Goal: Task Accomplishment & Management: Manage account settings

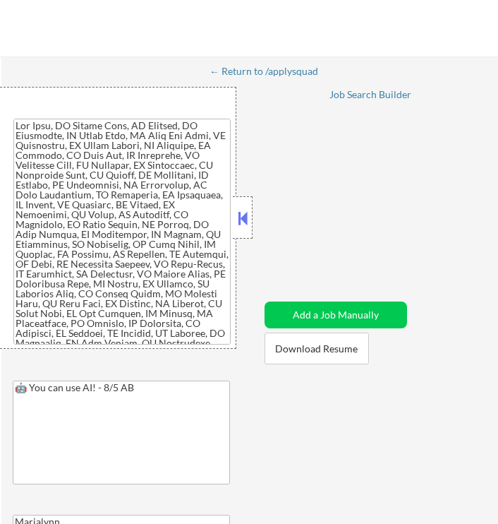
select select ""applied""
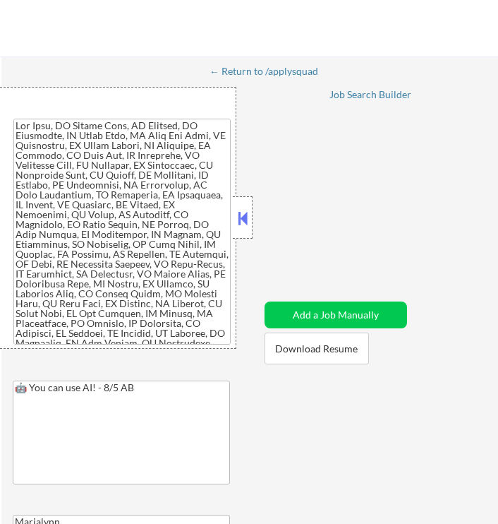
select select ""applied""
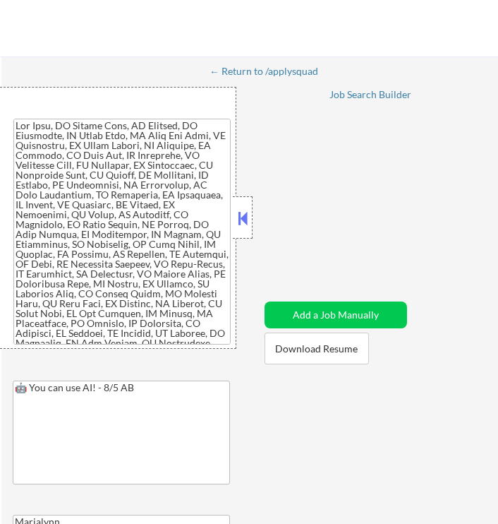
select select ""applied""
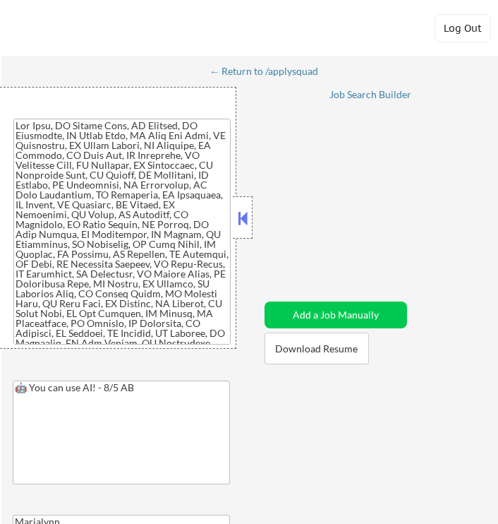
select select ""pending""
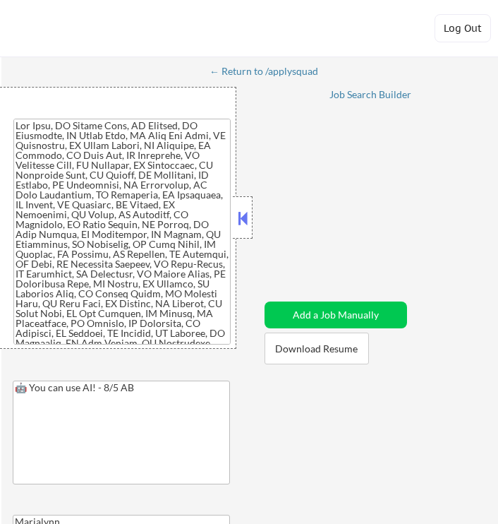
select select ""pending""
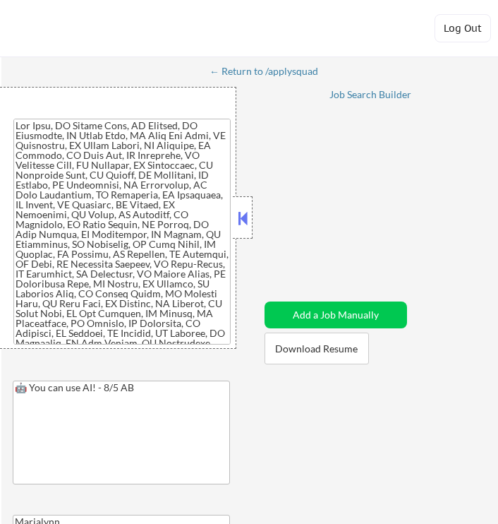
select select ""pending""
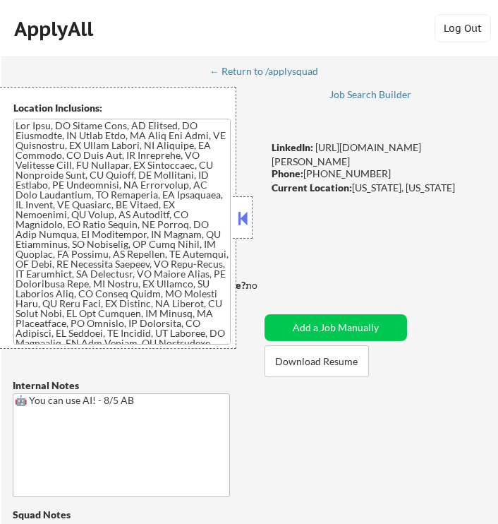
select select ""pending""
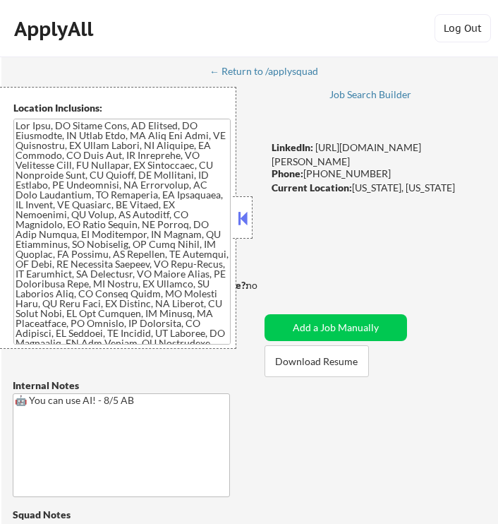
select select ""pending""
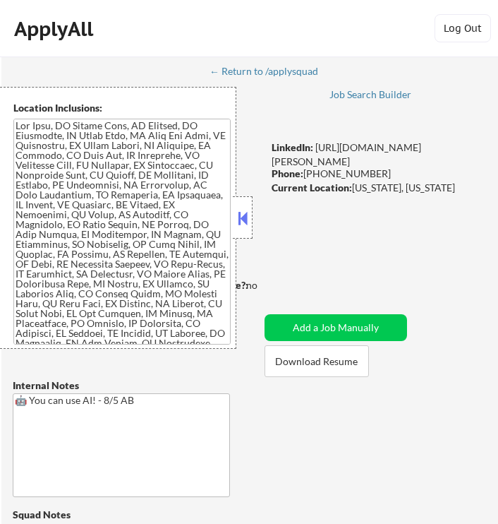
select select ""pending""
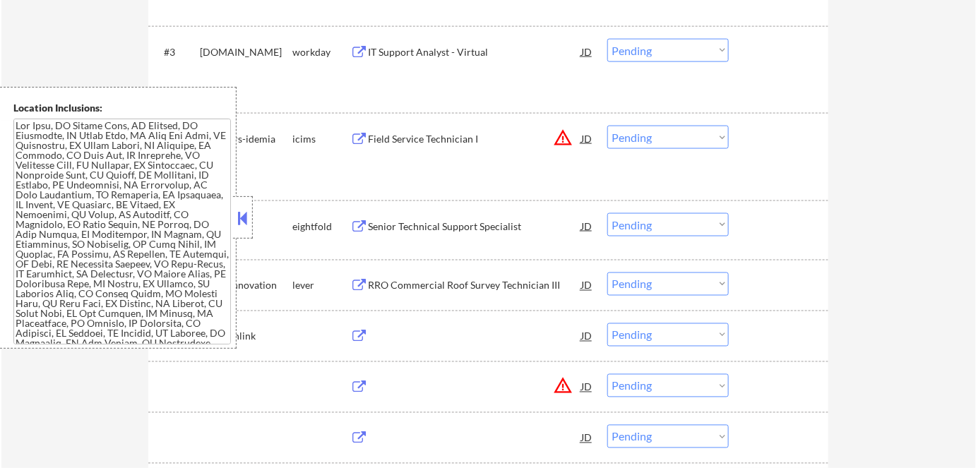
scroll to position [642, 0]
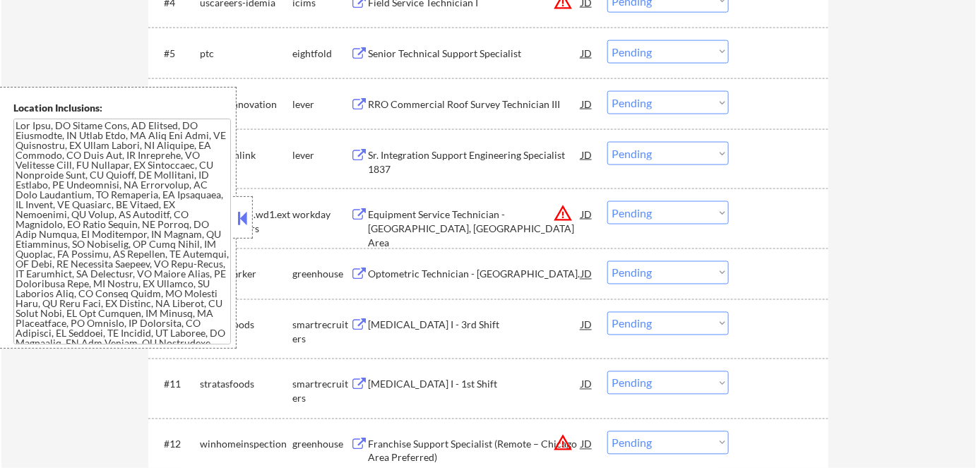
click at [242, 219] on button at bounding box center [243, 218] width 16 height 21
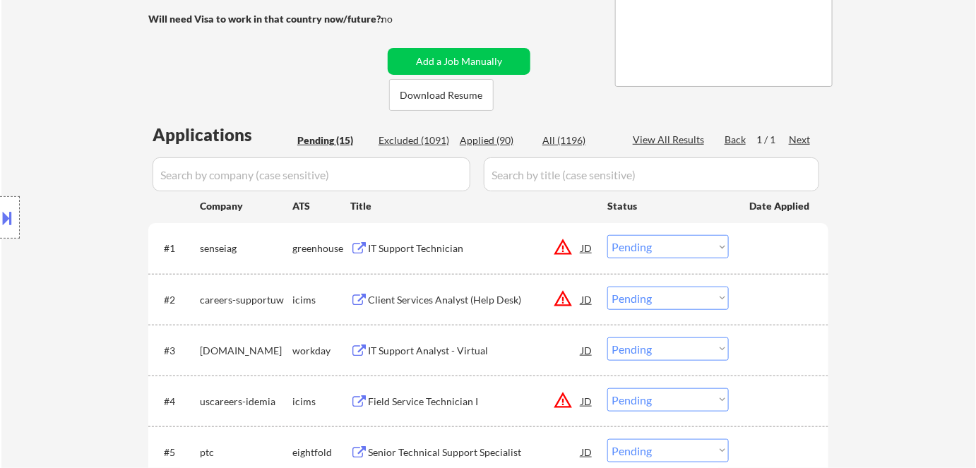
scroll to position [320, 0]
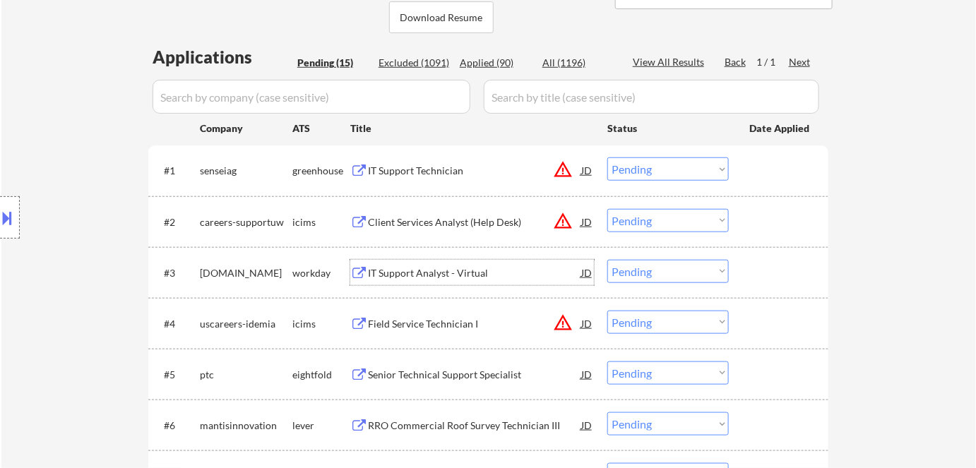
click at [404, 271] on div "IT Support Analyst - Virtual" at bounding box center [474, 273] width 213 height 14
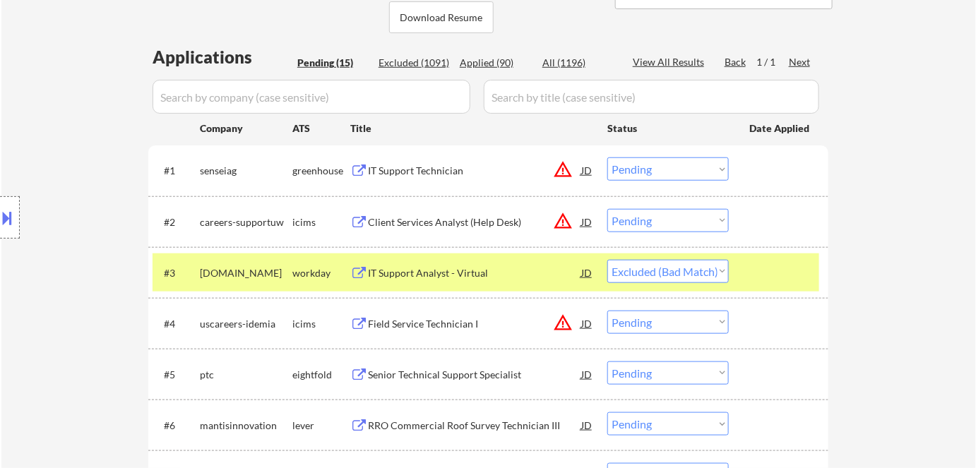
select select ""pending""
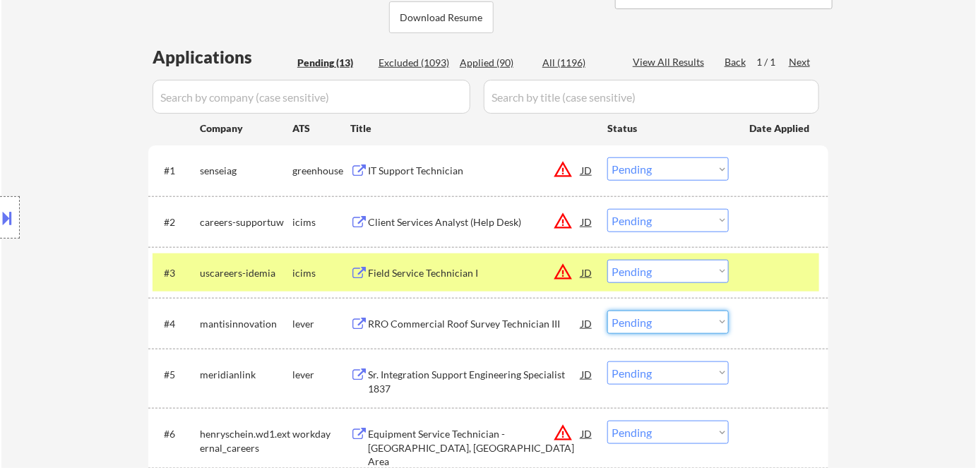
click at [498, 313] on select "Choose an option... Pending Applied Excluded (Questions) Excluded (Expired) Exc…" at bounding box center [667, 322] width 121 height 23
click at [498, 326] on select "Choose an option... Pending Applied Excluded (Questions) Excluded (Expired) Exc…" at bounding box center [667, 322] width 121 height 23
click at [498, 325] on select "Choose an option... Pending Applied Excluded (Questions) Excluded (Expired) Exc…" at bounding box center [667, 322] width 121 height 23
click at [498, 311] on select "Choose an option... Pending Applied Excluded (Questions) Excluded (Expired) Exc…" at bounding box center [667, 322] width 121 height 23
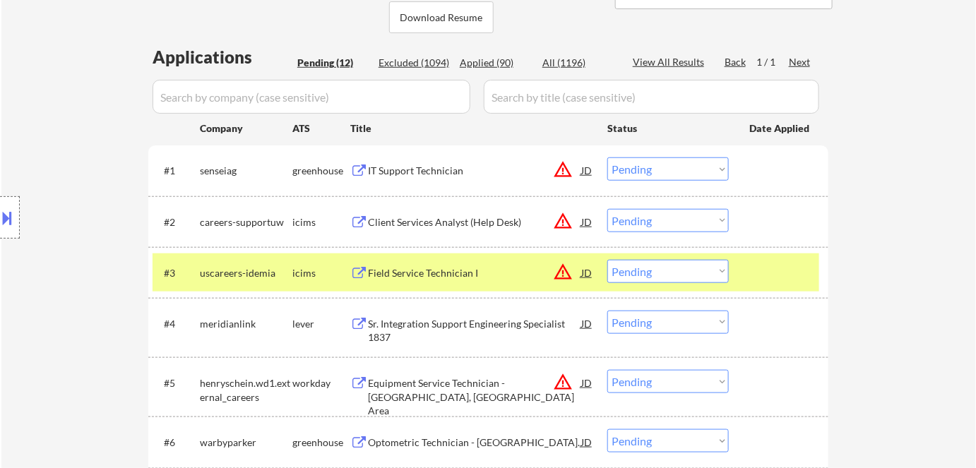
drag, startPoint x: 284, startPoint y: 272, endPoint x: 299, endPoint y: 278, distance: 15.5
click at [286, 272] on div "uscareers-idemia" at bounding box center [246, 273] width 92 height 14
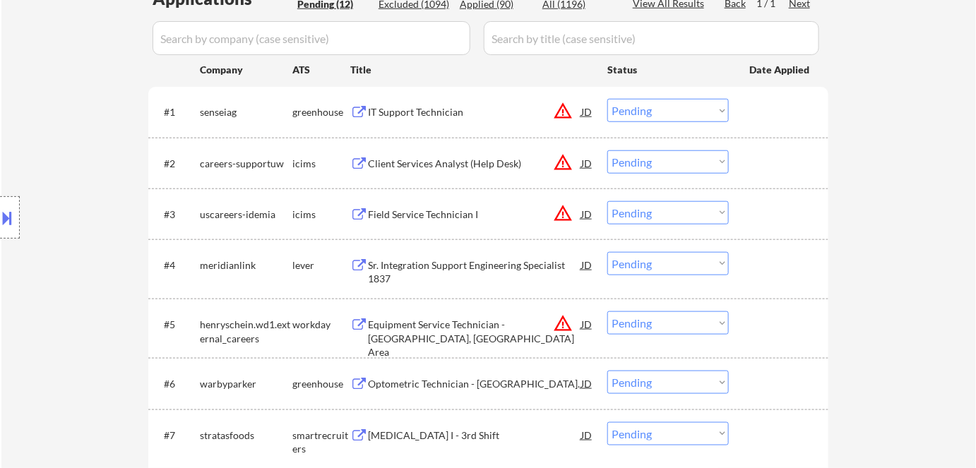
scroll to position [449, 0]
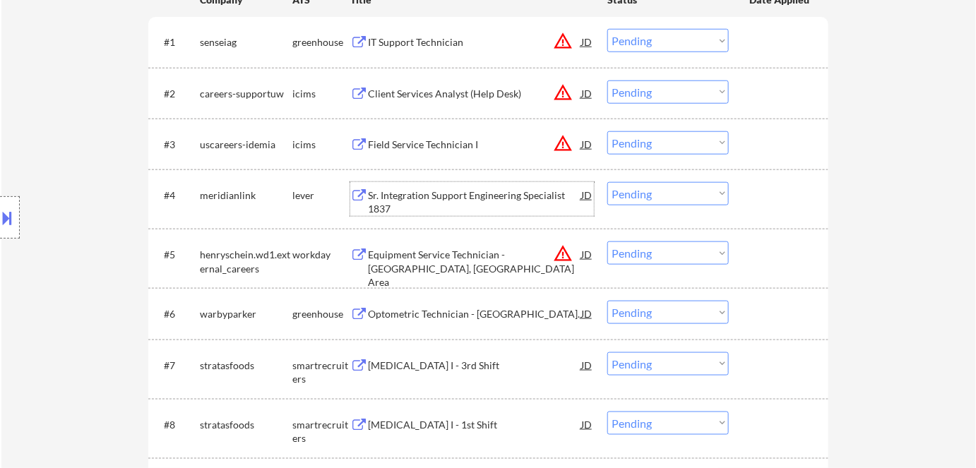
click at [453, 196] on div "Sr. Integration Support Engineering Specialist 1837" at bounding box center [474, 202] width 213 height 28
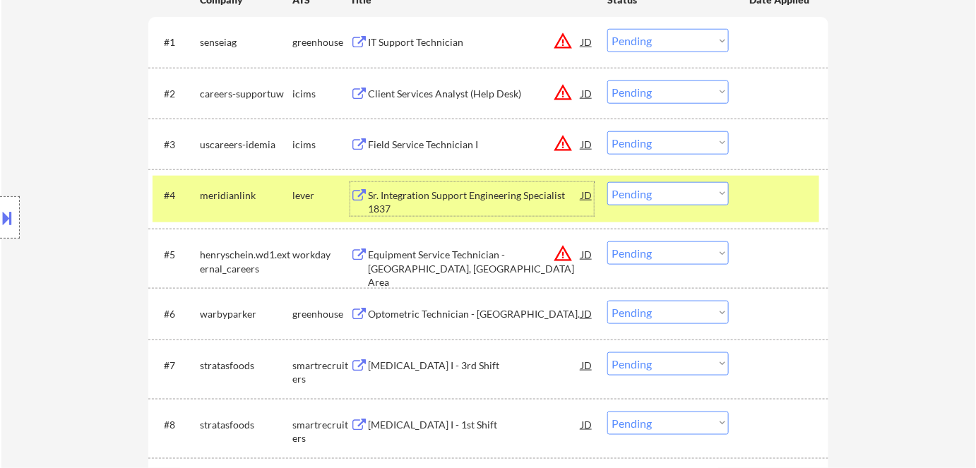
drag, startPoint x: 672, startPoint y: 188, endPoint x: 672, endPoint y: 204, distance: 16.2
click at [498, 191] on select "Choose an option... Pending Applied Excluded (Questions) Excluded (Expired) Exc…" at bounding box center [667, 193] width 121 height 23
click at [498, 182] on select "Choose an option... Pending Applied Excluded (Questions) Excluded (Expired) Exc…" at bounding box center [667, 193] width 121 height 23
select select ""pending""
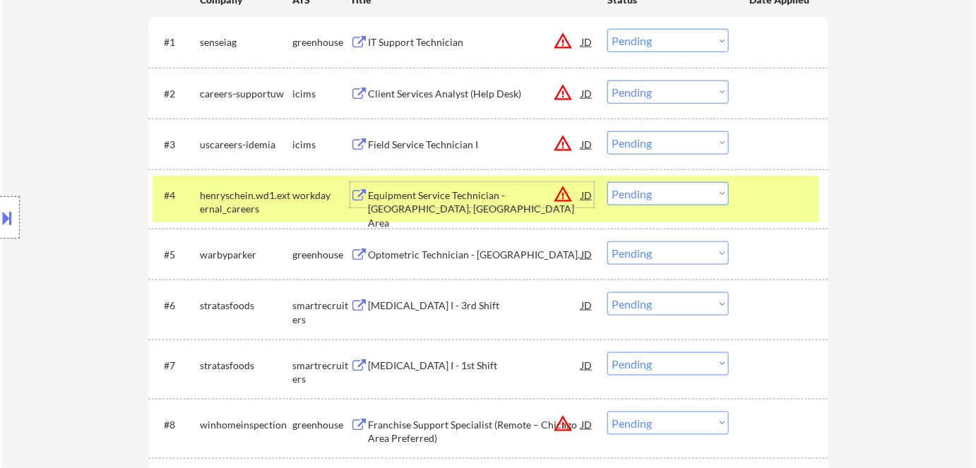
click at [442, 205] on div "Equipment Service Technician - Tampa, FL Area" at bounding box center [474, 194] width 213 height 25
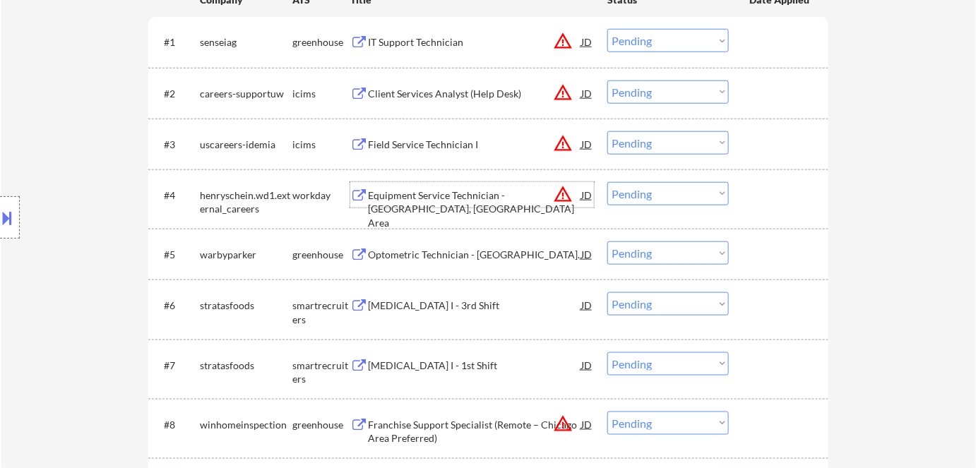
click at [299, 197] on div "workday" at bounding box center [321, 195] width 58 height 14
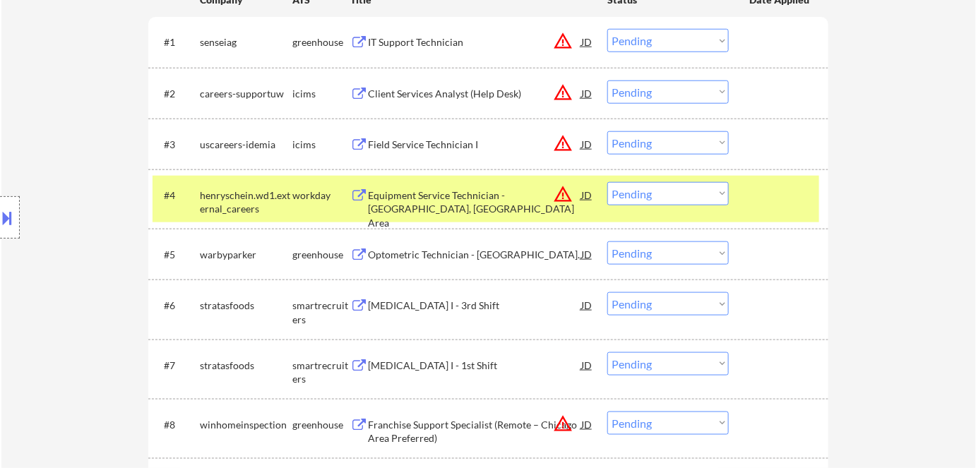
drag, startPoint x: 299, startPoint y: 193, endPoint x: 420, endPoint y: 254, distance: 136.1
click at [299, 193] on div "workday" at bounding box center [321, 195] width 58 height 14
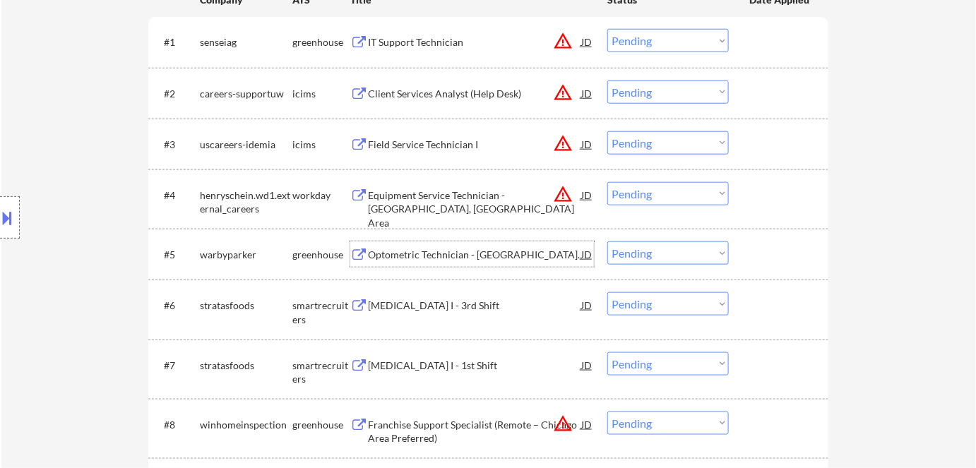
click at [428, 256] on div "Optometric Technician - Lexington Ave." at bounding box center [474, 255] width 213 height 14
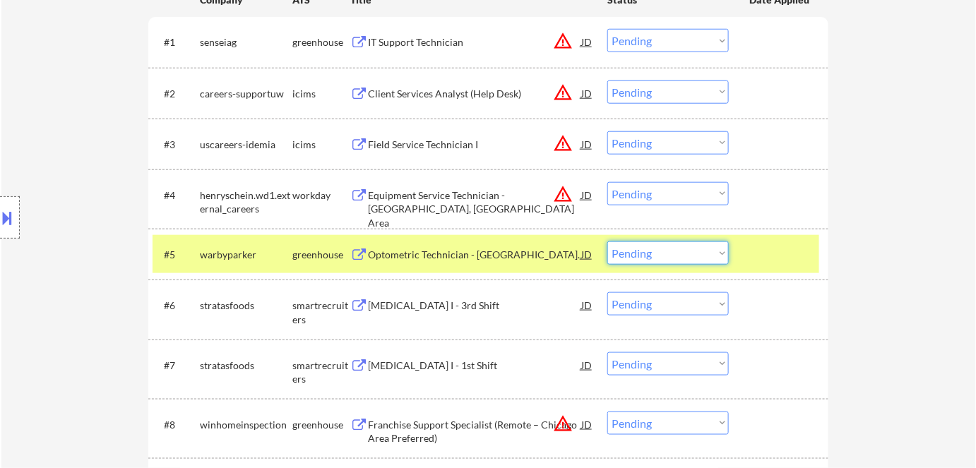
click at [498, 256] on select "Choose an option... Pending Applied Excluded (Questions) Excluded (Expired) Exc…" at bounding box center [667, 252] width 121 height 23
click at [498, 241] on select "Choose an option... Pending Applied Excluded (Questions) Excluded (Expired) Exc…" at bounding box center [667, 252] width 121 height 23
click at [498, 300] on select "Choose an option... Pending Applied Excluded (Questions) Excluded (Expired) Exc…" at bounding box center [667, 303] width 121 height 23
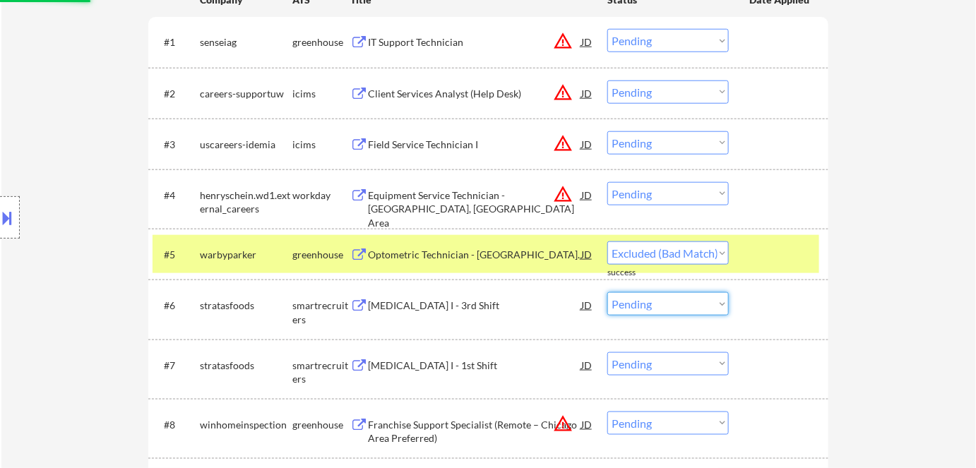
select select ""pending""
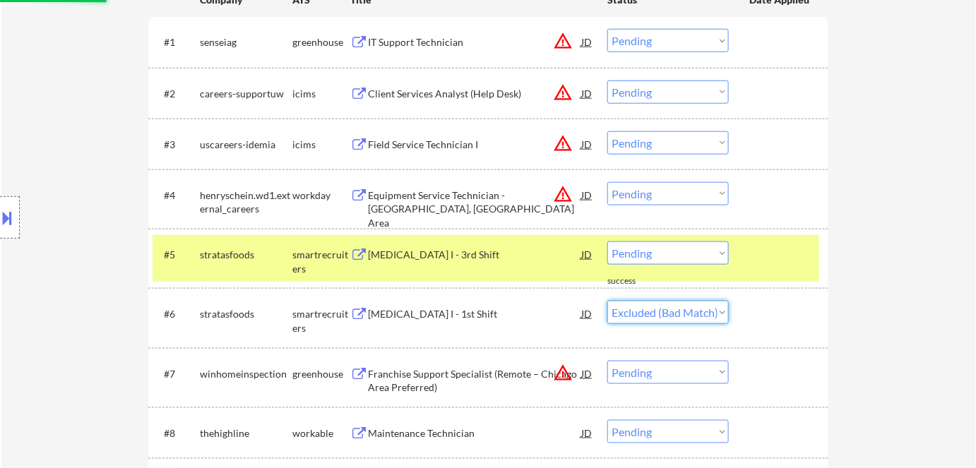
click at [498, 301] on select "Choose an option... Pending Applied Excluded (Questions) Excluded (Expired) Exc…" at bounding box center [667, 312] width 121 height 23
select select ""pending""
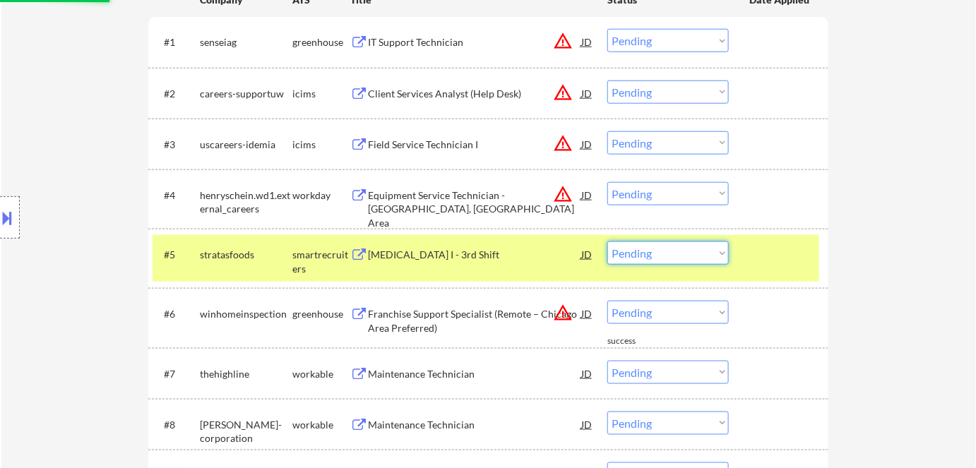
click at [498, 253] on select "Choose an option... Pending Applied Excluded (Questions) Excluded (Expired) Exc…" at bounding box center [667, 252] width 121 height 23
click at [498, 241] on select "Choose an option... Pending Applied Excluded (Questions) Excluded (Expired) Exc…" at bounding box center [667, 252] width 121 height 23
select select ""pending""
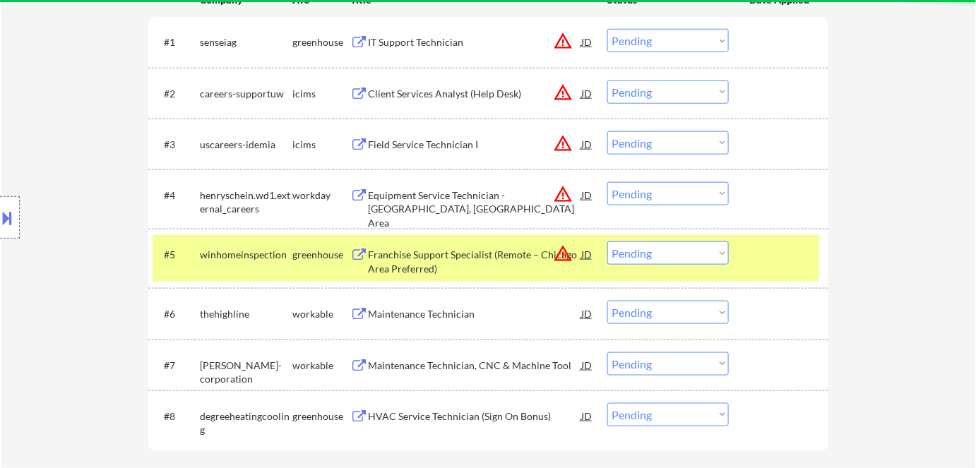
click at [498, 416] on select "Choose an option... Pending Applied Excluded (Questions) Excluded (Expired) Exc…" at bounding box center [667, 414] width 121 height 23
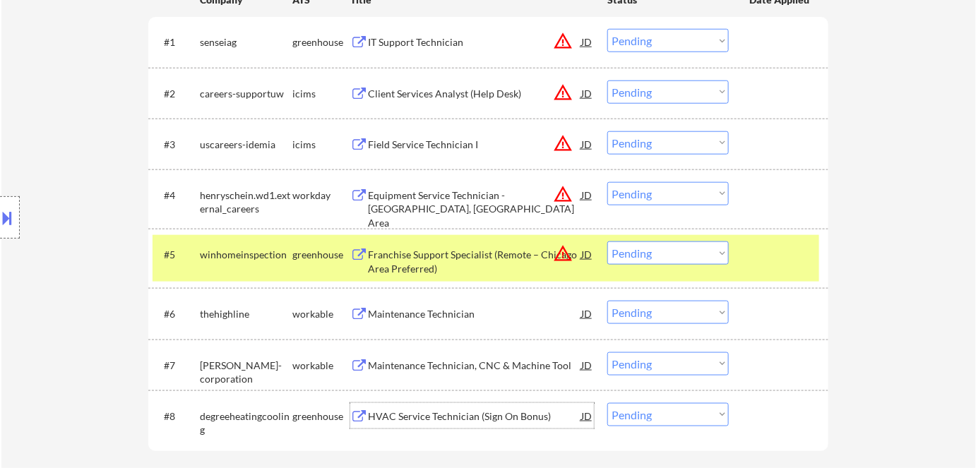
click at [498, 414] on div "HVAC Service Technician (Sign On Bonus)" at bounding box center [474, 416] width 213 height 14
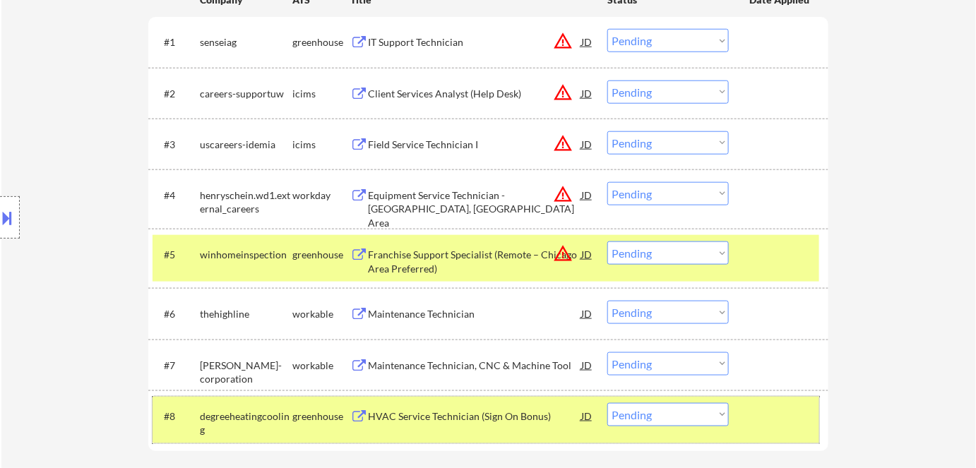
drag, startPoint x: 275, startPoint y: 430, endPoint x: 276, endPoint y: 395, distance: 35.3
click at [275, 428] on div "degreeheatingcooling" at bounding box center [246, 423] width 92 height 28
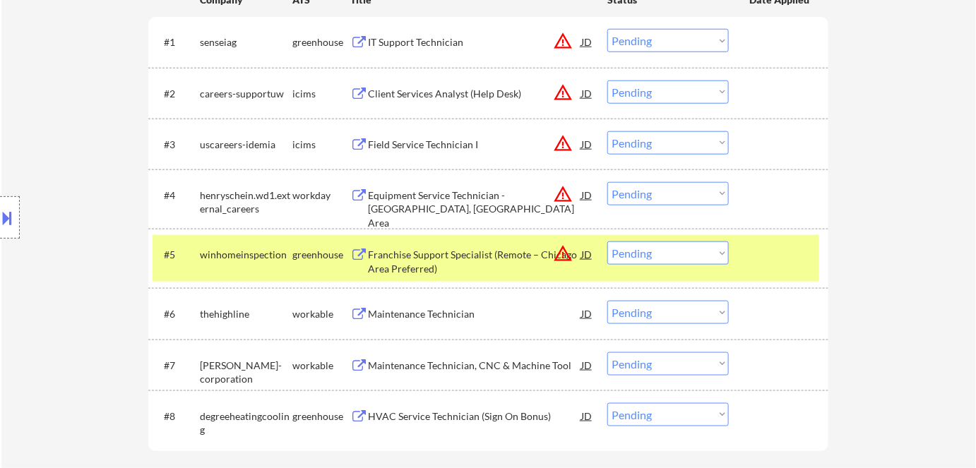
click at [280, 349] on div "#7 phillips-corporation workable Maintenance Technician, CNC & Machine Tool JD …" at bounding box center [485, 365] width 666 height 38
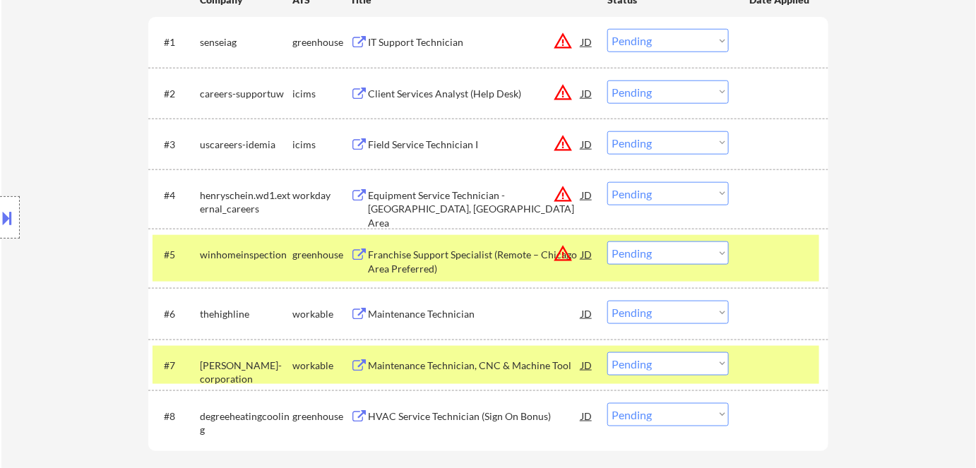
click at [265, 352] on div "phillips-corporation" at bounding box center [246, 364] width 92 height 25
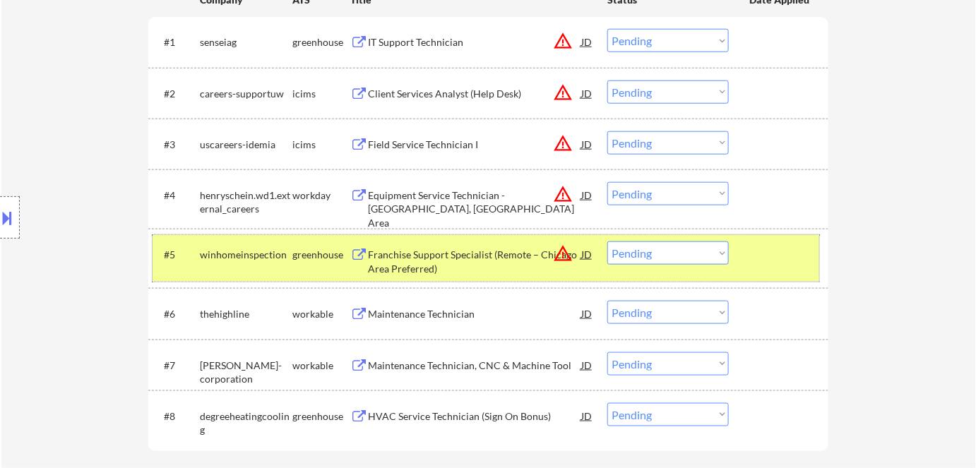
click at [272, 258] on div "winhomeinspection" at bounding box center [246, 255] width 92 height 14
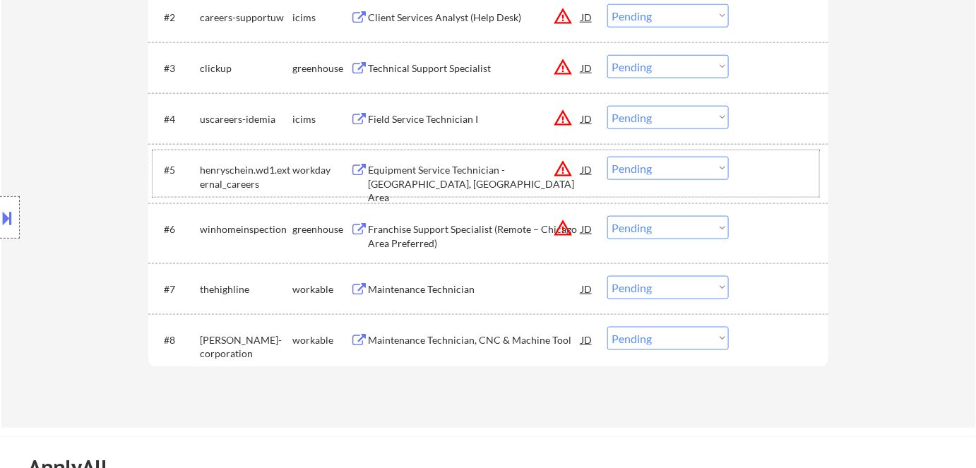
scroll to position [642, 0]
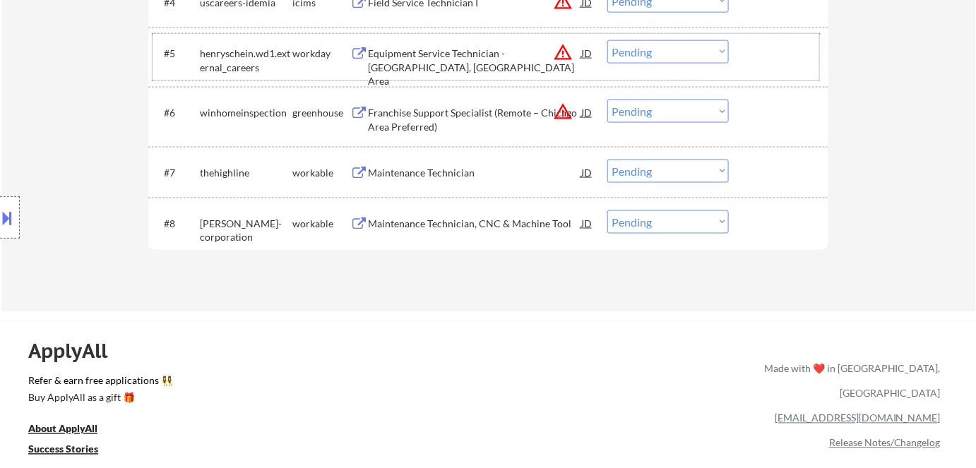
click at [328, 48] on div "workday" at bounding box center [321, 54] width 58 height 14
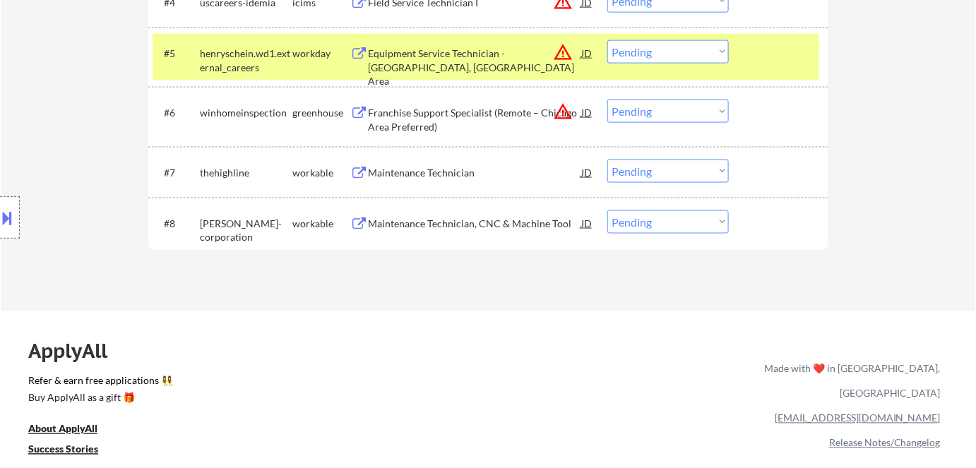
click at [310, 52] on div "workday" at bounding box center [321, 54] width 58 height 14
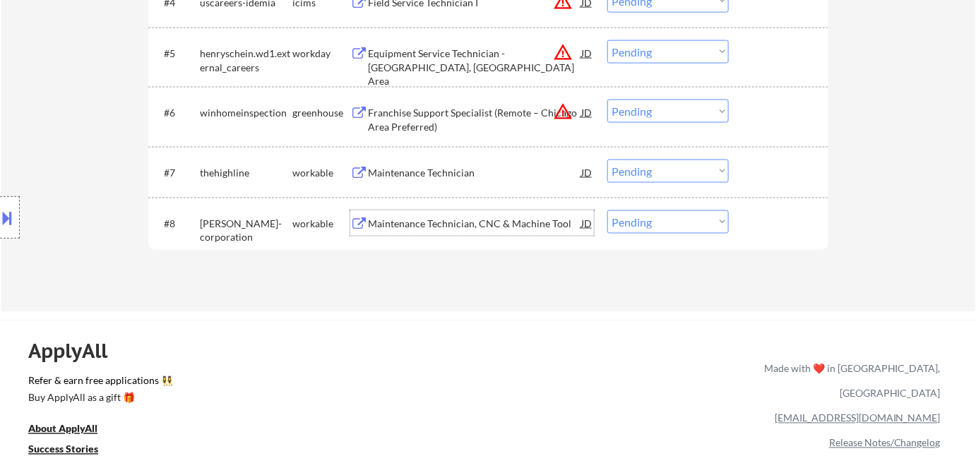
click at [443, 224] on div "Maintenance Technician, CNC & Machine Tool" at bounding box center [474, 224] width 213 height 14
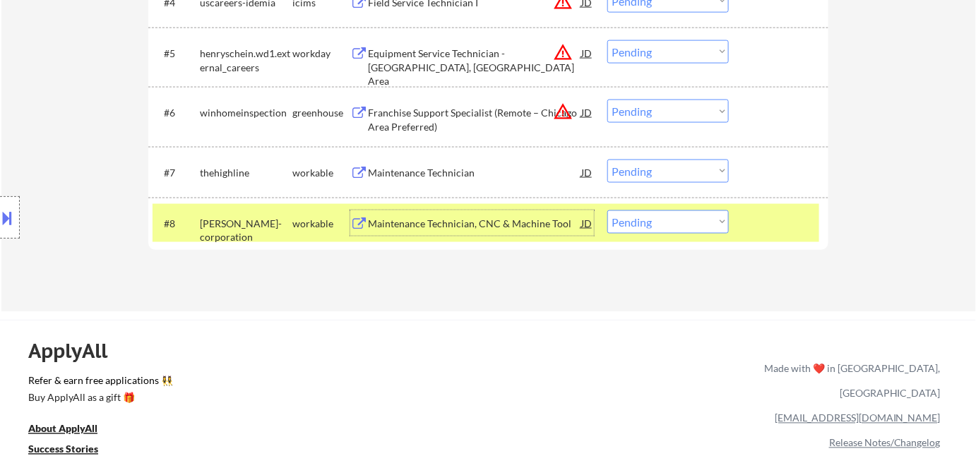
click at [498, 222] on select "Choose an option... Pending Applied Excluded (Questions) Excluded (Expired) Exc…" at bounding box center [667, 221] width 121 height 23
select select ""excluded__bad_match_""
click at [498, 210] on select "Choose an option... Pending Applied Excluded (Questions) Excluded (Expired) Exc…" at bounding box center [667, 221] width 121 height 23
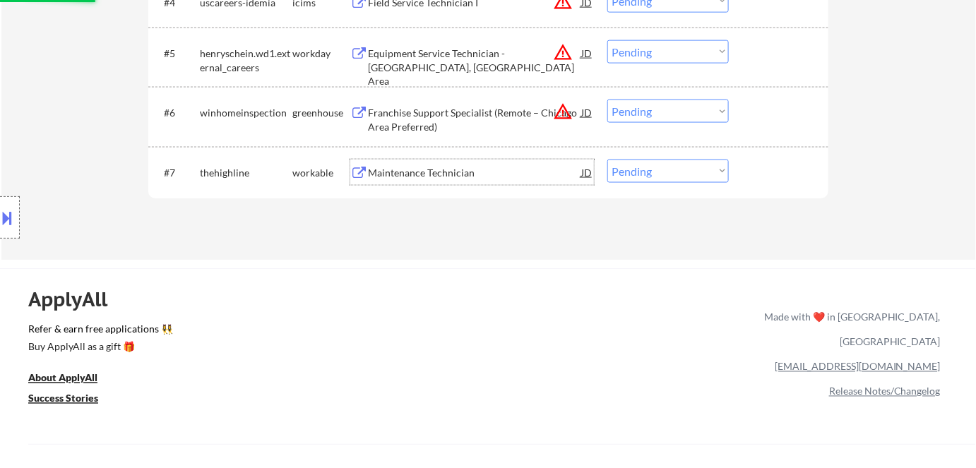
click at [421, 166] on div "Maintenance Technician" at bounding box center [474, 173] width 213 height 14
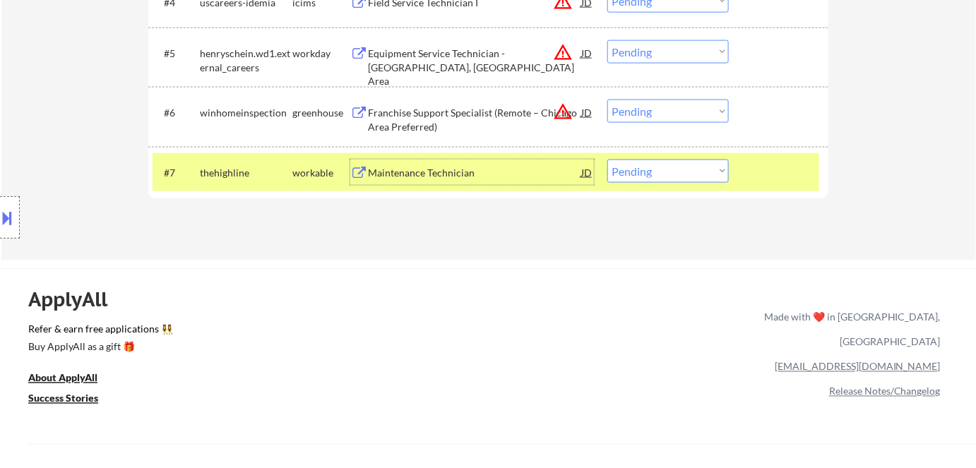
click at [498, 173] on div "Maintenance Technician" at bounding box center [474, 173] width 213 height 14
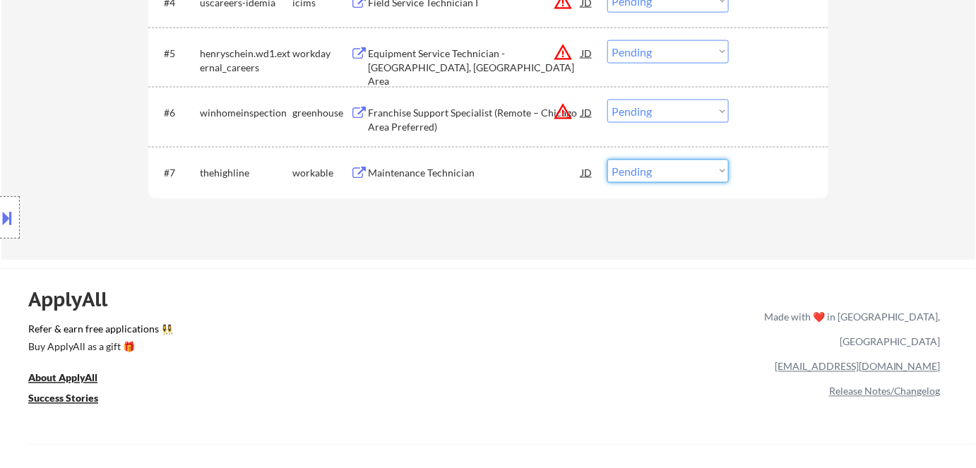
click at [498, 177] on select "Choose an option... Pending Applied Excluded (Questions) Excluded (Expired) Exc…" at bounding box center [667, 171] width 121 height 23
select select ""excluded__bad_match_""
click at [498, 160] on select "Choose an option... Pending Applied Excluded (Questions) Excluded (Expired) Exc…" at bounding box center [667, 171] width 121 height 23
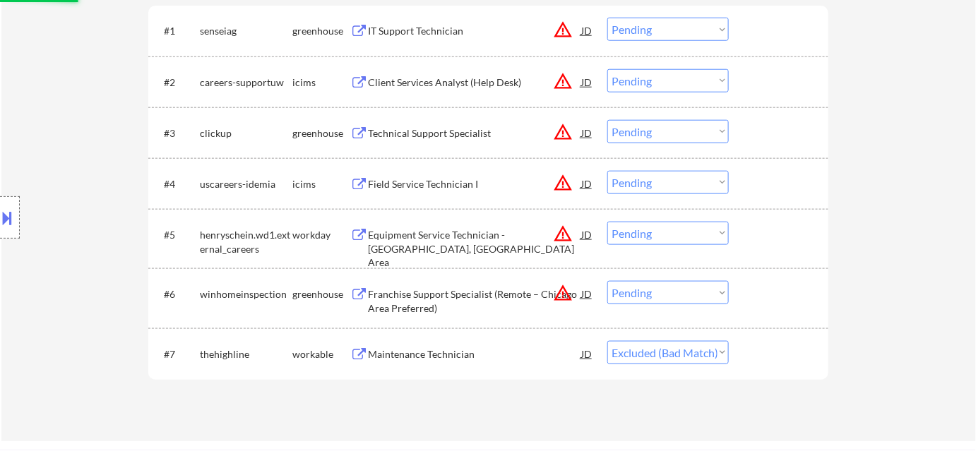
scroll to position [385, 0]
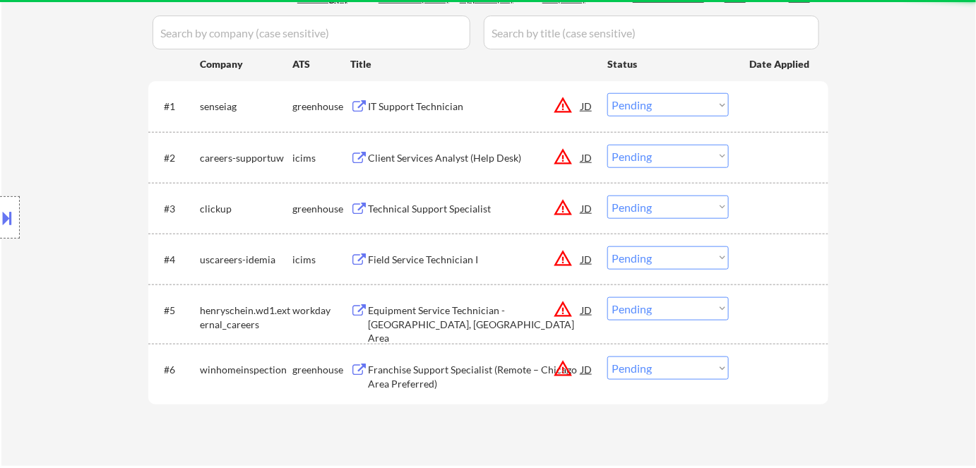
click at [428, 105] on div "IT Support Technician" at bounding box center [474, 107] width 213 height 14
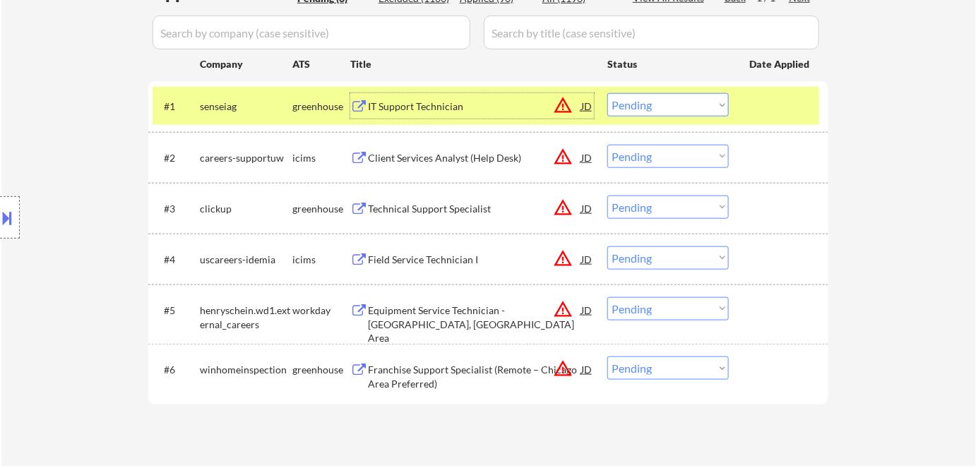
drag, startPoint x: 504, startPoint y: 96, endPoint x: 505, endPoint y: 106, distance: 9.9
click at [498, 100] on div "IT Support Technician" at bounding box center [474, 105] width 213 height 25
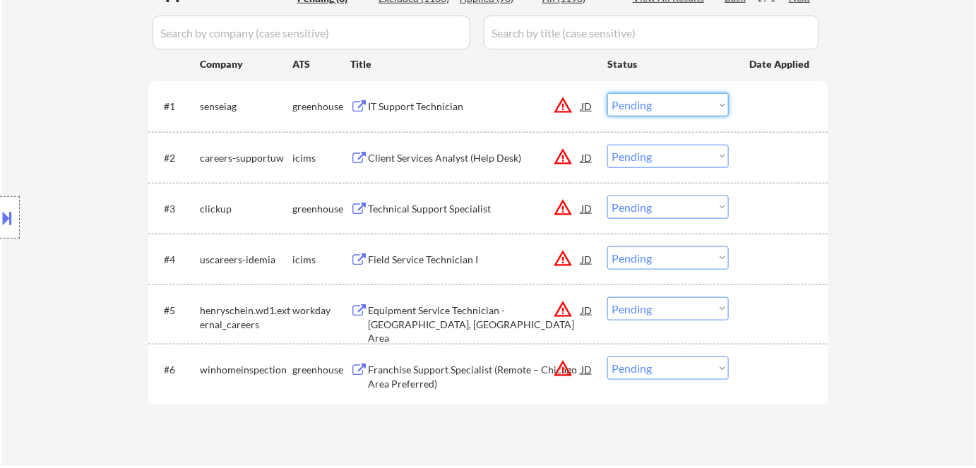
click at [498, 112] on select "Choose an option... Pending Applied Excluded (Questions) Excluded (Expired) Exc…" at bounding box center [667, 104] width 121 height 23
click at [498, 93] on select "Choose an option... Pending Applied Excluded (Questions) Excluded (Expired) Exc…" at bounding box center [667, 104] width 121 height 23
select select ""pending""
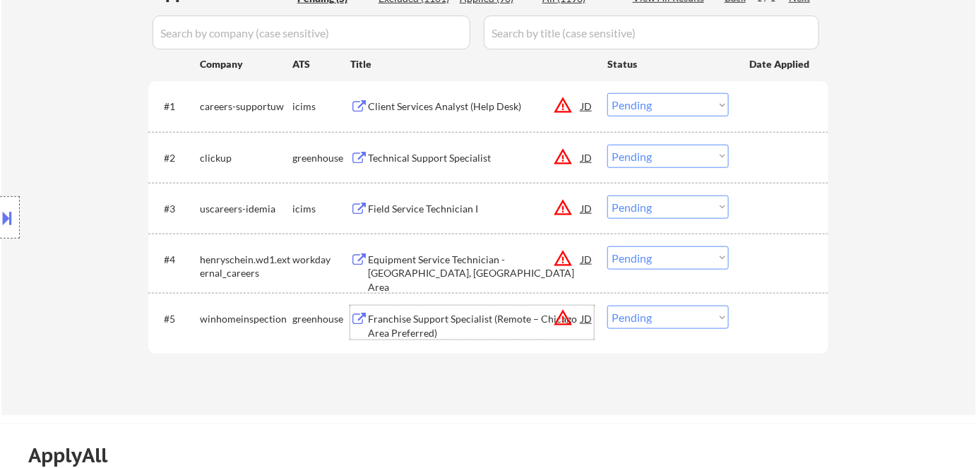
click at [488, 317] on div "Franchise Support Specialist (Remote – Chicago Area Preferred)" at bounding box center [474, 326] width 213 height 28
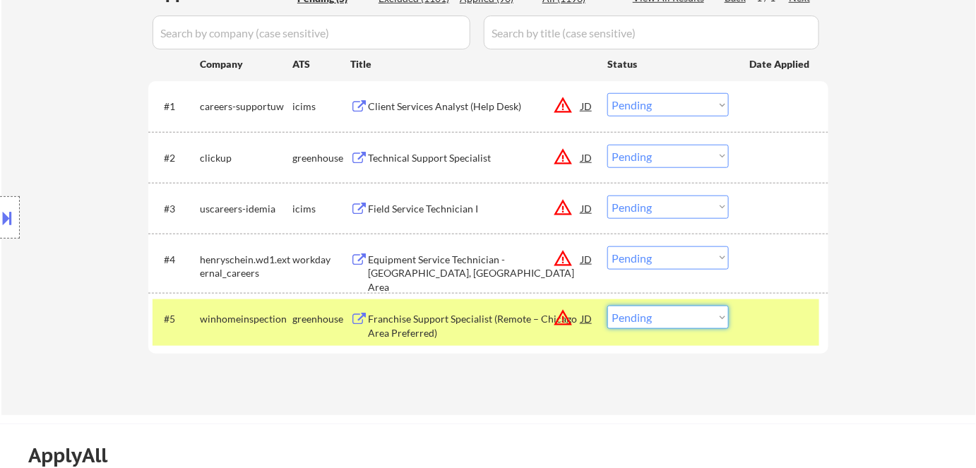
click at [498, 319] on select "Choose an option... Pending Applied Excluded (Questions) Excluded (Expired) Exc…" at bounding box center [667, 317] width 121 height 23
select select ""excluded__bad_match_""
click at [498, 306] on select "Choose an option... Pending Applied Excluded (Questions) Excluded (Expired) Exc…" at bounding box center [667, 317] width 121 height 23
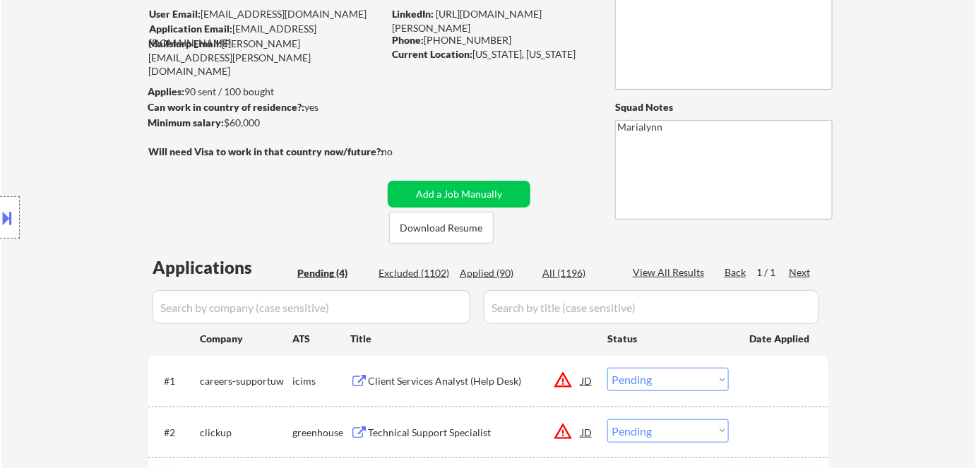
scroll to position [256, 0]
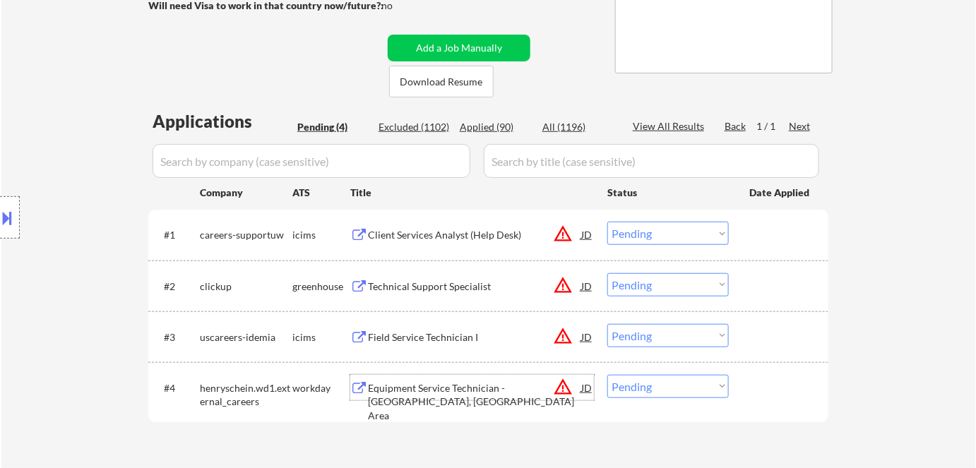
click at [442, 376] on div "Equipment Service Technician - Tampa, FL Area" at bounding box center [474, 387] width 213 height 25
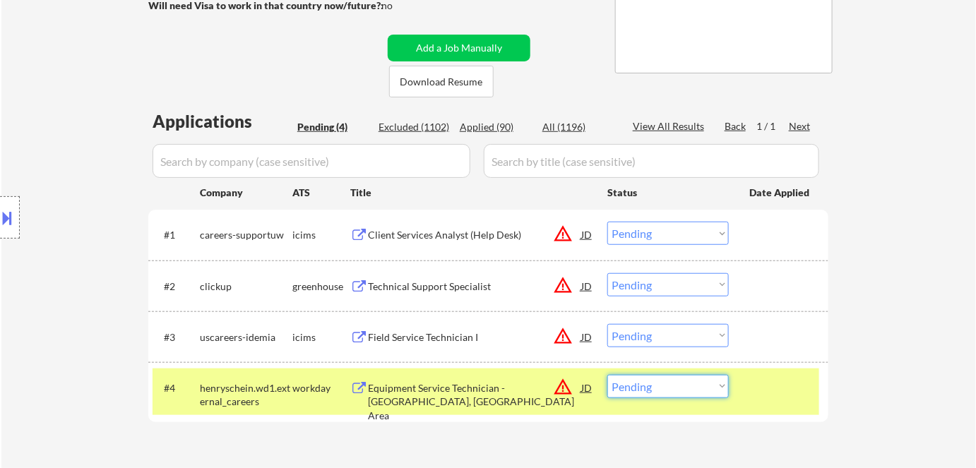
drag, startPoint x: 702, startPoint y: 390, endPoint x: 704, endPoint y: 377, distance: 12.9
click at [498, 390] on select "Choose an option... Pending Applied Excluded (Questions) Excluded (Expired) Exc…" at bounding box center [667, 386] width 121 height 23
select select ""excluded__bad_match_""
click at [498, 375] on select "Choose an option... Pending Applied Excluded (Questions) Excluded (Expired) Exc…" at bounding box center [667, 386] width 121 height 23
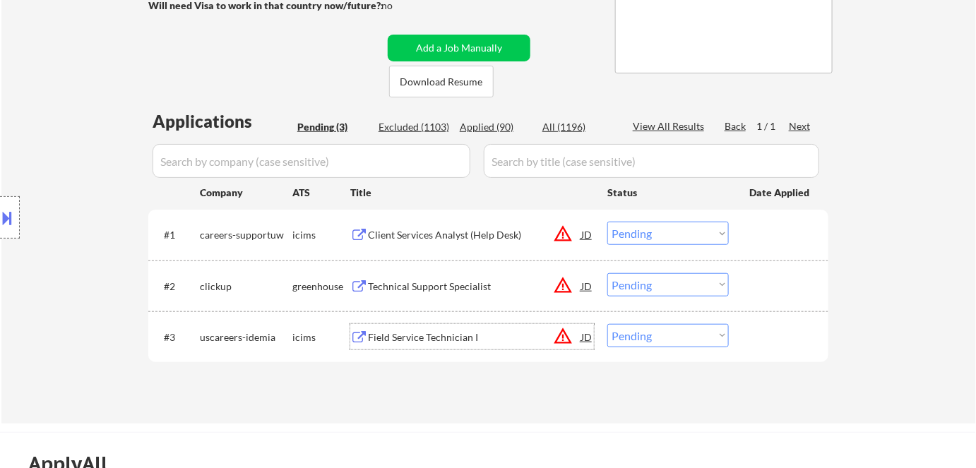
click at [427, 324] on div "Field Service Technician I" at bounding box center [474, 336] width 213 height 25
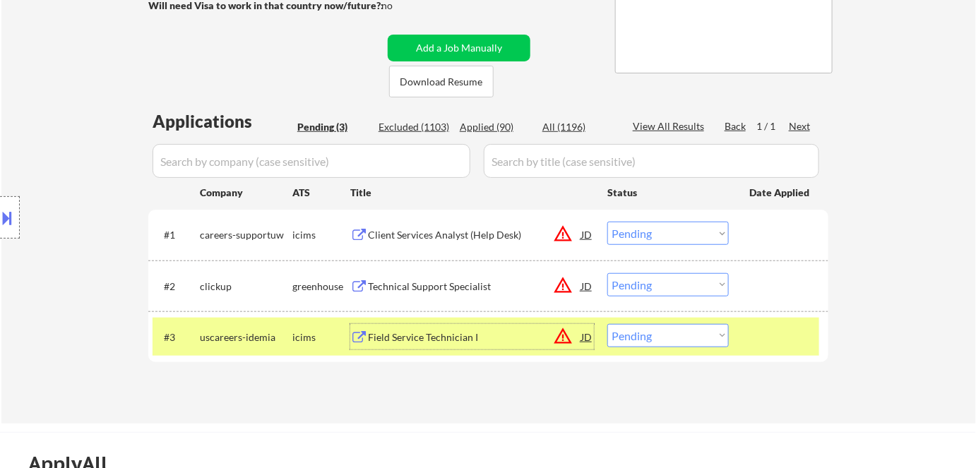
click at [498, 332] on select "Choose an option... Pending Applied Excluded (Questions) Excluded (Expired) Exc…" at bounding box center [667, 335] width 121 height 23
select select ""excluded__bad_match_""
click at [498, 324] on select "Choose an option... Pending Applied Excluded (Questions) Excluded (Expired) Exc…" at bounding box center [667, 335] width 121 height 23
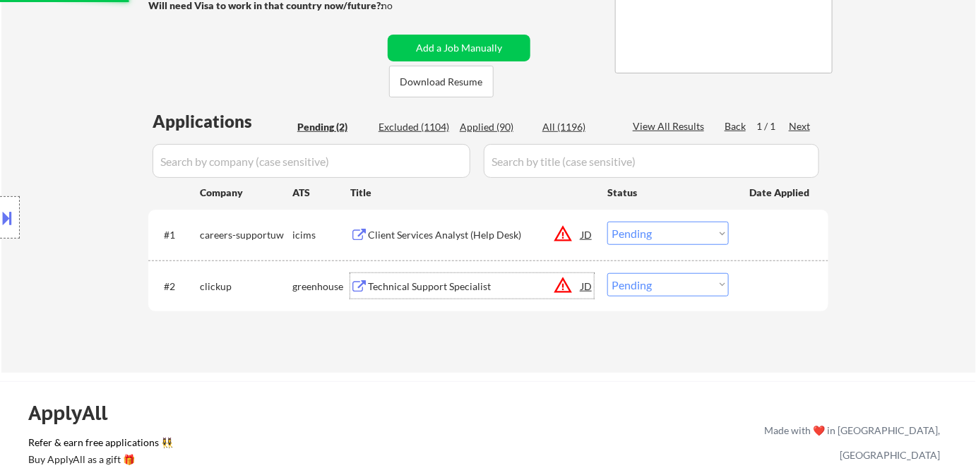
click at [431, 287] on div "Technical Support Specialist" at bounding box center [474, 287] width 213 height 14
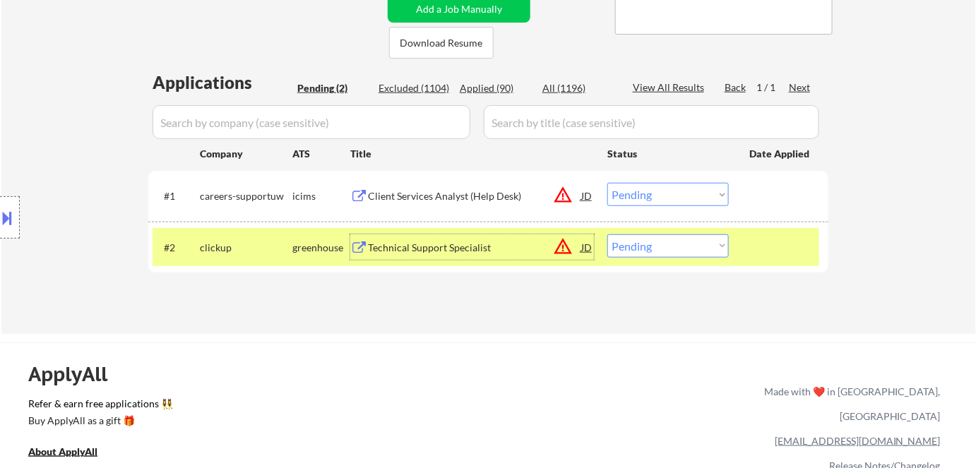
scroll to position [385, 0]
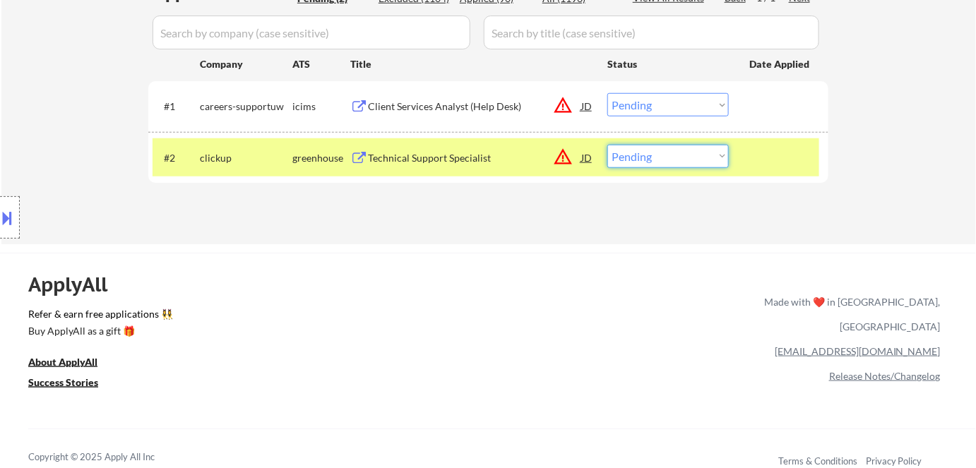
click at [498, 153] on select "Choose an option... Pending Applied Excluded (Questions) Excluded (Expired) Exc…" at bounding box center [667, 156] width 121 height 23
select select ""applied""
click at [498, 145] on select "Choose an option... Pending Applied Excluded (Questions) Excluded (Expired) Exc…" at bounding box center [667, 156] width 121 height 23
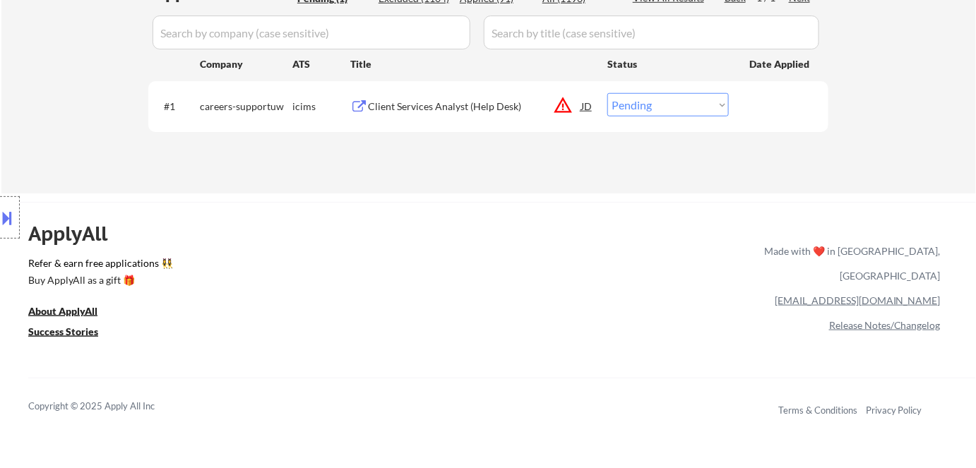
scroll to position [192, 0]
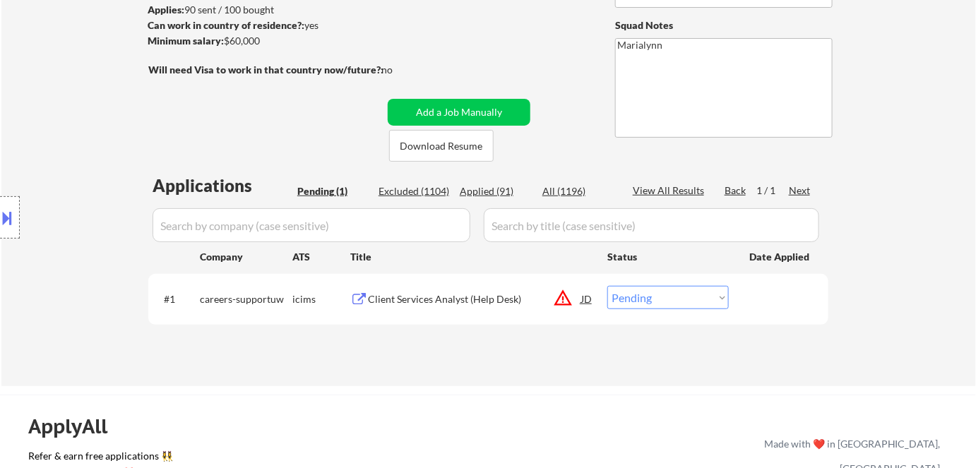
click at [459, 306] on div "Client Services Analyst (Help Desk)" at bounding box center [474, 298] width 213 height 25
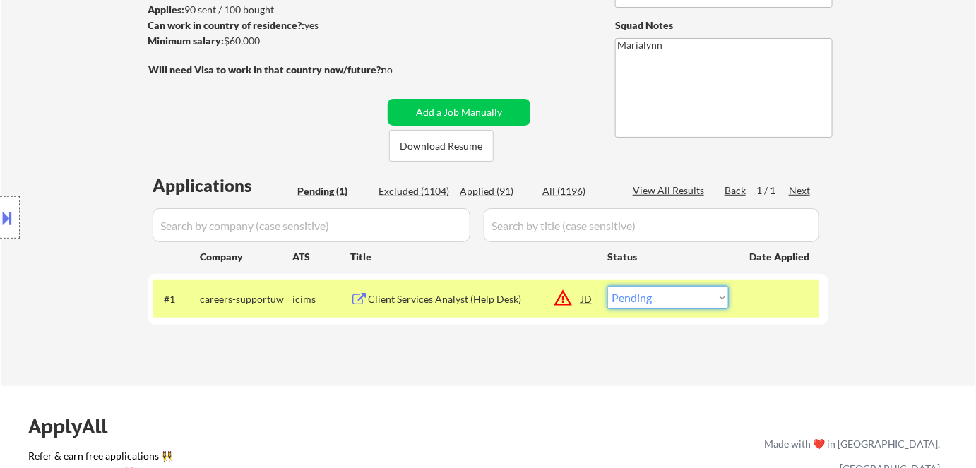
click at [498, 303] on select "Choose an option... Pending Applied Excluded (Questions) Excluded (Expired) Exc…" at bounding box center [667, 297] width 121 height 23
select select ""excluded__location_""
click at [498, 286] on select "Choose an option... Pending Applied Excluded (Questions) Excluded (Expired) Exc…" at bounding box center [667, 297] width 121 height 23
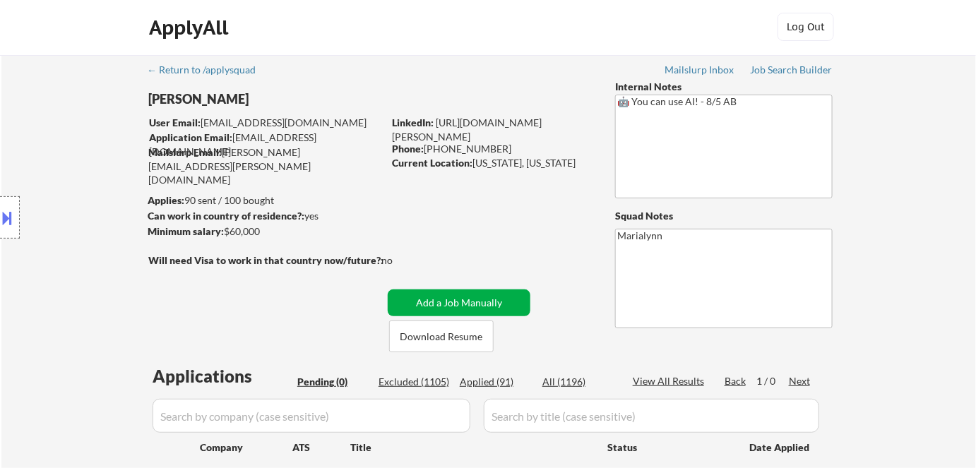
scroll to position [0, 0]
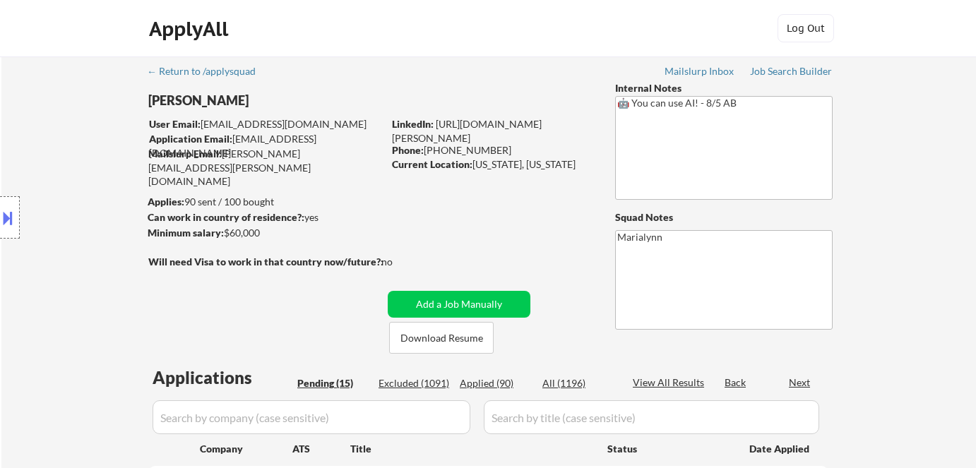
select select ""pending""
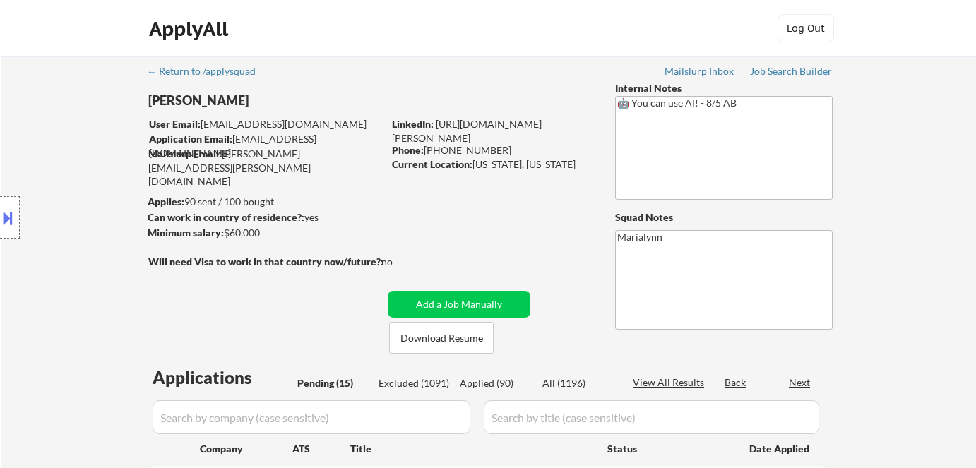
select select ""pending""
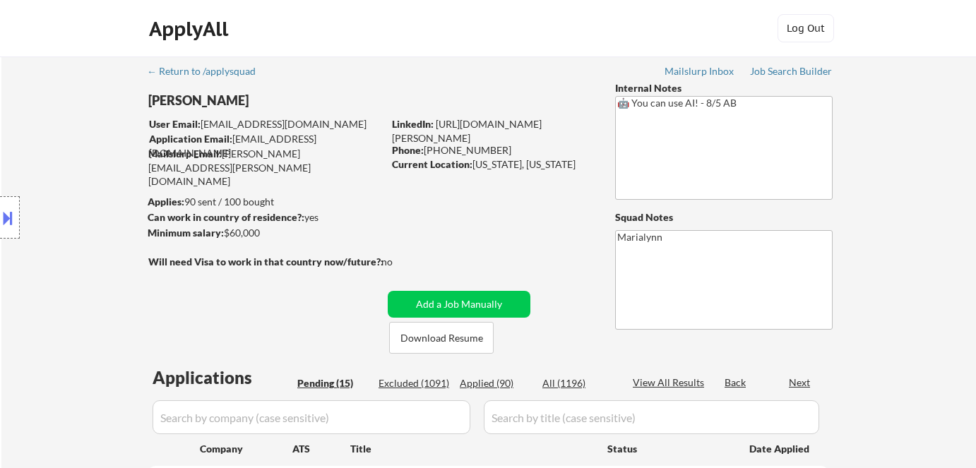
select select ""pending""
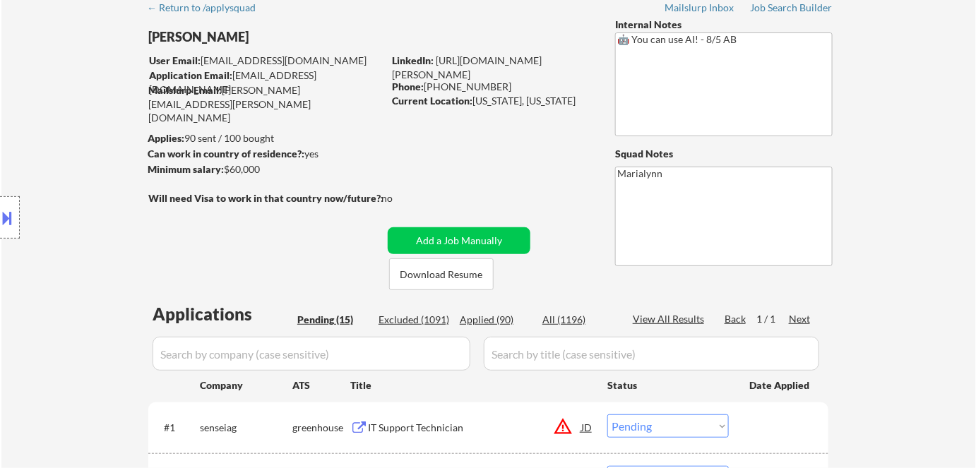
scroll to position [385, 0]
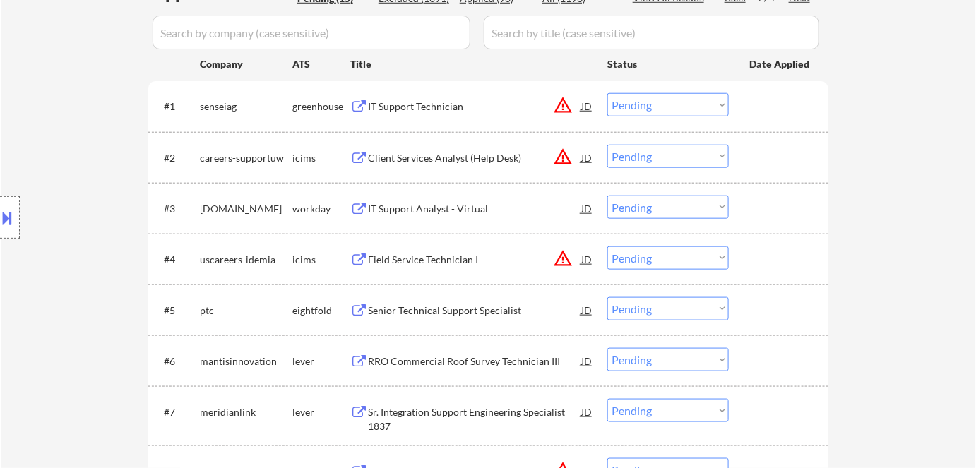
click at [657, 200] on select "Choose an option... Pending Applied Excluded (Questions) Excluded (Expired) Exc…" at bounding box center [667, 207] width 121 height 23
click at [607, 196] on select "Choose an option... Pending Applied Excluded (Questions) Excluded (Expired) Exc…" at bounding box center [667, 207] width 121 height 23
select select ""pending""
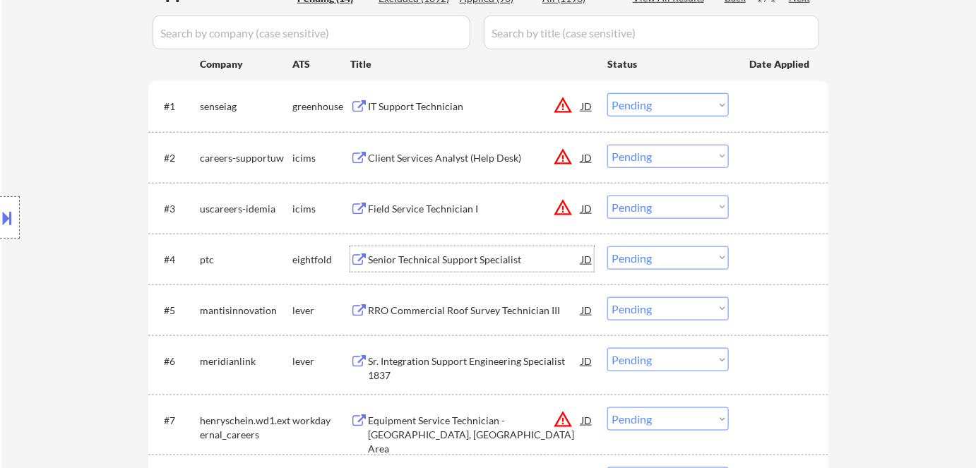
click at [405, 265] on div "Senior Technical Support Specialist" at bounding box center [474, 260] width 213 height 14
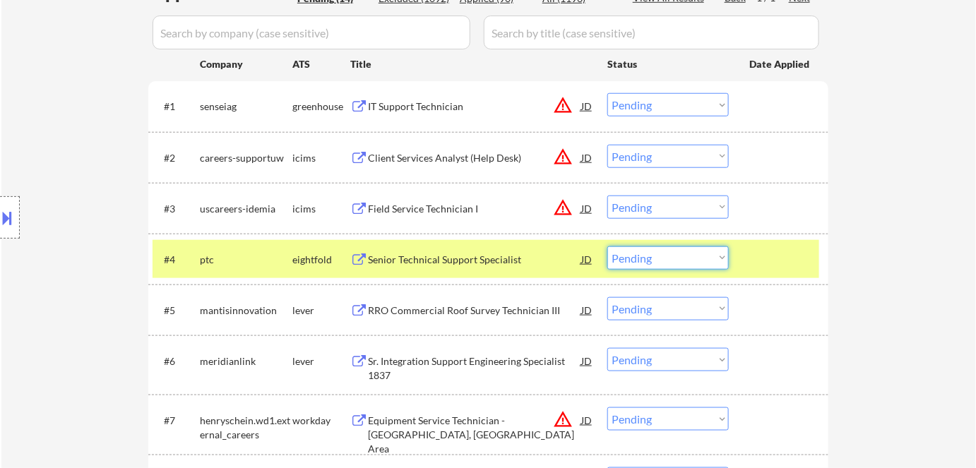
click at [673, 263] on select "Choose an option... Pending Applied Excluded (Questions) Excluded (Expired) Exc…" at bounding box center [667, 257] width 121 height 23
click at [607, 246] on select "Choose an option... Pending Applied Excluded (Questions) Excluded (Expired) Exc…" at bounding box center [667, 257] width 121 height 23
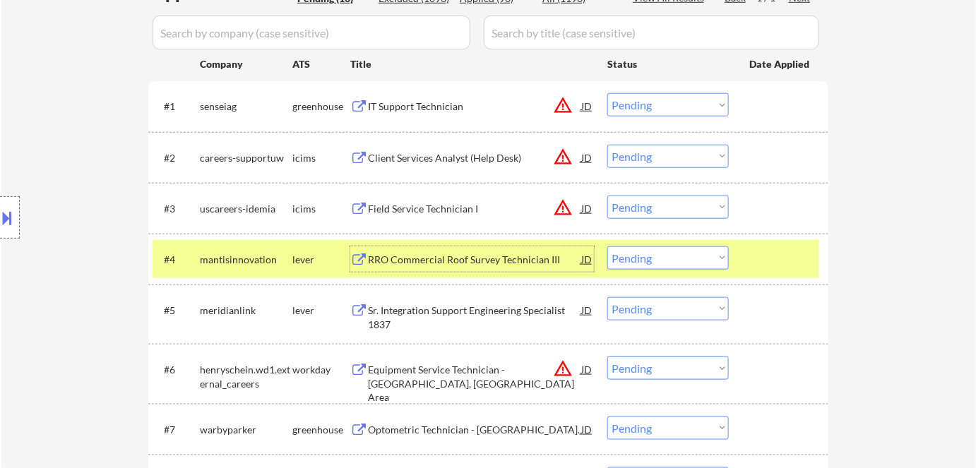
click at [407, 262] on div "RRO Commercial Roof Survey Technician III" at bounding box center [474, 260] width 213 height 14
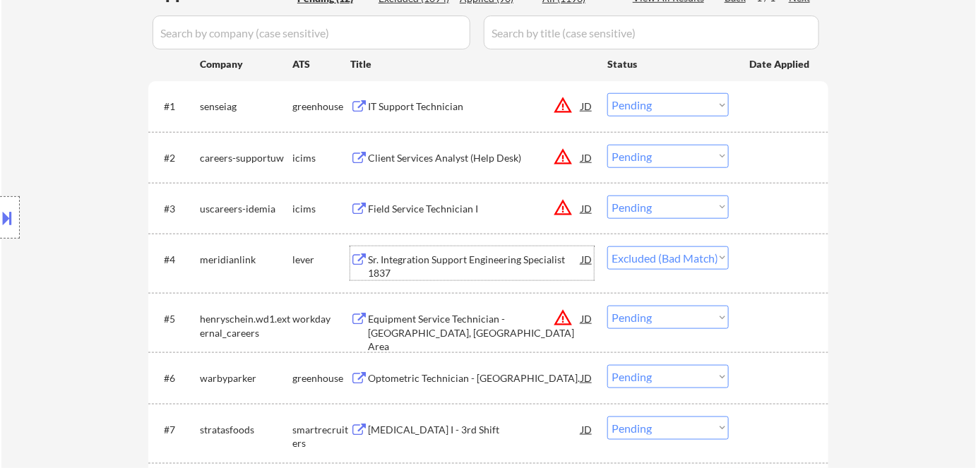
select select ""pending""
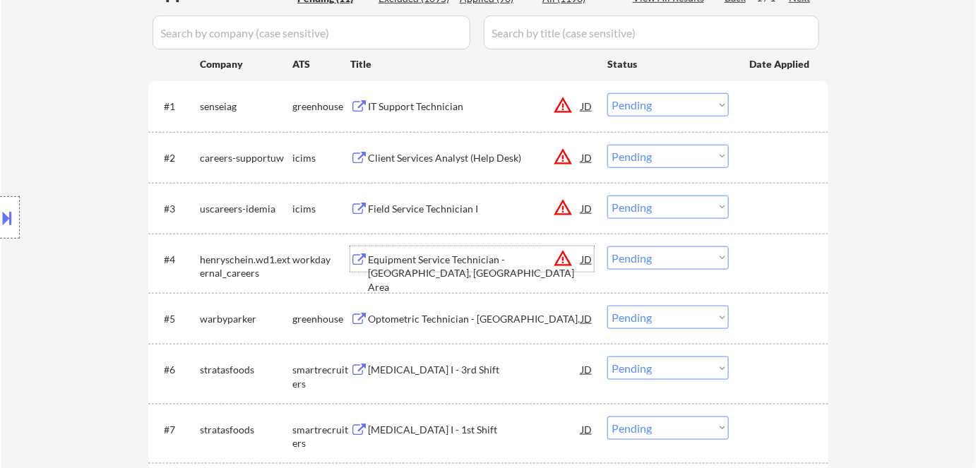
click at [411, 323] on div "Optometric Technician - Lexington Ave." at bounding box center [474, 319] width 213 height 14
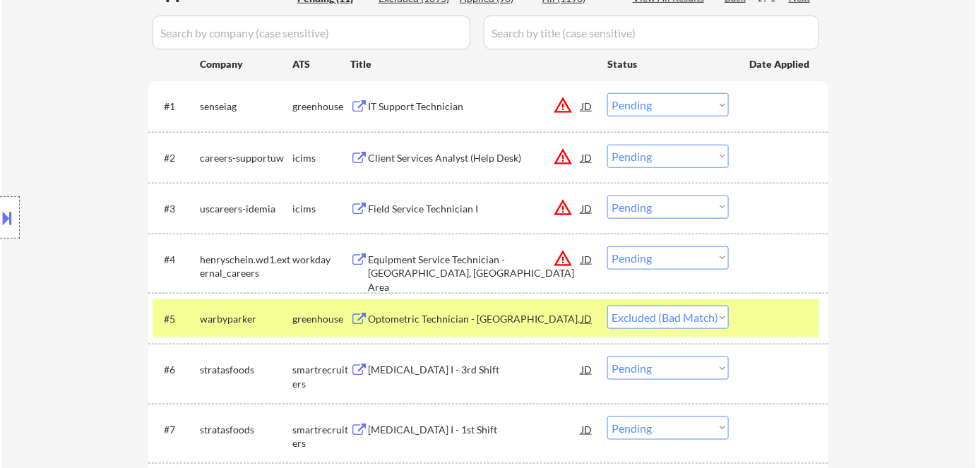
select select ""pending""
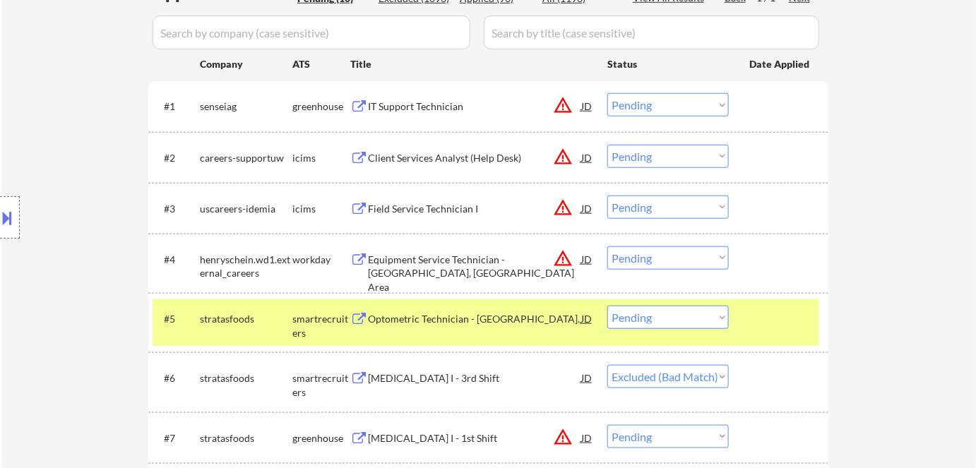
select select ""pending""
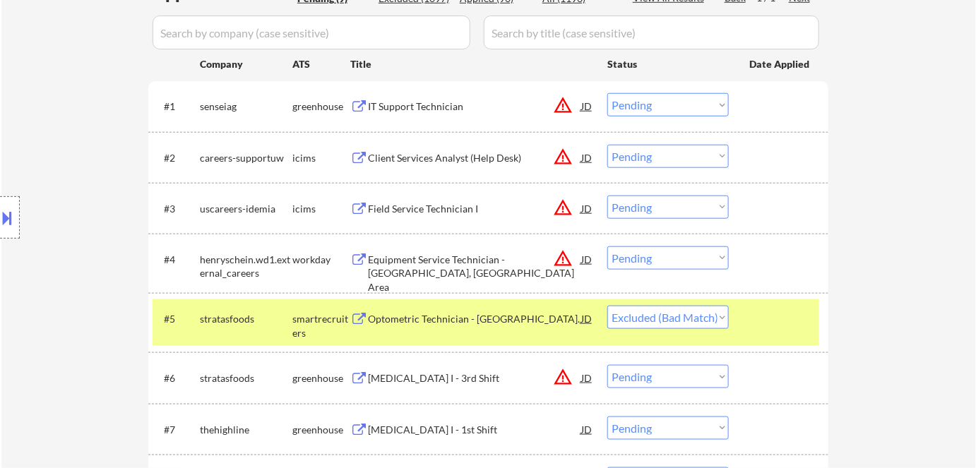
select select ""pending""
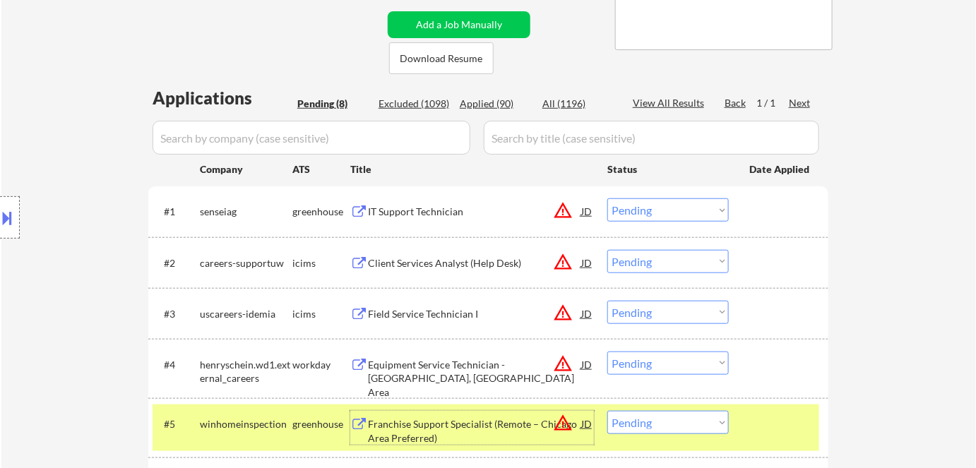
scroll to position [192, 0]
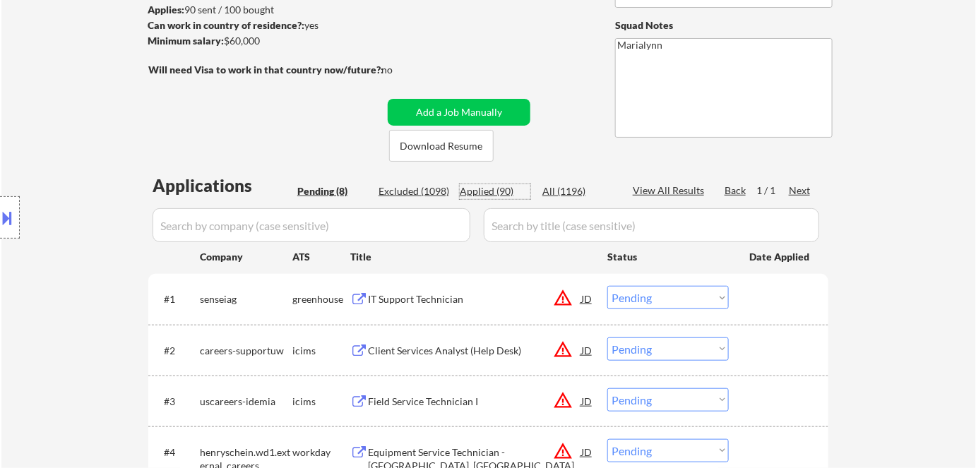
click at [500, 187] on div "Applied (90)" at bounding box center [495, 191] width 71 height 14
select select ""applied""
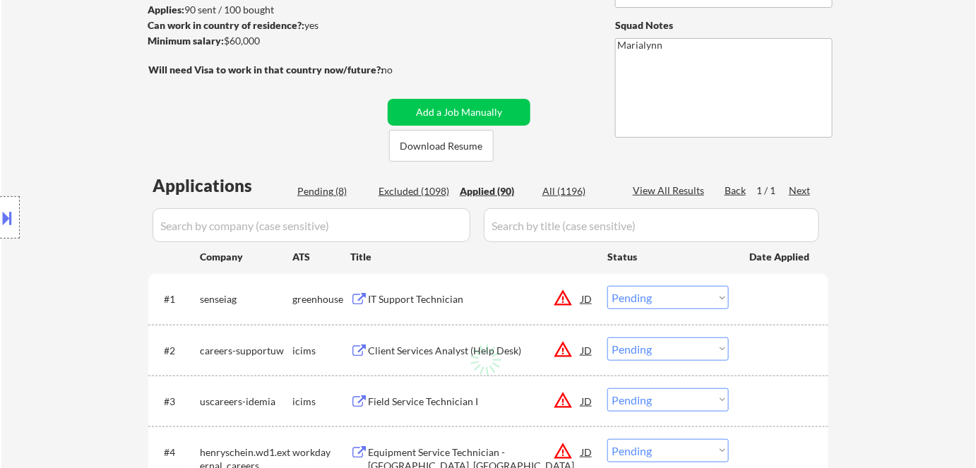
select select ""applied""
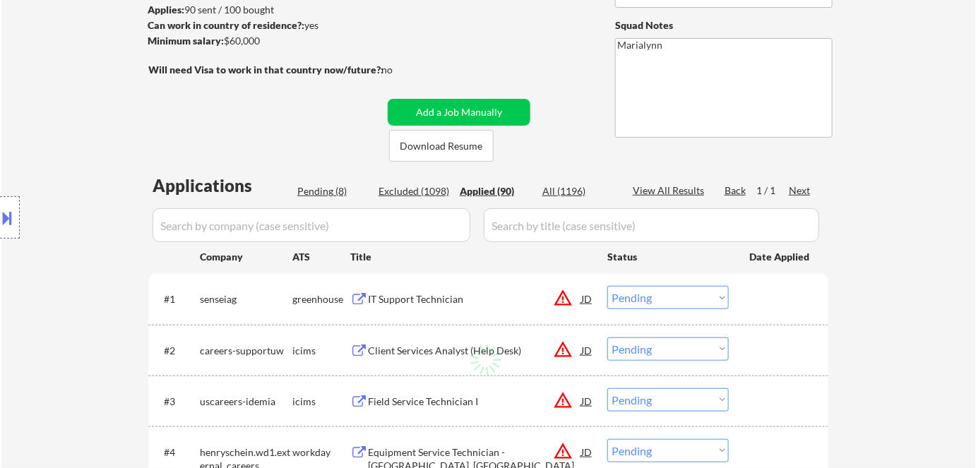
select select ""applied""
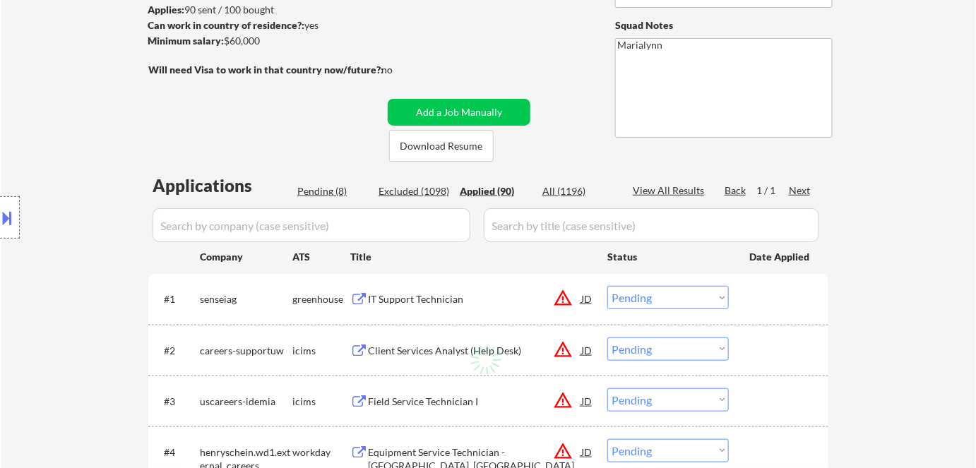
select select ""applied""
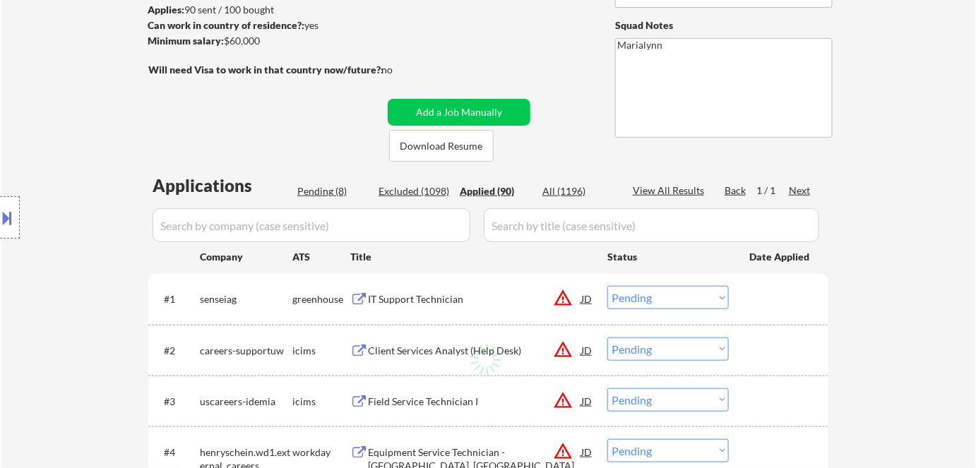
select select ""applied""
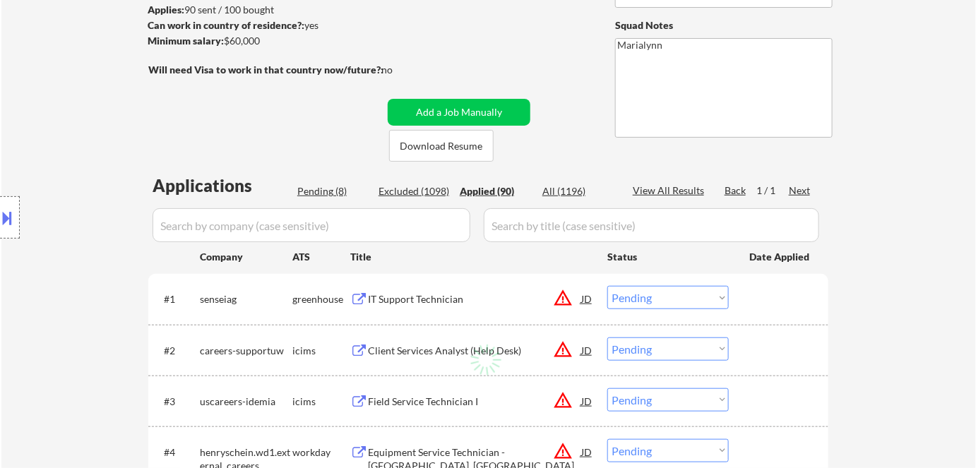
select select ""applied""
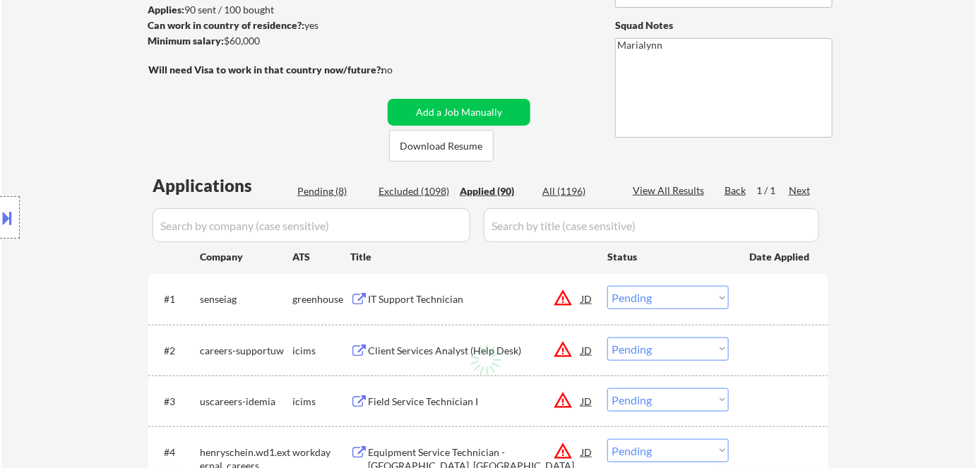
select select ""applied""
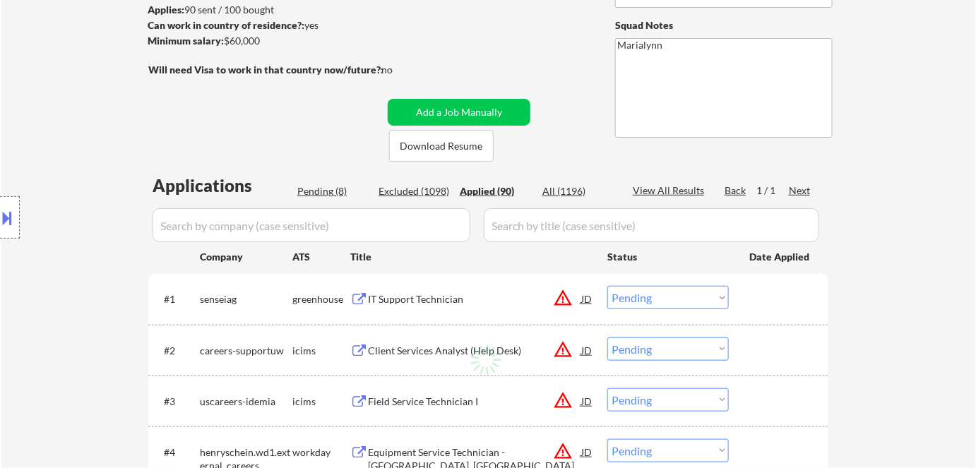
select select ""applied""
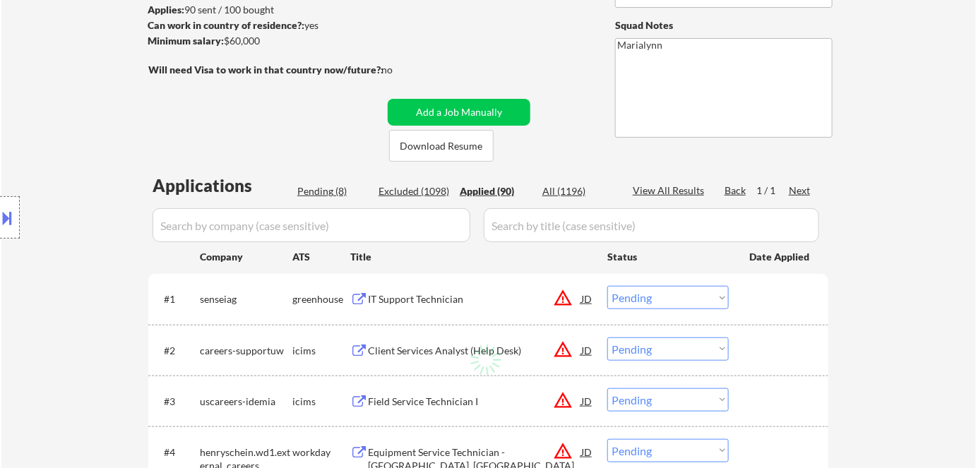
select select ""applied""
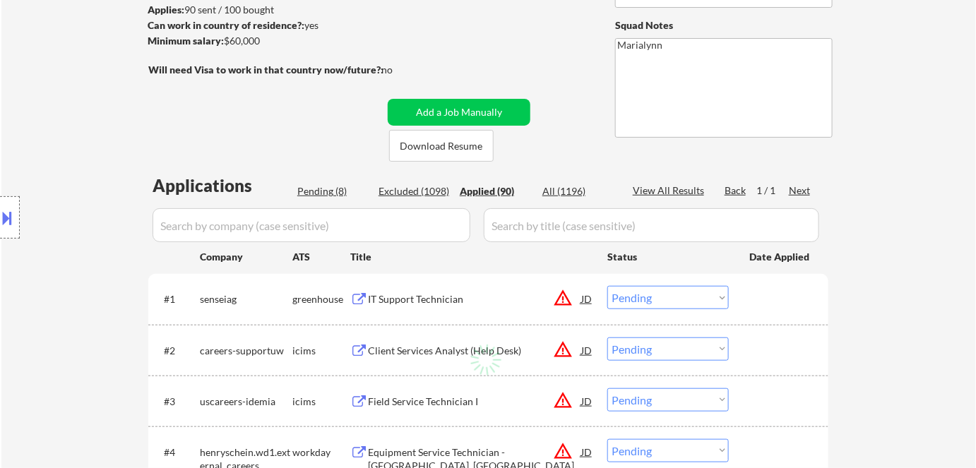
select select ""applied""
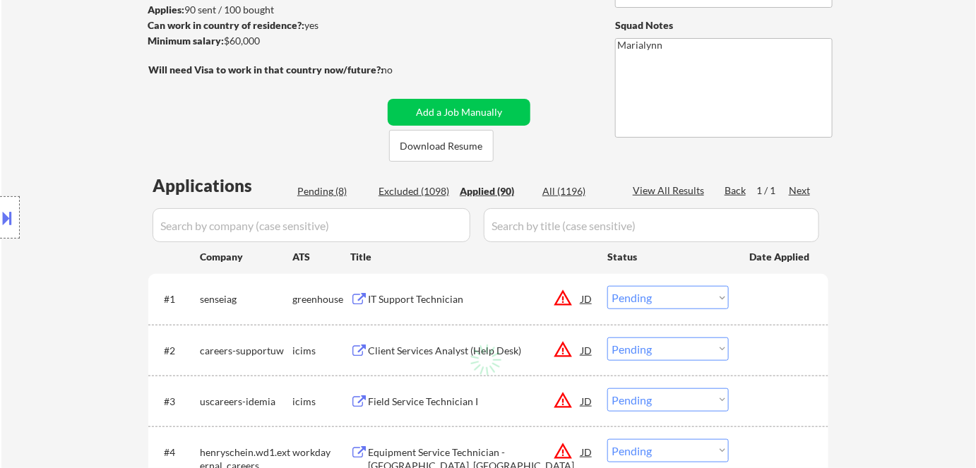
select select ""applied""
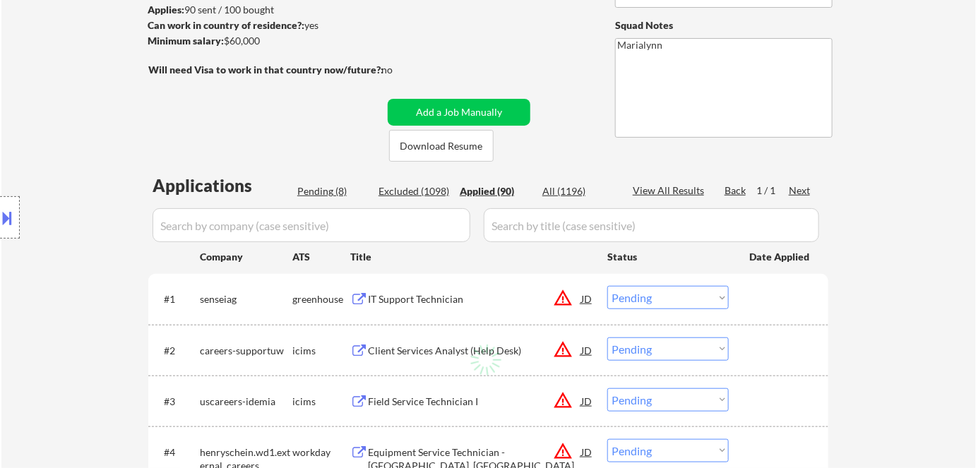
select select ""applied""
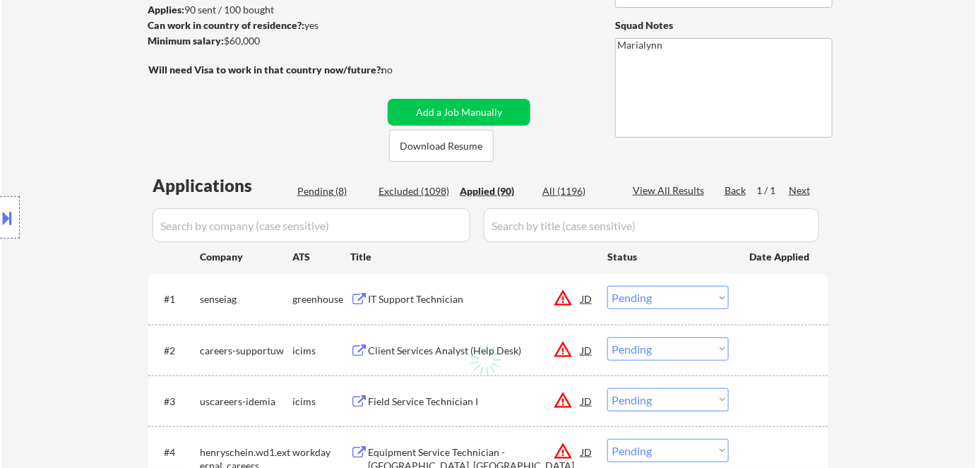
select select ""applied""
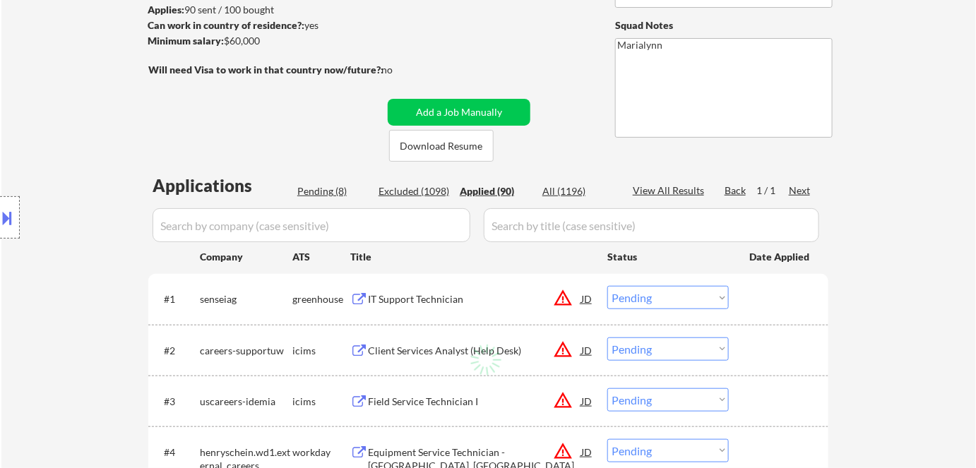
select select ""applied""
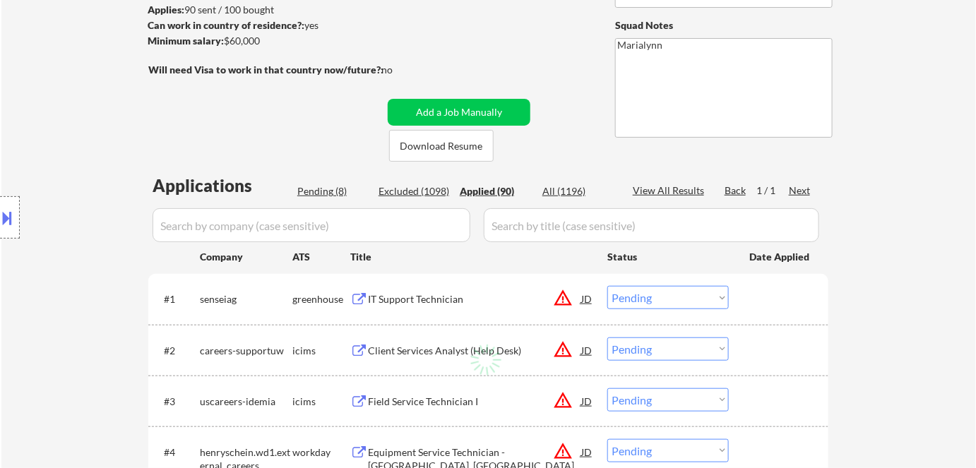
select select ""applied""
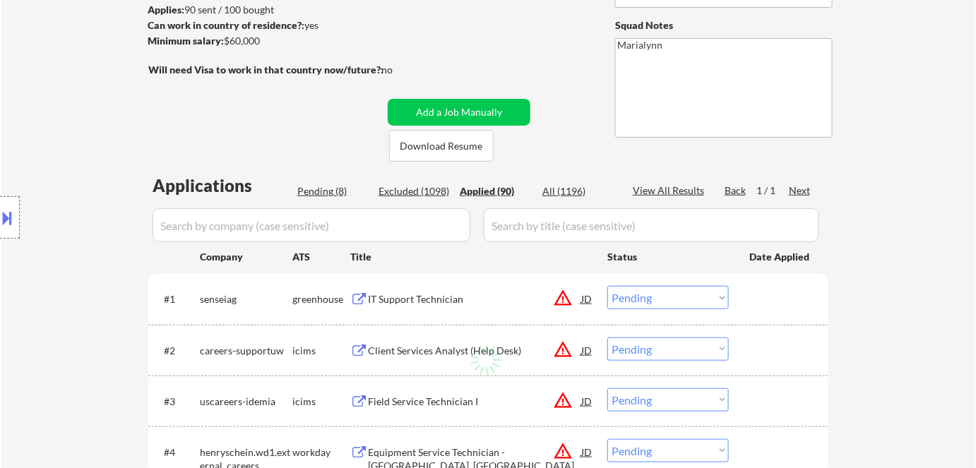
select select ""applied""
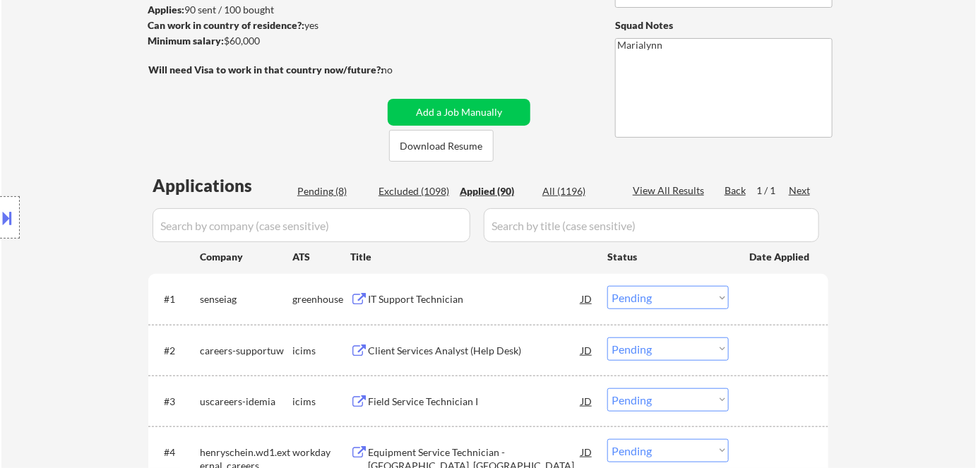
select select ""applied""
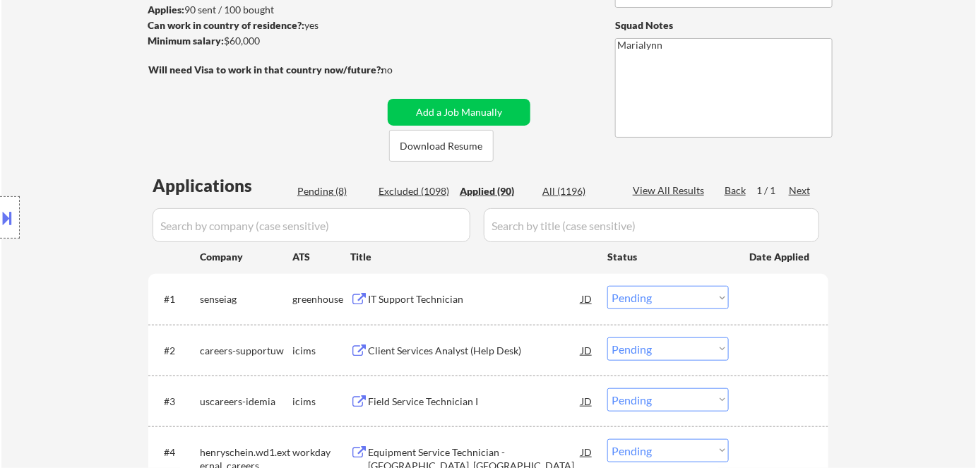
select select ""applied""
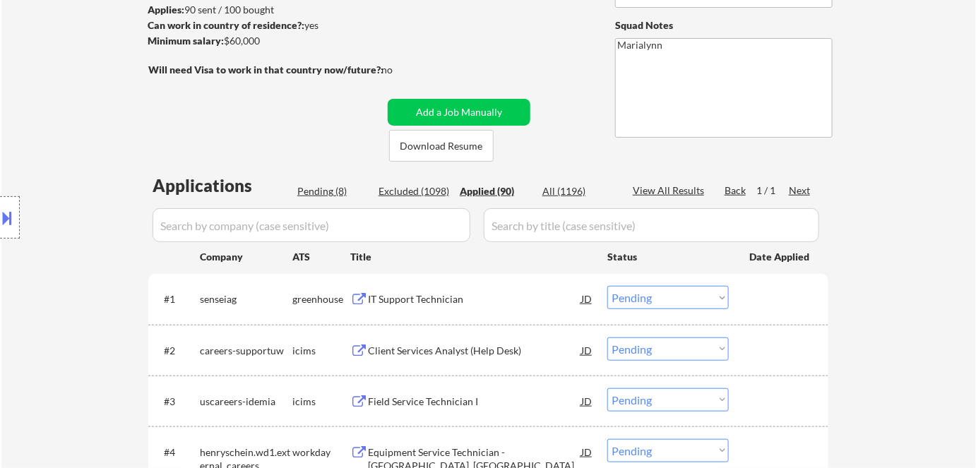
select select ""applied""
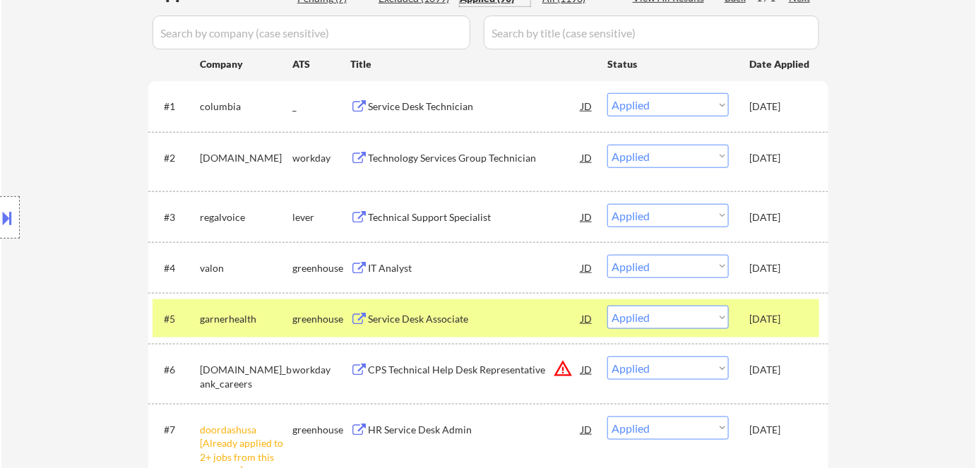
scroll to position [128, 0]
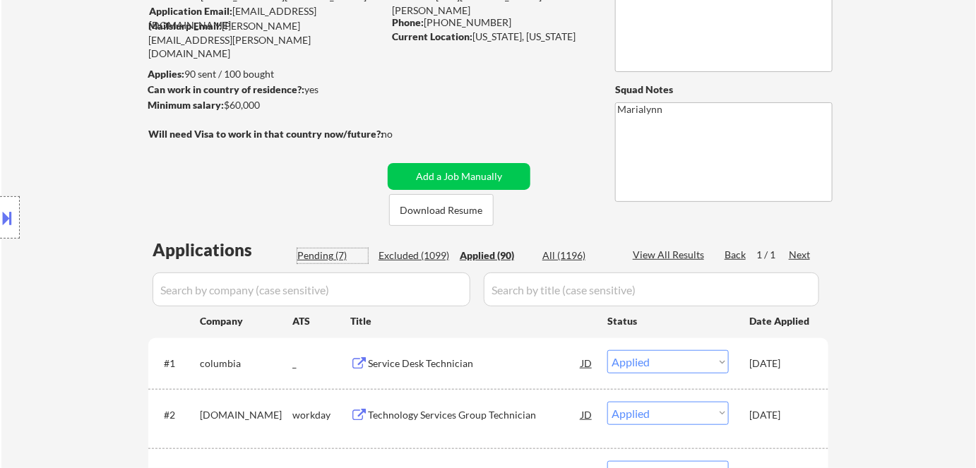
drag, startPoint x: 308, startPoint y: 262, endPoint x: 312, endPoint y: 254, distance: 8.5
click at [308, 261] on div "Pending (7)" at bounding box center [332, 255] width 71 height 15
select select ""pending""
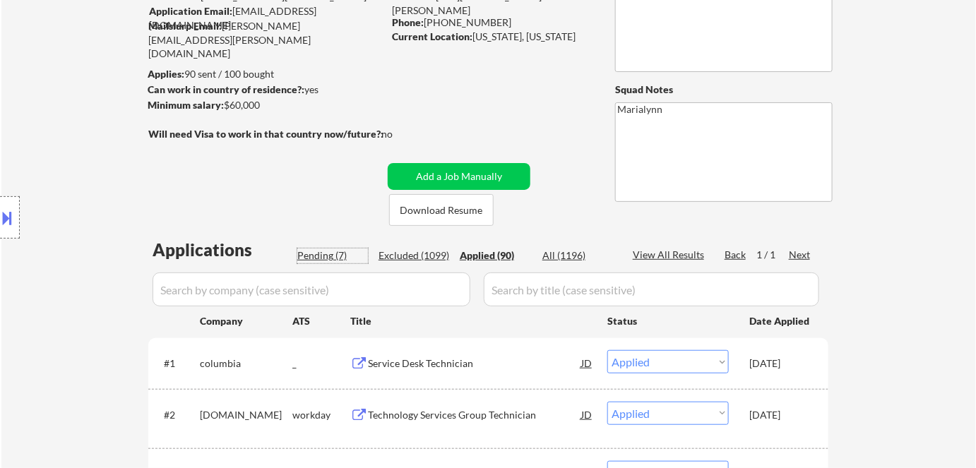
select select ""pending""
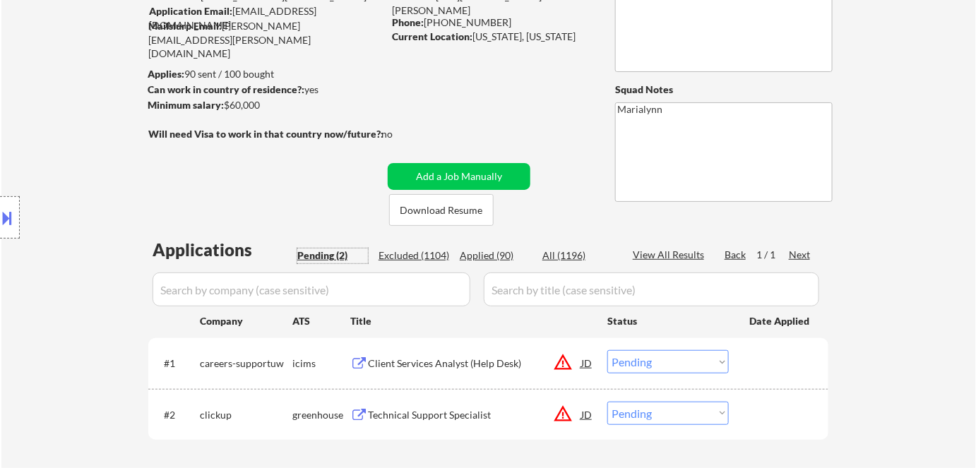
scroll to position [0, 0]
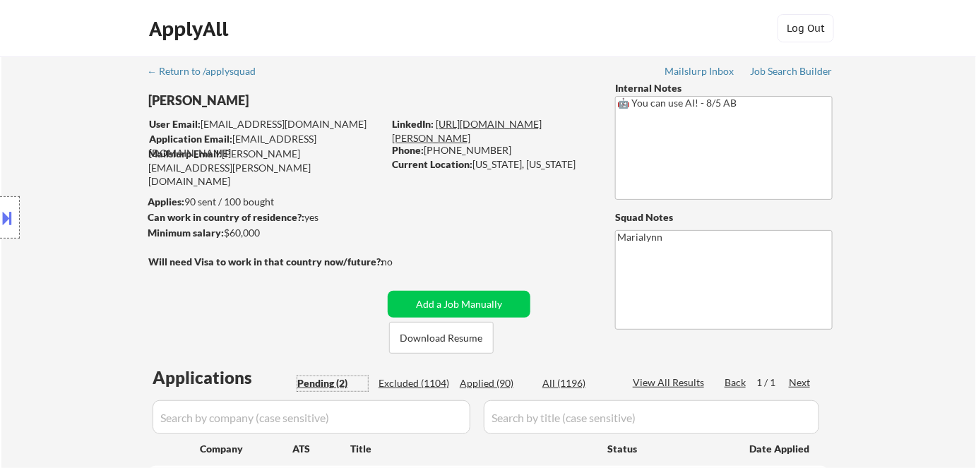
click at [530, 124] on link "https://www.linkedin.com/in/alex-fraum-1a4113a6/" at bounding box center [467, 131] width 150 height 26
click at [481, 388] on div "Applied (91)" at bounding box center [495, 383] width 71 height 14
select select ""applied""
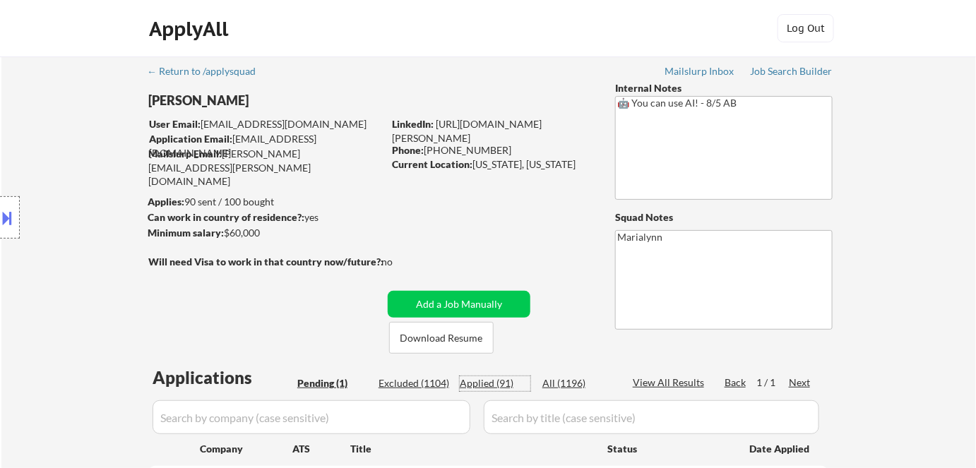
select select ""applied""
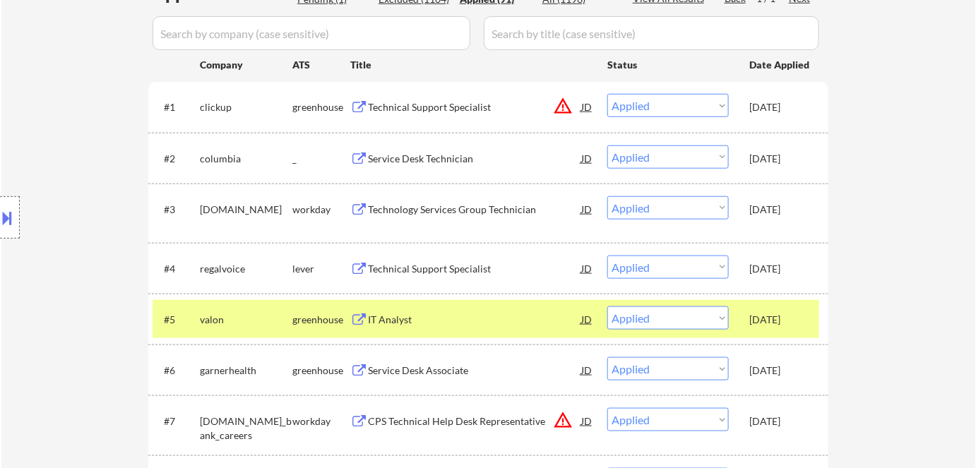
scroll to position [385, 0]
click at [318, 318] on div "greenhouse" at bounding box center [321, 319] width 58 height 14
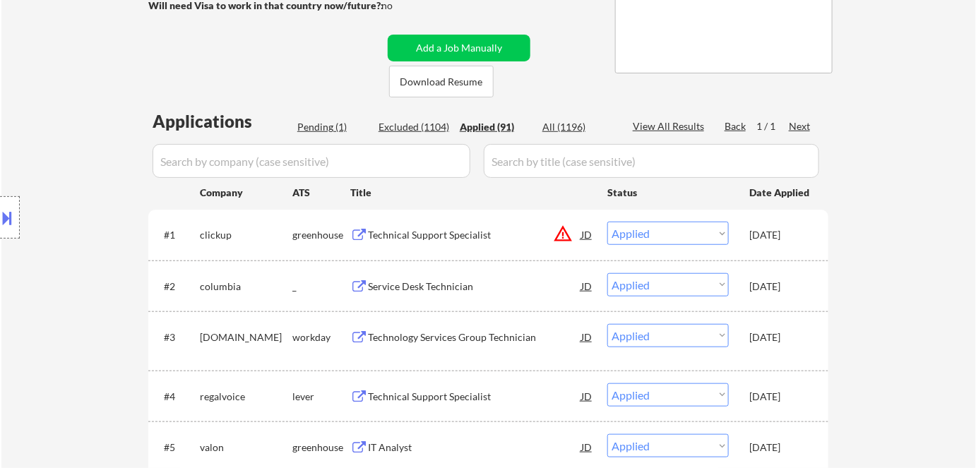
scroll to position [320, 0]
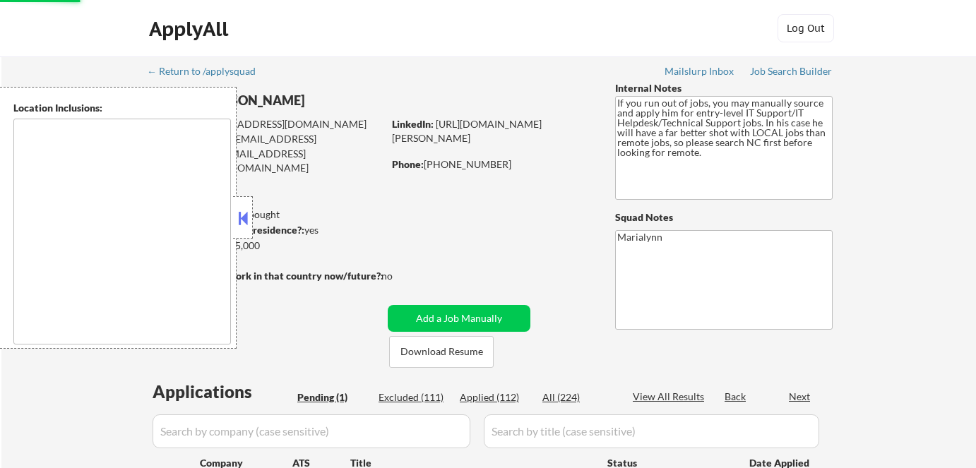
select select ""pending""
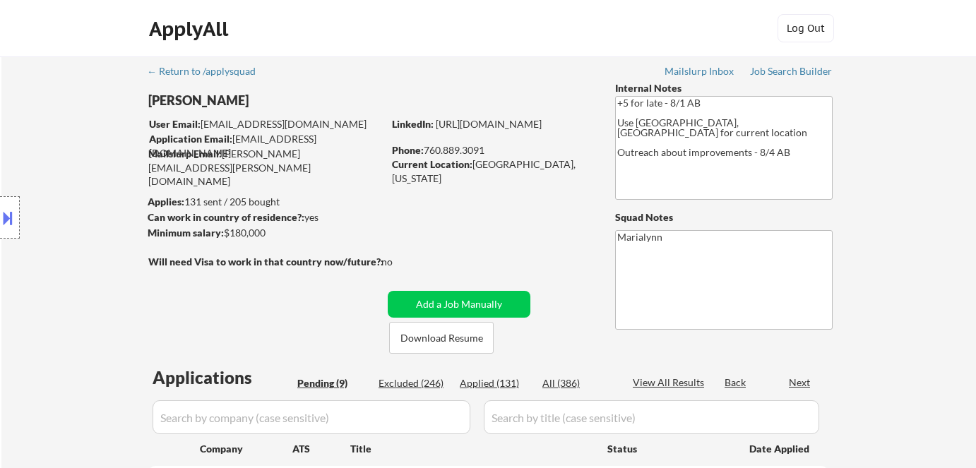
select select ""pending""
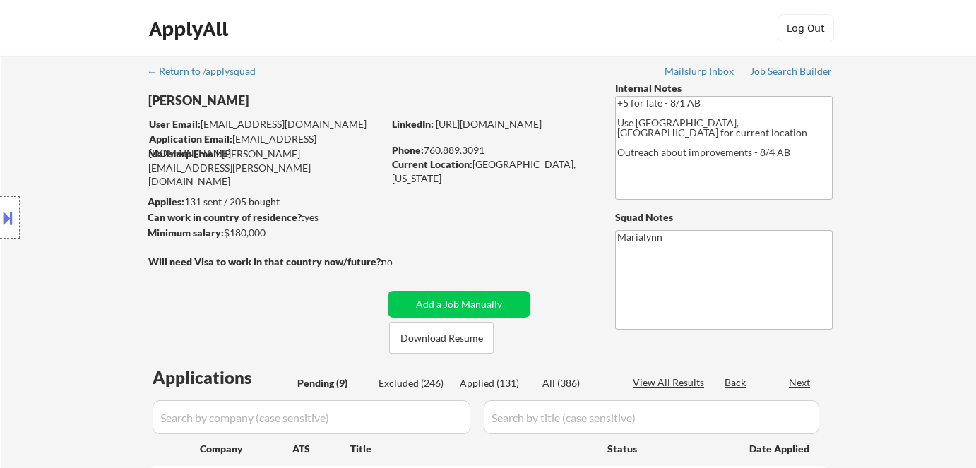
select select ""pending""
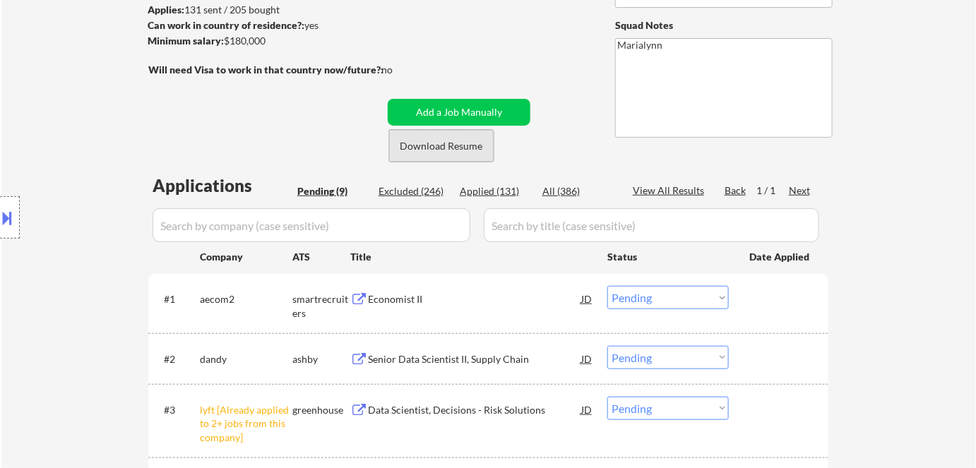
click at [421, 148] on button "Download Resume" at bounding box center [441, 146] width 104 height 32
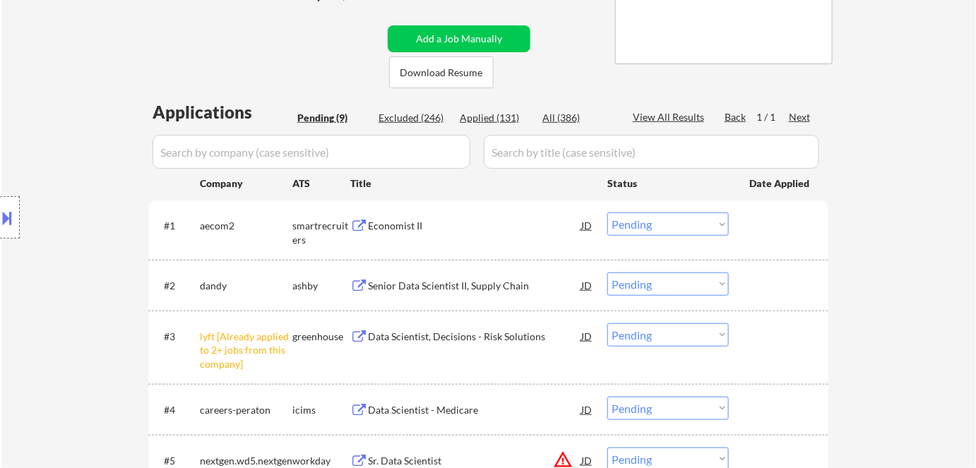
scroll to position [320, 0]
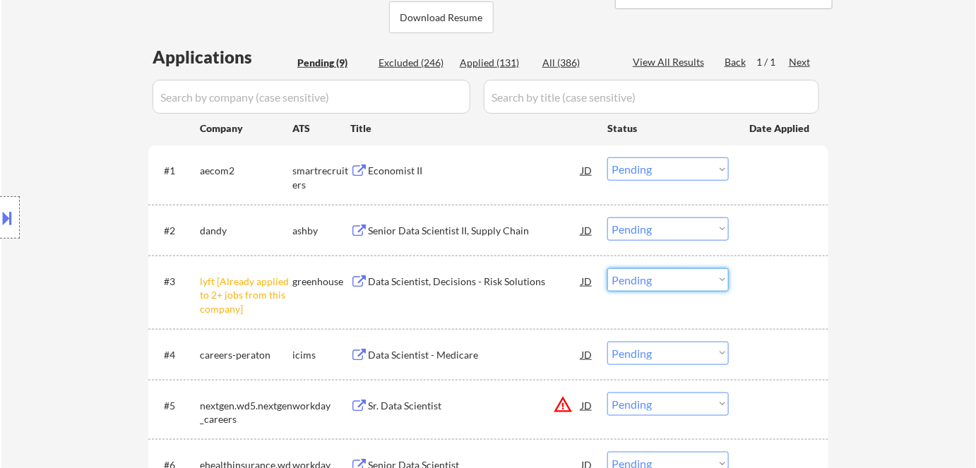
click at [707, 284] on select "Choose an option... Pending Applied Excluded (Questions) Excluded (Expired) Exc…" at bounding box center [667, 279] width 121 height 23
click at [607, 268] on select "Choose an option... Pending Applied Excluded (Questions) Excluded (Expired) Exc…" at bounding box center [667, 279] width 121 height 23
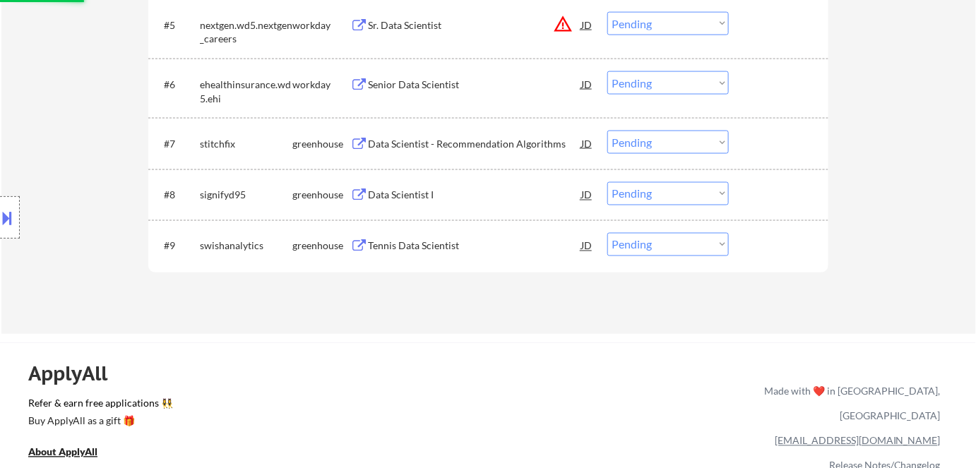
select select ""pending""
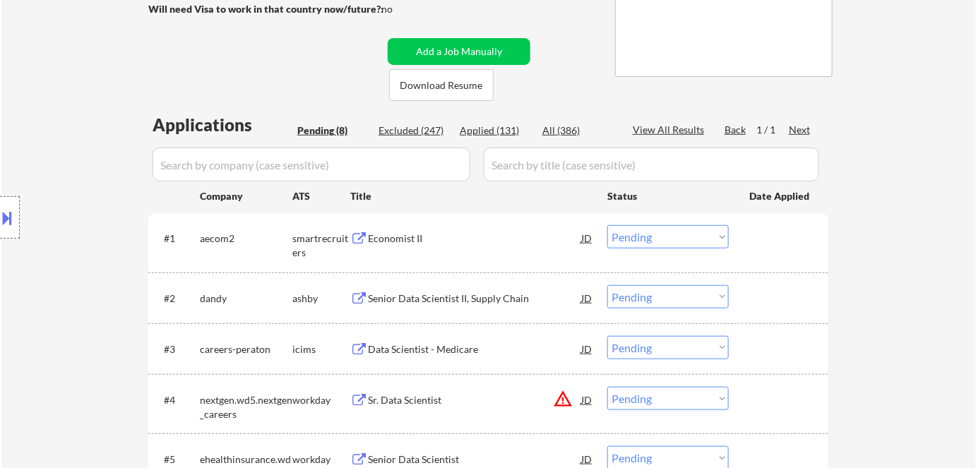
scroll to position [192, 0]
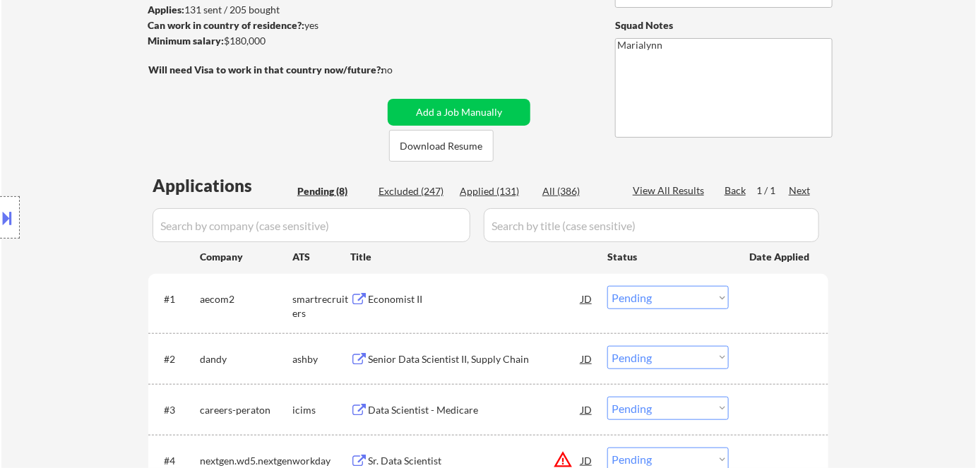
click at [392, 295] on div "Economist II" at bounding box center [474, 299] width 213 height 14
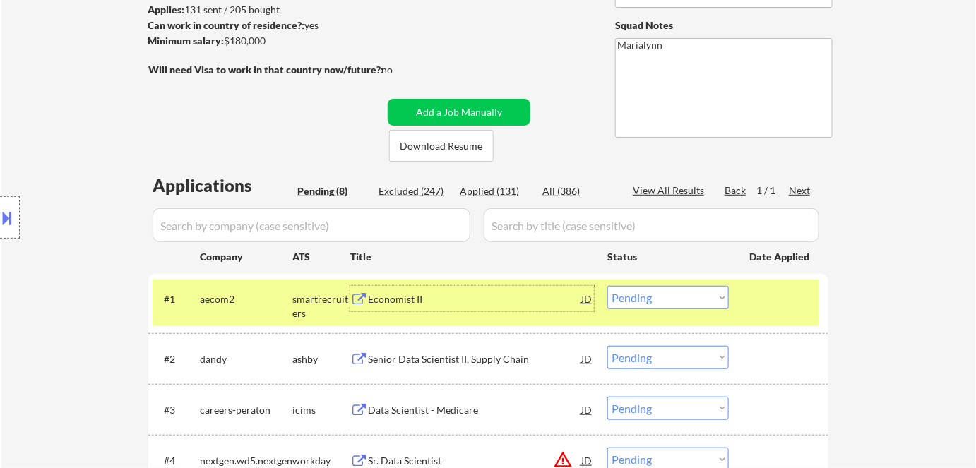
drag, startPoint x: 651, startPoint y: 296, endPoint x: 658, endPoint y: 304, distance: 11.0
click at [651, 296] on select "Choose an option... Pending Applied Excluded (Questions) Excluded (Expired) Exc…" at bounding box center [667, 297] width 121 height 23
click at [607, 286] on select "Choose an option... Pending Applied Excluded (Questions) Excluded (Expired) Exc…" at bounding box center [667, 297] width 121 height 23
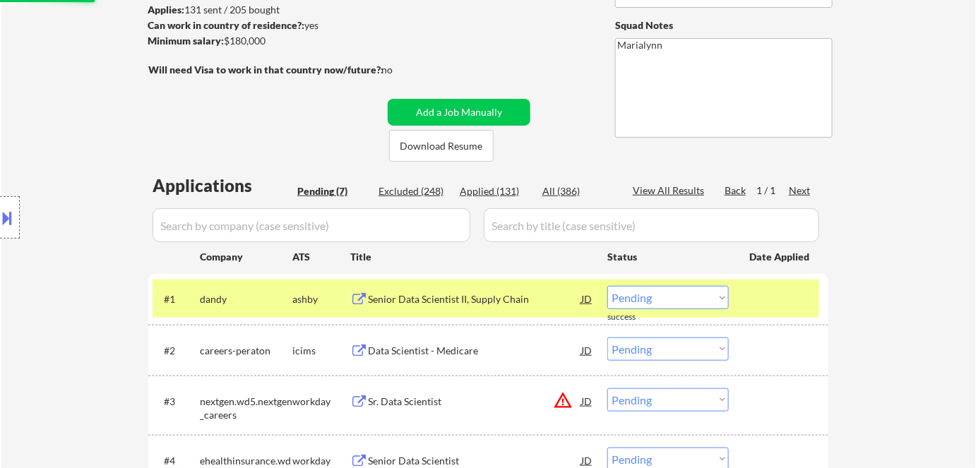
click at [408, 301] on div "Senior Data Scientist II, Supply Chain" at bounding box center [474, 299] width 213 height 14
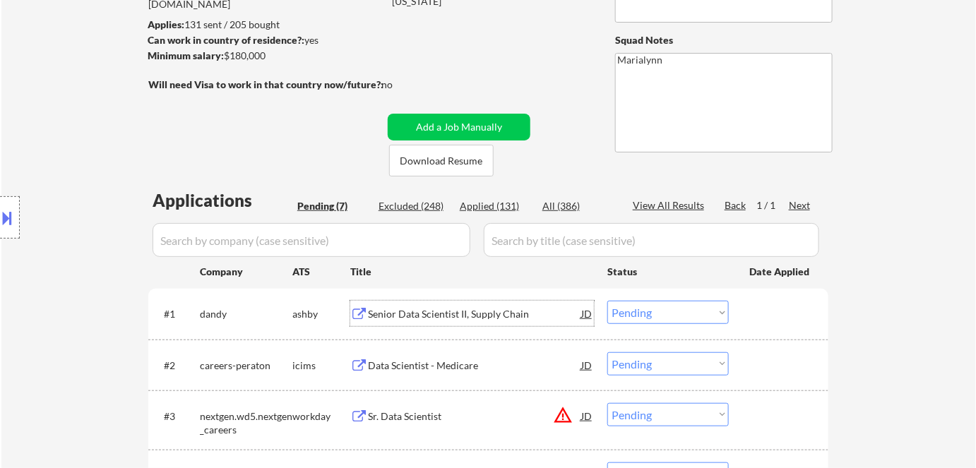
scroll to position [0, 0]
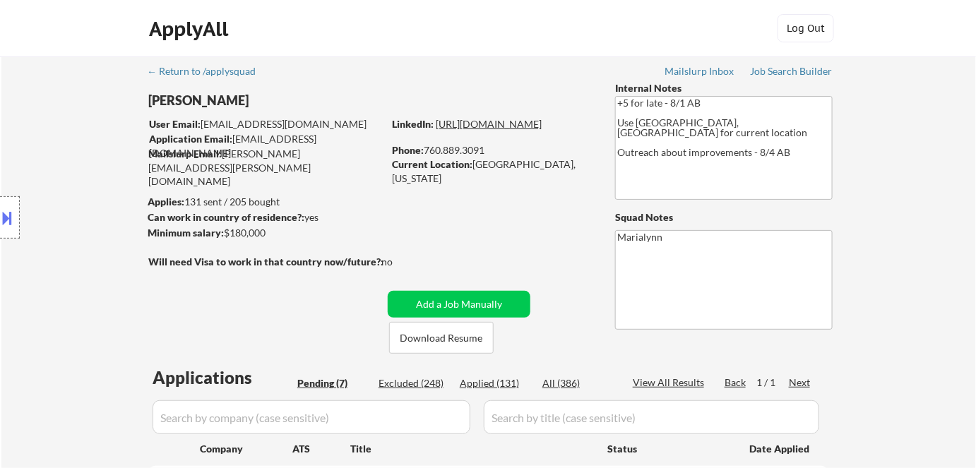
click at [538, 130] on link "https://www.linkedin.com/in/sfeconomist/" at bounding box center [489, 124] width 106 height 12
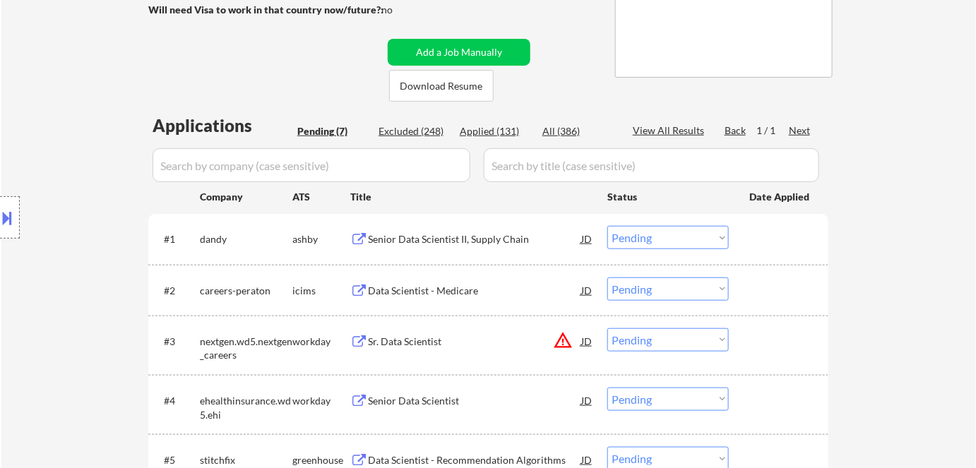
scroll to position [256, 0]
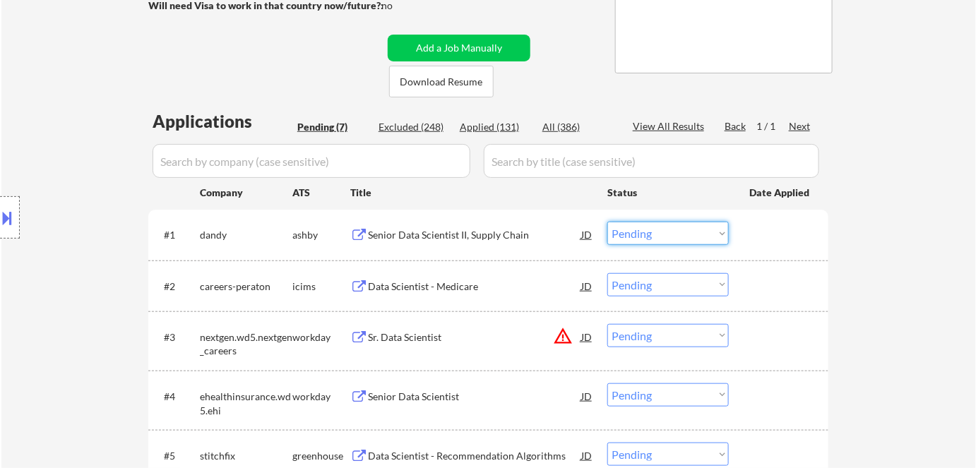
click at [666, 228] on select "Choose an option... Pending Applied Excluded (Questions) Excluded (Expired) Exc…" at bounding box center [667, 233] width 121 height 23
click at [607, 222] on select "Choose an option... Pending Applied Excluded (Questions) Excluded (Expired) Exc…" at bounding box center [667, 233] width 121 height 23
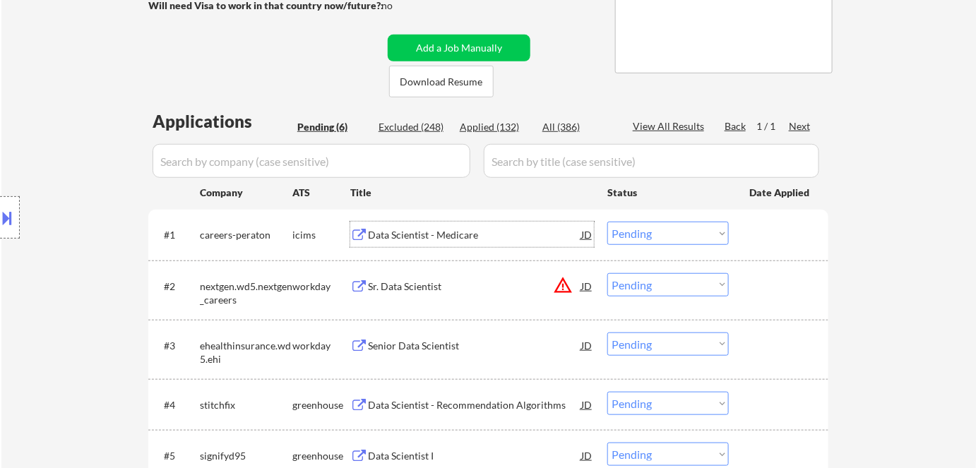
click at [444, 232] on div "Data Scientist - Medicare" at bounding box center [474, 235] width 213 height 14
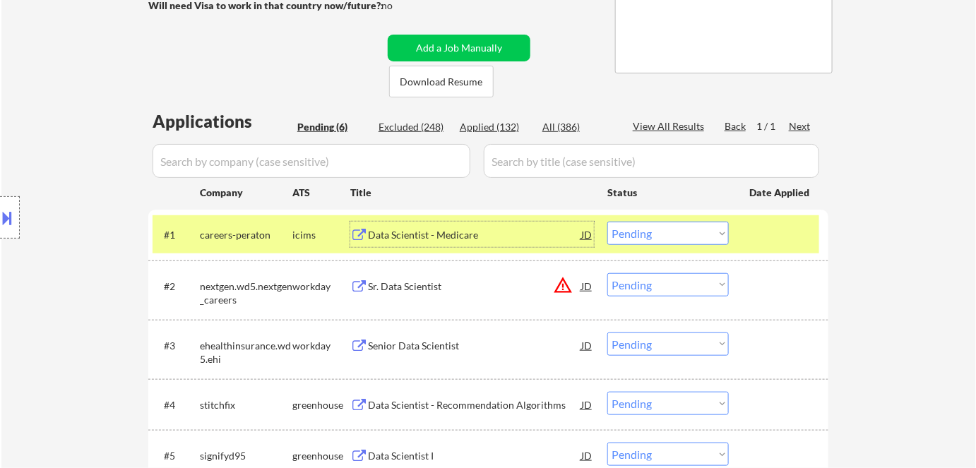
click at [640, 238] on select "Choose an option... Pending Applied Excluded (Questions) Excluded (Expired) Exc…" at bounding box center [667, 233] width 121 height 23
click at [607, 222] on select "Choose an option... Pending Applied Excluded (Questions) Excluded (Expired) Exc…" at bounding box center [667, 233] width 121 height 23
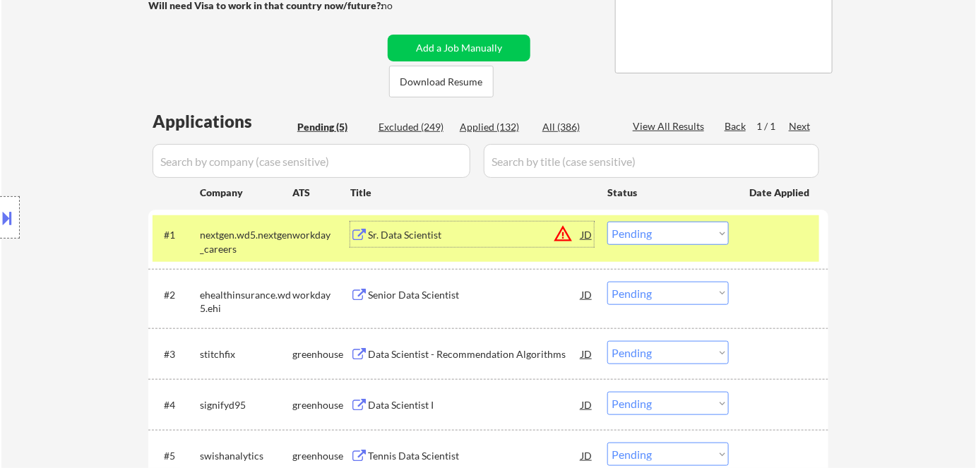
click at [407, 241] on div "Sr. Data Scientist" at bounding box center [474, 235] width 213 height 14
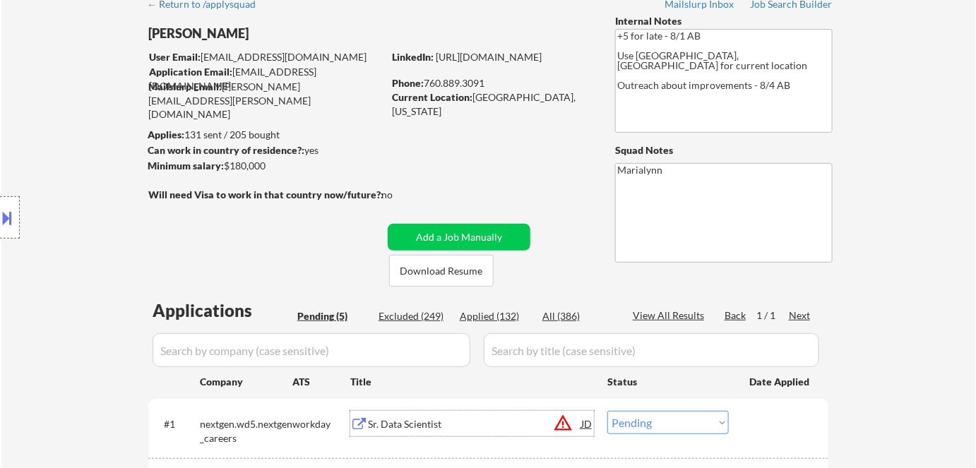
scroll to position [128, 0]
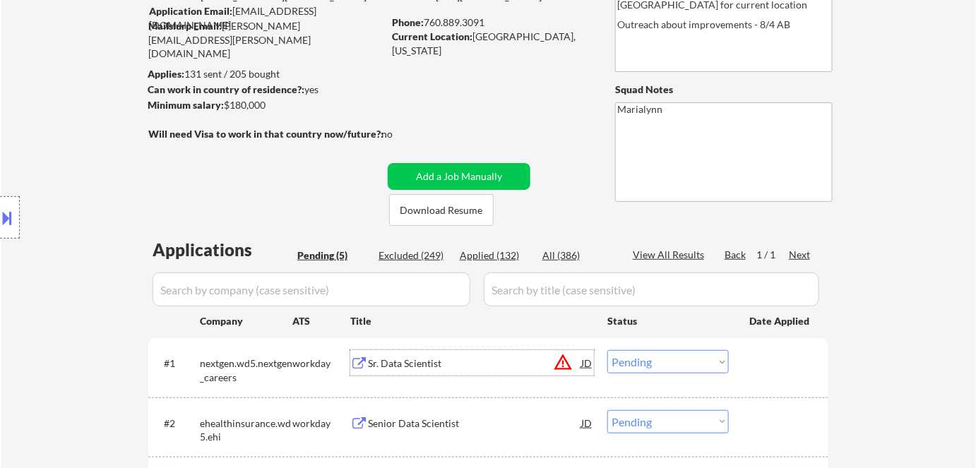
click at [666, 364] on select "Choose an option... Pending Applied Excluded (Questions) Excluded (Expired) Exc…" at bounding box center [667, 361] width 121 height 23
click at [607, 350] on select "Choose an option... Pending Applied Excluded (Questions) Excluded (Expired) Exc…" at bounding box center [667, 361] width 121 height 23
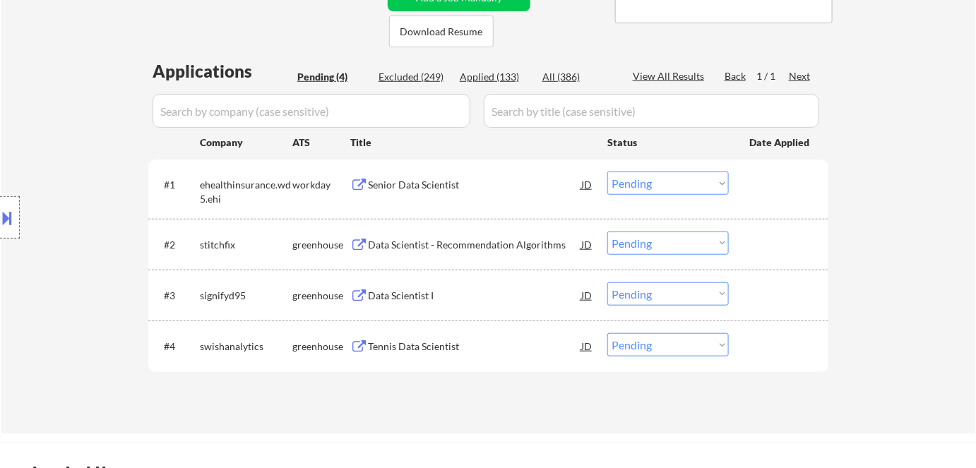
scroll to position [320, 0]
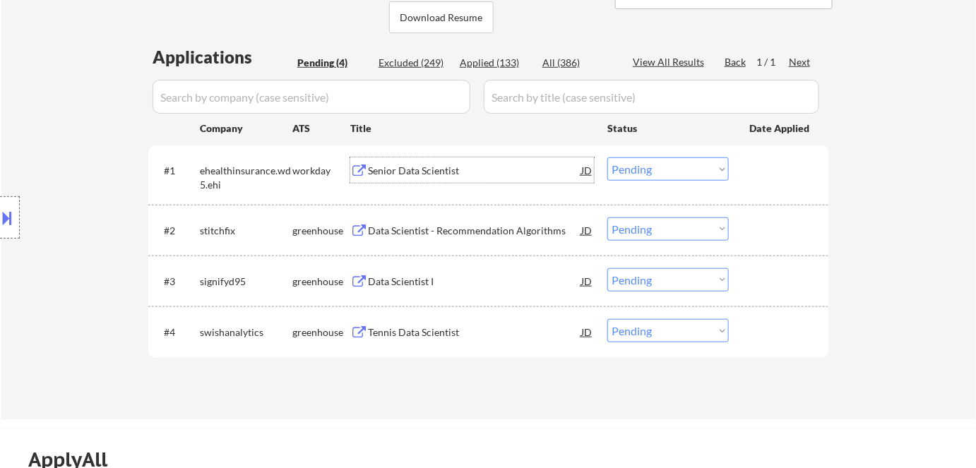
click at [431, 174] on div "Senior Data Scientist" at bounding box center [474, 171] width 213 height 14
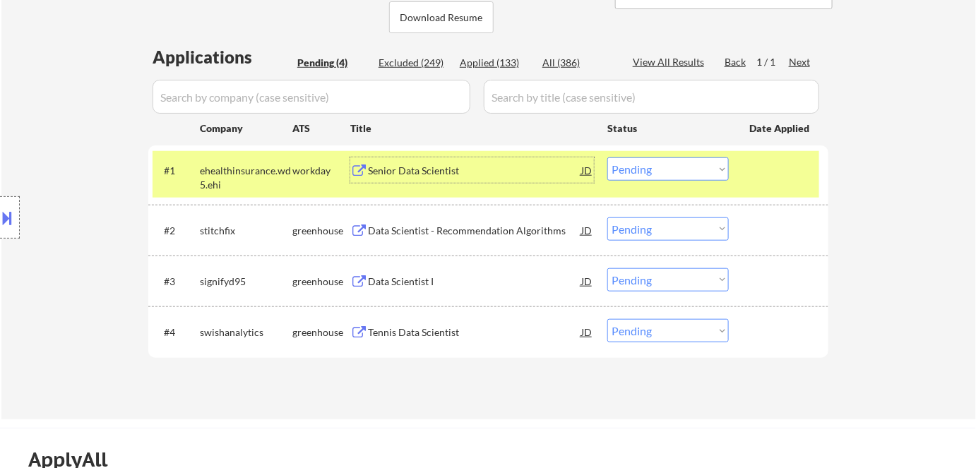
click at [667, 164] on select "Choose an option... Pending Applied Excluded (Questions) Excluded (Expired) Exc…" at bounding box center [667, 168] width 121 height 23
click at [607, 157] on select "Choose an option... Pending Applied Excluded (Questions) Excluded (Expired) Exc…" at bounding box center [667, 168] width 121 height 23
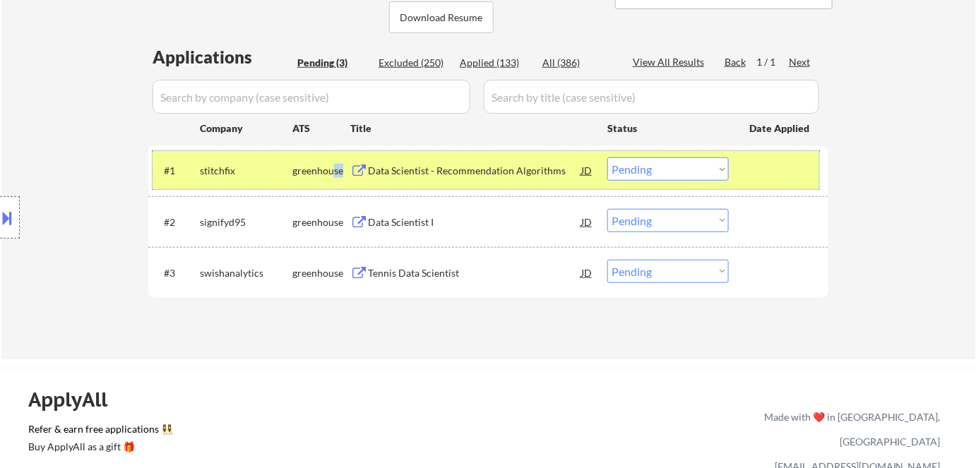
click at [342, 172] on div "greenhouse" at bounding box center [321, 171] width 58 height 14
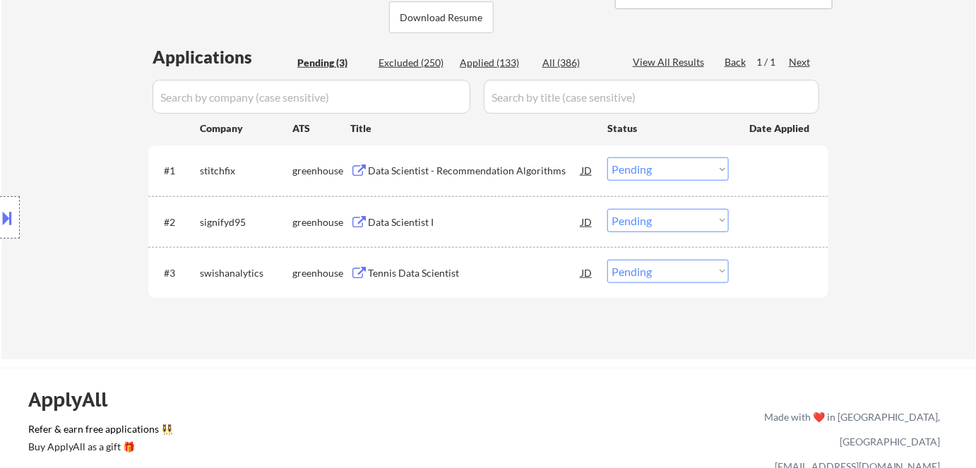
click at [392, 174] on div "Data Scientist - Recommendation Algorithms" at bounding box center [474, 171] width 213 height 14
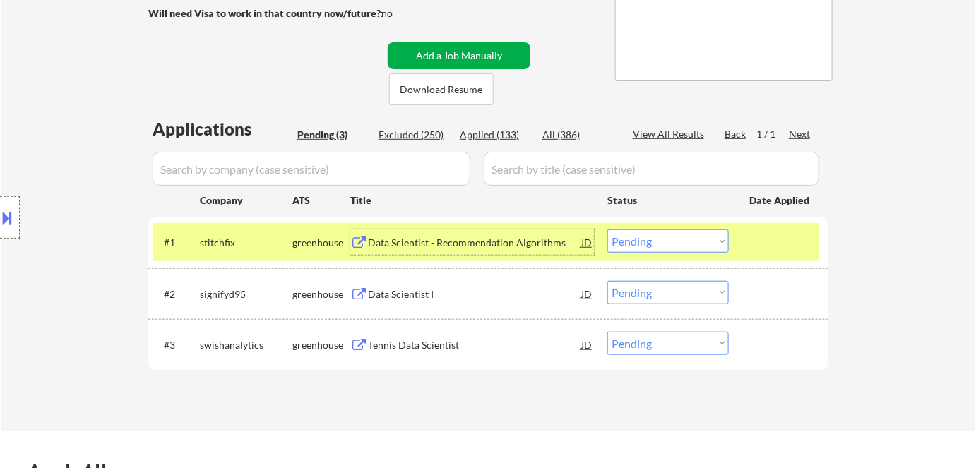
scroll to position [256, 0]
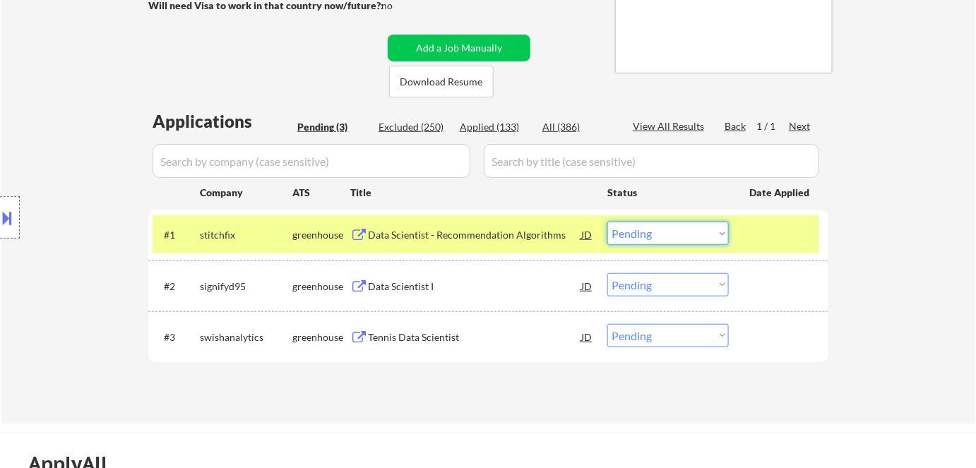
drag, startPoint x: 647, startPoint y: 228, endPoint x: 652, endPoint y: 241, distance: 14.3
click at [647, 229] on select "Choose an option... Pending Applied Excluded (Questions) Excluded (Expired) Exc…" at bounding box center [667, 233] width 121 height 23
click at [607, 222] on select "Choose an option... Pending Applied Excluded (Questions) Excluded (Expired) Exc…" at bounding box center [667, 233] width 121 height 23
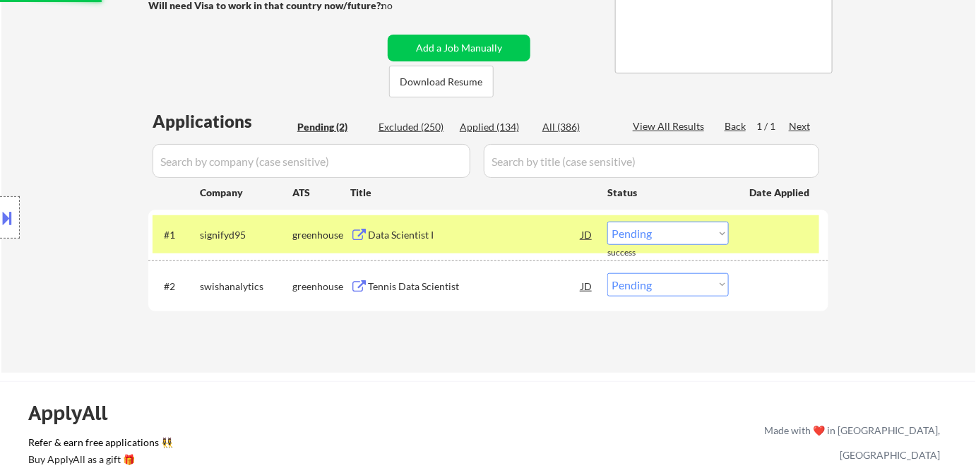
click at [429, 231] on div "Data Scientist I" at bounding box center [474, 235] width 213 height 14
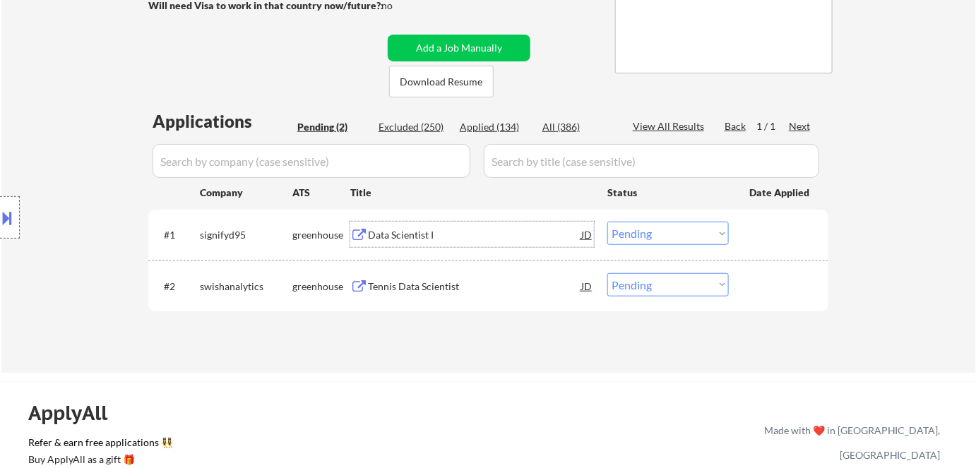
drag, startPoint x: 647, startPoint y: 232, endPoint x: 656, endPoint y: 243, distance: 14.0
click at [648, 234] on select "Choose an option... Pending Applied Excluded (Questions) Excluded (Expired) Exc…" at bounding box center [667, 233] width 121 height 23
click at [607, 222] on select "Choose an option... Pending Applied Excluded (Questions) Excluded (Expired) Exc…" at bounding box center [667, 233] width 121 height 23
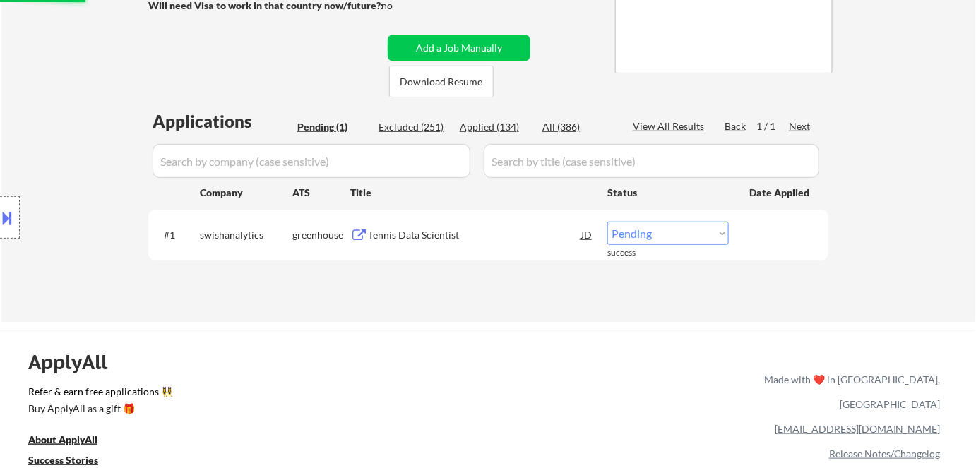
click at [398, 237] on div "Tennis Data Scientist" at bounding box center [474, 235] width 213 height 14
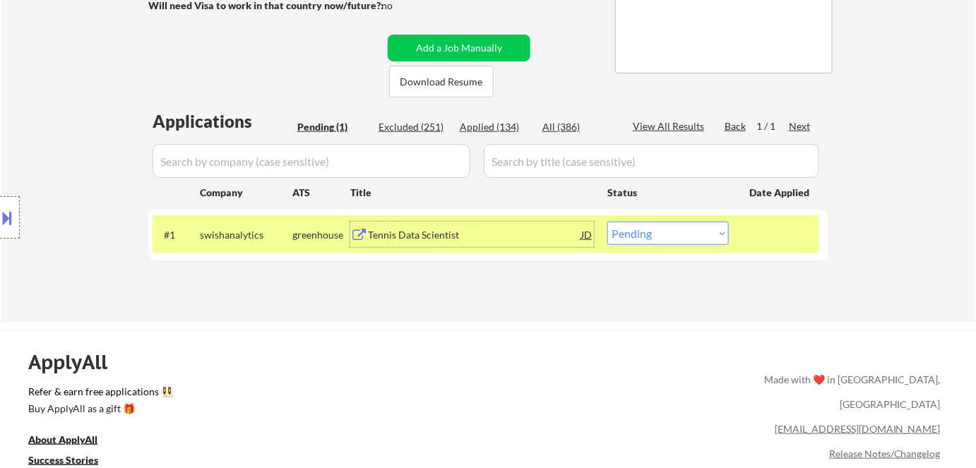
click at [661, 237] on select "Choose an option... Pending Applied Excluded (Questions) Excluded (Expired) Exc…" at bounding box center [667, 233] width 121 height 23
click at [607, 222] on select "Choose an option... Pending Applied Excluded (Questions) Excluded (Expired) Exc…" at bounding box center [667, 233] width 121 height 23
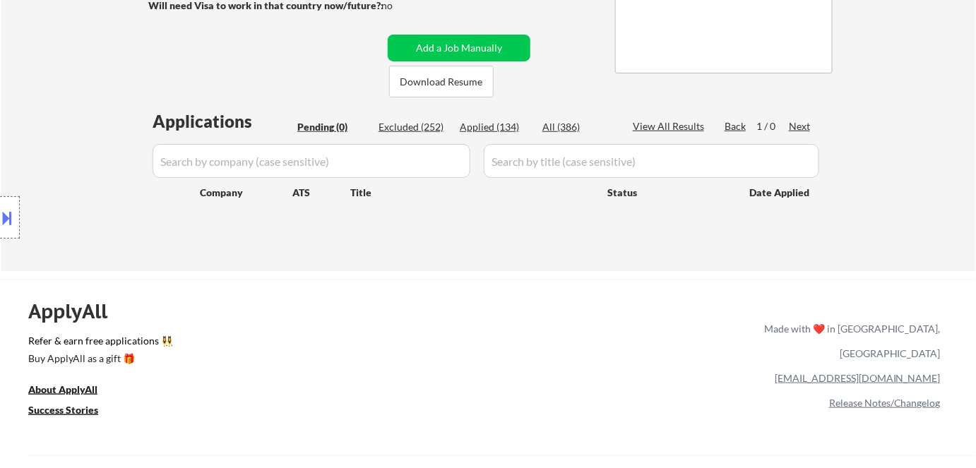
click at [506, 131] on div "Applied (134)" at bounding box center [495, 127] width 71 height 14
select select ""applied""
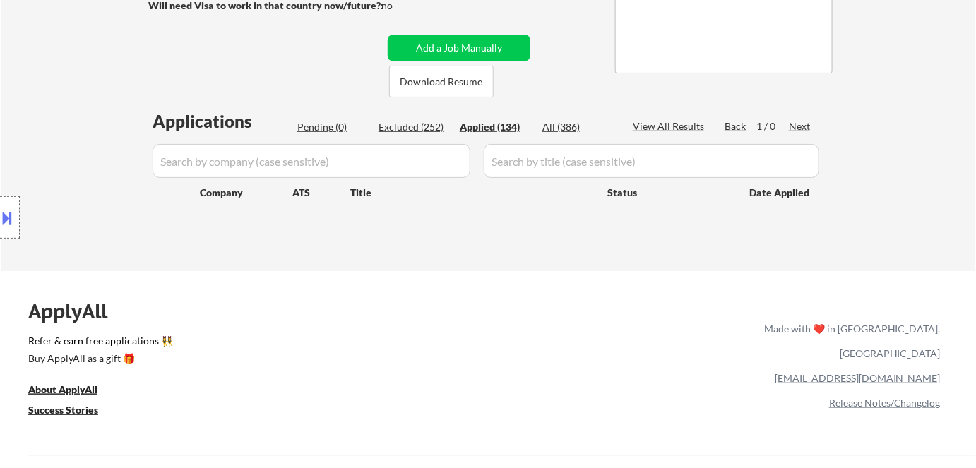
select select ""applied""
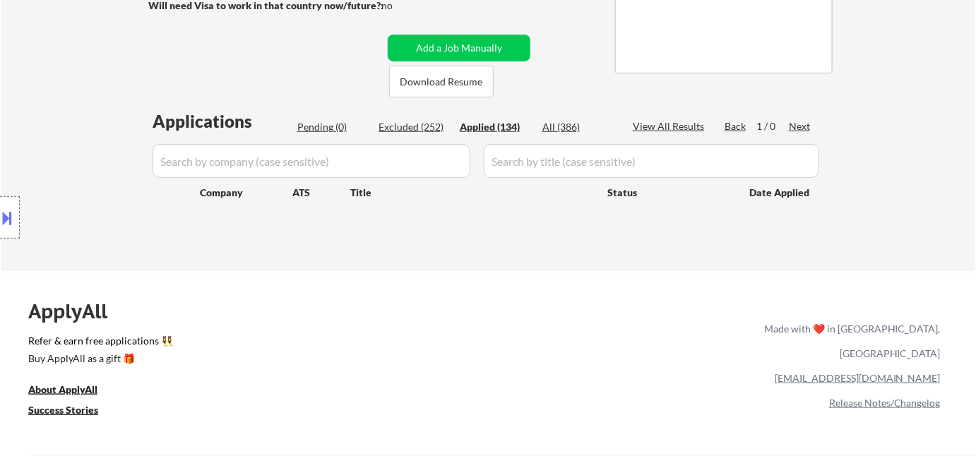
select select ""applied""
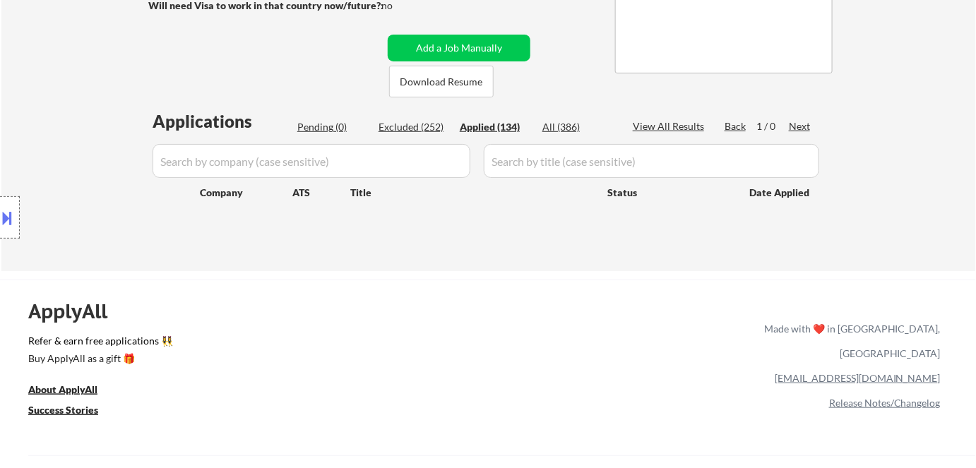
select select ""applied""
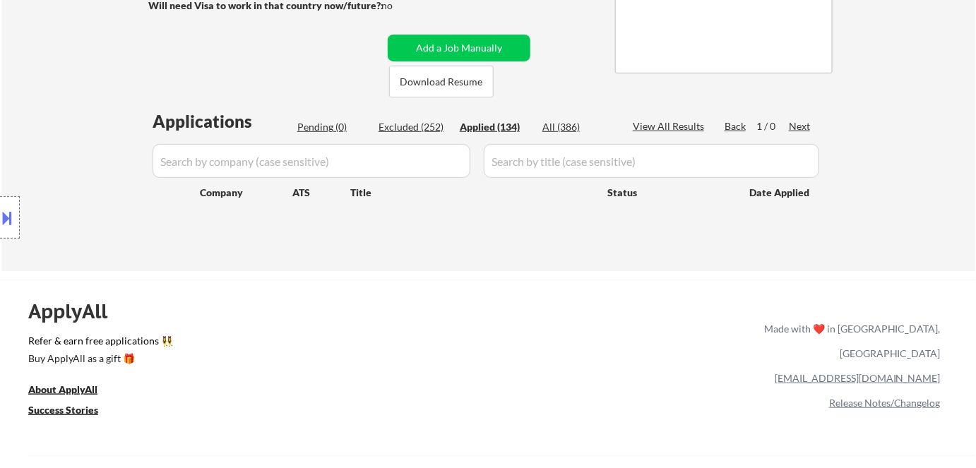
select select ""applied""
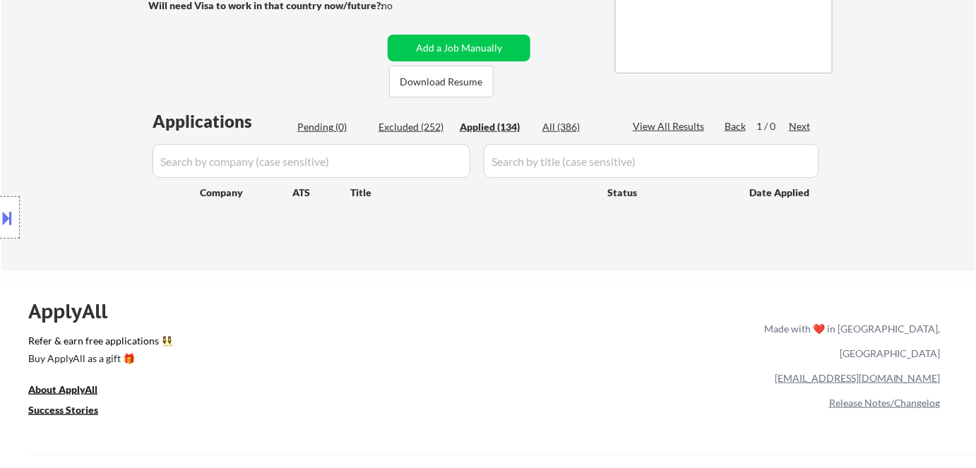
select select ""applied""
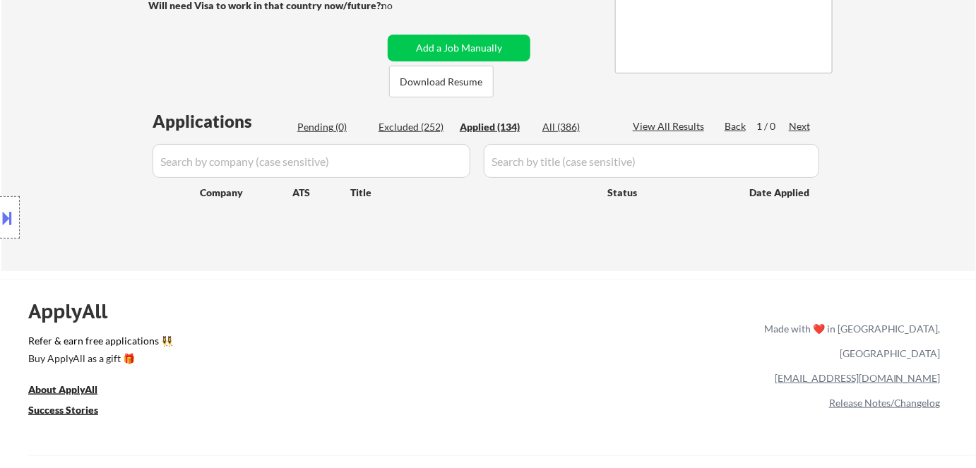
select select ""applied""
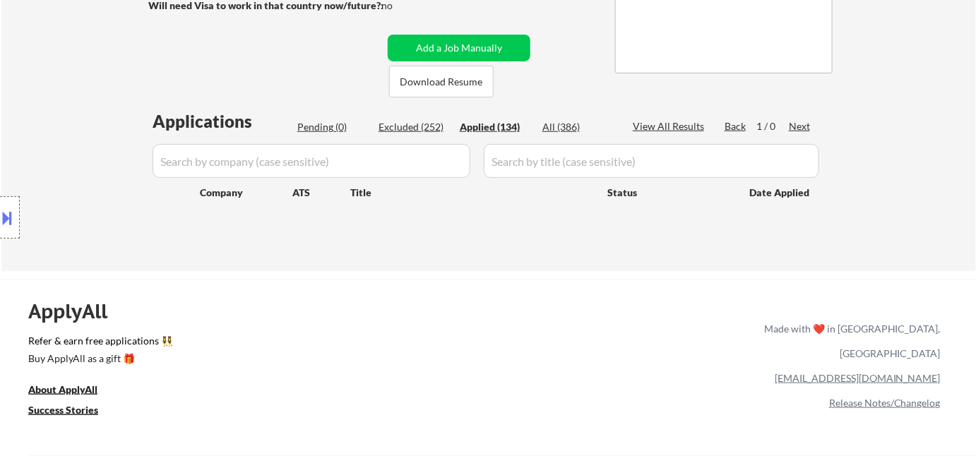
select select ""applied""
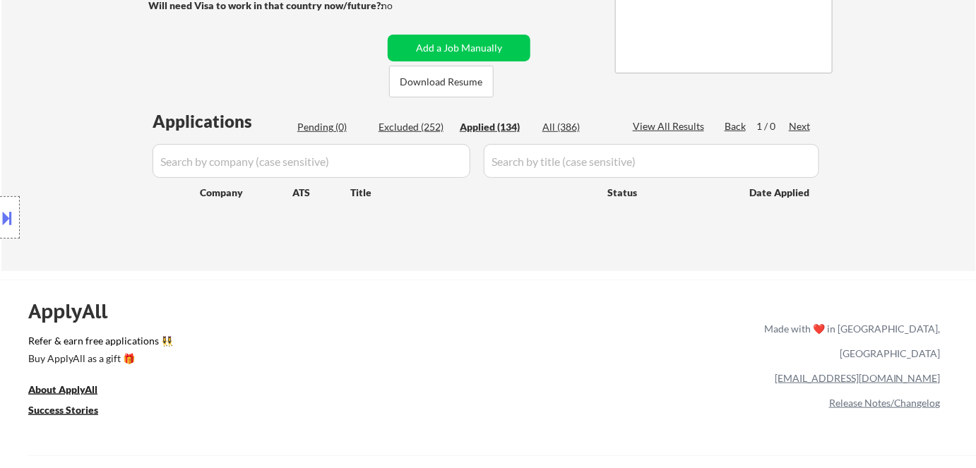
select select ""applied""
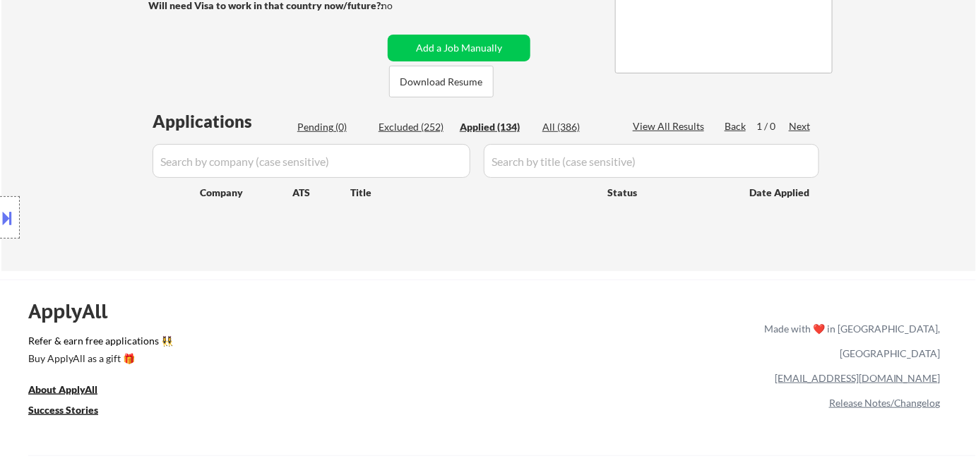
select select ""applied""
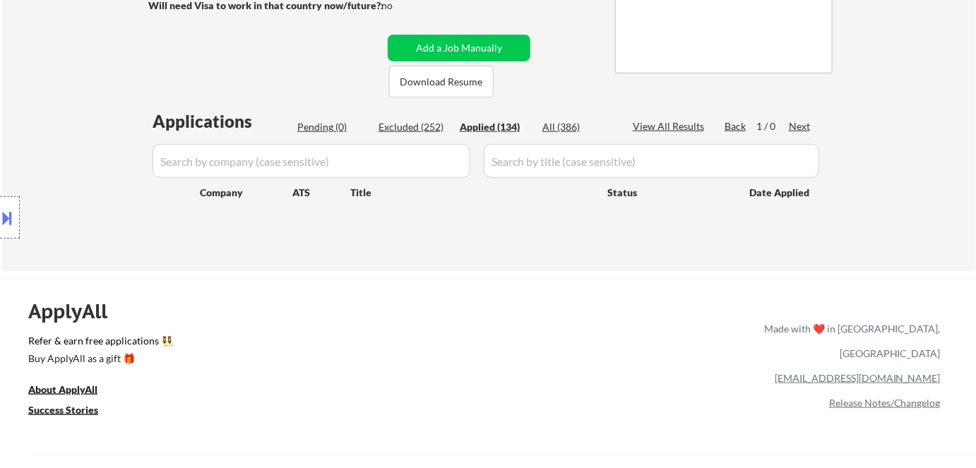
select select ""applied""
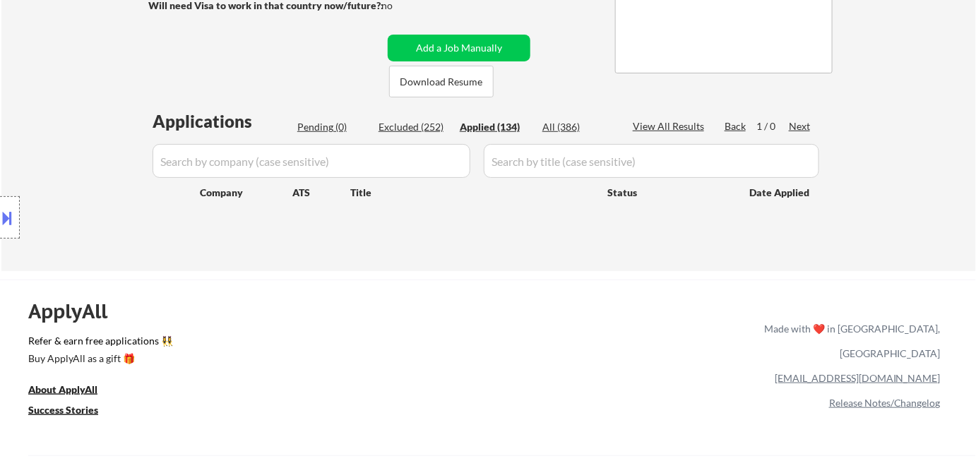
select select ""applied""
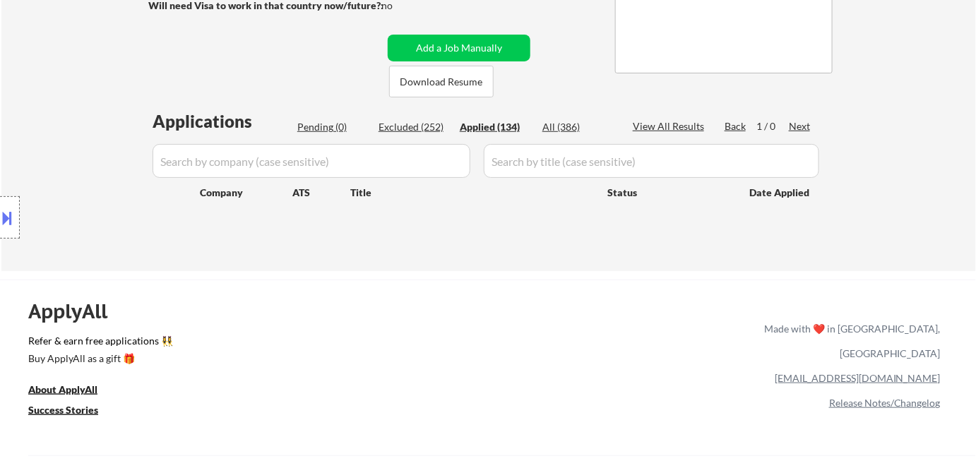
select select ""applied""
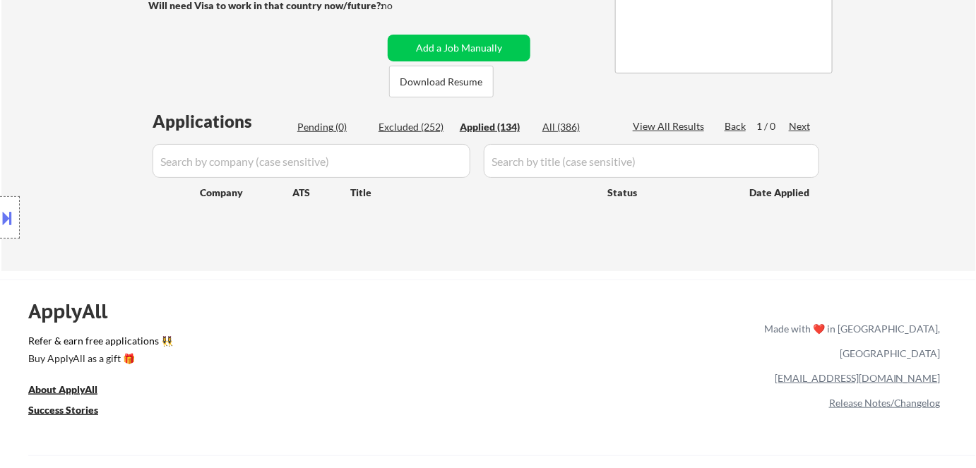
select select ""applied""
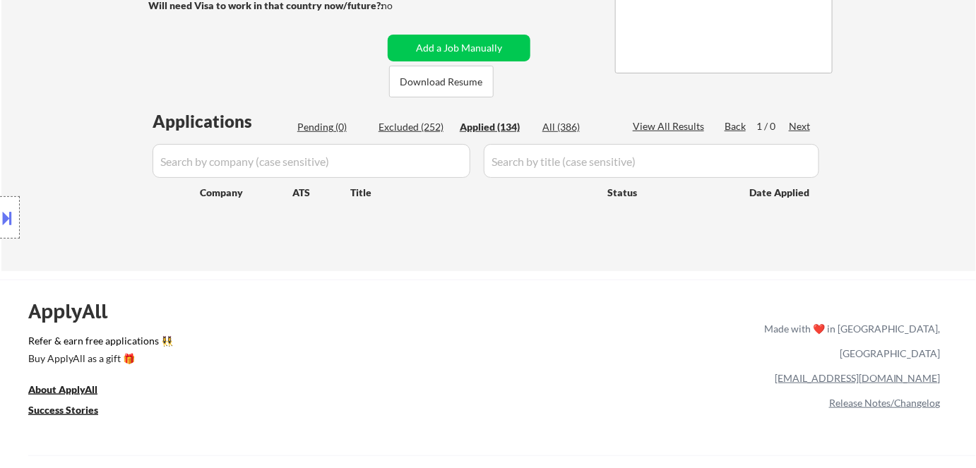
select select ""applied""
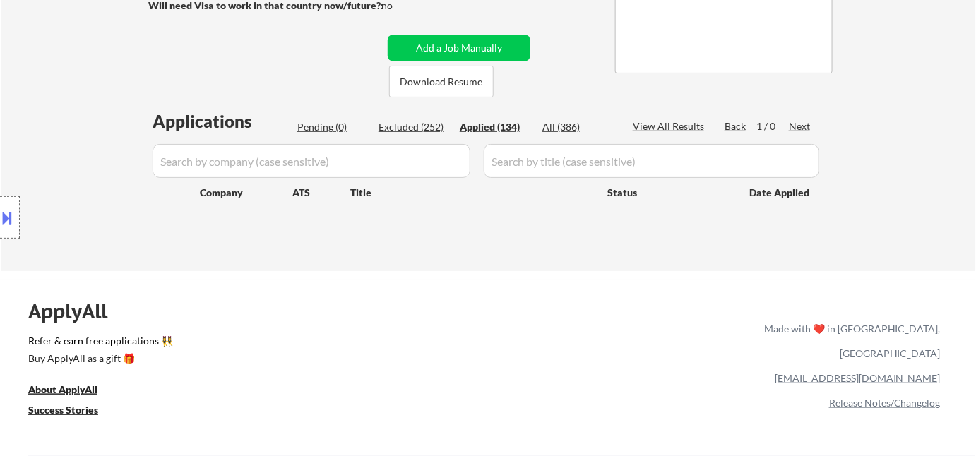
select select ""applied""
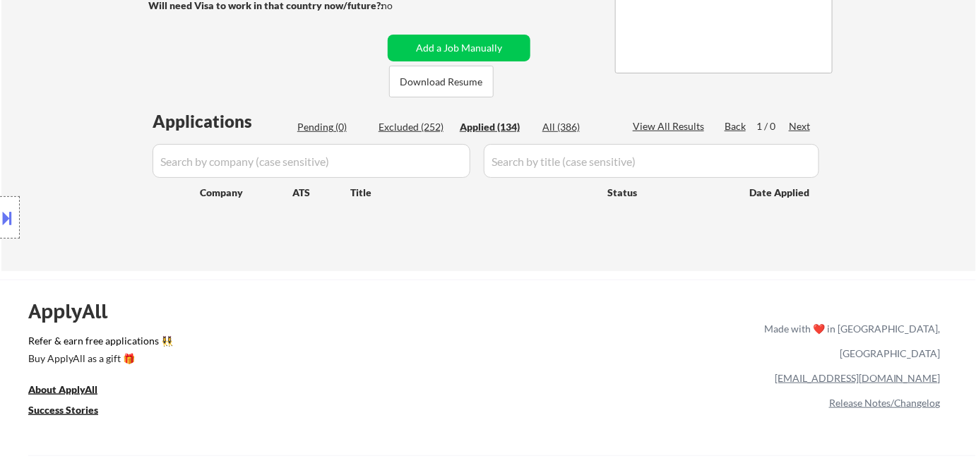
select select ""applied""
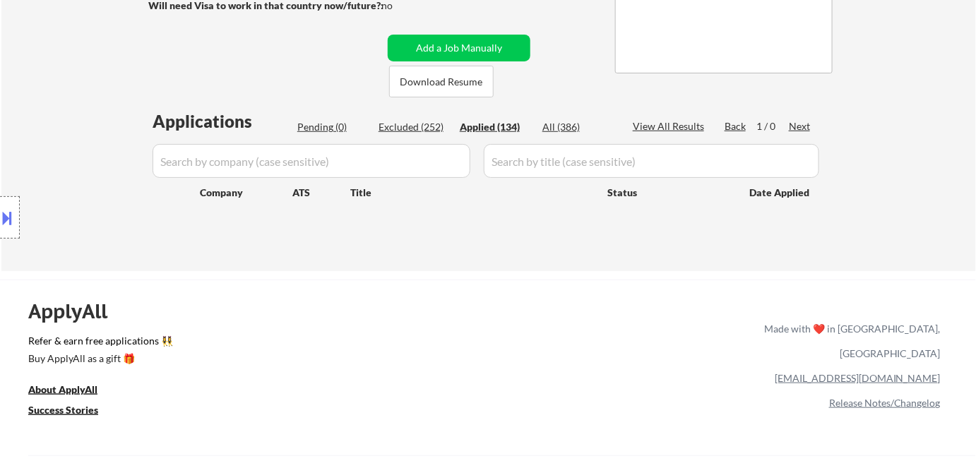
select select ""applied""
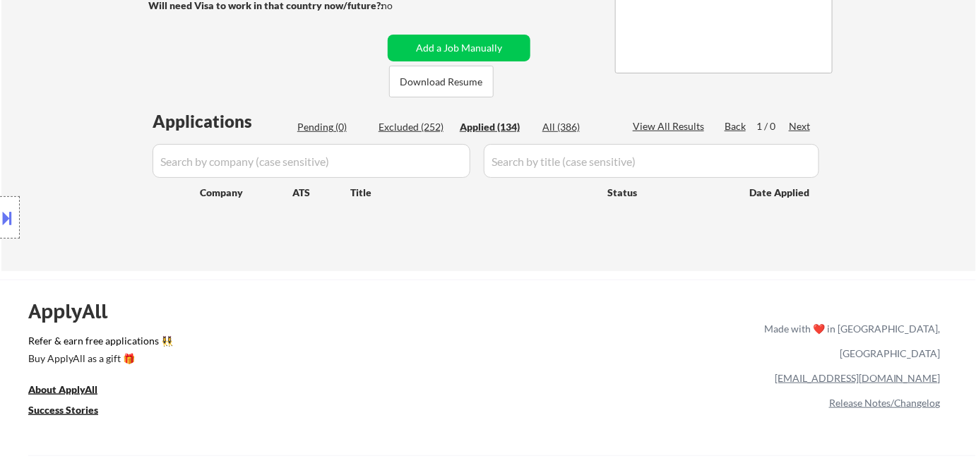
select select ""applied""
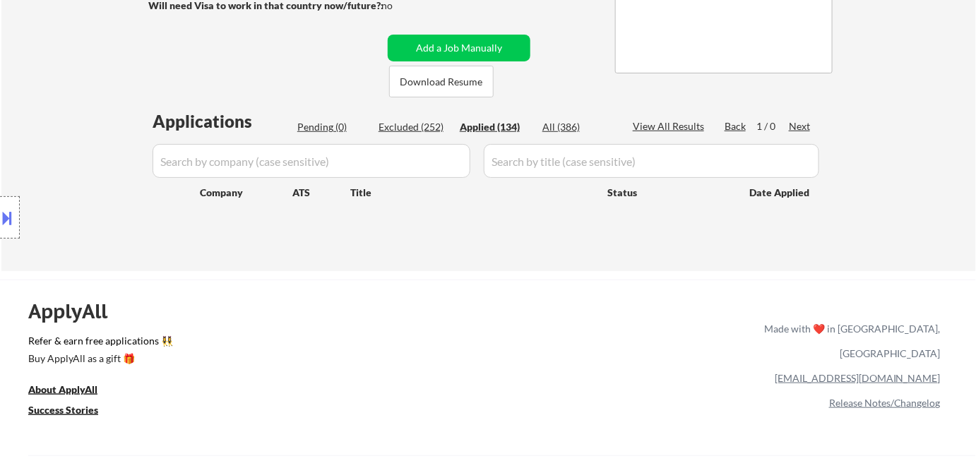
select select ""applied""
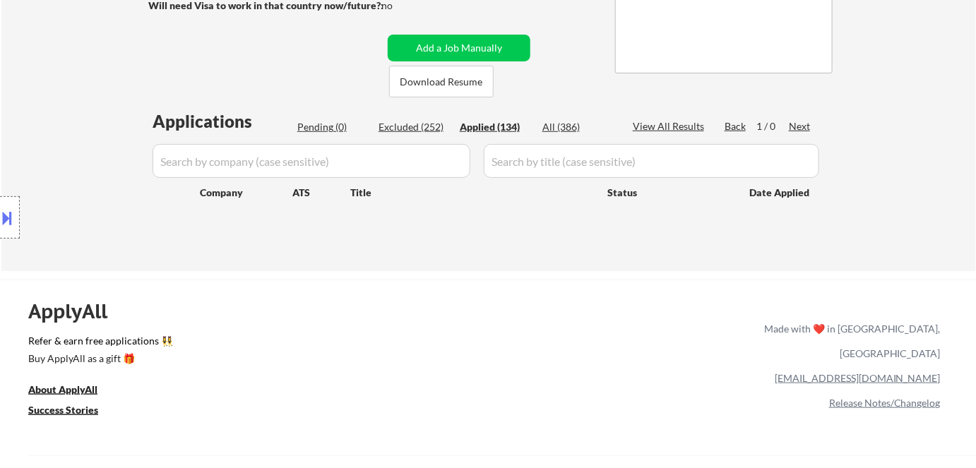
select select ""applied""
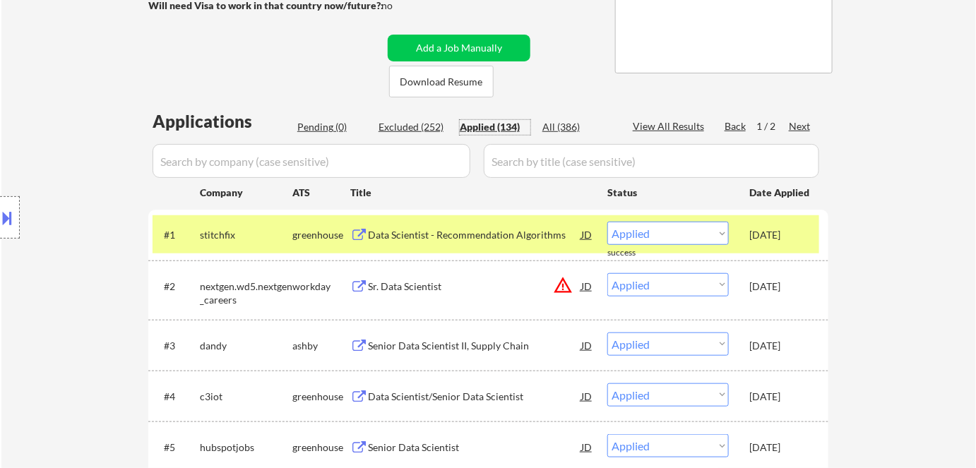
scroll to position [64, 0]
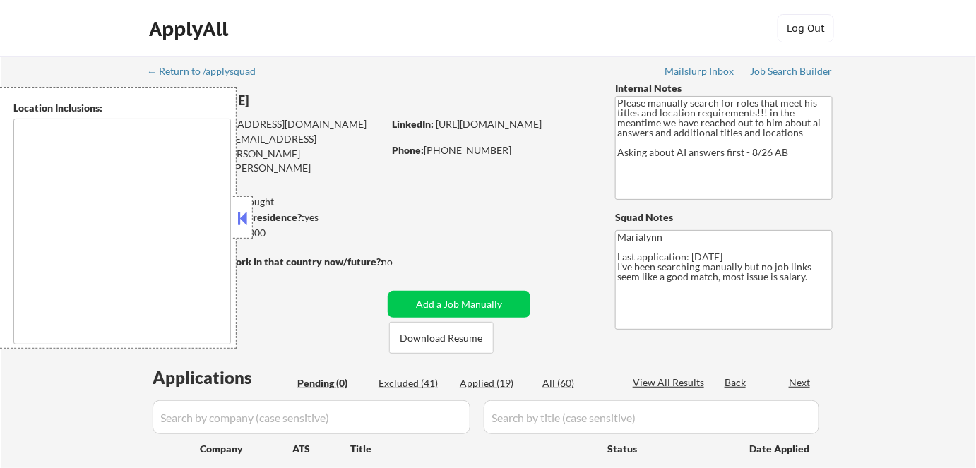
type textarea "[GEOGRAPHIC_DATA], [GEOGRAPHIC_DATA] [GEOGRAPHIC_DATA], [GEOGRAPHIC_DATA] [GEOG…"
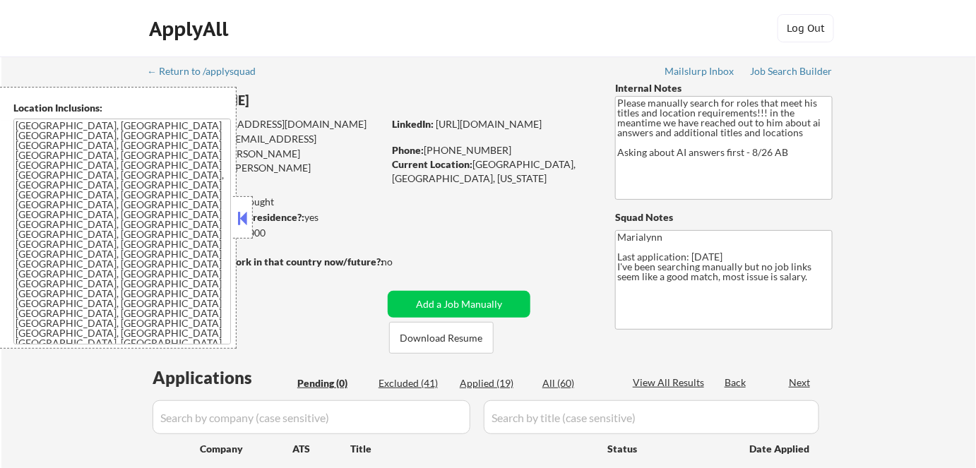
click at [242, 217] on button at bounding box center [243, 218] width 16 height 21
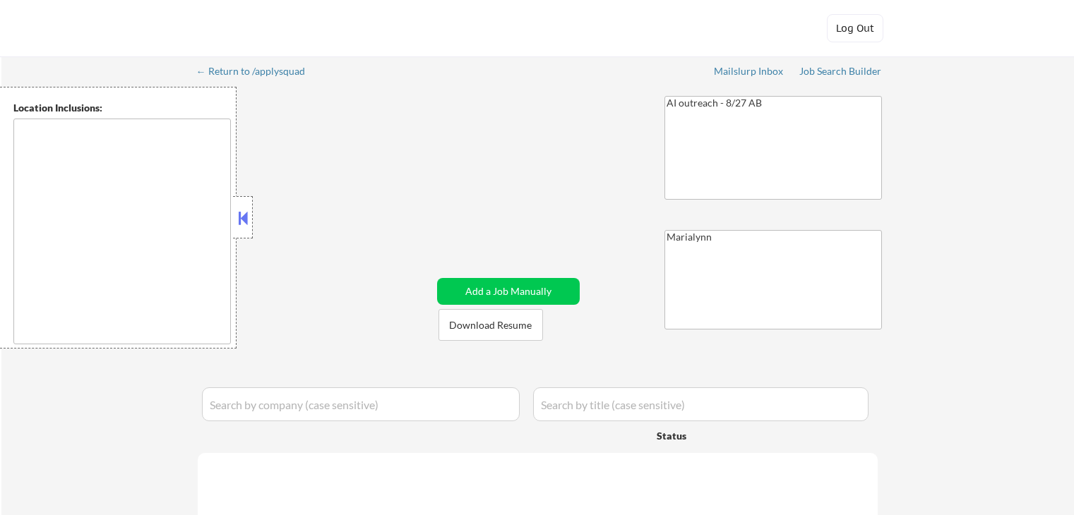
type textarea "Fargo, ND Moorhead, [GEOGRAPHIC_DATA] [GEOGRAPHIC_DATA], [GEOGRAPHIC_DATA] [GEO…"
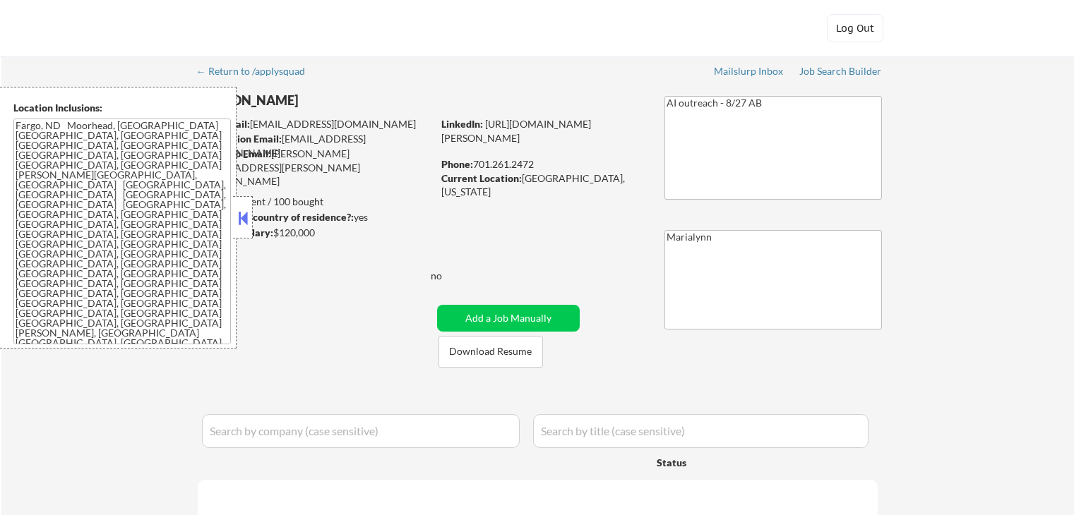
select select ""pending""
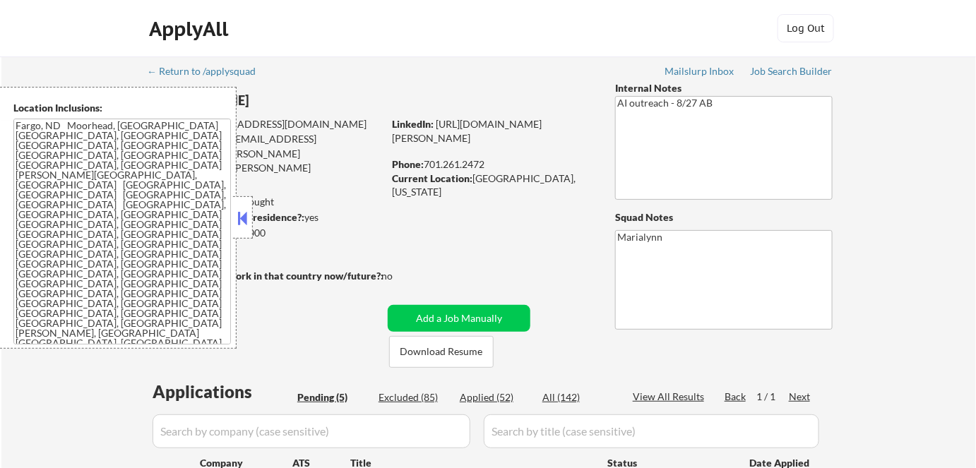
click at [228, 210] on textarea "Fargo, ND Moorhead, [GEOGRAPHIC_DATA] [GEOGRAPHIC_DATA], [GEOGRAPHIC_DATA] [GEO…" at bounding box center [121, 232] width 217 height 226
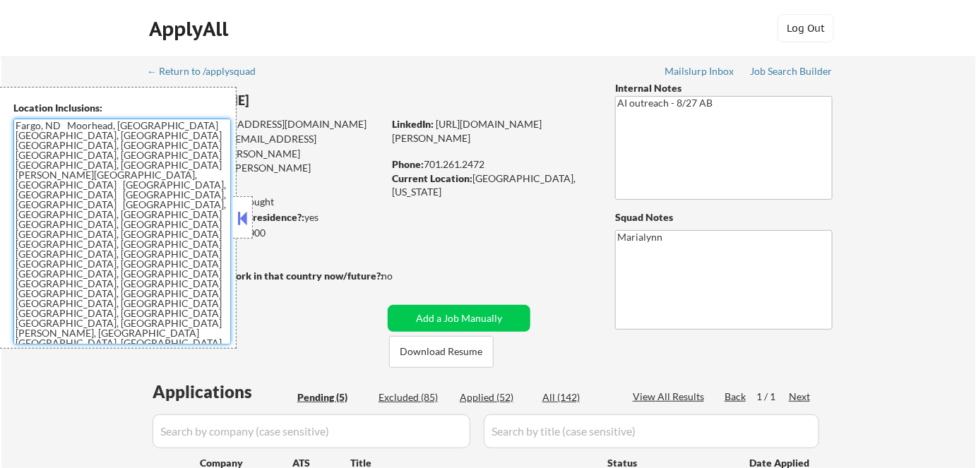
click at [246, 224] on button at bounding box center [243, 218] width 16 height 21
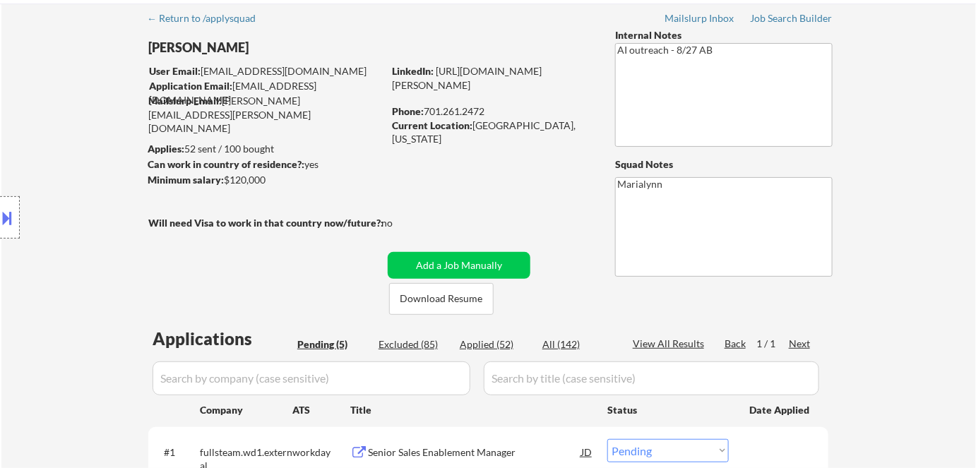
scroll to position [128, 0]
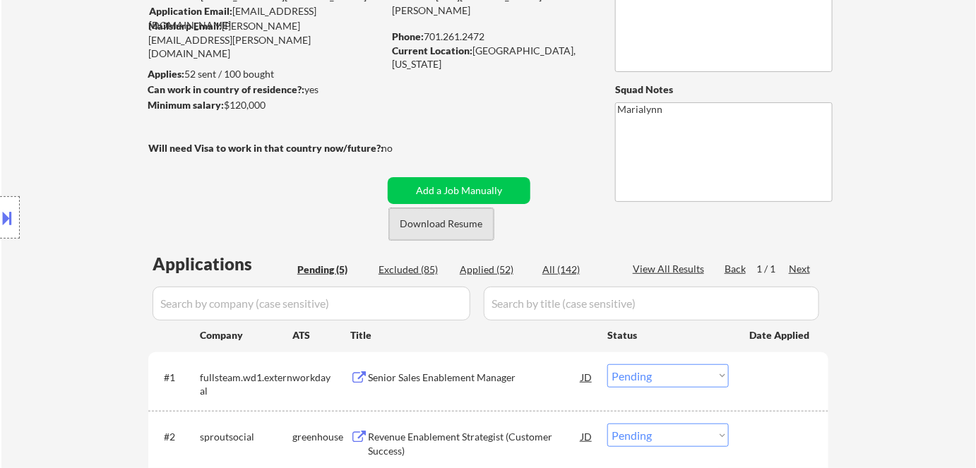
drag, startPoint x: 433, startPoint y: 223, endPoint x: 290, endPoint y: 61, distance: 216.1
click at [433, 219] on button "Download Resume" at bounding box center [441, 224] width 104 height 32
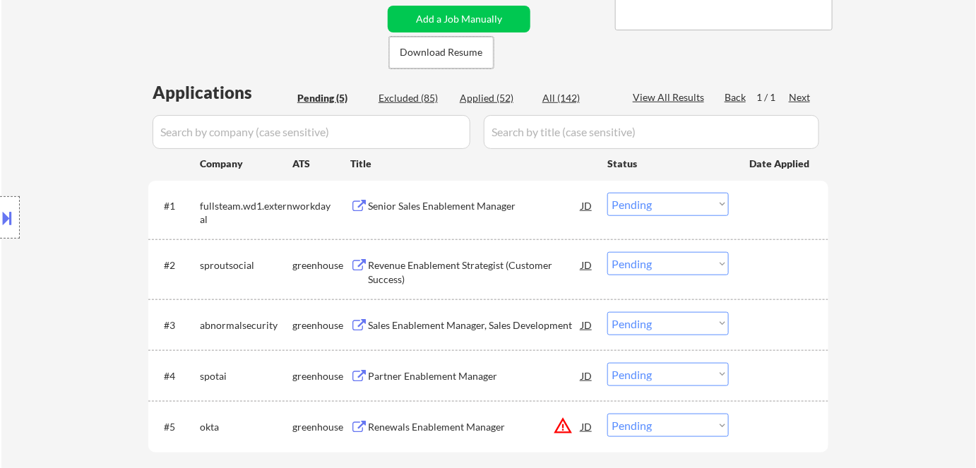
scroll to position [320, 0]
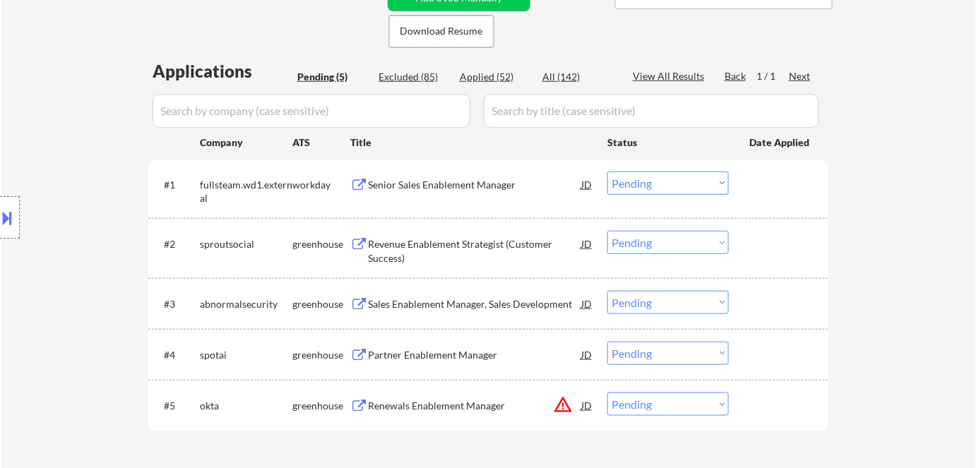
click at [440, 184] on div "Senior Sales Enablement Manager" at bounding box center [474, 185] width 213 height 14
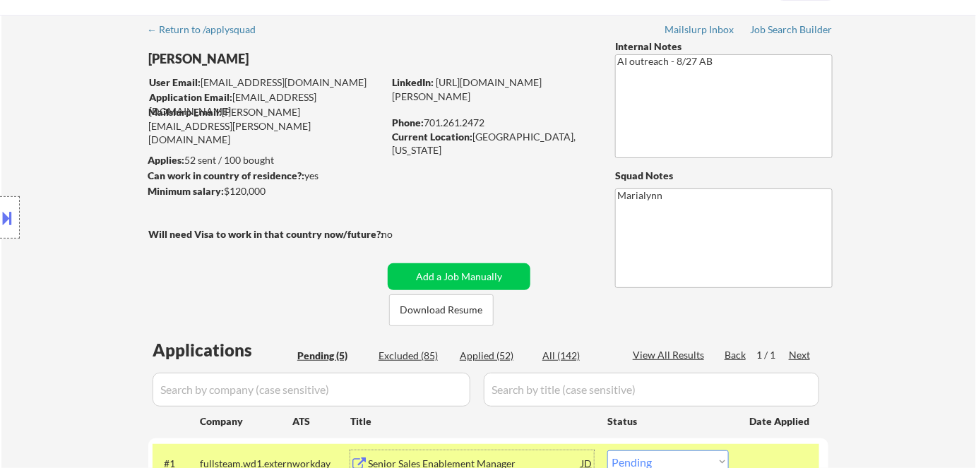
scroll to position [64, 0]
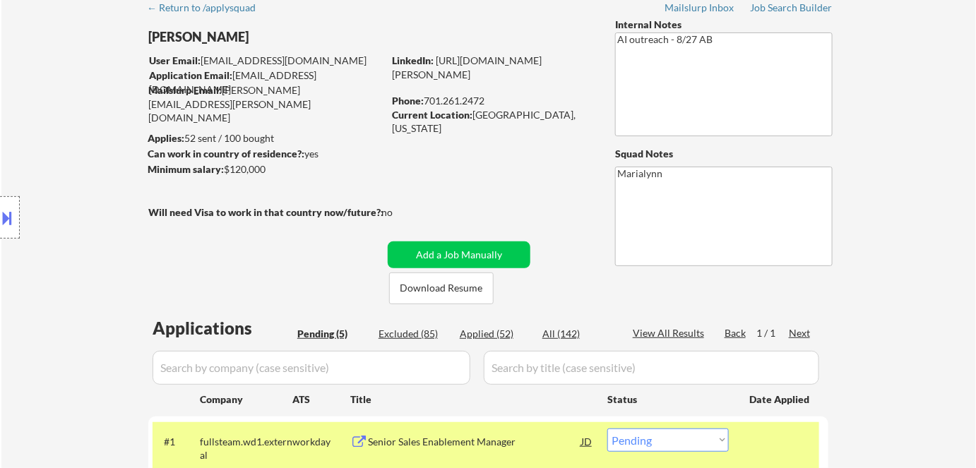
drag, startPoint x: 425, startPoint y: 97, endPoint x: 490, endPoint y: 95, distance: 65.0
click at [490, 95] on div "Phone: 701.261.2472" at bounding box center [492, 101] width 200 height 14
copy div "701.261.2472"
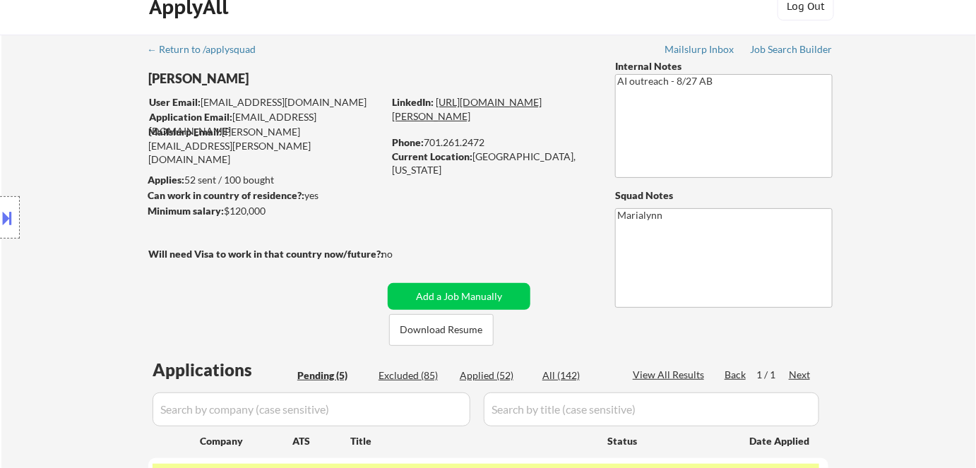
scroll to position [0, 0]
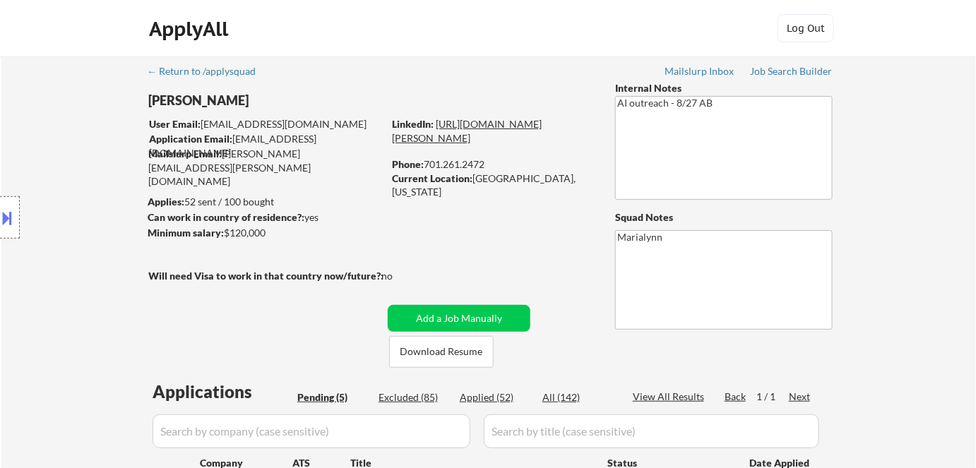
click at [478, 140] on link "https://www.linkedin.com/in/shannon-kirby-68a89431/" at bounding box center [467, 131] width 150 height 26
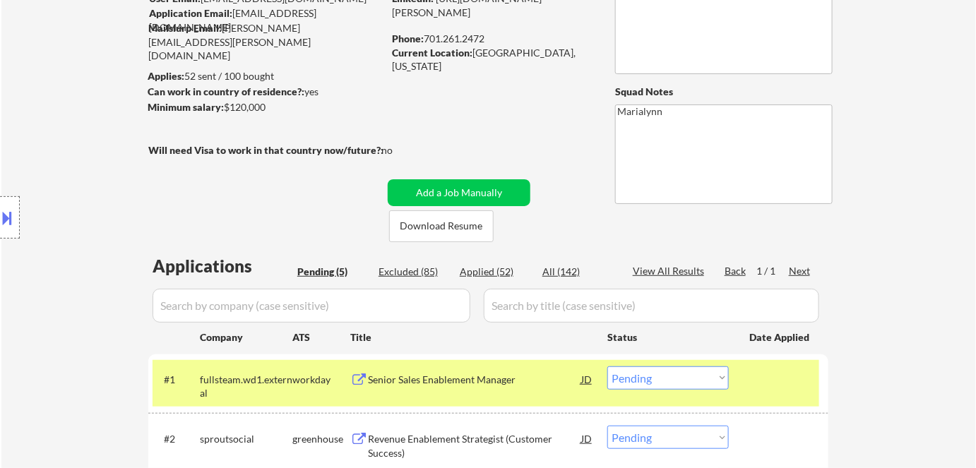
scroll to position [256, 0]
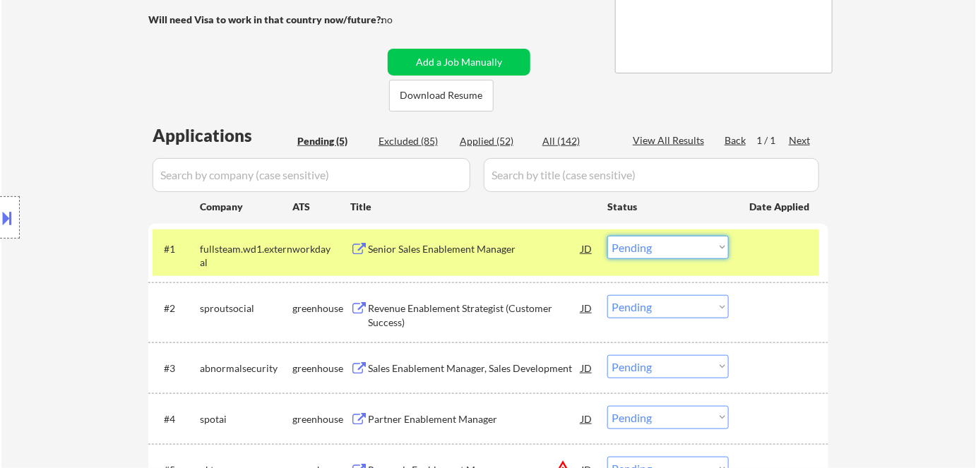
click at [659, 240] on select "Choose an option... Pending Applied Excluded (Questions) Excluded (Expired) Exc…" at bounding box center [667, 247] width 121 height 23
click at [607, 236] on select "Choose an option... Pending Applied Excluded (Questions) Excluded (Expired) Exc…" at bounding box center [667, 247] width 121 height 23
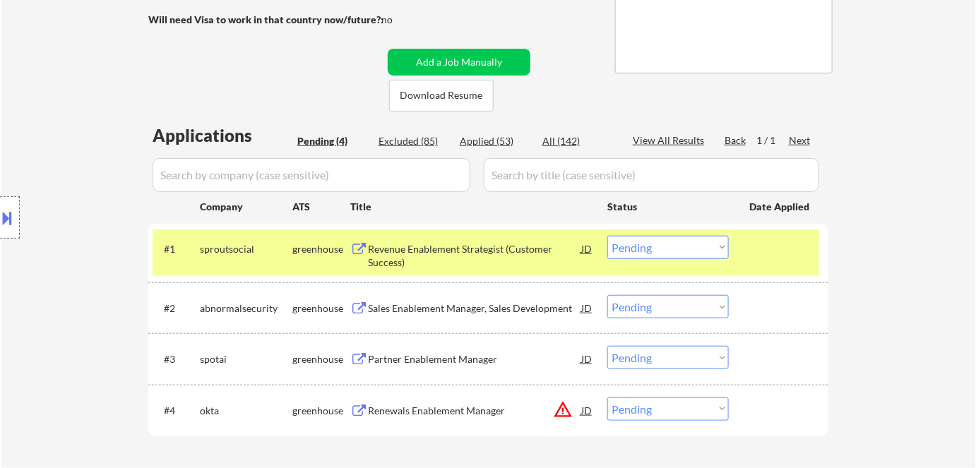
click at [457, 250] on div "Revenue Enablement Strategist (Customer Success)" at bounding box center [474, 256] width 213 height 28
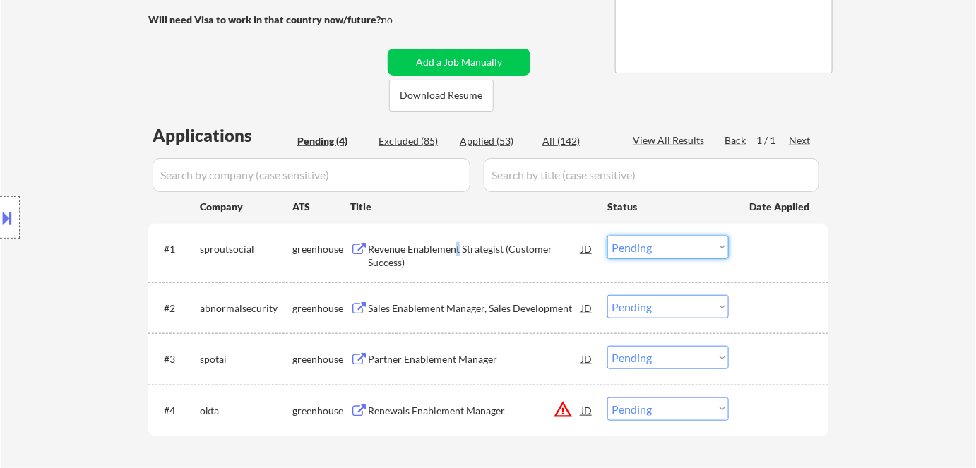
click at [659, 251] on select "Choose an option... Pending Applied Excluded (Questions) Excluded (Expired) Exc…" at bounding box center [667, 247] width 121 height 23
click at [607, 236] on select "Choose an option... Pending Applied Excluded (Questions) Excluded (Expired) Exc…" at bounding box center [667, 247] width 121 height 23
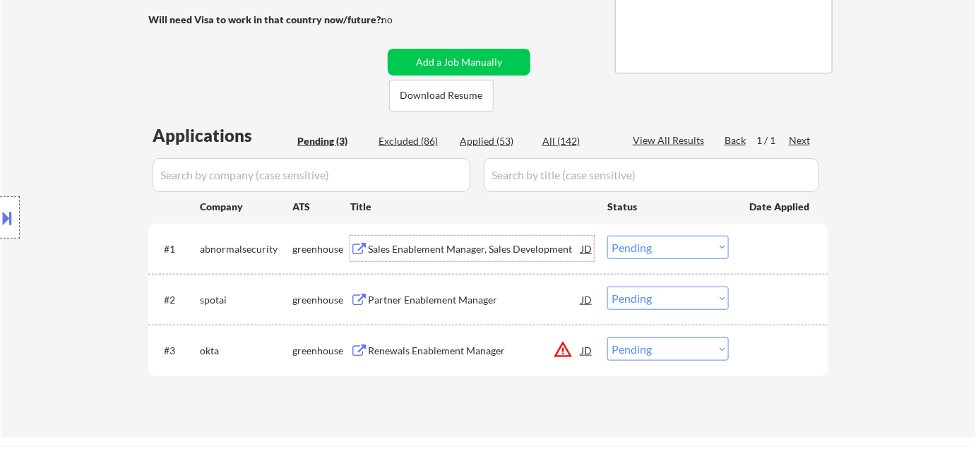
click at [500, 241] on div "Sales Enablement Manager, Sales Development" at bounding box center [474, 248] width 213 height 25
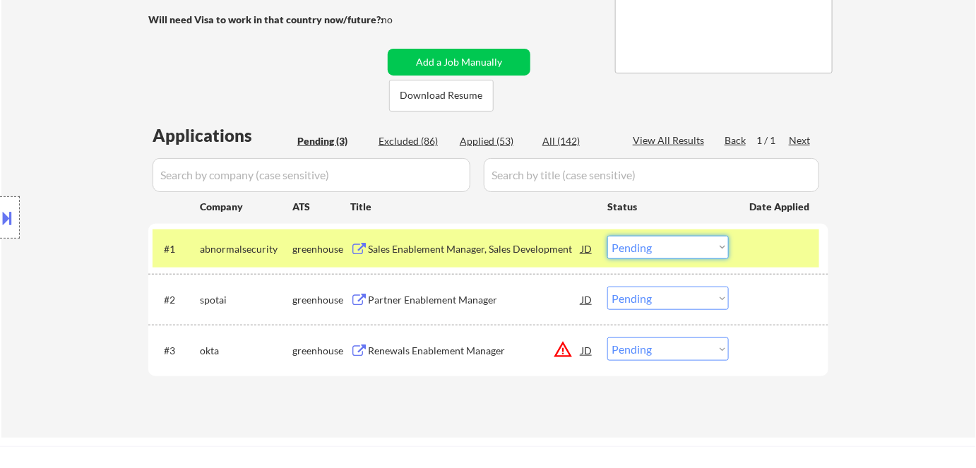
drag, startPoint x: 668, startPoint y: 242, endPoint x: 673, endPoint y: 257, distance: 15.9
click at [669, 245] on select "Choose an option... Pending Applied Excluded (Questions) Excluded (Expired) Exc…" at bounding box center [667, 247] width 121 height 23
click at [607, 236] on select "Choose an option... Pending Applied Excluded (Questions) Excluded (Expired) Exc…" at bounding box center [667, 247] width 121 height 23
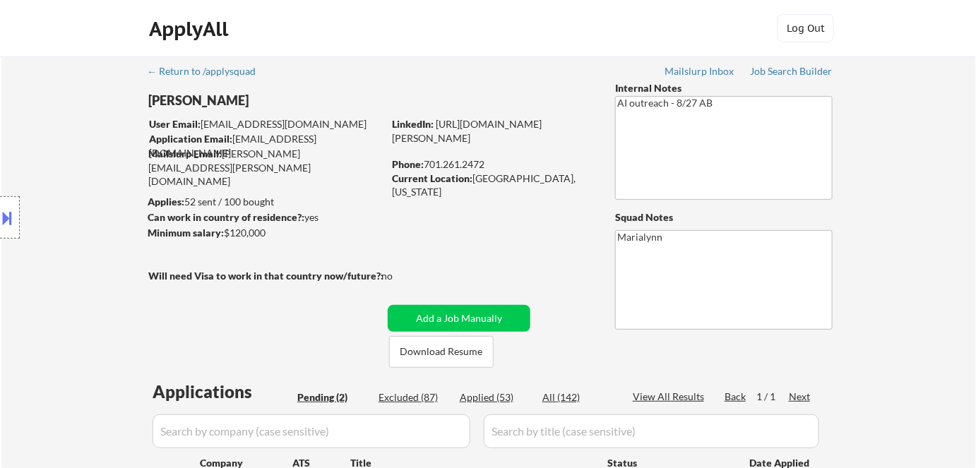
scroll to position [320, 0]
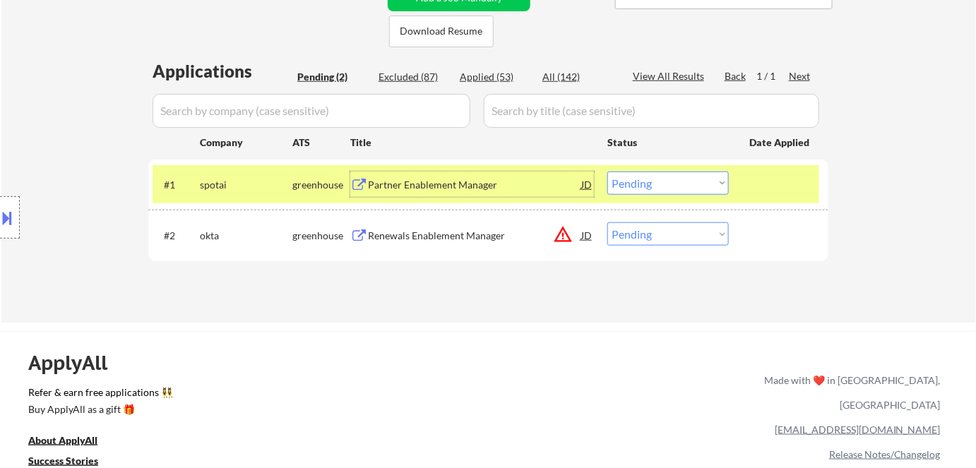
click at [388, 190] on div "Partner Enablement Manager" at bounding box center [474, 185] width 213 height 14
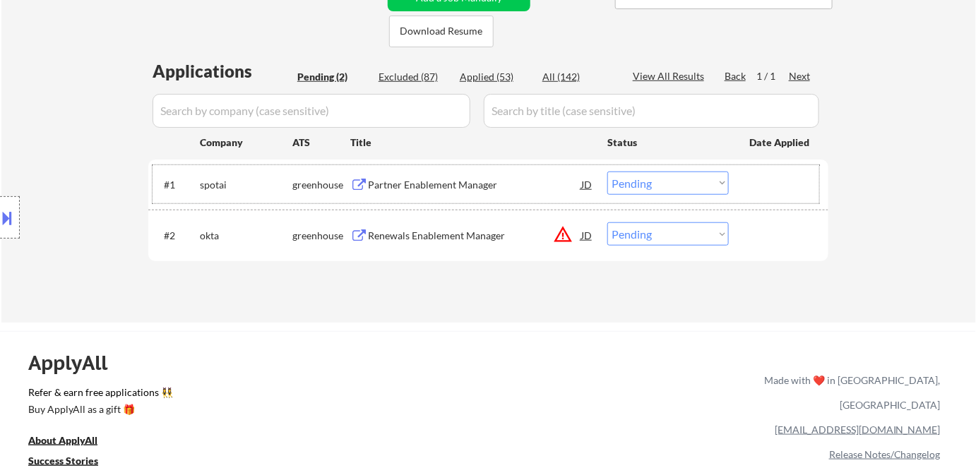
click at [688, 195] on div "#1 spotai greenhouse Partner Enablement Manager JD Choose an option... Pending …" at bounding box center [485, 184] width 666 height 38
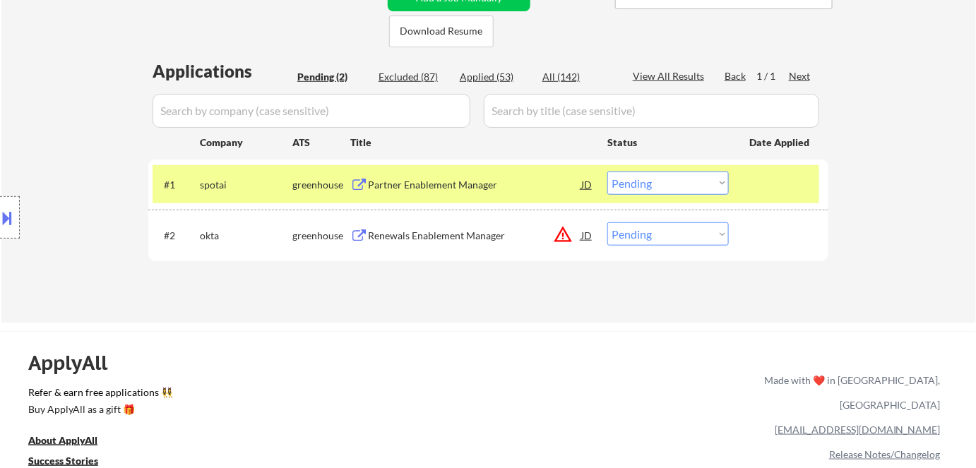
click at [688, 193] on select "Choose an option... Pending Applied Excluded (Questions) Excluded (Expired) Exc…" at bounding box center [667, 183] width 121 height 23
click at [607, 172] on select "Choose an option... Pending Applied Excluded (Questions) Excluded (Expired) Exc…" at bounding box center [667, 183] width 121 height 23
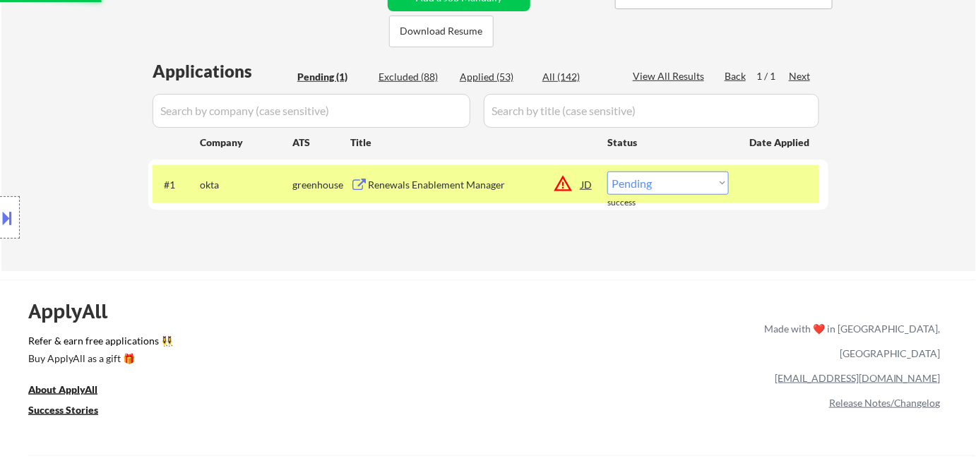
click at [435, 181] on div "Renewals Enablement Manager" at bounding box center [474, 185] width 213 height 14
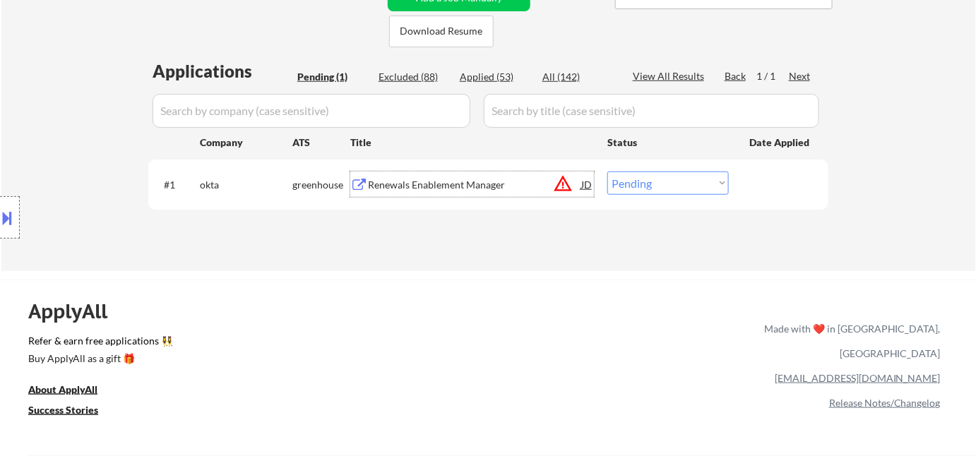
drag, startPoint x: 672, startPoint y: 183, endPoint x: 677, endPoint y: 193, distance: 11.7
click at [673, 185] on select "Choose an option... Pending Applied Excluded (Questions) Excluded (Expired) Exc…" at bounding box center [667, 183] width 121 height 23
select select ""excluded__location_""
click at [607, 172] on select "Choose an option... Pending Applied Excluded (Questions) Excluded (Expired) Exc…" at bounding box center [667, 183] width 121 height 23
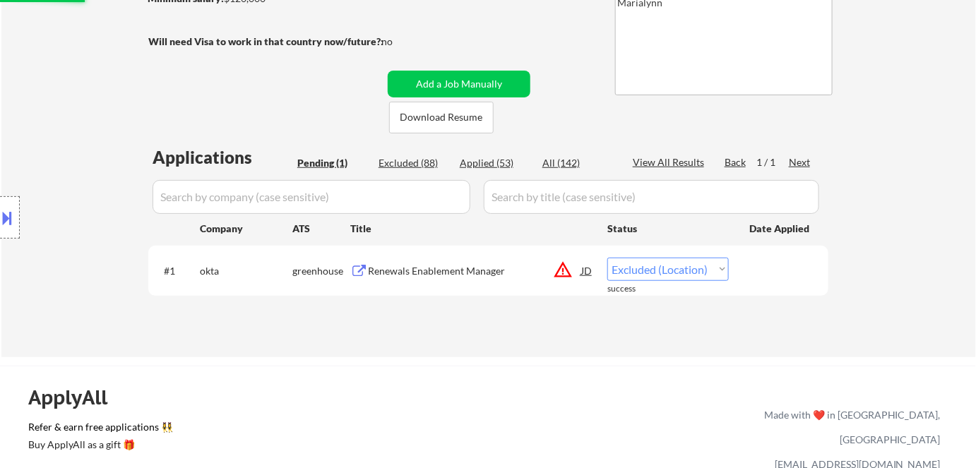
scroll to position [128, 0]
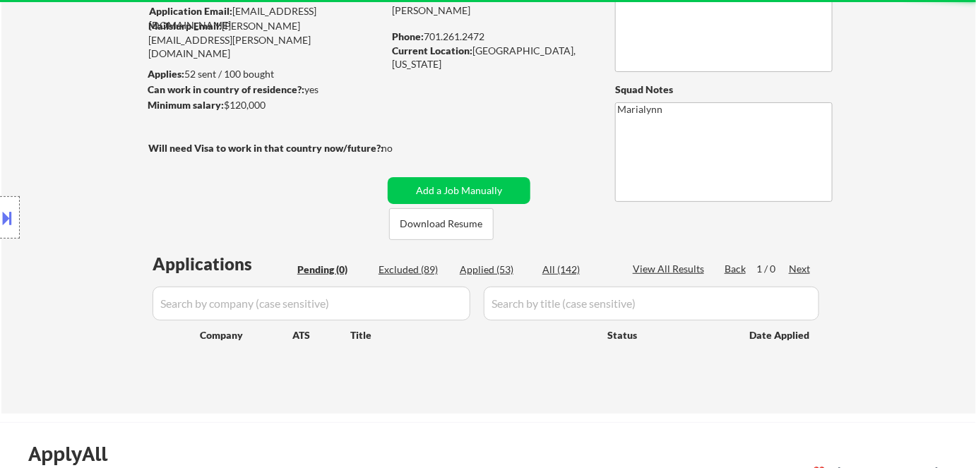
click at [487, 269] on div "Applied (53)" at bounding box center [495, 270] width 71 height 14
select select ""applied""
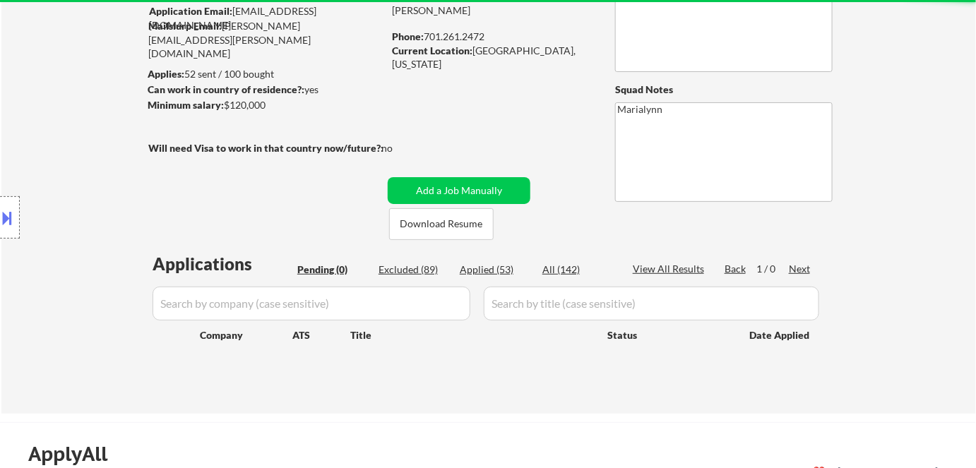
select select ""applied""
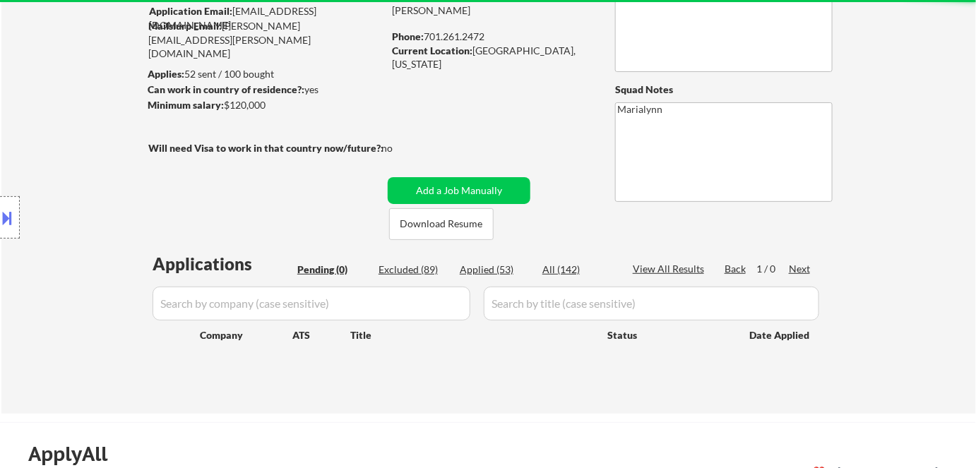
select select ""applied""
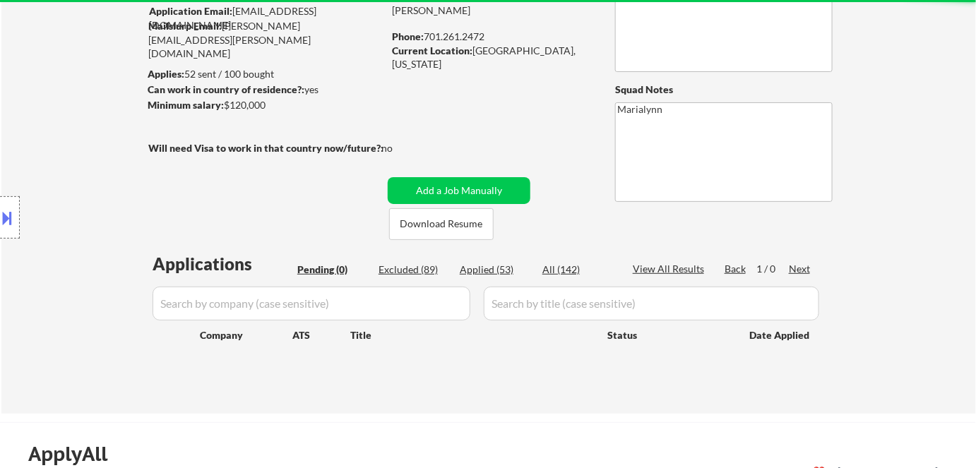
select select ""applied""
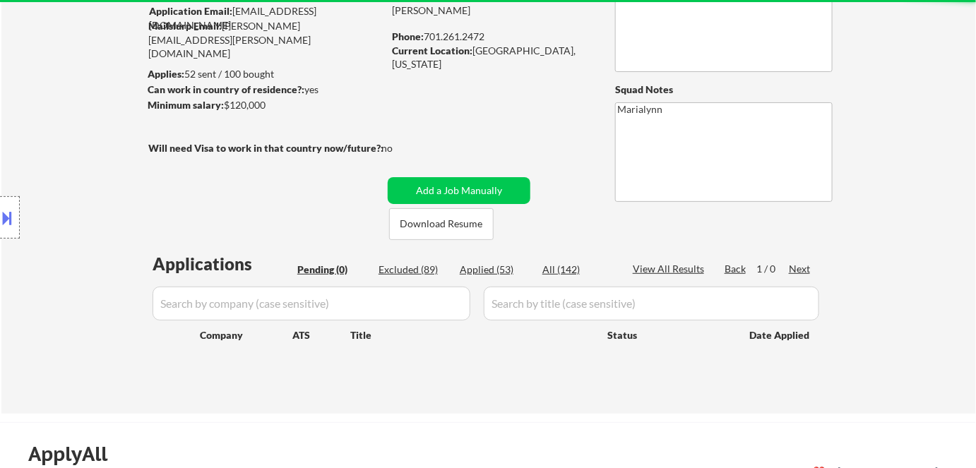
select select ""applied""
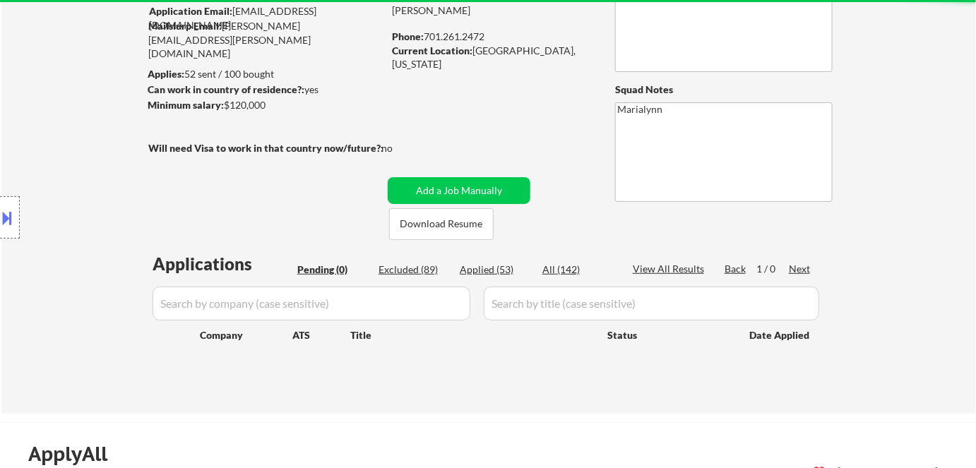
select select ""applied""
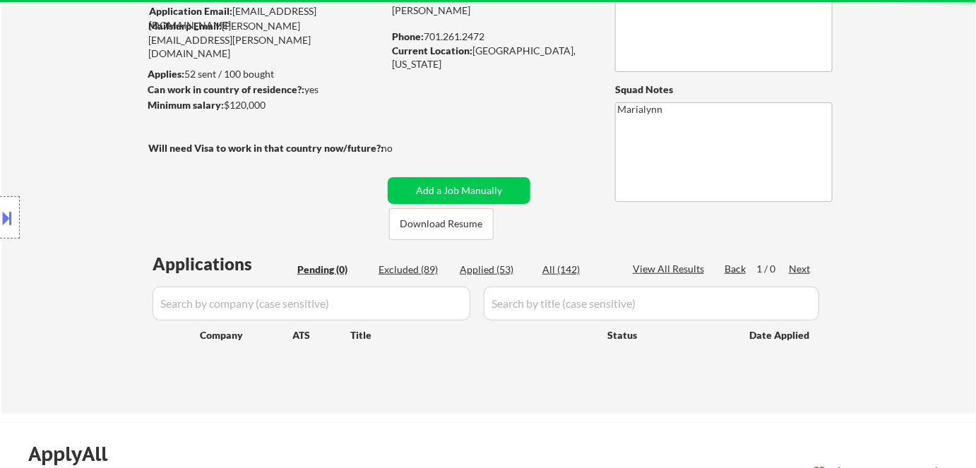
select select ""applied""
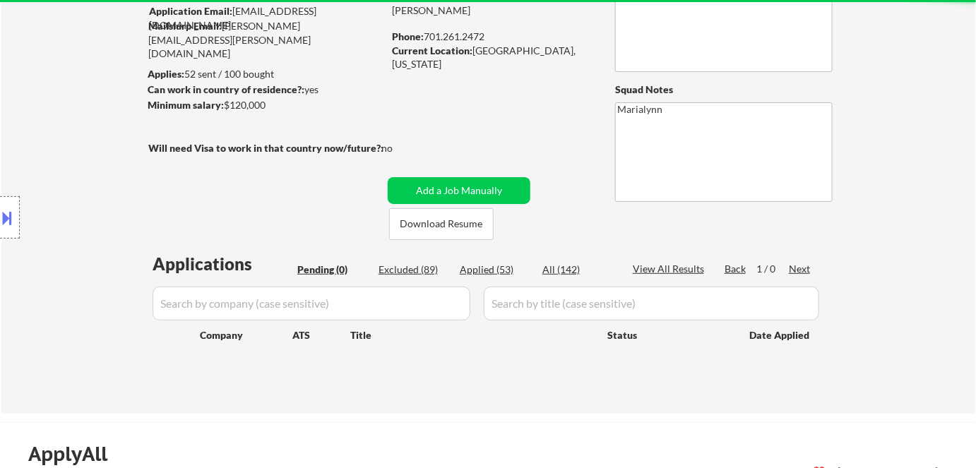
select select ""applied""
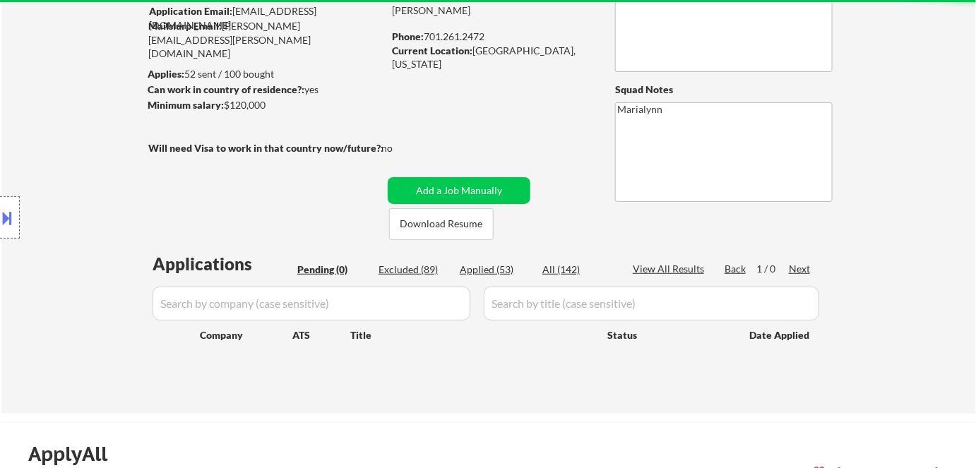
select select ""applied""
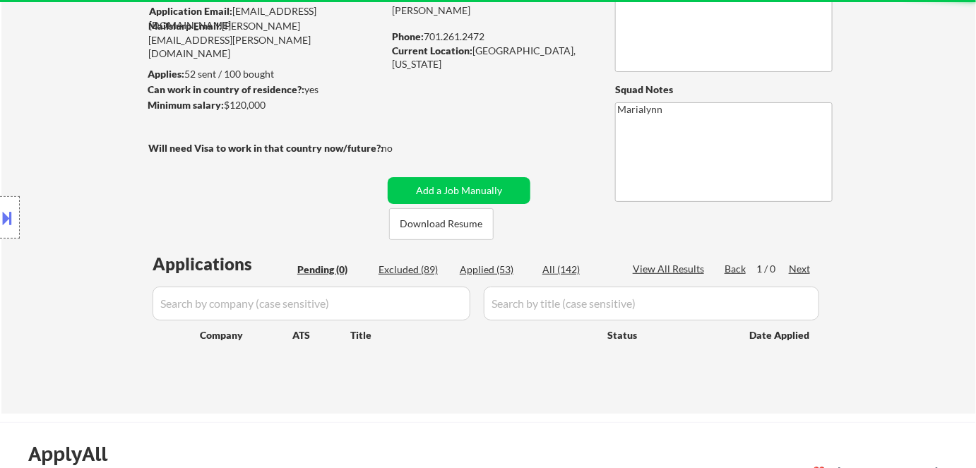
select select ""applied""
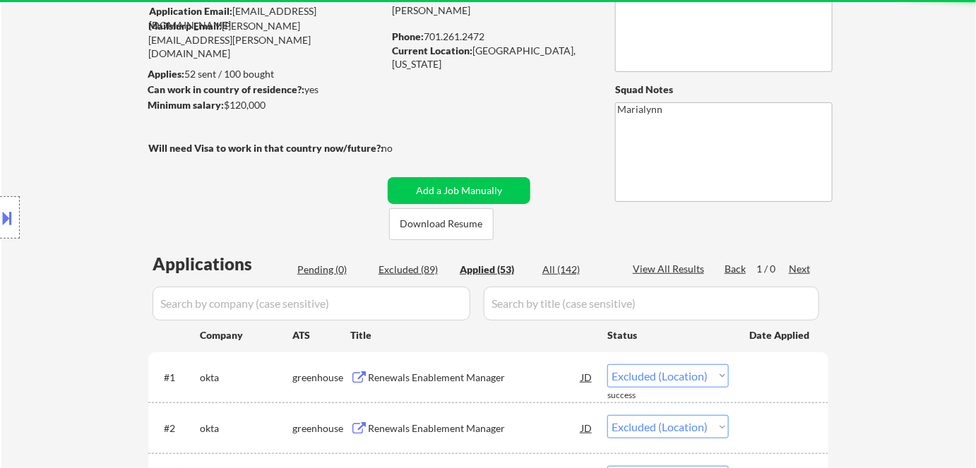
select select ""applied""
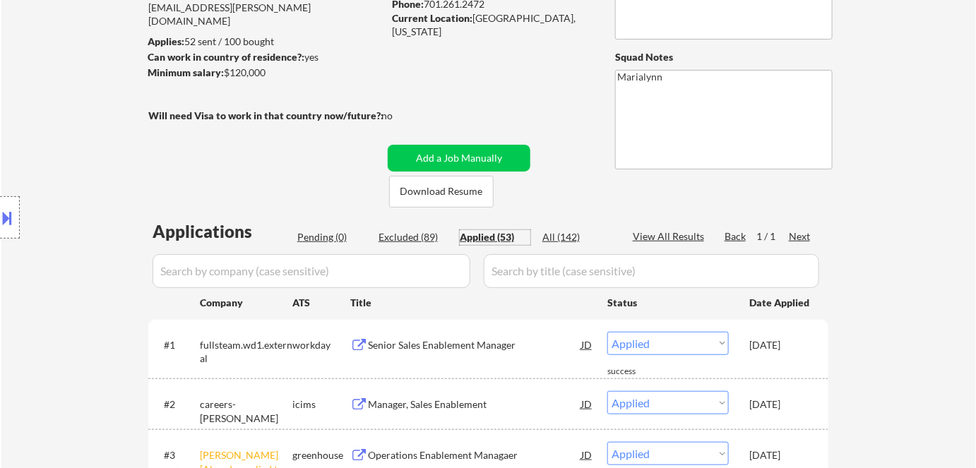
scroll to position [0, 0]
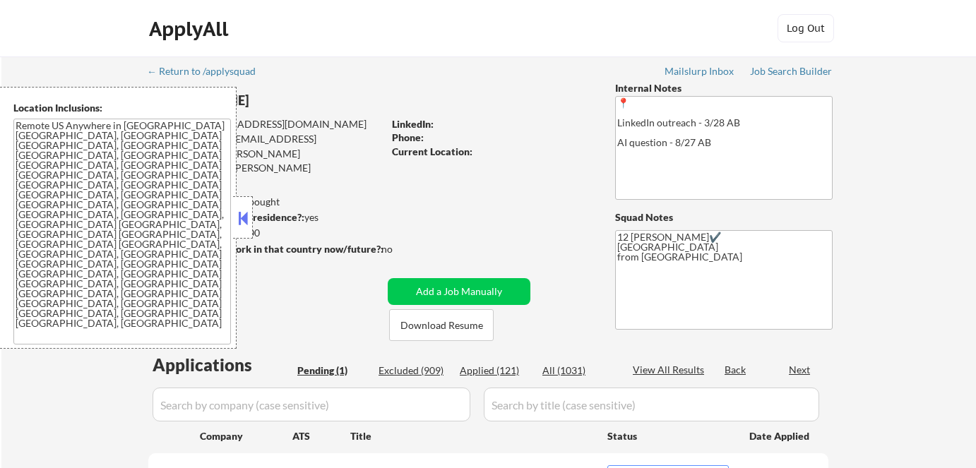
select select ""pending""
drag, startPoint x: 233, startPoint y: 215, endPoint x: 243, endPoint y: 211, distance: 10.5
click at [238, 215] on div at bounding box center [243, 217] width 20 height 42
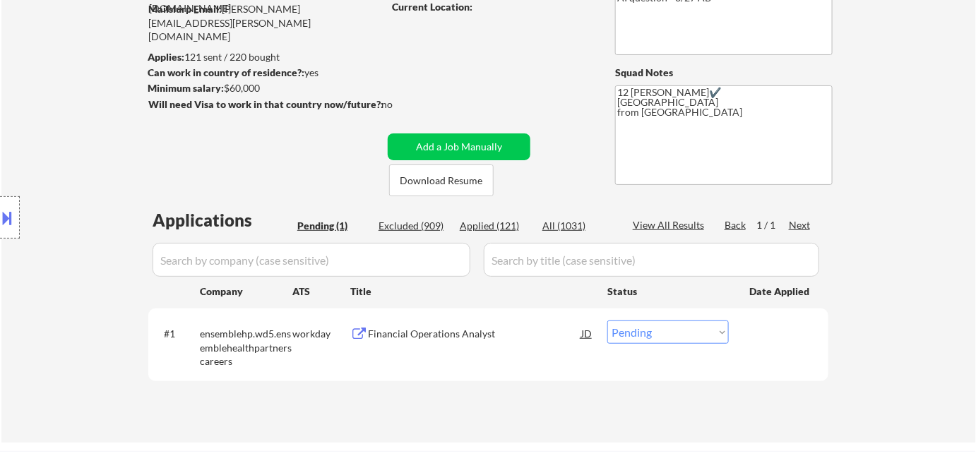
scroll to position [64, 0]
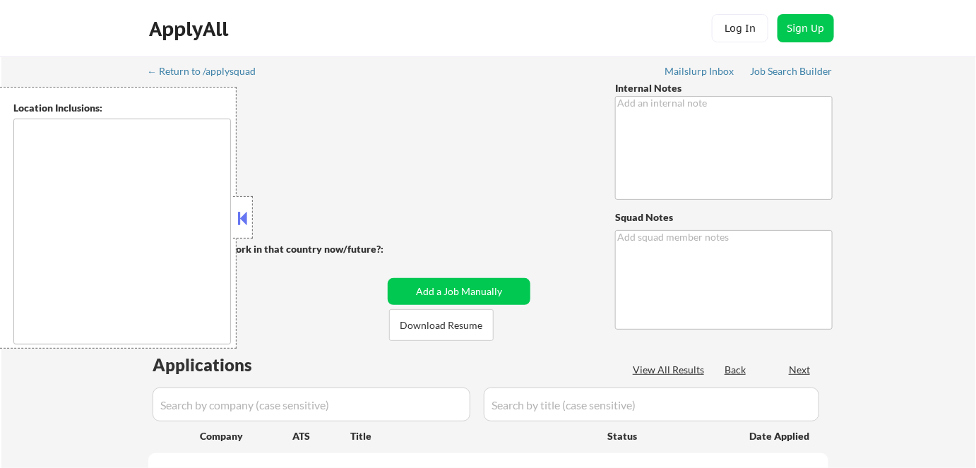
type textarea "Re-enabled per CX request, would like to finish package - 6/10 EF Cx wants to s…"
type textarea "12 [PERSON_NAME] 26 FL"
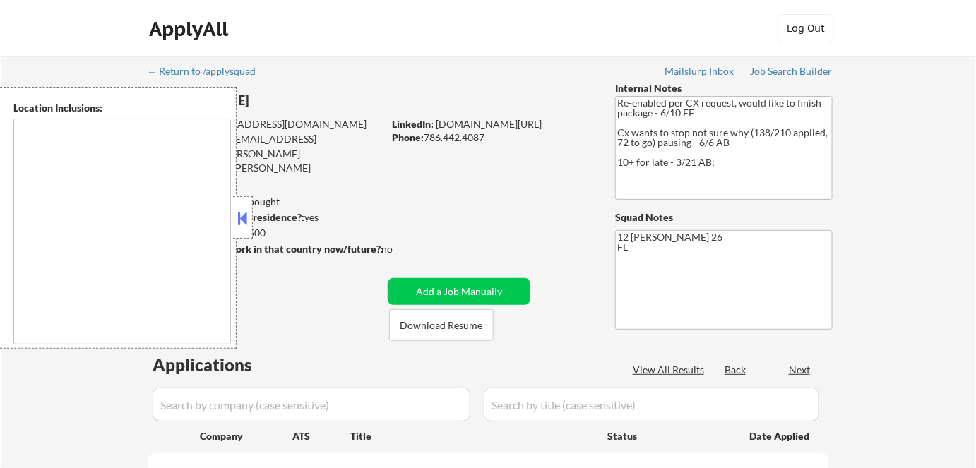
click at [236, 210] on button at bounding box center [243, 218] width 16 height 21
drag, startPoint x: 244, startPoint y: 220, endPoint x: 253, endPoint y: 198, distance: 23.7
click at [244, 220] on button at bounding box center [243, 218] width 16 height 21
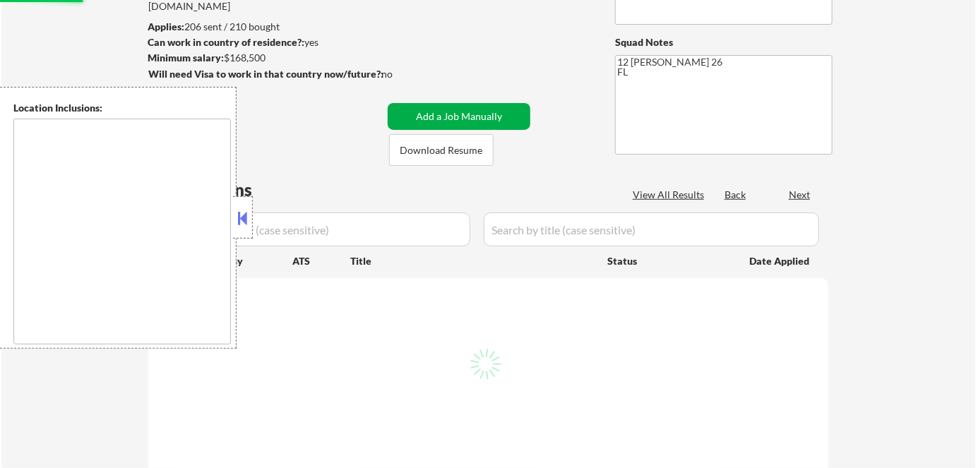
scroll to position [192, 0]
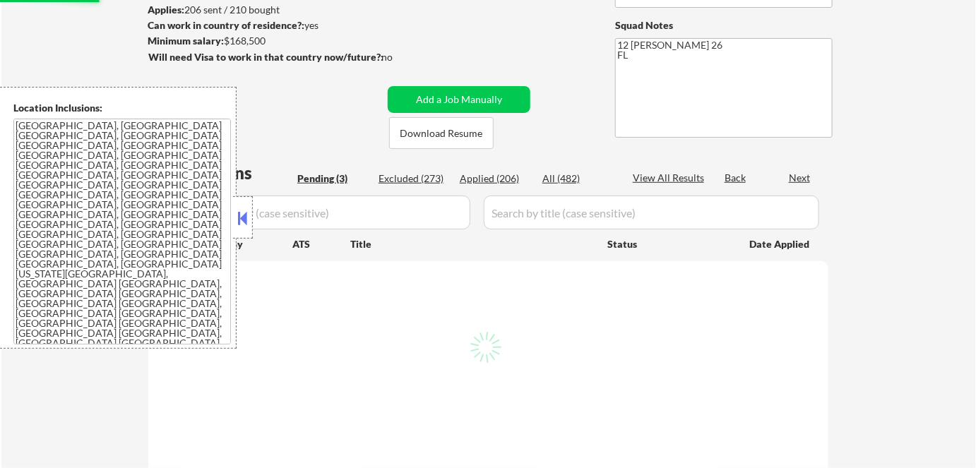
select select ""pending""
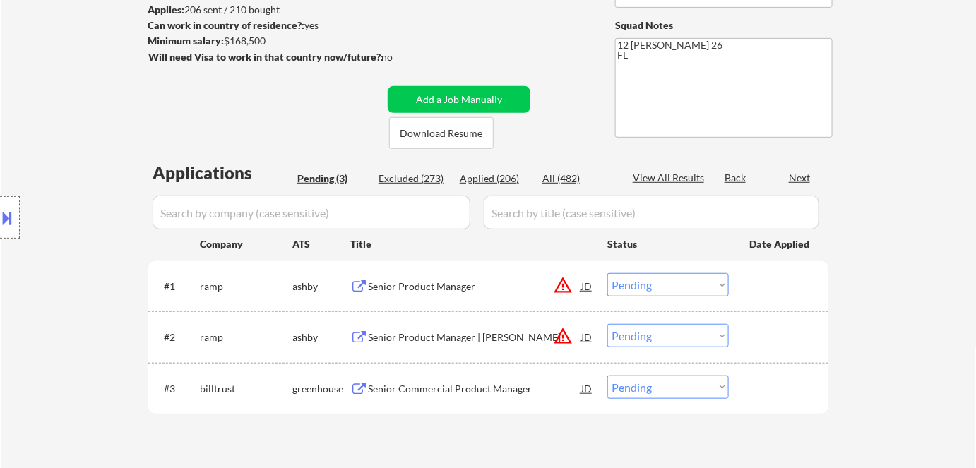
click at [247, 216] on div "Location Inclusions: [GEOGRAPHIC_DATA], [GEOGRAPHIC_DATA] [GEOGRAPHIC_DATA], [G…" at bounding box center [126, 218] width 253 height 262
click at [478, 146] on button "Download Resume" at bounding box center [441, 133] width 104 height 32
click at [425, 393] on div "Senior Commercial Product Manager" at bounding box center [474, 389] width 213 height 14
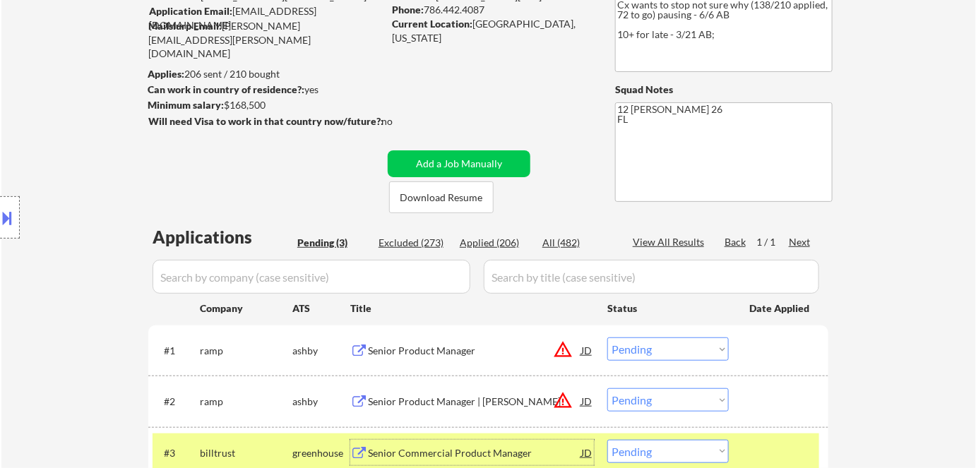
scroll to position [320, 0]
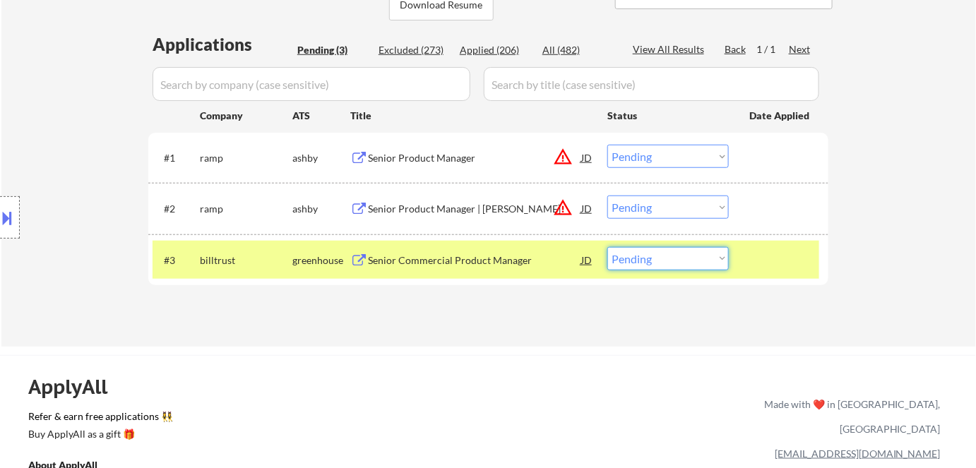
click at [649, 258] on select "Choose an option... Pending Applied Excluded (Questions) Excluded (Expired) Exc…" at bounding box center [667, 258] width 121 height 23
select select ""excluded__salary_""
click at [607, 247] on select "Choose an option... Pending Applied Excluded (Questions) Excluded (Expired) Exc…" at bounding box center [667, 258] width 121 height 23
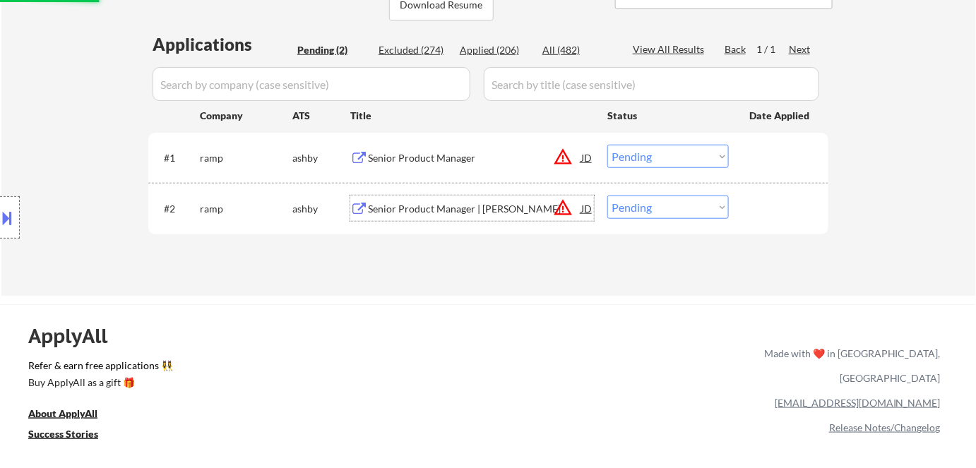
click at [450, 204] on div "Senior Product Manager | [PERSON_NAME]" at bounding box center [474, 209] width 213 height 14
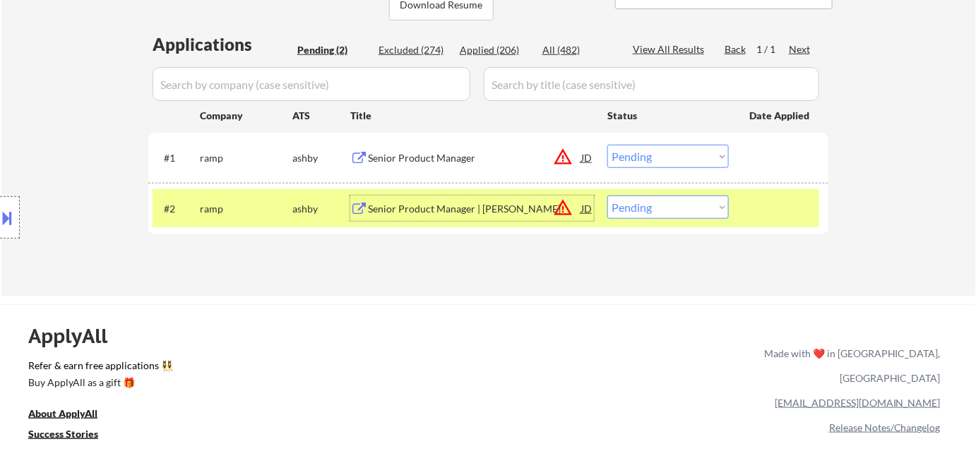
click at [670, 207] on select "Choose an option... Pending Applied Excluded (Questions) Excluded (Expired) Exc…" at bounding box center [667, 207] width 121 height 23
select select ""excluded__expired_""
click at [607, 196] on select "Choose an option... Pending Applied Excluded (Questions) Excluded (Expired) Exc…" at bounding box center [667, 207] width 121 height 23
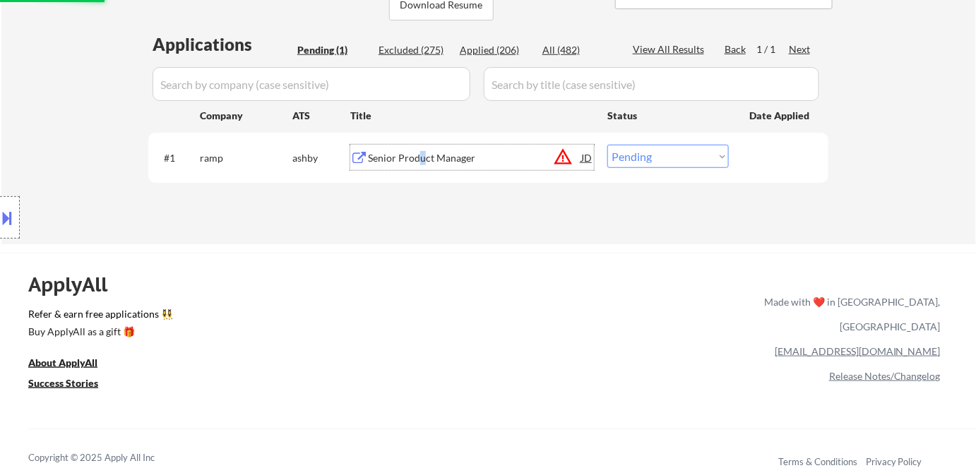
click at [421, 162] on div "Senior Product Manager" at bounding box center [474, 158] width 213 height 14
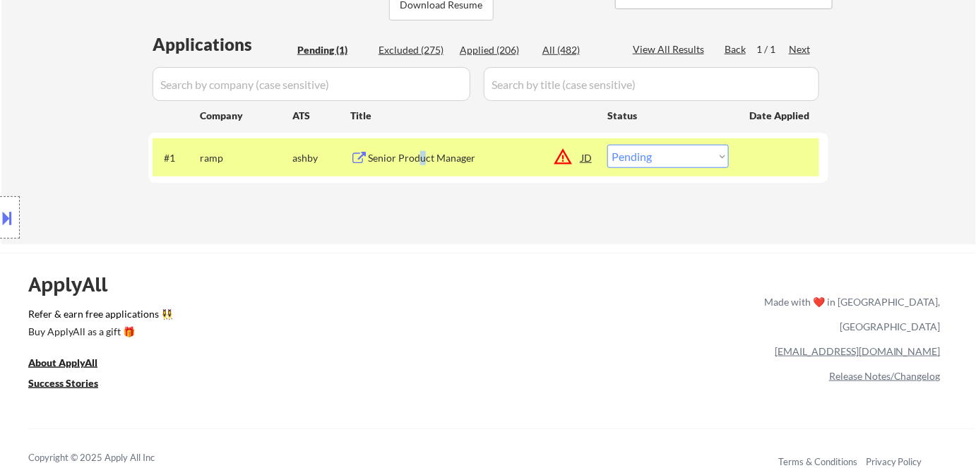
click at [13, 211] on button at bounding box center [8, 217] width 16 height 23
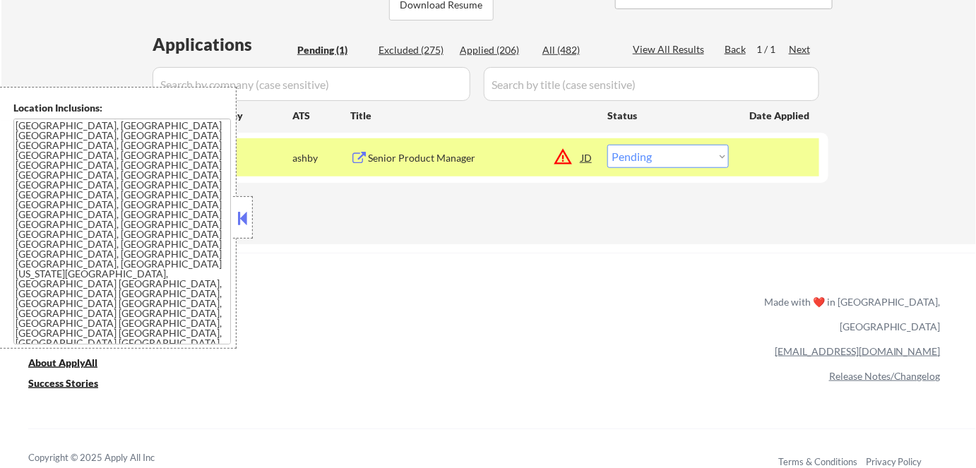
drag, startPoint x: 642, startPoint y: 150, endPoint x: 649, endPoint y: 166, distance: 17.4
click at [645, 158] on select "Choose an option... Pending Applied Excluded (Questions) Excluded (Expired) Exc…" at bounding box center [667, 156] width 121 height 23
select select ""excluded__location_""
click at [607, 145] on select "Choose an option... Pending Applied Excluded (Questions) Excluded (Expired) Exc…" at bounding box center [667, 156] width 121 height 23
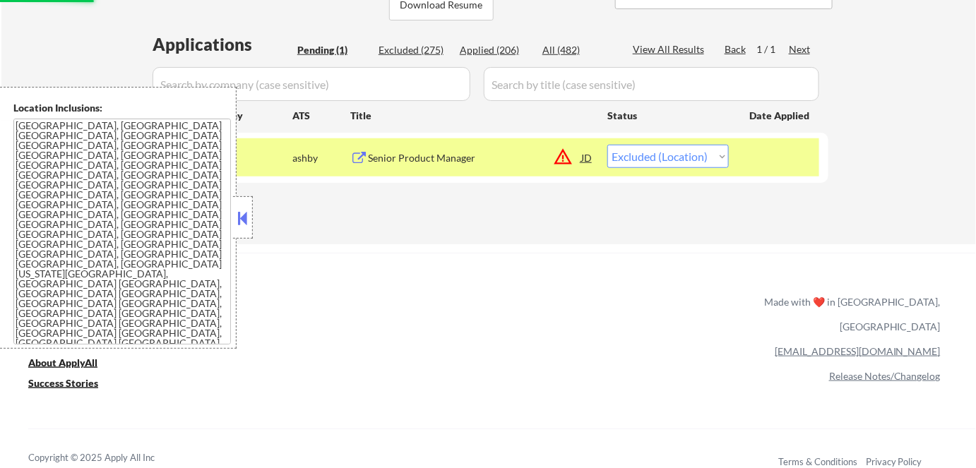
drag, startPoint x: 231, startPoint y: 215, endPoint x: 256, endPoint y: 218, distance: 25.0
click at [238, 216] on div "Location Inclusions: [GEOGRAPHIC_DATA], [GEOGRAPHIC_DATA] [GEOGRAPHIC_DATA], [G…" at bounding box center [126, 218] width 253 height 262
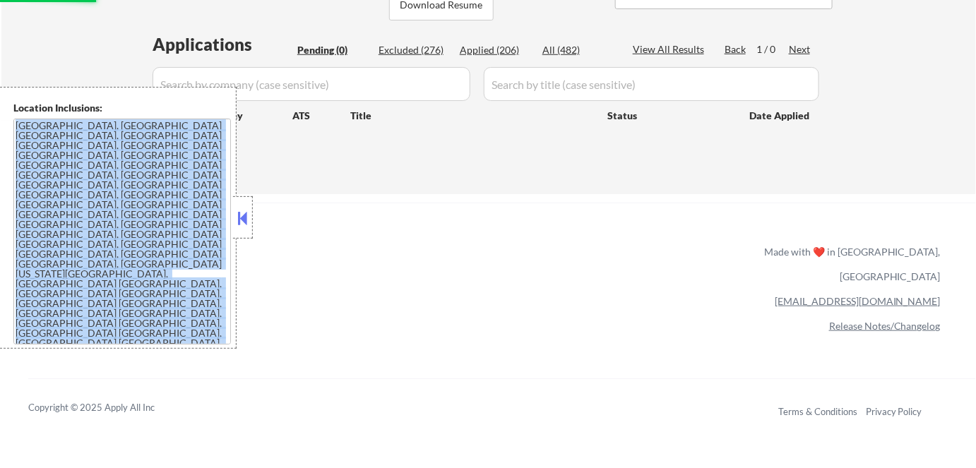
click at [244, 218] on button at bounding box center [243, 218] width 16 height 21
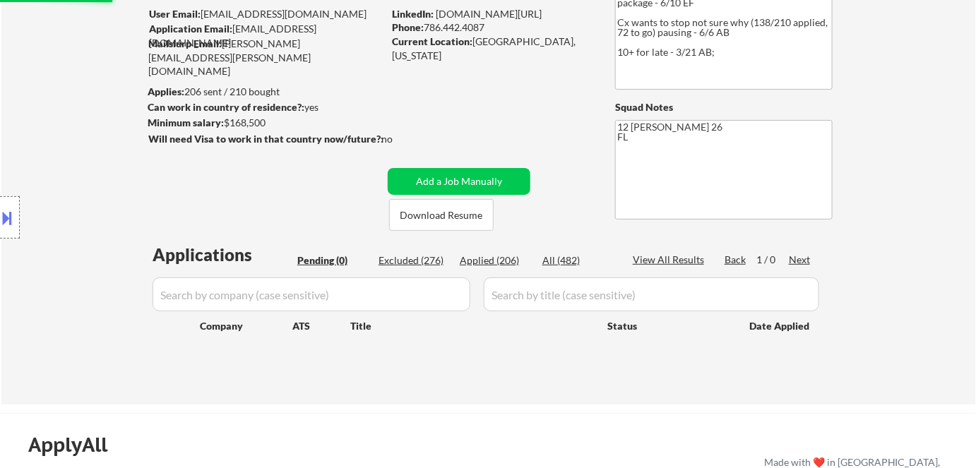
scroll to position [192, 0]
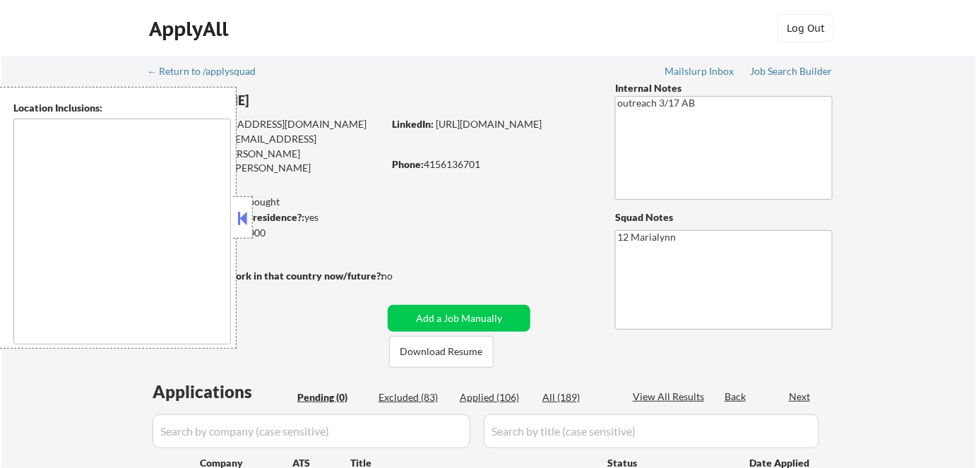
click at [246, 214] on button at bounding box center [243, 218] width 16 height 21
drag, startPoint x: 234, startPoint y: 221, endPoint x: 261, endPoint y: 214, distance: 28.4
click at [235, 221] on div at bounding box center [243, 217] width 20 height 42
click at [250, 209] on div at bounding box center [243, 217] width 20 height 42
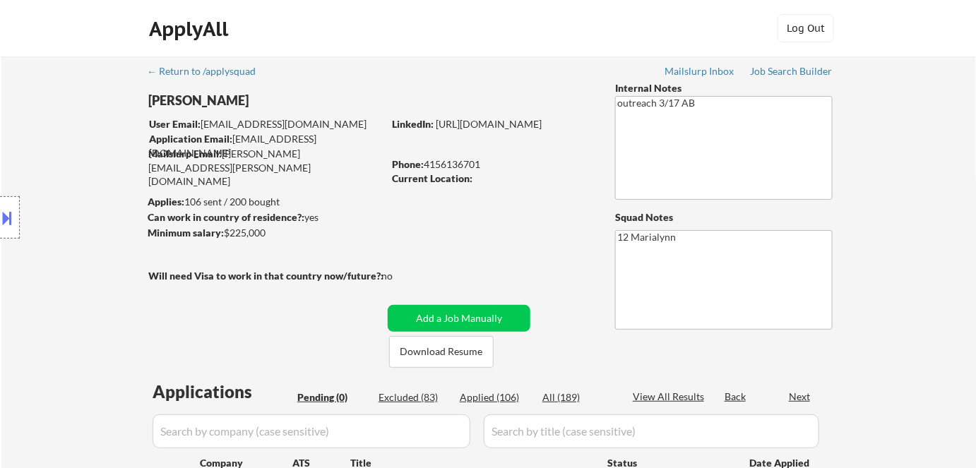
click at [245, 209] on div "Location Inclusions: [GEOGRAPHIC_DATA], [GEOGRAPHIC_DATA] [GEOGRAPHIC_DATA], [G…" at bounding box center [126, 218] width 253 height 262
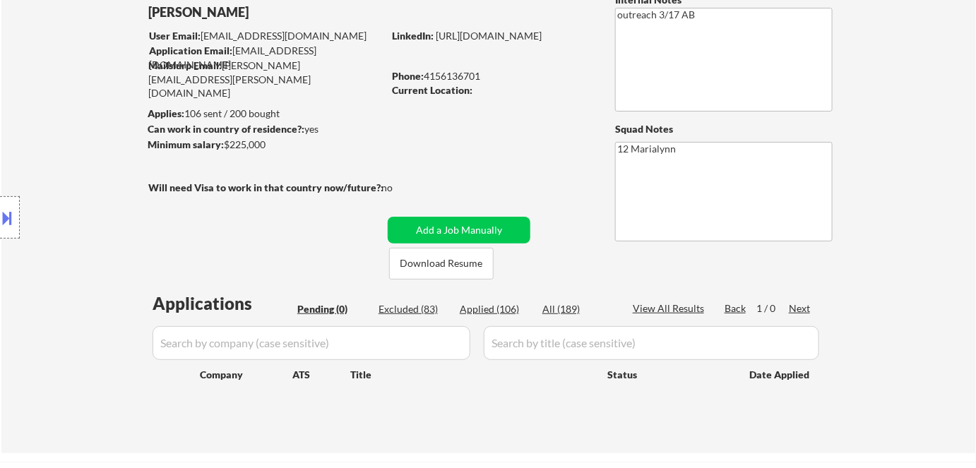
scroll to position [192, 0]
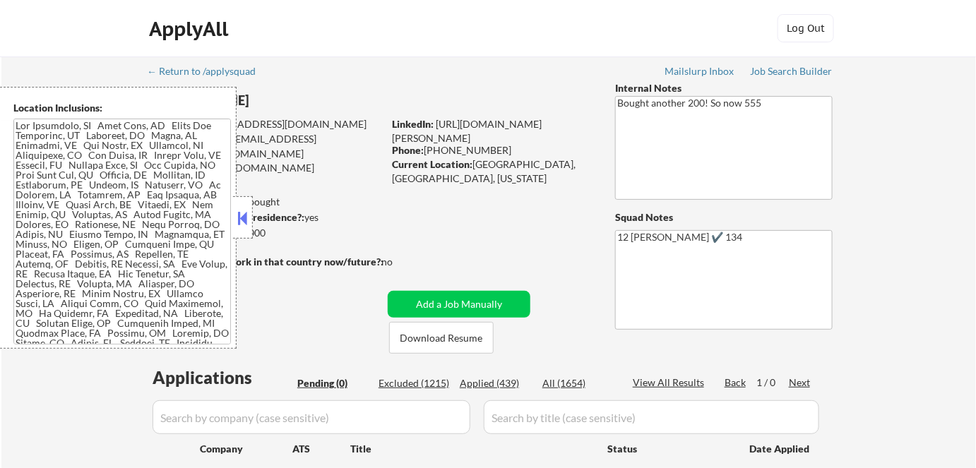
click at [242, 212] on button at bounding box center [243, 218] width 16 height 21
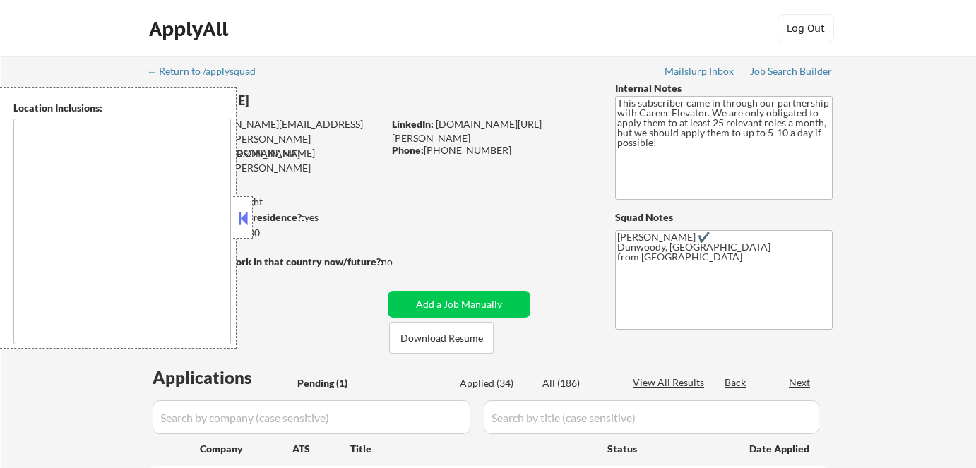
click at [246, 225] on button at bounding box center [243, 218] width 16 height 21
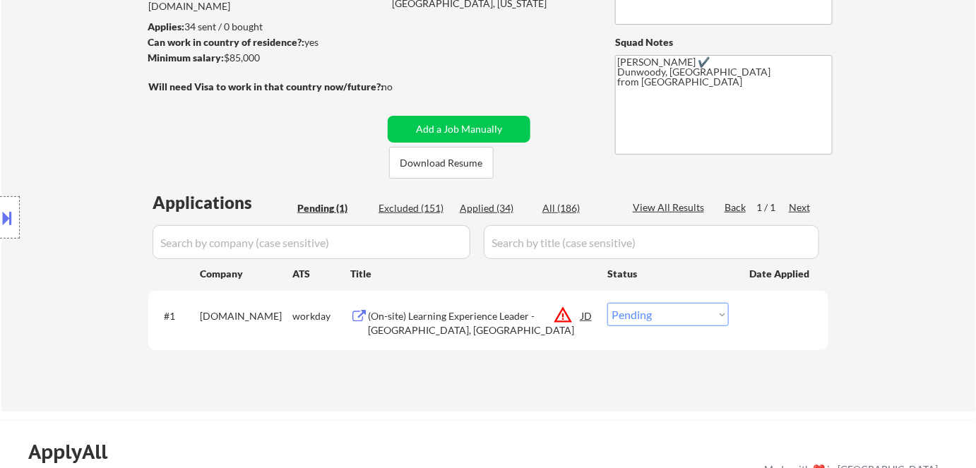
scroll to position [192, 0]
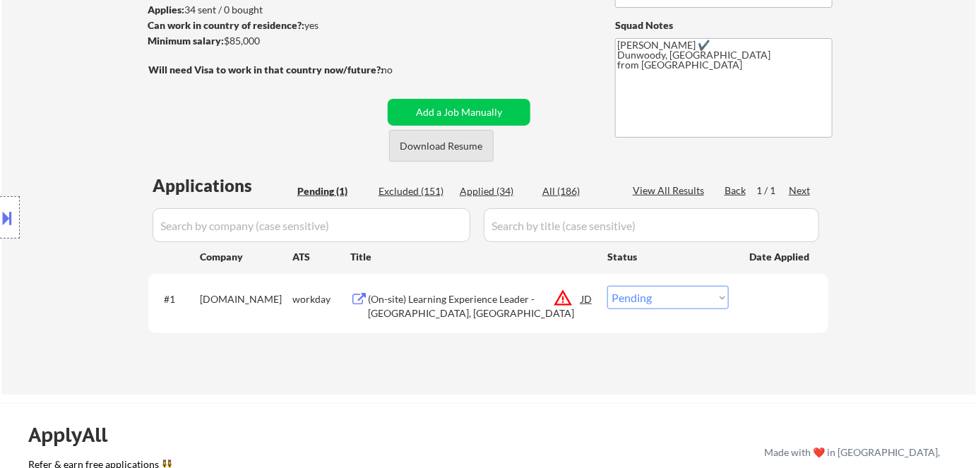
click at [455, 149] on button "Download Resume" at bounding box center [441, 146] width 104 height 32
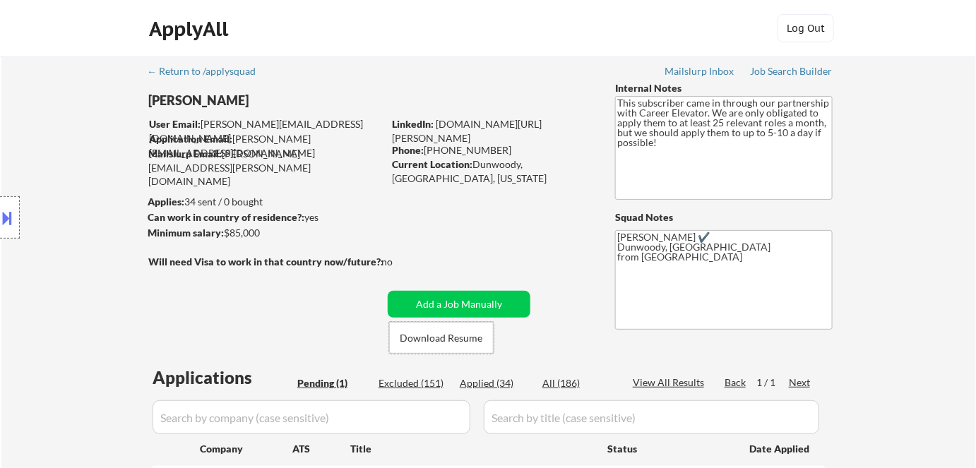
scroll to position [128, 0]
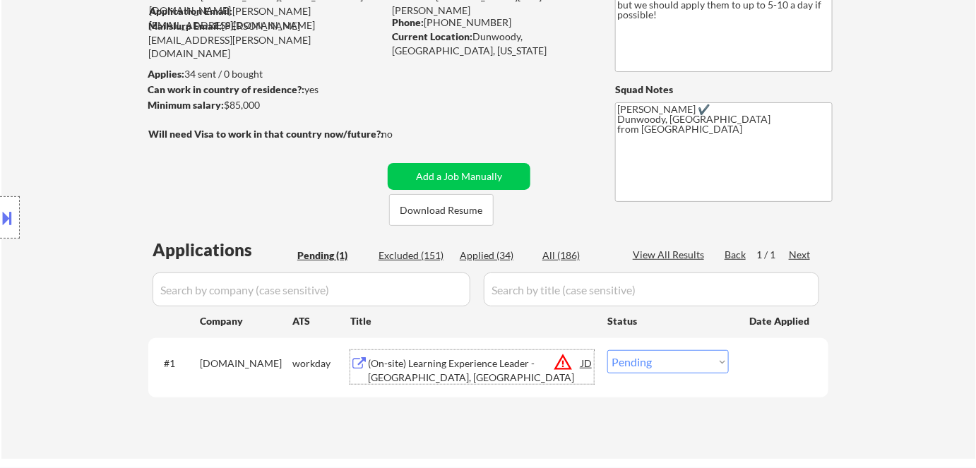
click at [484, 360] on div "(On-site) Learning Experience Leader - Orlando, FL" at bounding box center [474, 370] width 213 height 28
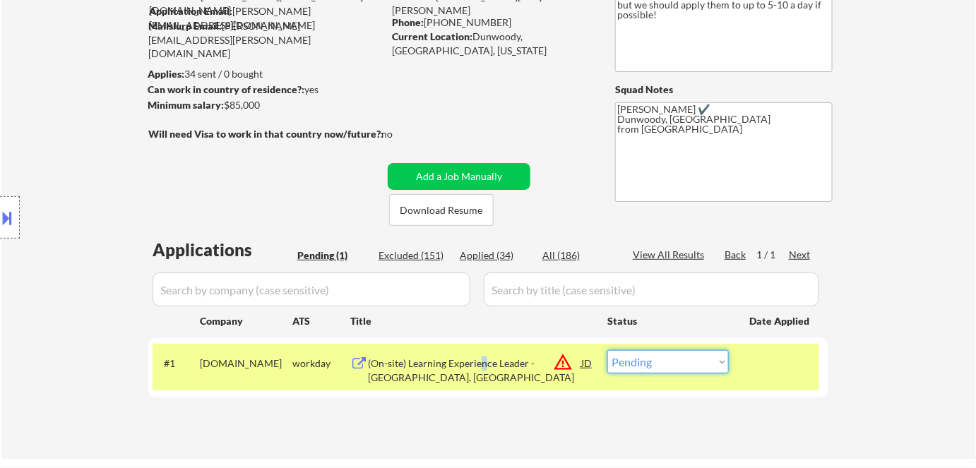
drag, startPoint x: 635, startPoint y: 356, endPoint x: 647, endPoint y: 378, distance: 25.9
click at [635, 356] on select "Choose an option... Pending Applied Excluded (Questions) Excluded (Expired) Exc…" at bounding box center [667, 361] width 121 height 23
select select ""excluded__bad_match_""
click at [607, 350] on select "Choose an option... Pending Applied Excluded (Questions) Excluded (Expired) Exc…" at bounding box center [667, 361] width 121 height 23
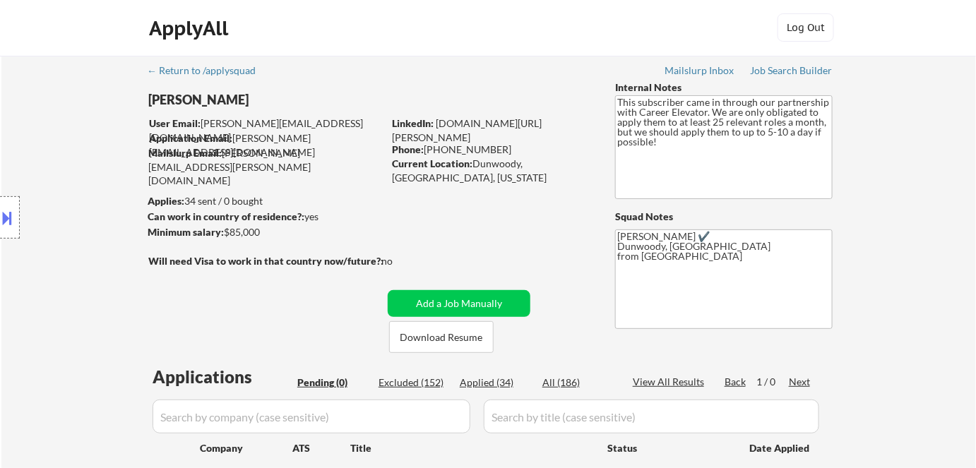
scroll to position [0, 0]
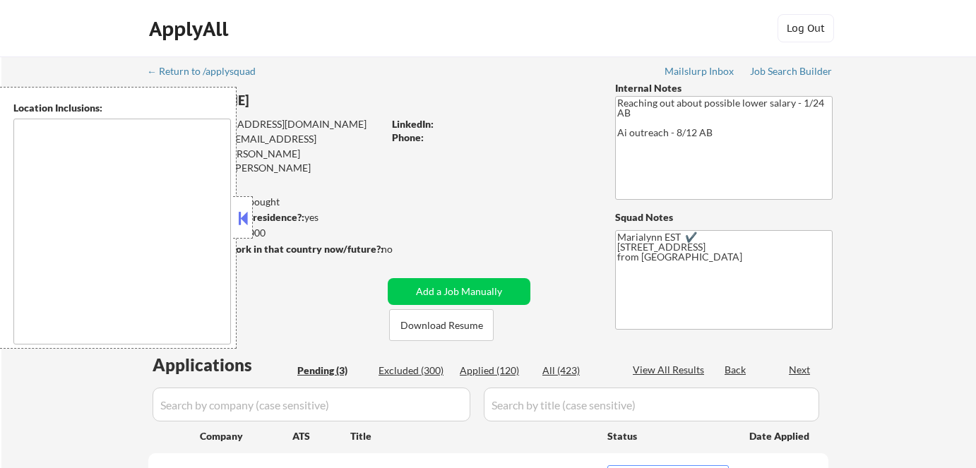
select select ""pending""
type textarea "remote"
click at [239, 219] on button at bounding box center [243, 218] width 16 height 21
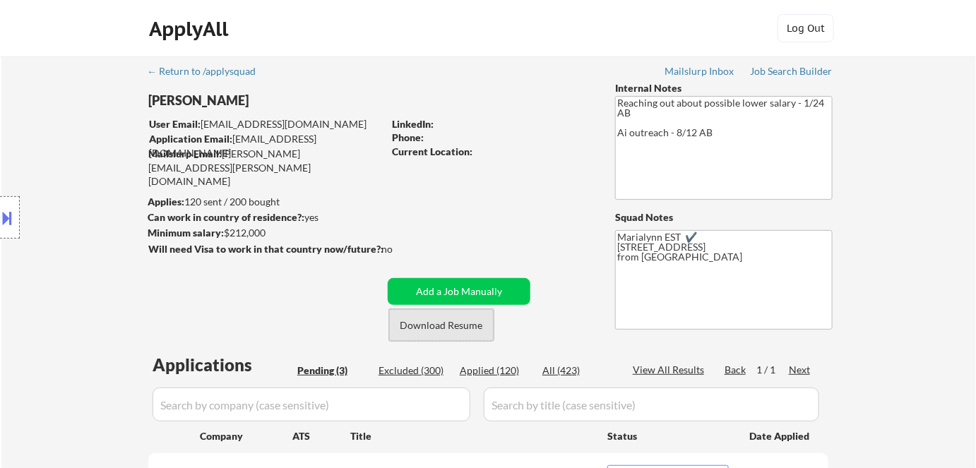
click at [427, 323] on button "Download Resume" at bounding box center [441, 325] width 104 height 32
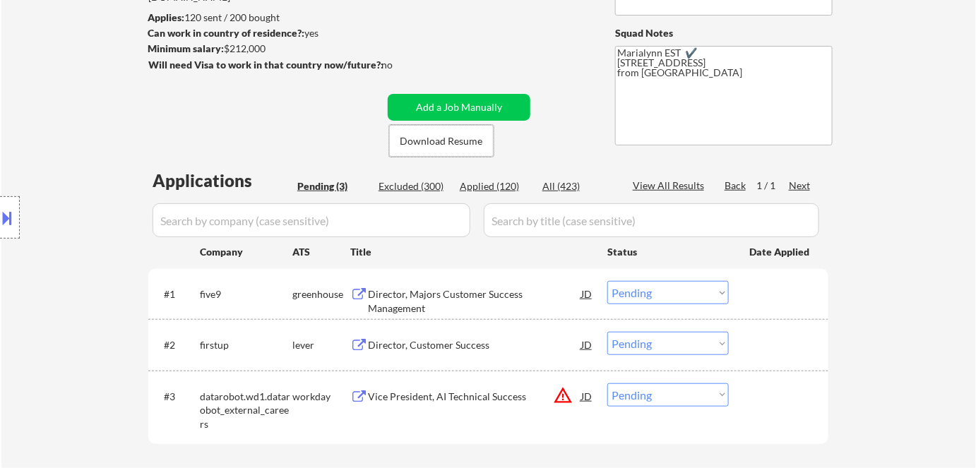
scroll to position [320, 0]
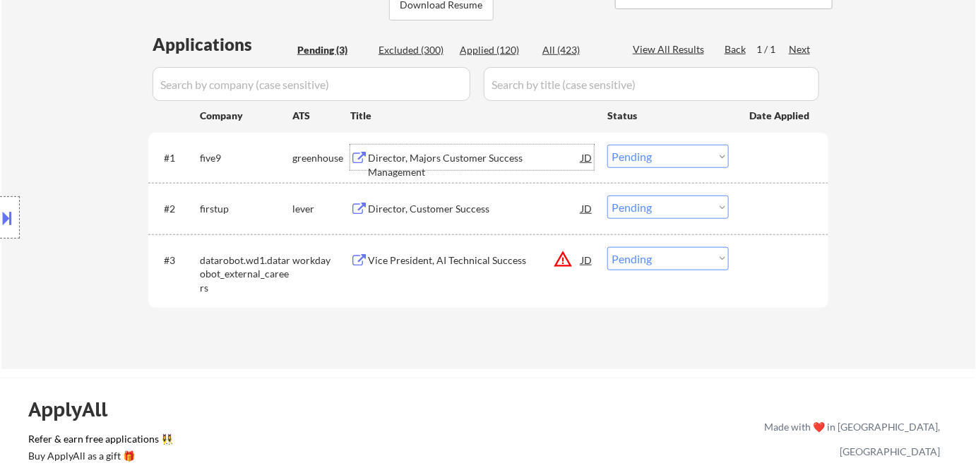
click at [478, 151] on div "Director, Majors Customer Success Management" at bounding box center [474, 165] width 213 height 28
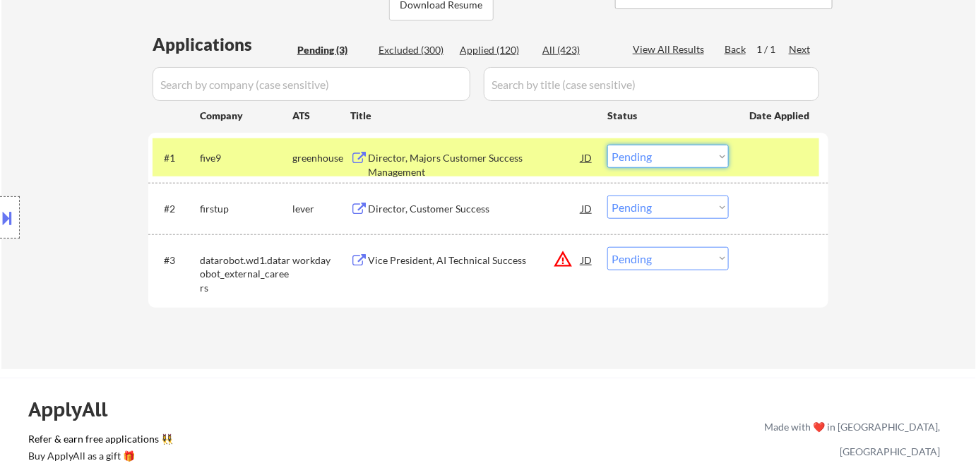
click at [655, 158] on select "Choose an option... Pending Applied Excluded (Questions) Excluded (Expired) Exc…" at bounding box center [667, 156] width 121 height 23
click at [607, 145] on select "Choose an option... Pending Applied Excluded (Questions) Excluded (Expired) Exc…" at bounding box center [667, 156] width 121 height 23
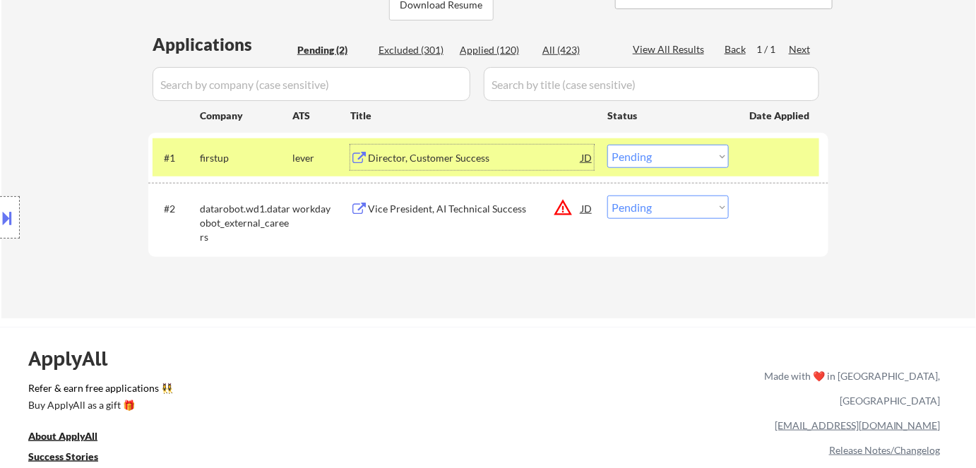
click at [411, 150] on div "Director, Customer Success" at bounding box center [474, 157] width 213 height 25
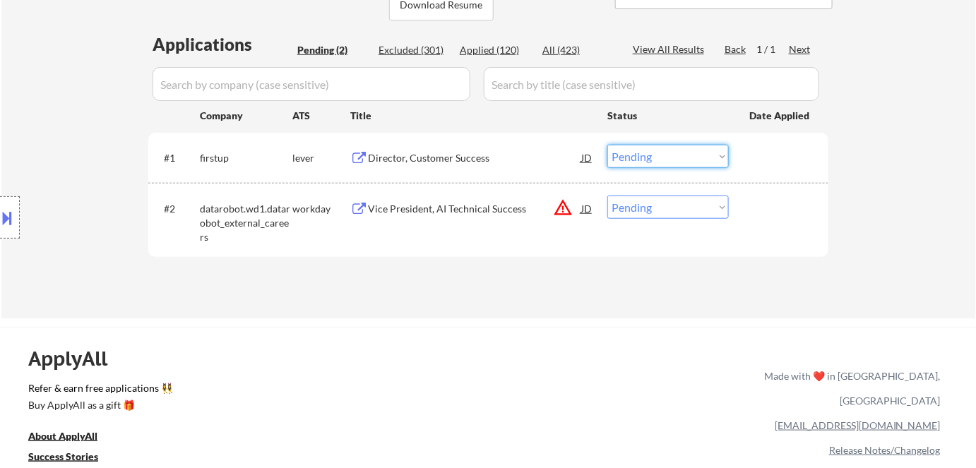
drag, startPoint x: 640, startPoint y: 154, endPoint x: 649, endPoint y: 167, distance: 15.7
click at [642, 155] on select "Choose an option... Pending Applied Excluded (Questions) Excluded (Expired) Exc…" at bounding box center [667, 156] width 121 height 23
click at [607, 145] on select "Choose an option... Pending Applied Excluded (Questions) Excluded (Expired) Exc…" at bounding box center [667, 156] width 121 height 23
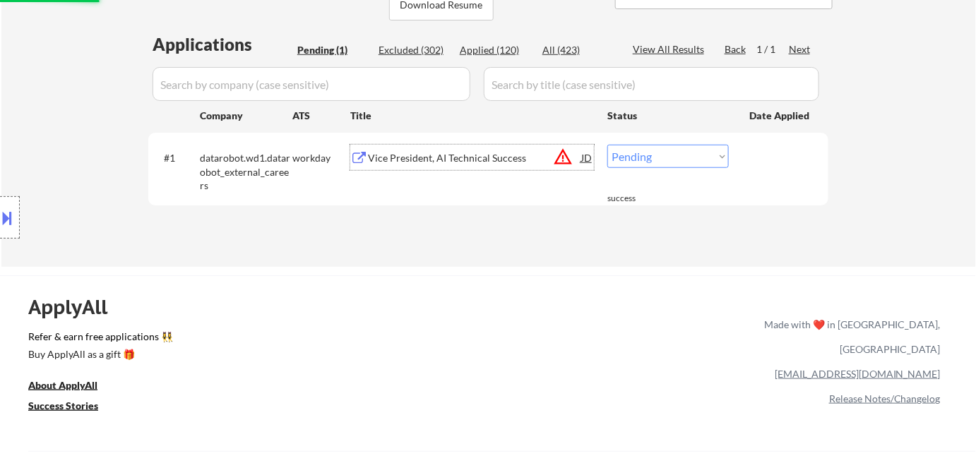
click at [444, 162] on div "Vice President, AI Technical Success" at bounding box center [474, 158] width 213 height 14
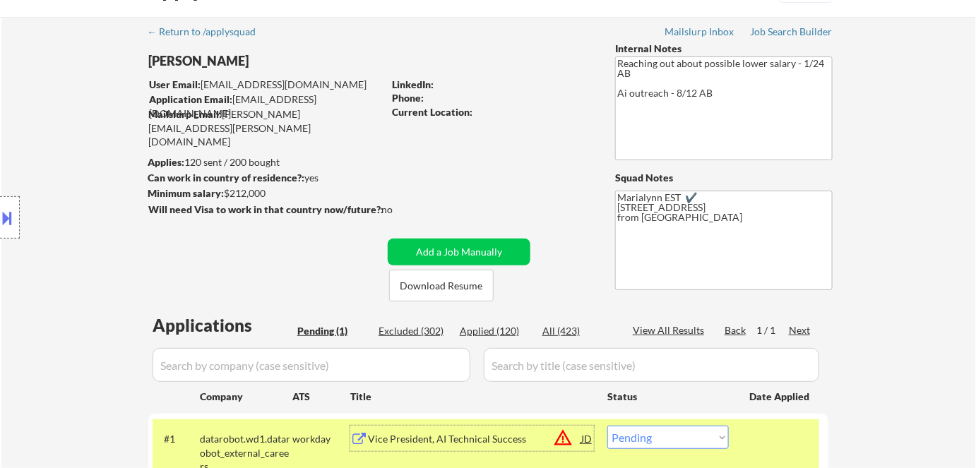
scroll to position [128, 0]
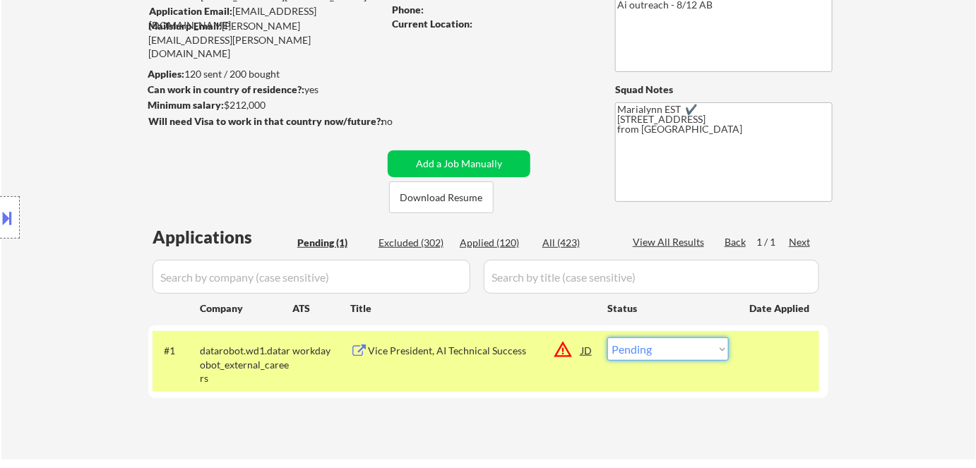
click at [632, 348] on select "Choose an option... Pending Applied Excluded (Questions) Excluded (Expired) Exc…" at bounding box center [667, 348] width 121 height 23
select select ""applied""
click at [607, 337] on select "Choose an option... Pending Applied Excluded (Questions) Excluded (Expired) Exc…" at bounding box center [667, 348] width 121 height 23
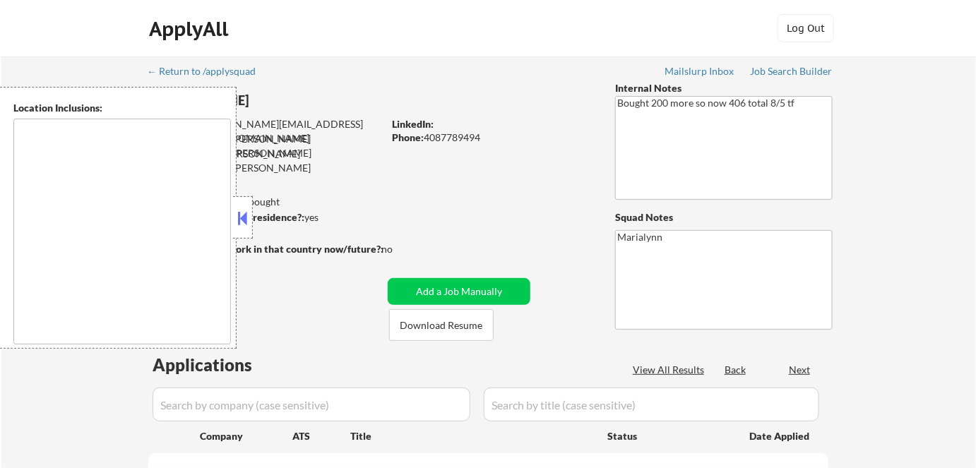
select select ""pending""
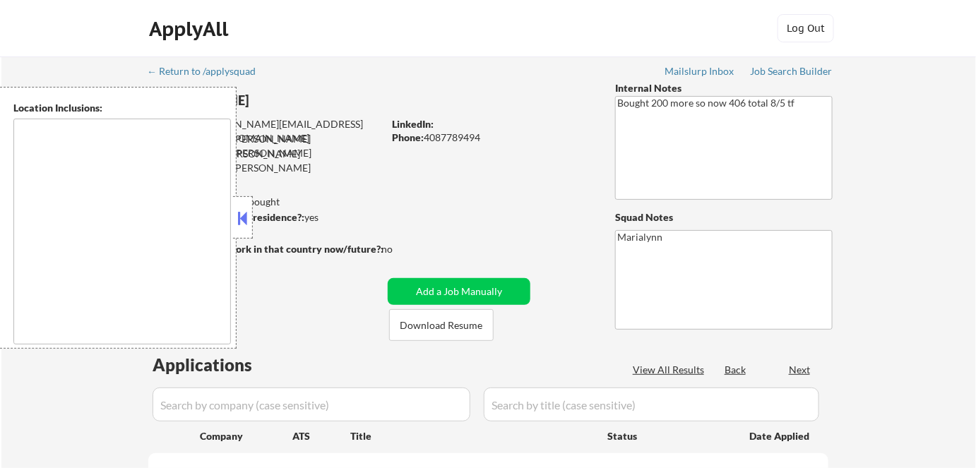
select select ""pending""
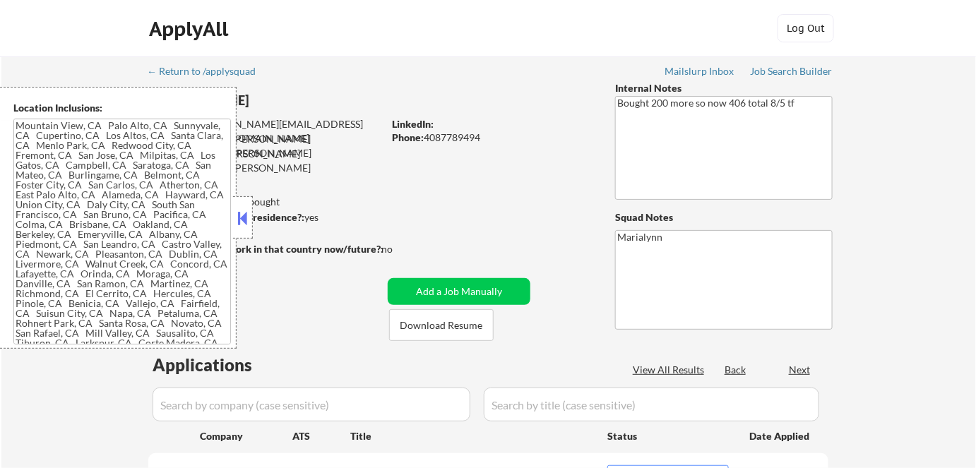
type textarea "[GEOGRAPHIC_DATA], [GEOGRAPHIC_DATA] [GEOGRAPHIC_DATA], [GEOGRAPHIC_DATA] [GEOG…"
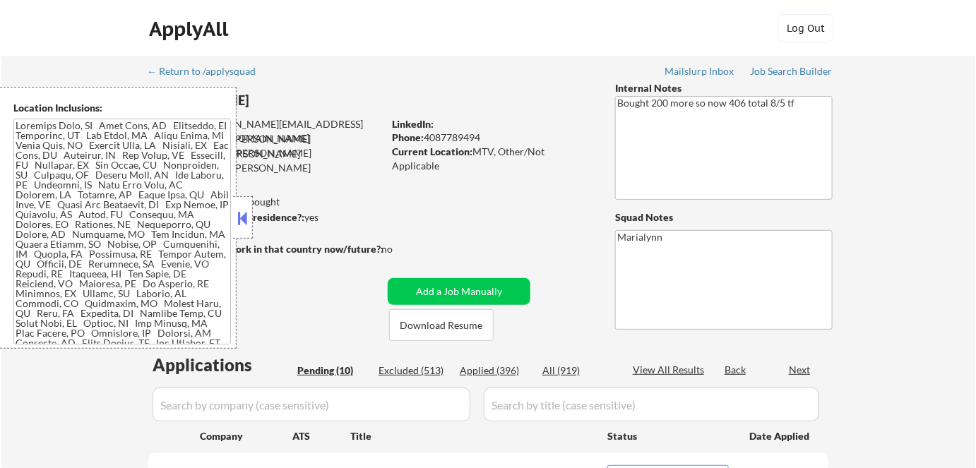
click at [244, 217] on button at bounding box center [243, 218] width 16 height 21
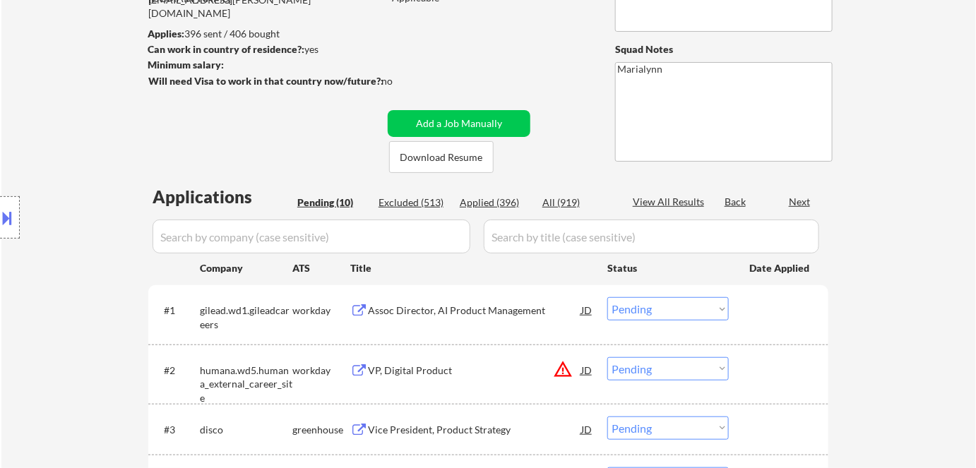
scroll to position [256, 0]
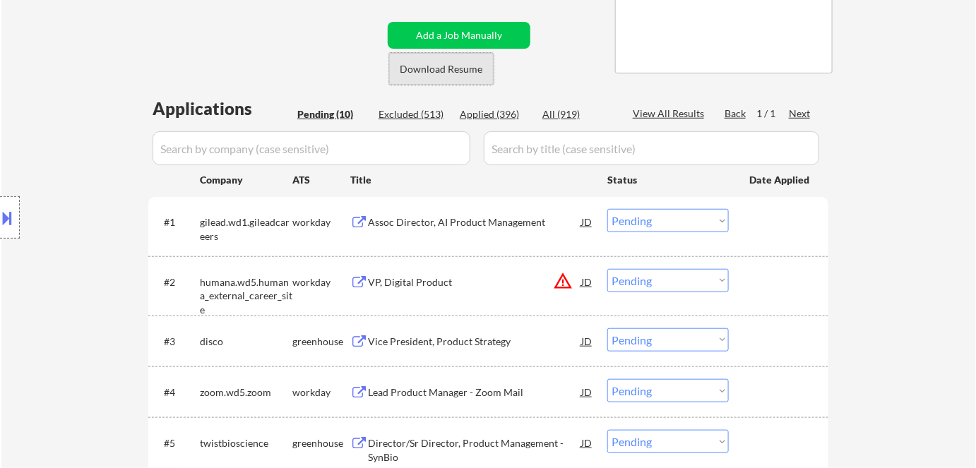
click at [440, 75] on button "Download Resume" at bounding box center [441, 69] width 104 height 32
click at [434, 222] on div "Assoc Director, AI Product Management" at bounding box center [474, 222] width 213 height 14
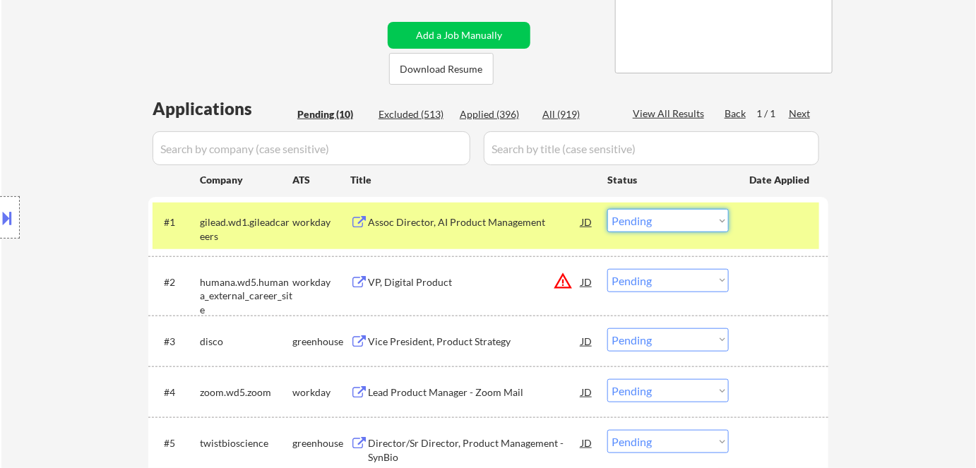
drag, startPoint x: 642, startPoint y: 215, endPoint x: 648, endPoint y: 230, distance: 16.1
click at [642, 215] on select "Choose an option... Pending Applied Excluded (Questions) Excluded (Expired) Exc…" at bounding box center [667, 220] width 121 height 23
click at [607, 209] on select "Choose an option... Pending Applied Excluded (Questions) Excluded (Expired) Exc…" at bounding box center [667, 220] width 121 height 23
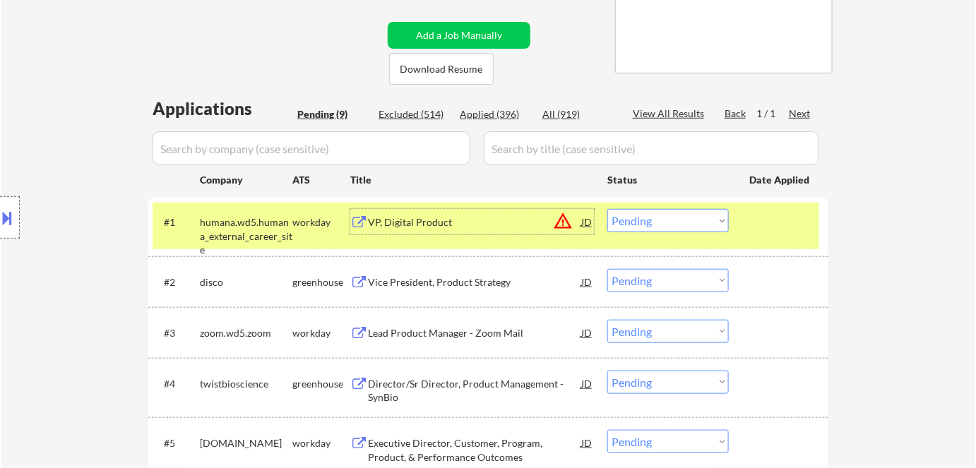
click at [409, 221] on div "VP, Digital Product" at bounding box center [474, 222] width 213 height 14
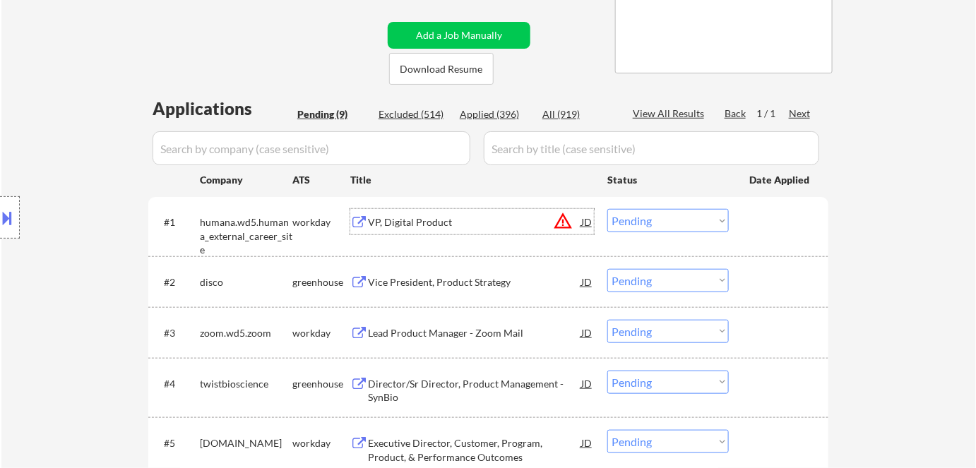
drag, startPoint x: 637, startPoint y: 220, endPoint x: 643, endPoint y: 231, distance: 12.0
click at [638, 222] on select "Choose an option... Pending Applied Excluded (Questions) Excluded (Expired) Exc…" at bounding box center [667, 220] width 121 height 23
click at [607, 209] on select "Choose an option... Pending Applied Excluded (Questions) Excluded (Expired) Exc…" at bounding box center [667, 220] width 121 height 23
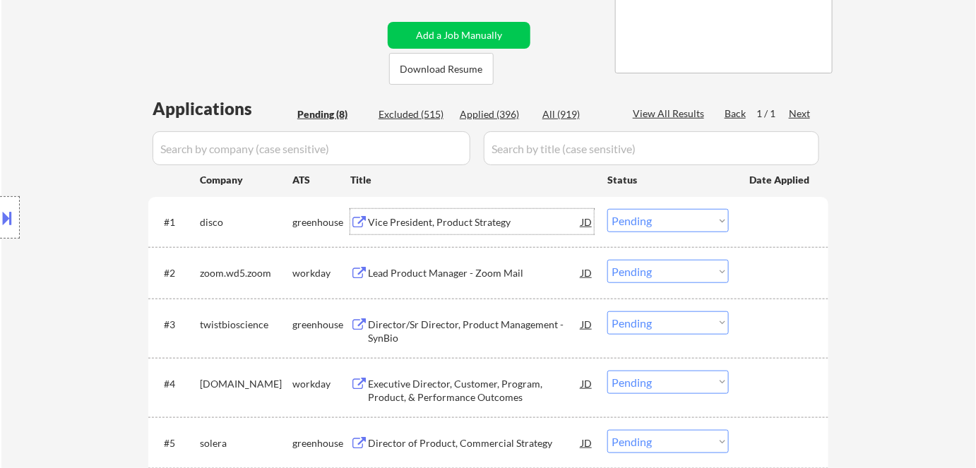
click at [435, 225] on div "Vice President, Product Strategy" at bounding box center [474, 222] width 213 height 14
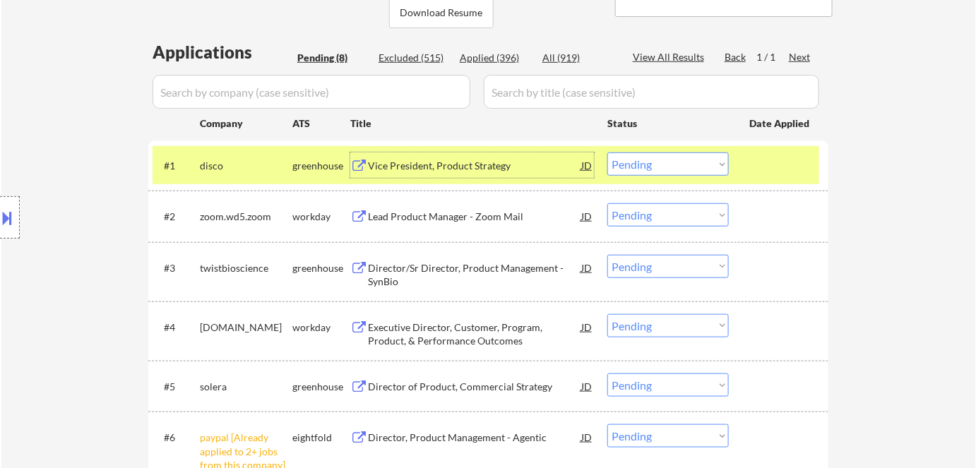
scroll to position [320, 0]
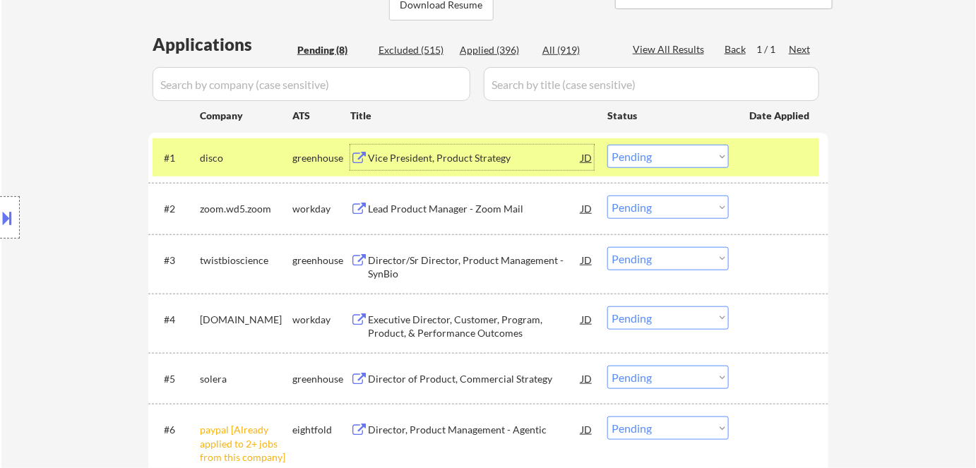
click at [632, 155] on select "Choose an option... Pending Applied Excluded (Questions) Excluded (Expired) Exc…" at bounding box center [667, 156] width 121 height 23
click at [607, 145] on select "Choose an option... Pending Applied Excluded (Questions) Excluded (Expired) Exc…" at bounding box center [667, 156] width 121 height 23
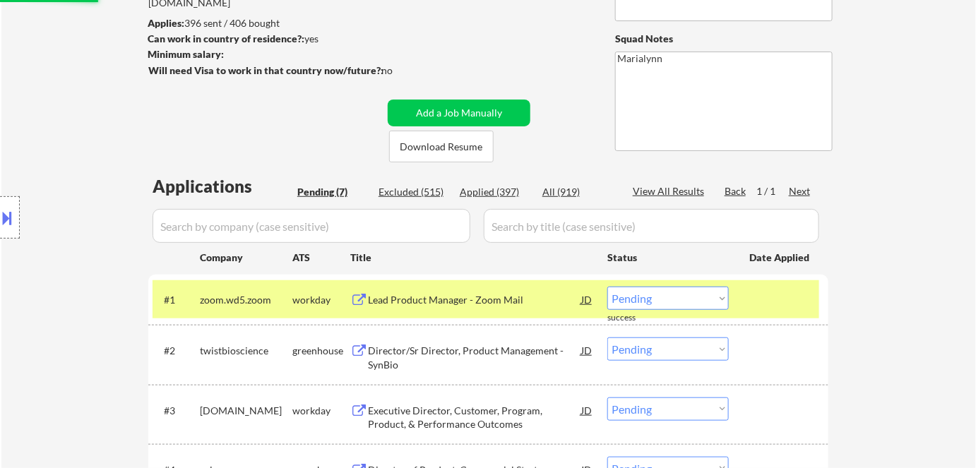
scroll to position [192, 0]
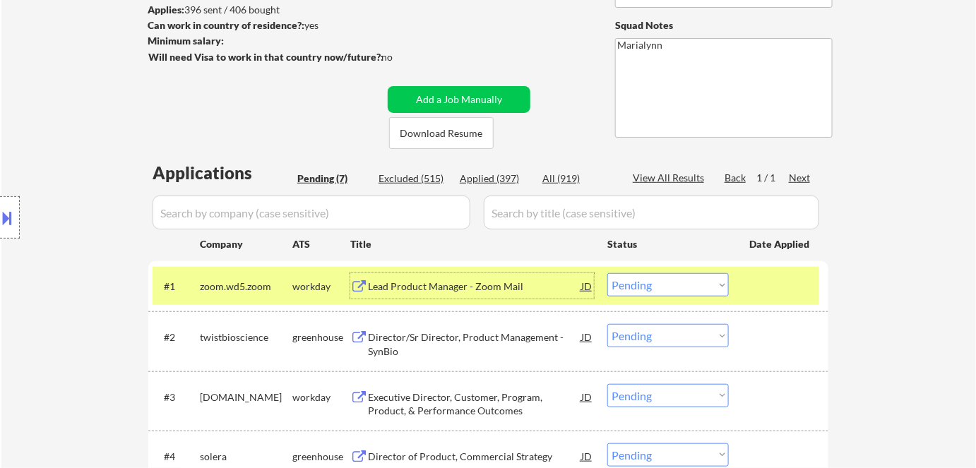
click at [449, 292] on div "Lead Product Manager - Zoom Mail" at bounding box center [474, 287] width 213 height 14
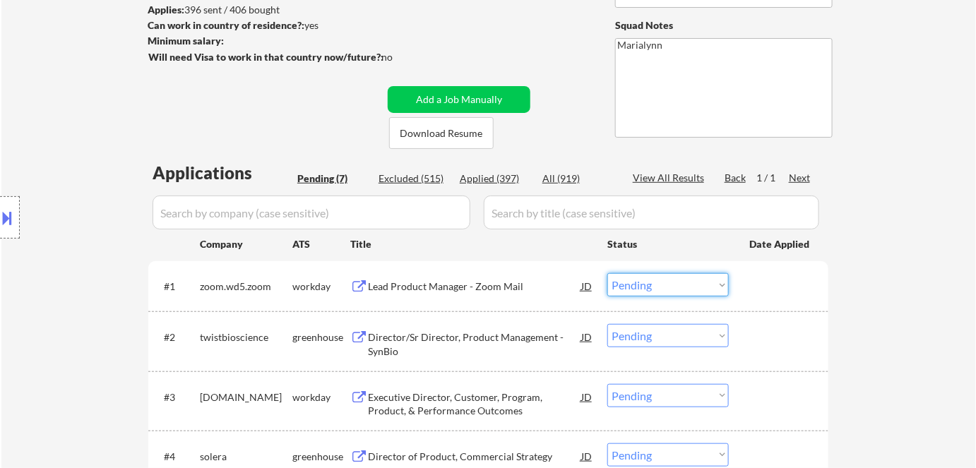
click at [641, 289] on select "Choose an option... Pending Applied Excluded (Questions) Excluded (Expired) Exc…" at bounding box center [667, 284] width 121 height 23
click at [607, 273] on select "Choose an option... Pending Applied Excluded (Questions) Excluded (Expired) Exc…" at bounding box center [667, 284] width 121 height 23
select select ""pending""
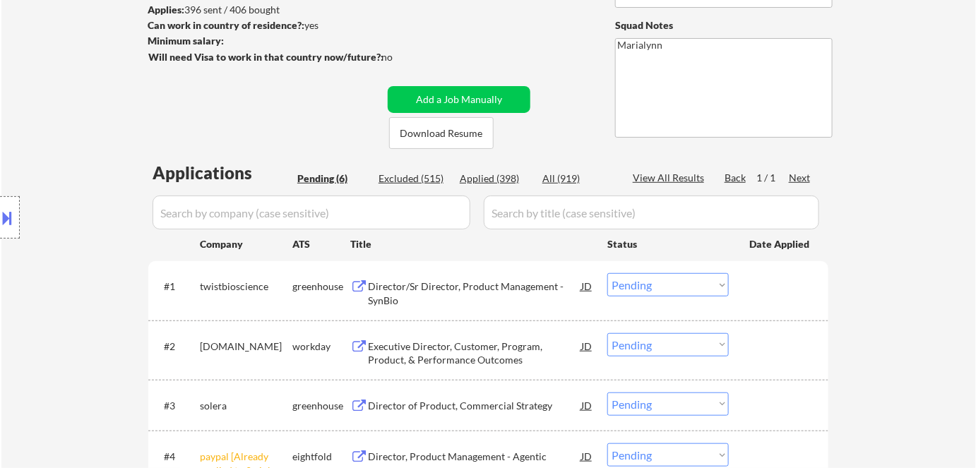
scroll to position [385, 0]
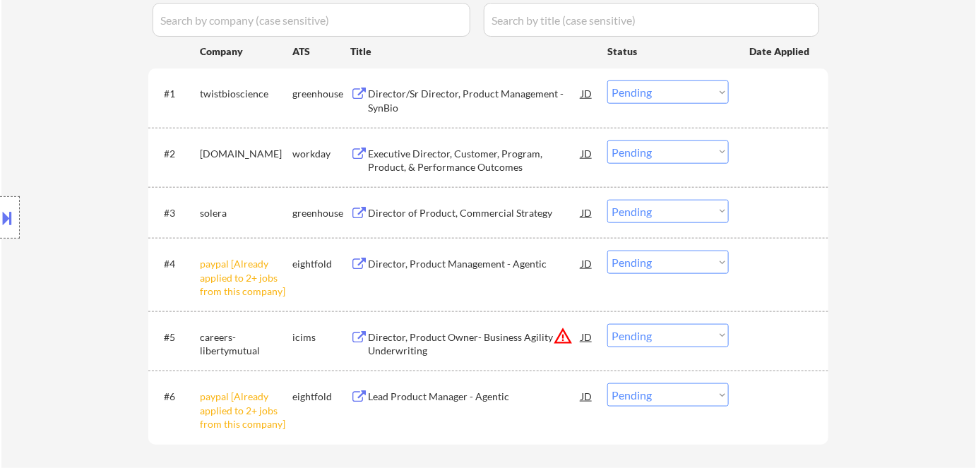
drag, startPoint x: 633, startPoint y: 260, endPoint x: 636, endPoint y: 272, distance: 12.3
click at [633, 261] on select "Choose an option... Pending Applied Excluded (Questions) Excluded (Expired) Exc…" at bounding box center [667, 262] width 121 height 23
click at [607, 251] on select "Choose an option... Pending Applied Excluded (Questions) Excluded (Expired) Exc…" at bounding box center [667, 262] width 121 height 23
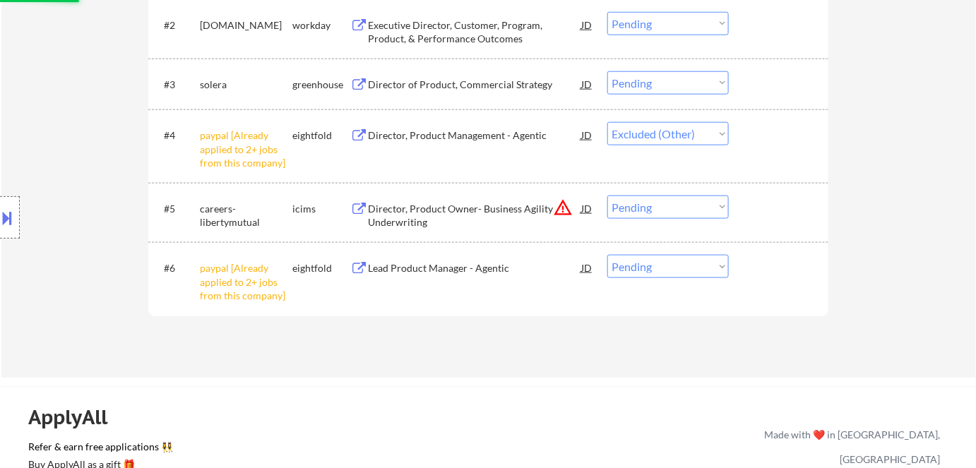
click at [642, 268] on select "Choose an option... Pending Applied Excluded (Questions) Excluded (Expired) Exc…" at bounding box center [667, 266] width 121 height 23
select select ""pending""
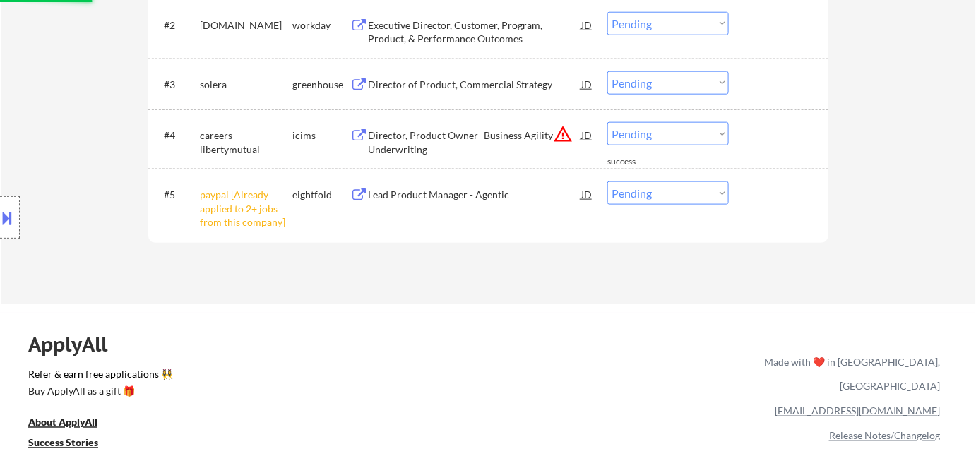
click at [649, 196] on select "Choose an option... Pending Applied Excluded (Questions) Excluded (Expired) Exc…" at bounding box center [667, 192] width 121 height 23
select select ""excluded__other_""
click at [607, 181] on select "Choose an option... Pending Applied Excluded (Questions) Excluded (Expired) Exc…" at bounding box center [667, 192] width 121 height 23
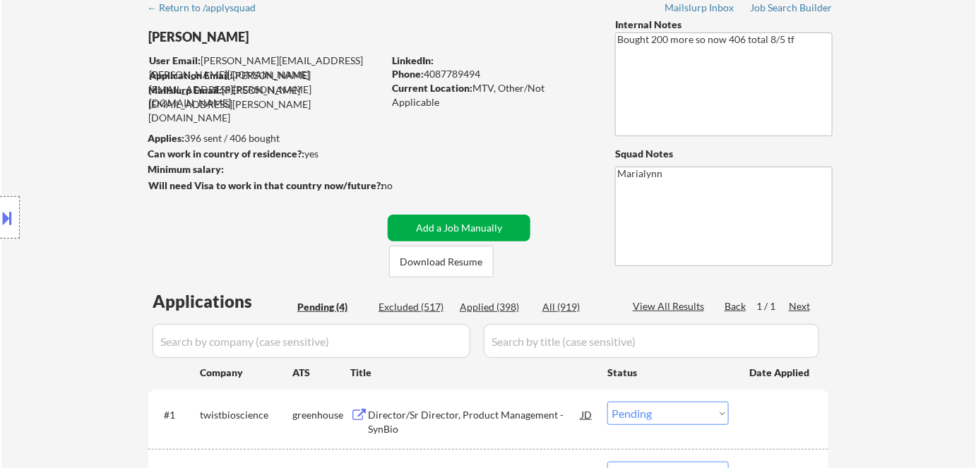
scroll to position [385, 0]
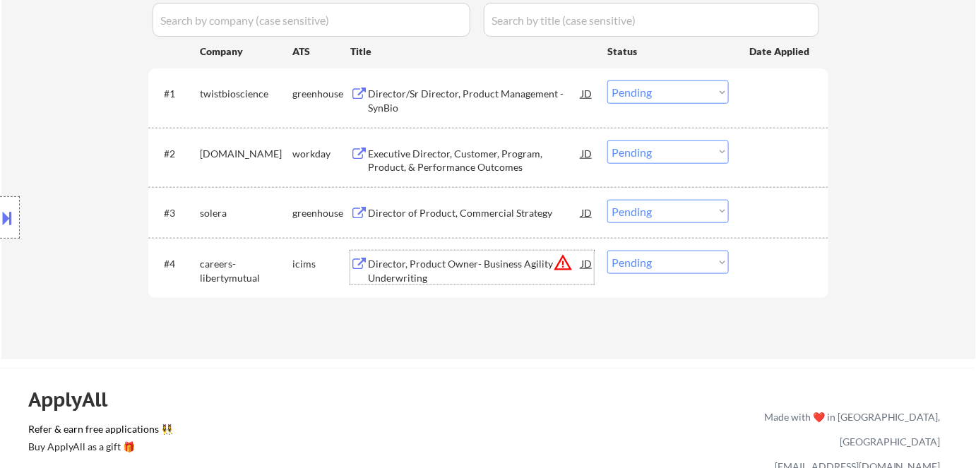
click at [458, 260] on div "Director, Product Owner- Business Agility Underwriting" at bounding box center [474, 271] width 213 height 28
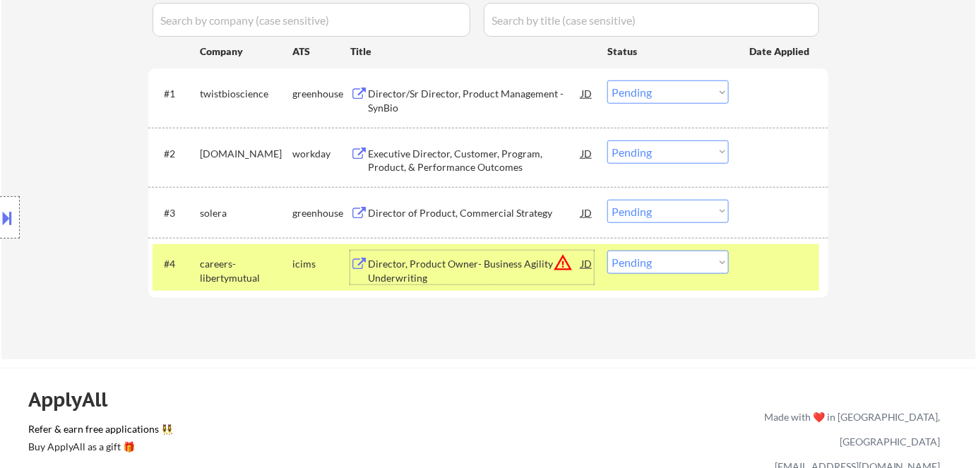
click at [644, 265] on select "Choose an option... Pending Applied Excluded (Questions) Excluded (Expired) Exc…" at bounding box center [667, 262] width 121 height 23
select select ""applied""
click at [607, 251] on select "Choose an option... Pending Applied Excluded (Questions) Excluded (Expired) Exc…" at bounding box center [667, 262] width 121 height 23
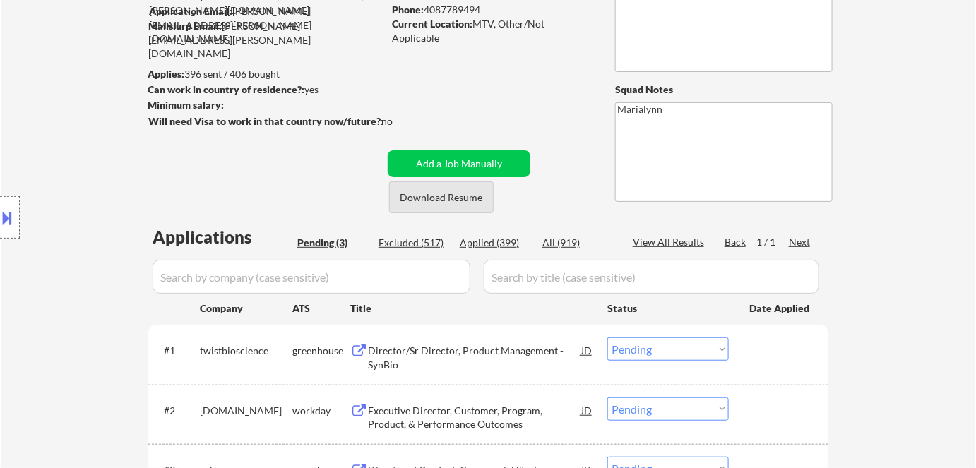
scroll to position [320, 0]
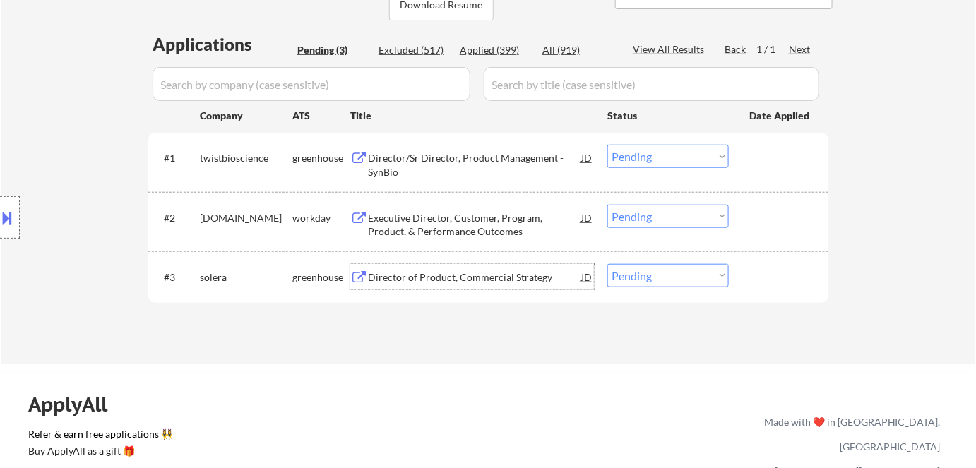
click at [470, 273] on div "Director of Product, Commercial Strategy" at bounding box center [474, 277] width 213 height 14
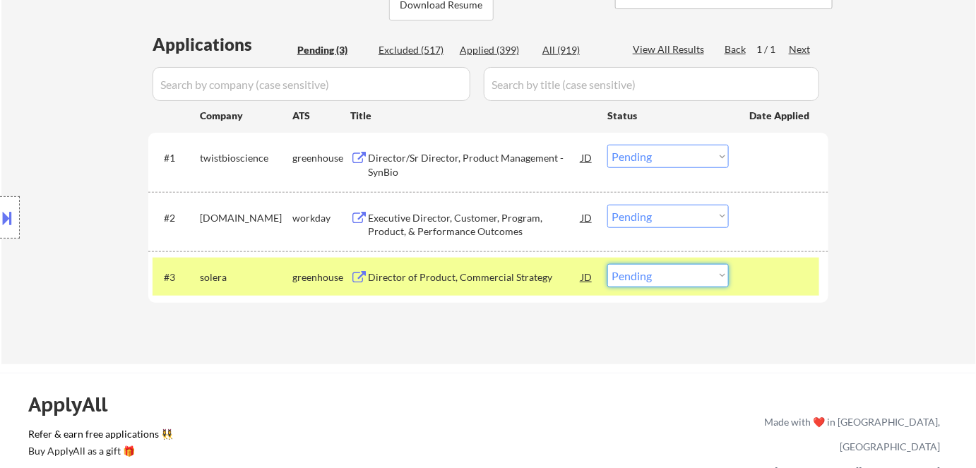
click at [650, 281] on select "Choose an option... Pending Applied Excluded (Questions) Excluded (Expired) Exc…" at bounding box center [667, 275] width 121 height 23
select select ""excluded__bad_match_""
click at [607, 264] on select "Choose an option... Pending Applied Excluded (Questions) Excluded (Expired) Exc…" at bounding box center [667, 275] width 121 height 23
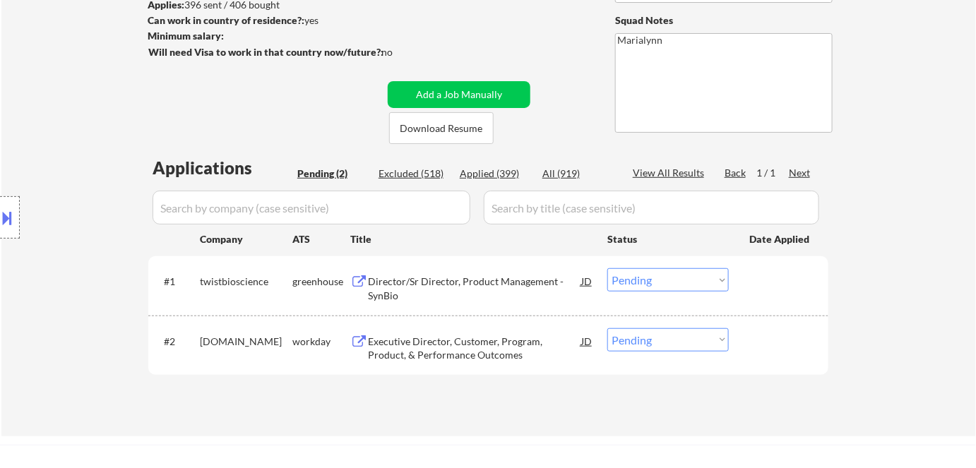
scroll to position [192, 0]
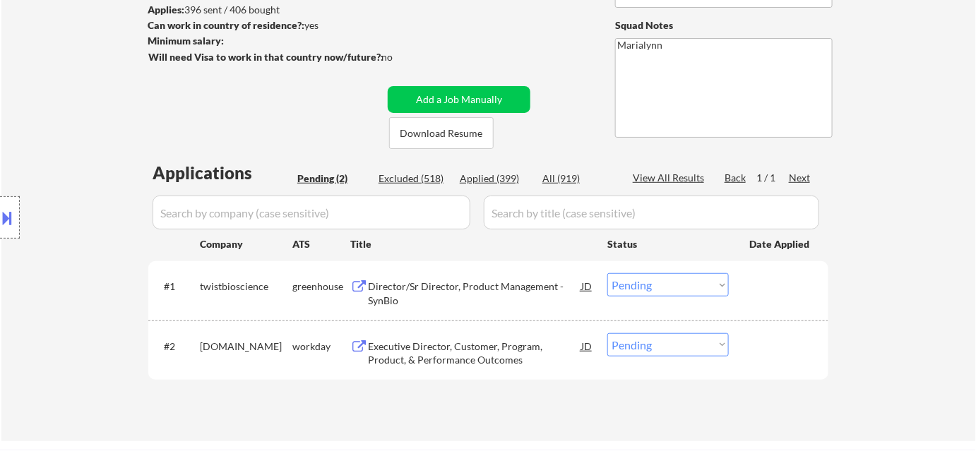
click at [419, 349] on div "Executive Director, Customer, Program, Product, & Performance Outcomes" at bounding box center [474, 354] width 213 height 28
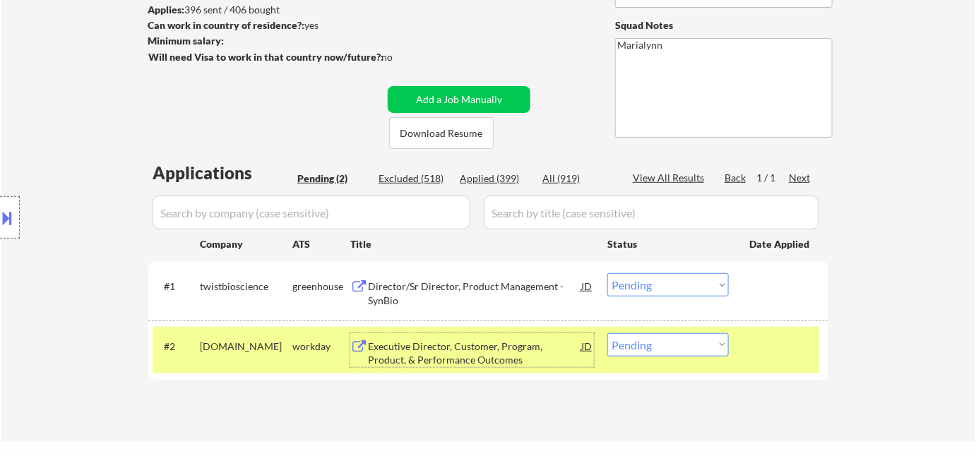
click at [642, 350] on select "Choose an option... Pending Applied Excluded (Questions) Excluded (Expired) Exc…" at bounding box center [667, 344] width 121 height 23
select select ""applied""
click at [607, 333] on select "Choose an option... Pending Applied Excluded (Questions) Excluded (Expired) Exc…" at bounding box center [667, 344] width 121 height 23
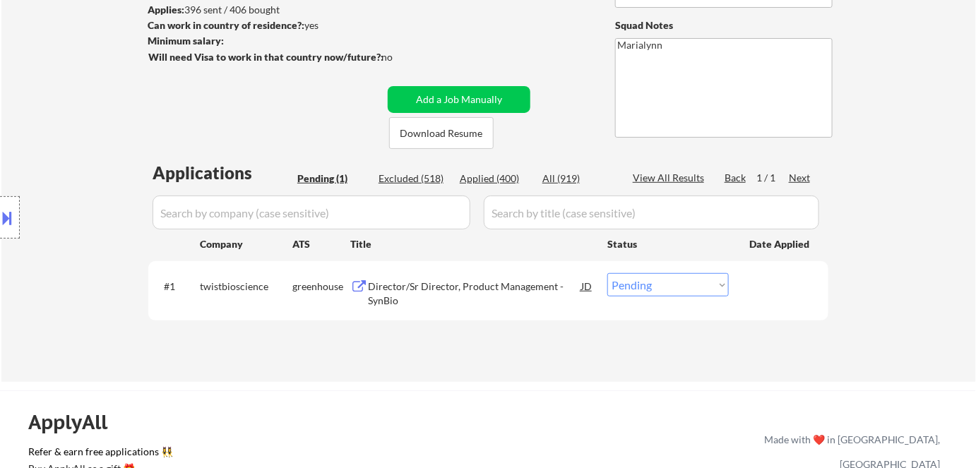
click at [442, 288] on div "Director/Sr Director, Product Management - SynBio" at bounding box center [474, 294] width 213 height 28
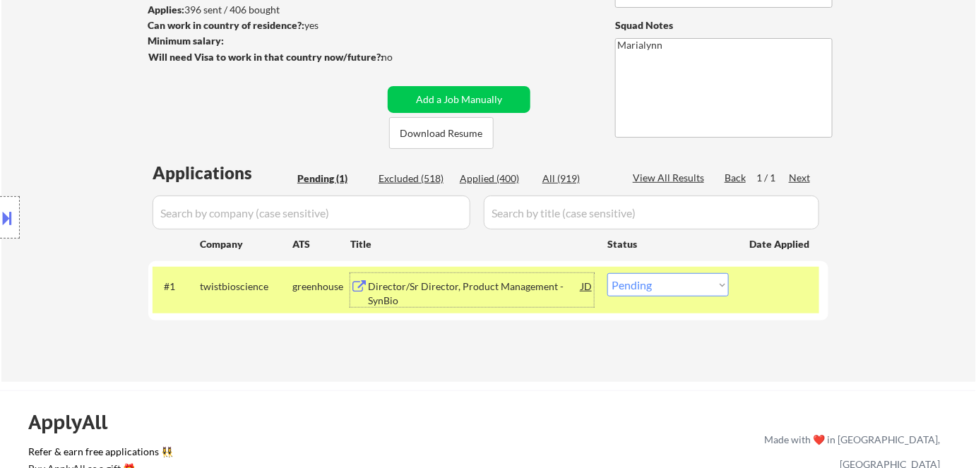
click at [695, 278] on select "Choose an option... Pending Applied Excluded (Questions) Excluded (Expired) Exc…" at bounding box center [667, 284] width 121 height 23
click at [607, 273] on select "Choose an option... Pending Applied Excluded (Questions) Excluded (Expired) Exc…" at bounding box center [667, 284] width 121 height 23
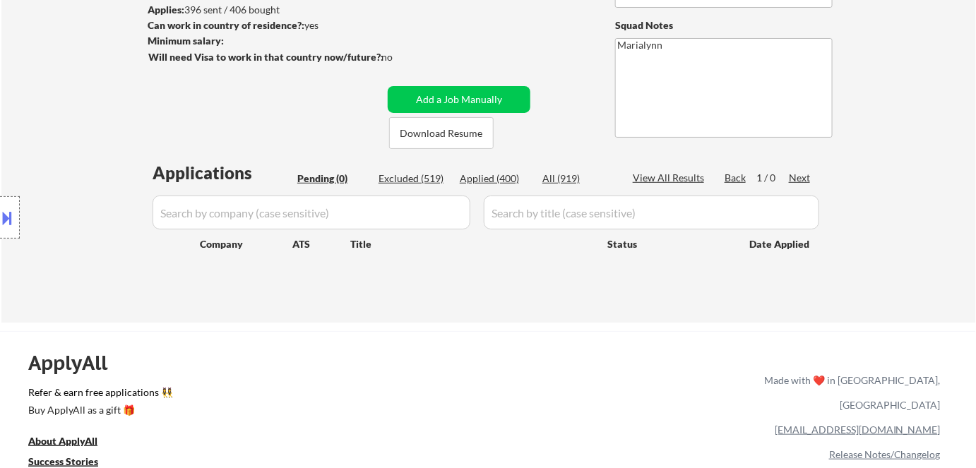
click at [501, 178] on div "Applied (400)" at bounding box center [495, 179] width 71 height 14
select select ""applied""
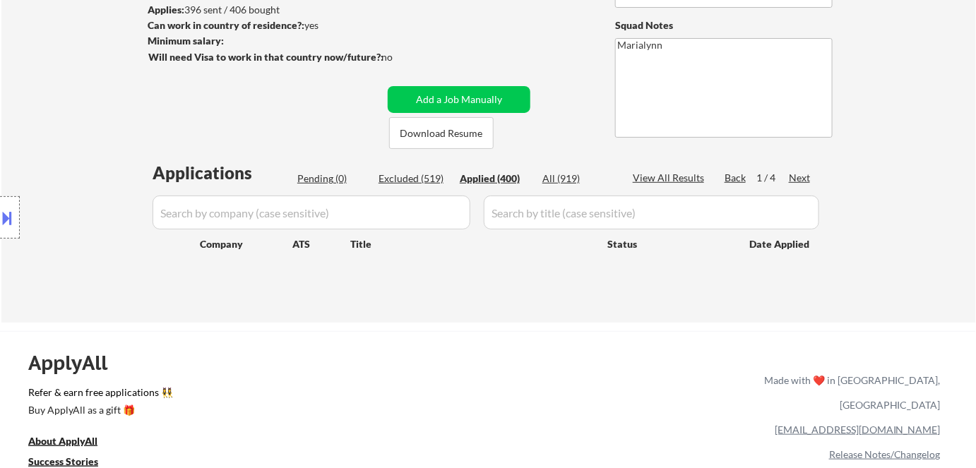
select select ""applied""
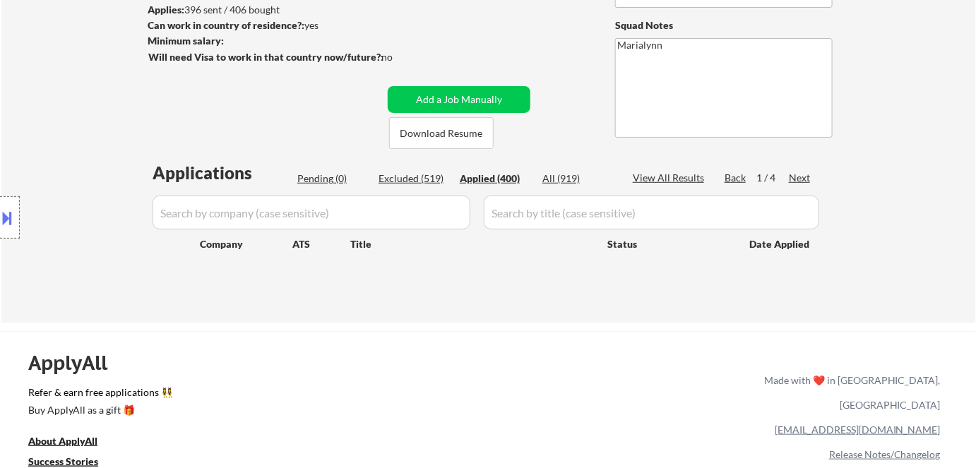
select select ""applied""
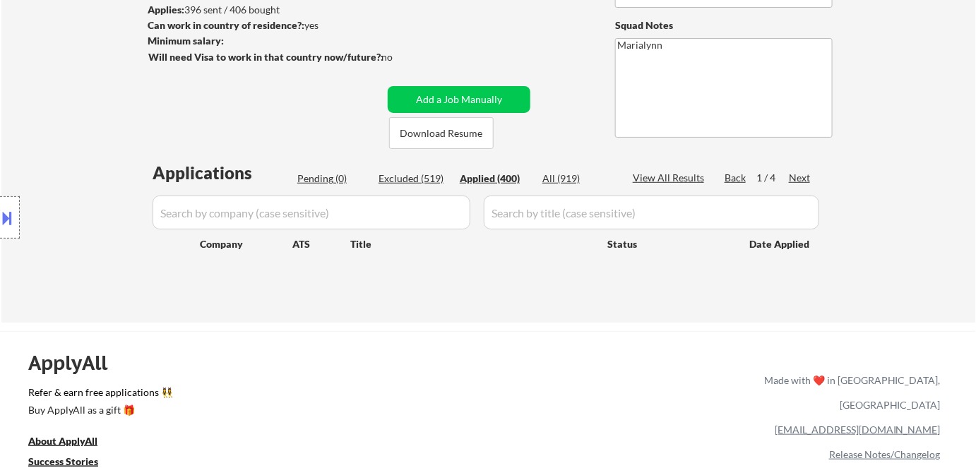
select select ""applied""
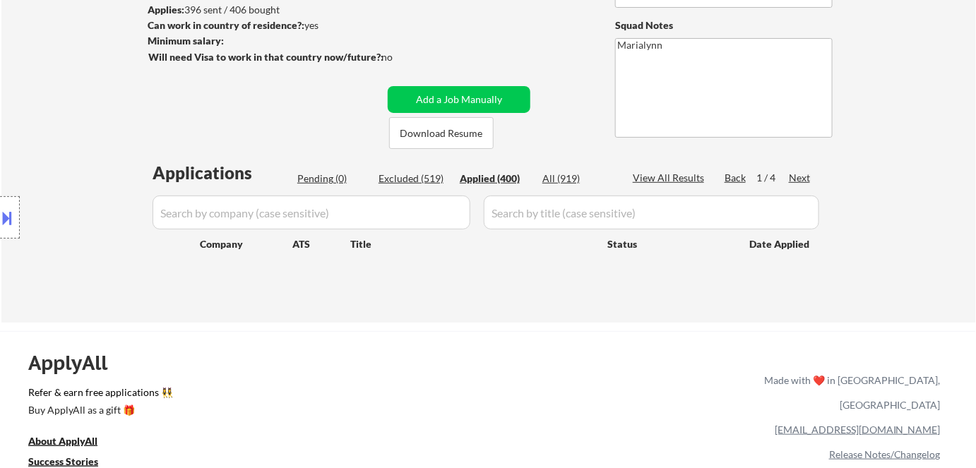
select select ""applied""
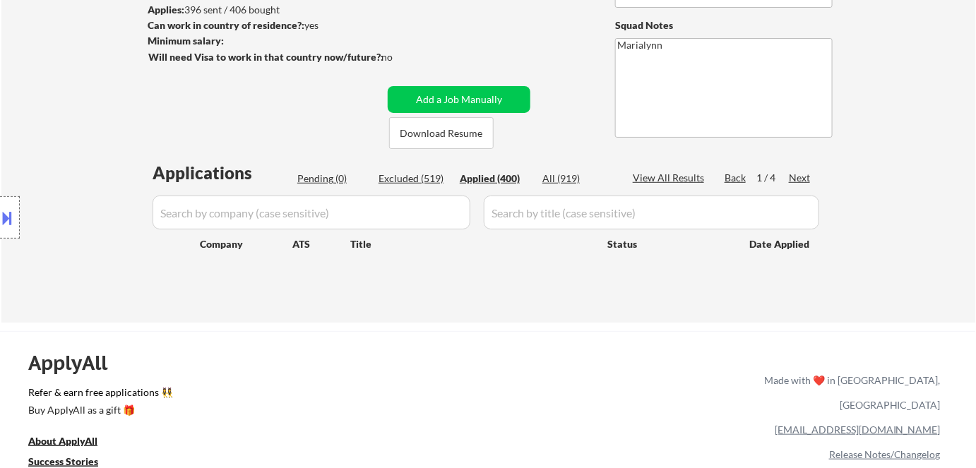
select select ""applied""
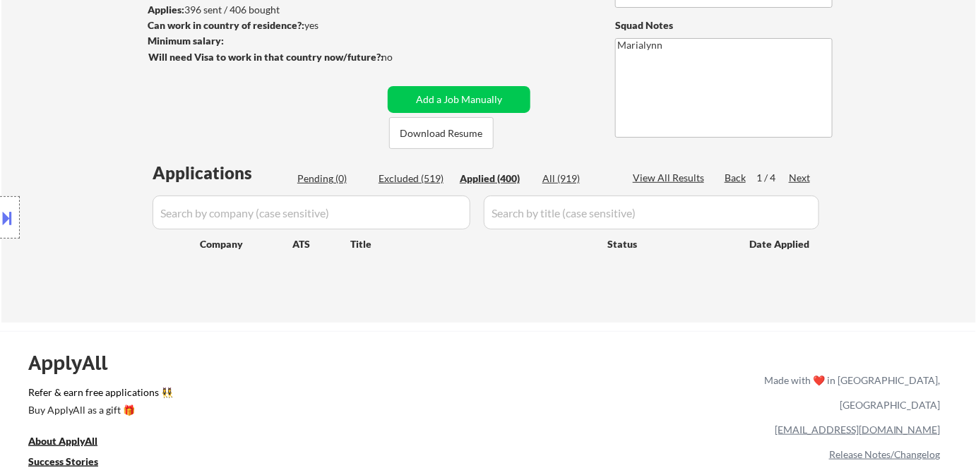
select select ""applied""
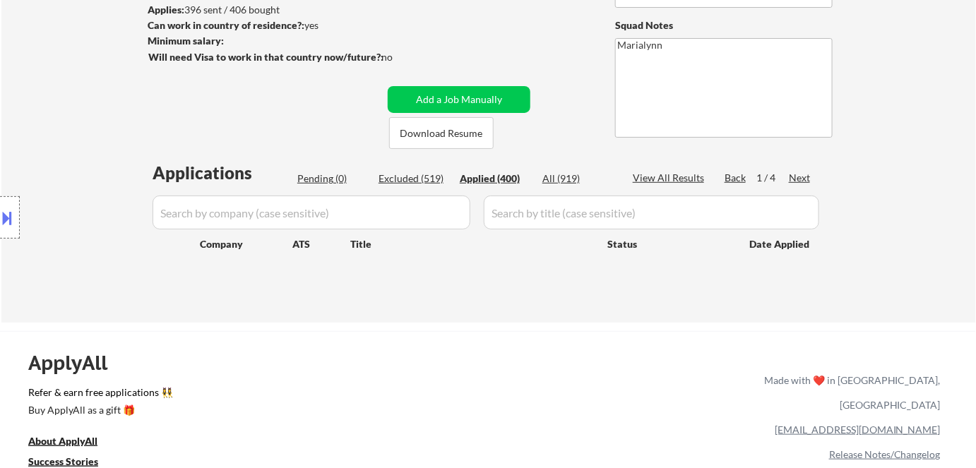
select select ""applied""
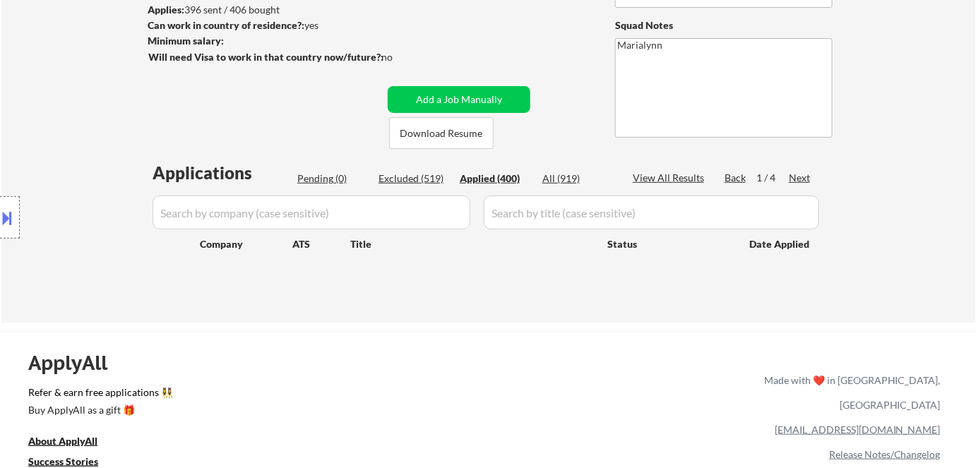
select select ""applied""
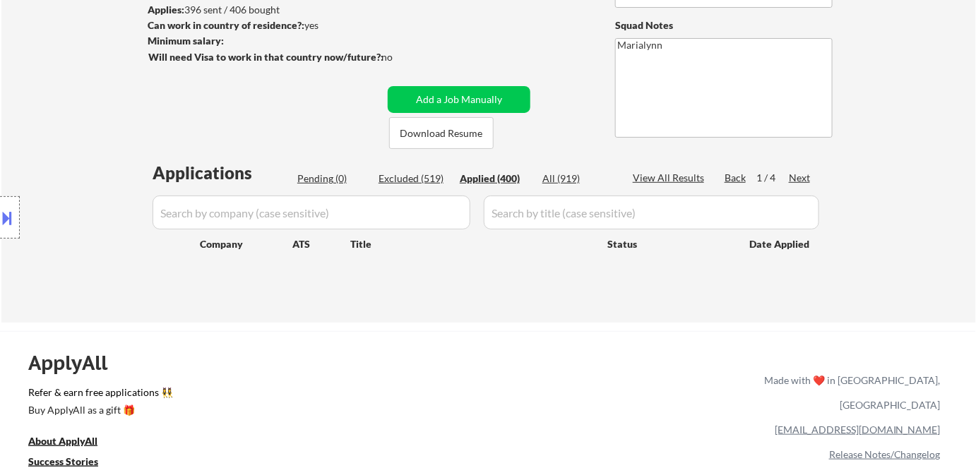
select select ""applied""
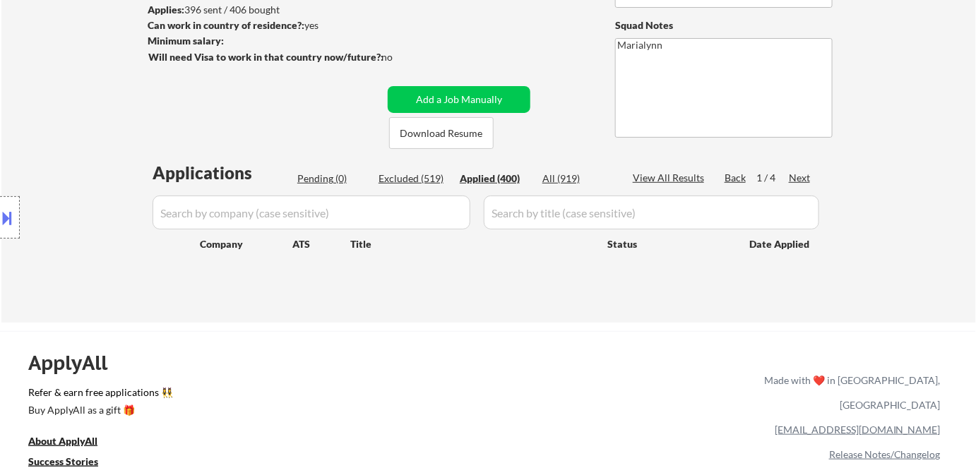
select select ""applied""
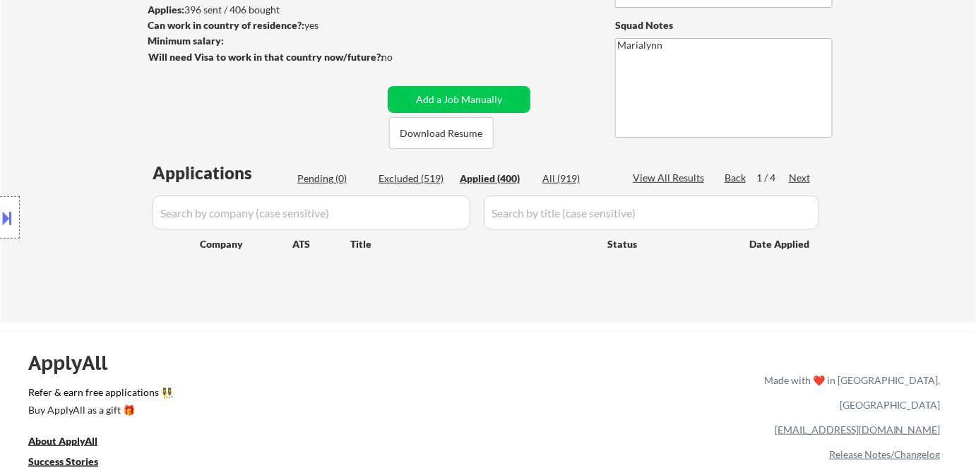
select select ""applied""
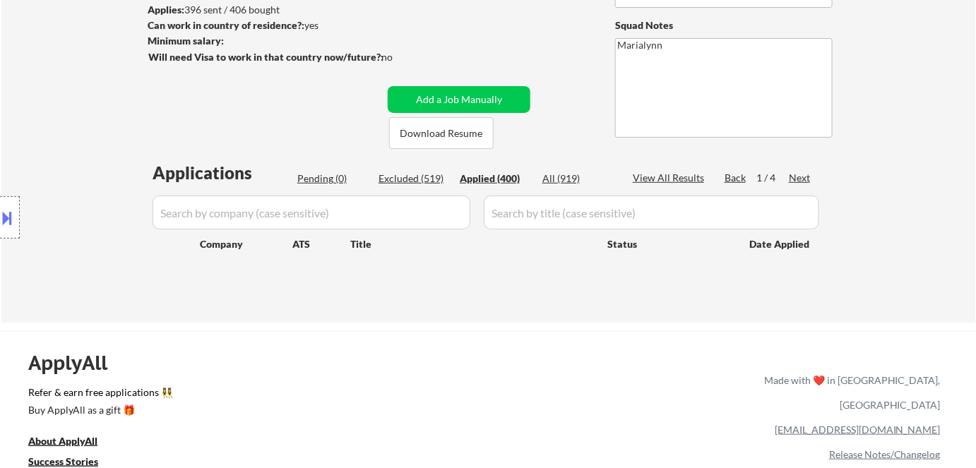
select select ""applied""
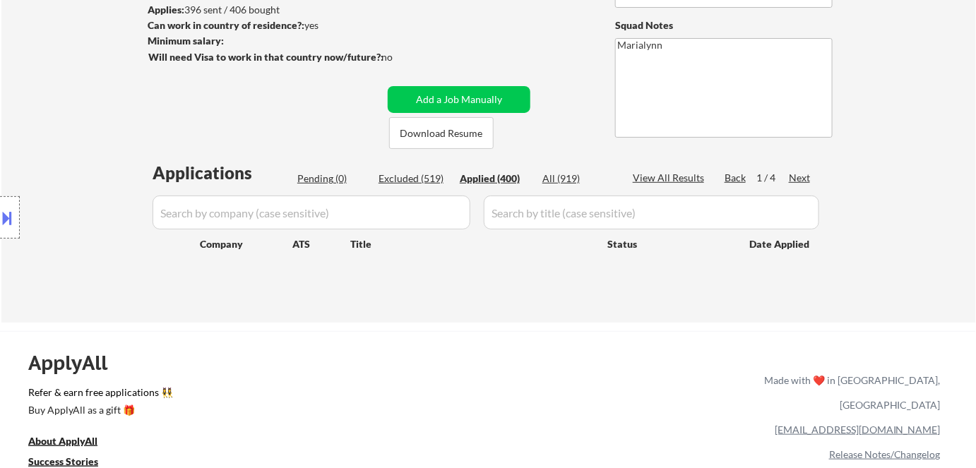
select select ""applied""
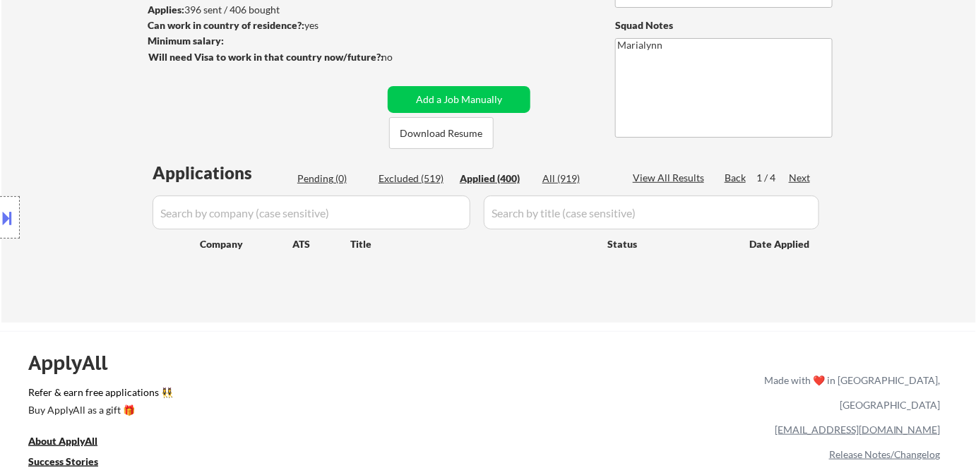
select select ""applied""
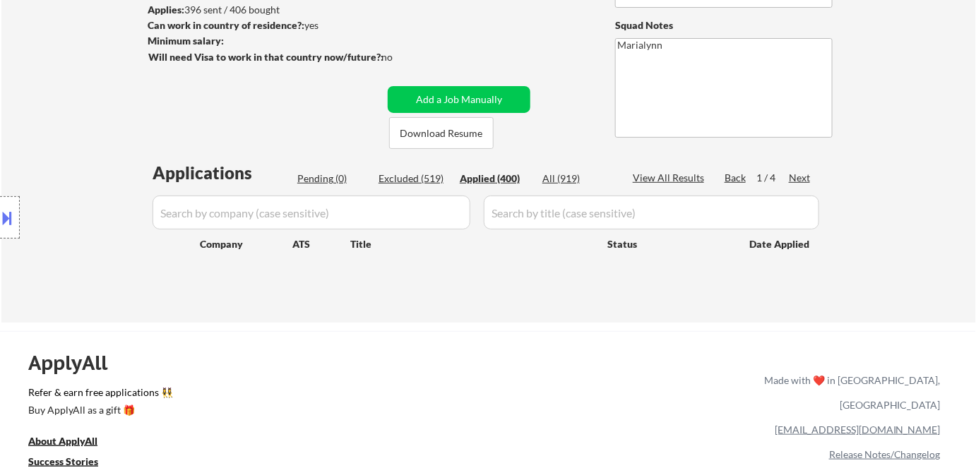
select select ""applied""
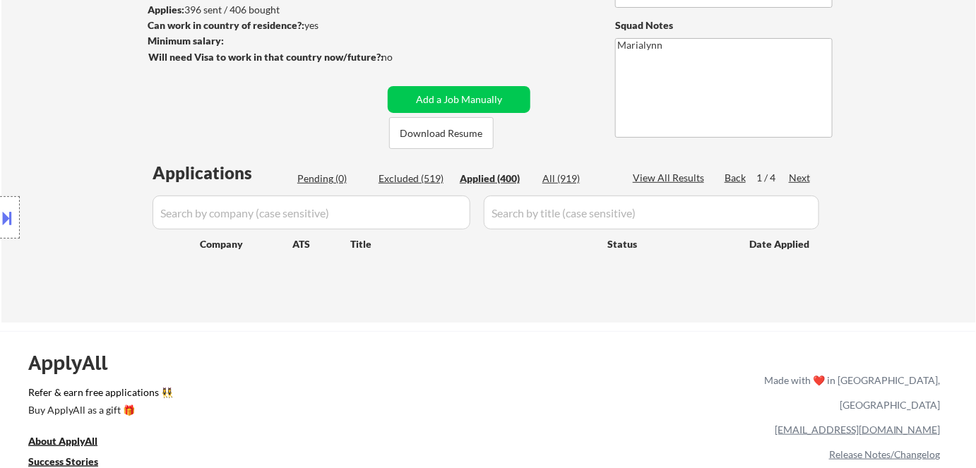
select select ""applied""
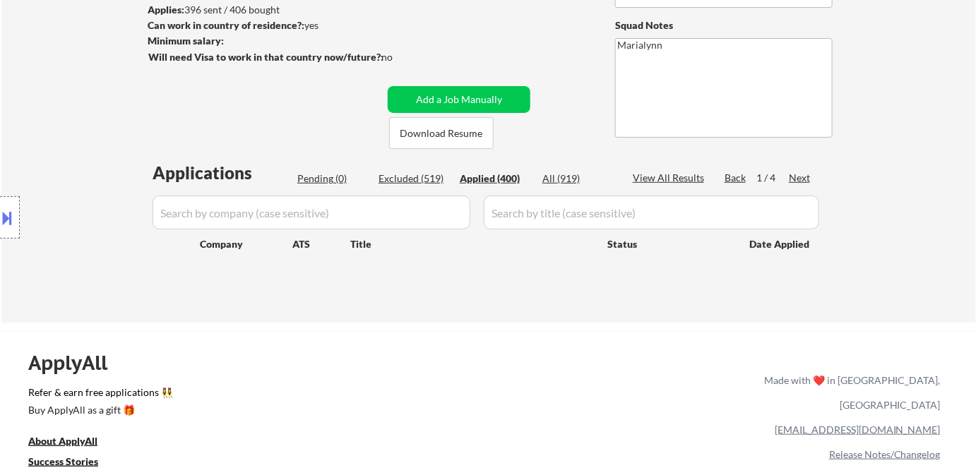
select select ""applied""
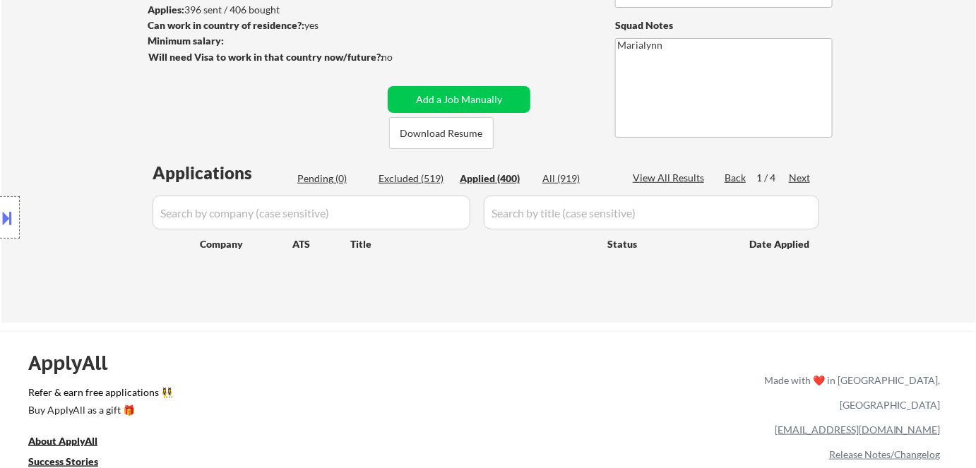
select select ""applied""
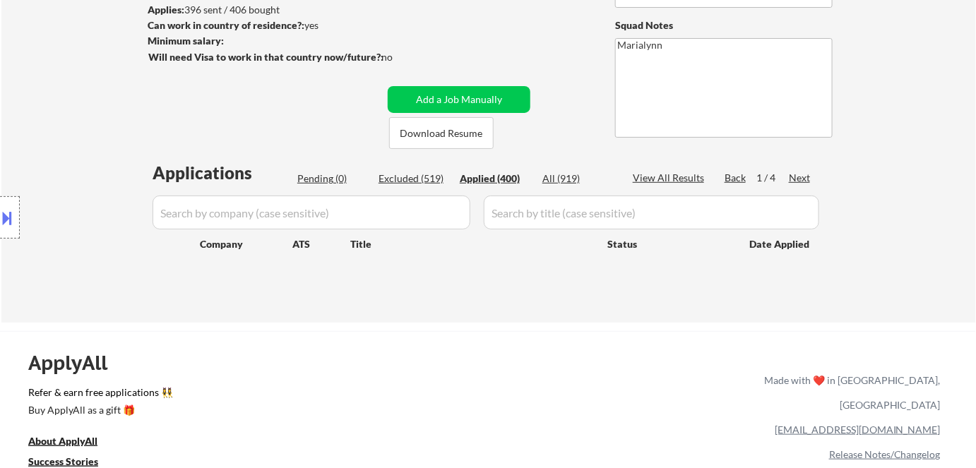
select select ""applied""
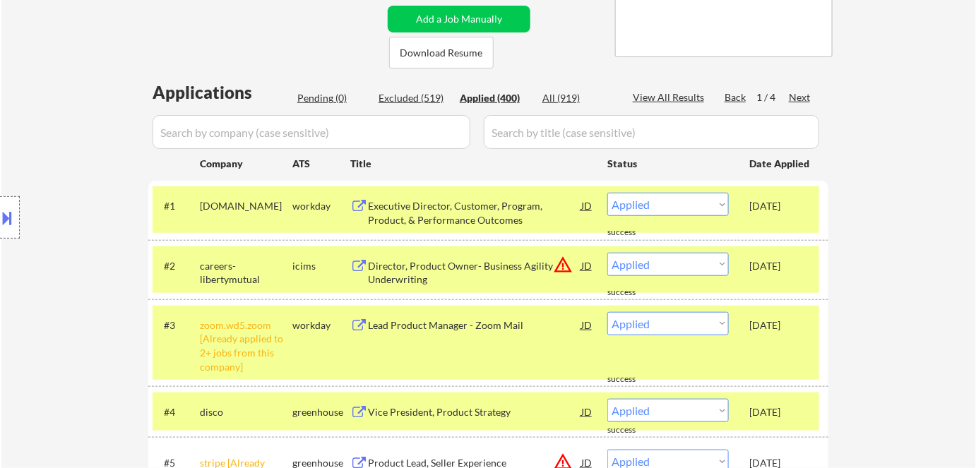
scroll to position [320, 0]
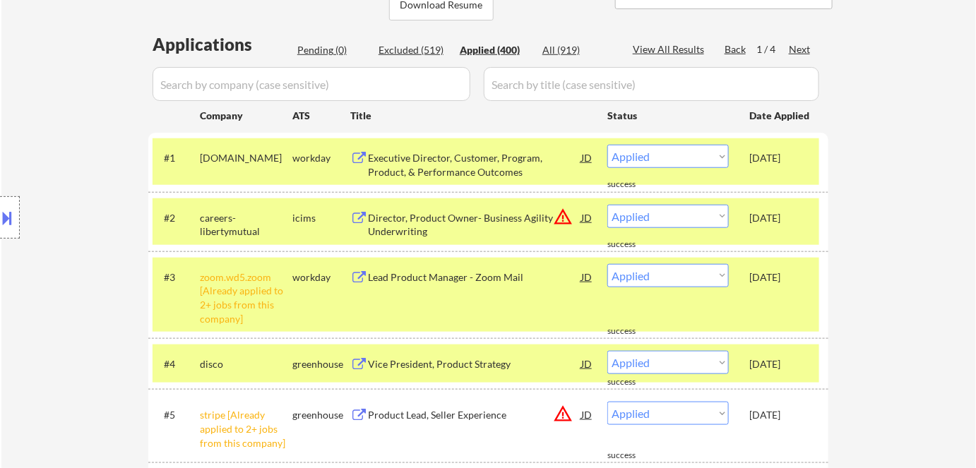
click at [237, 287] on div "Location Inclusions:" at bounding box center [126, 218] width 253 height 262
drag, startPoint x: 293, startPoint y: 219, endPoint x: 308, endPoint y: 258, distance: 42.2
click at [294, 219] on div "icims" at bounding box center [321, 218] width 58 height 14
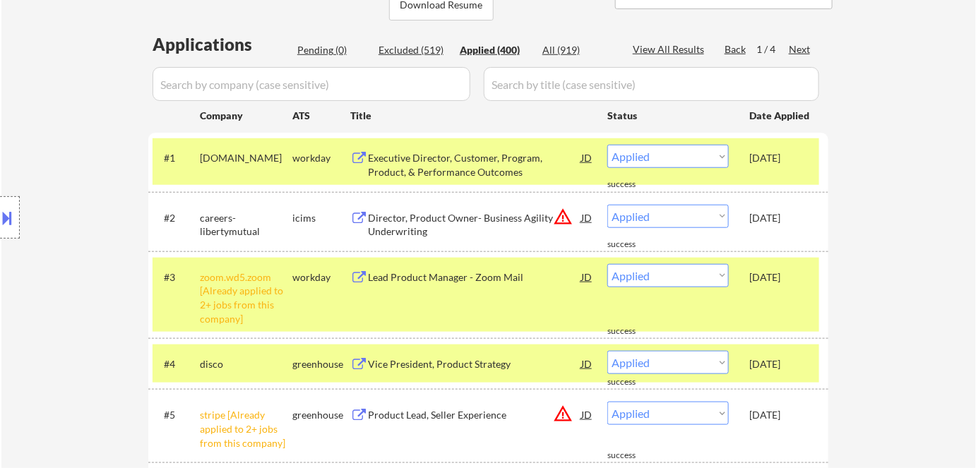
drag, startPoint x: 307, startPoint y: 264, endPoint x: 303, endPoint y: 220, distance: 44.0
click at [305, 258] on div "#3 zoom.wd5.zoom [Already applied to 2+ jobs from this company] workday Lead Pr…" at bounding box center [485, 295] width 666 height 74
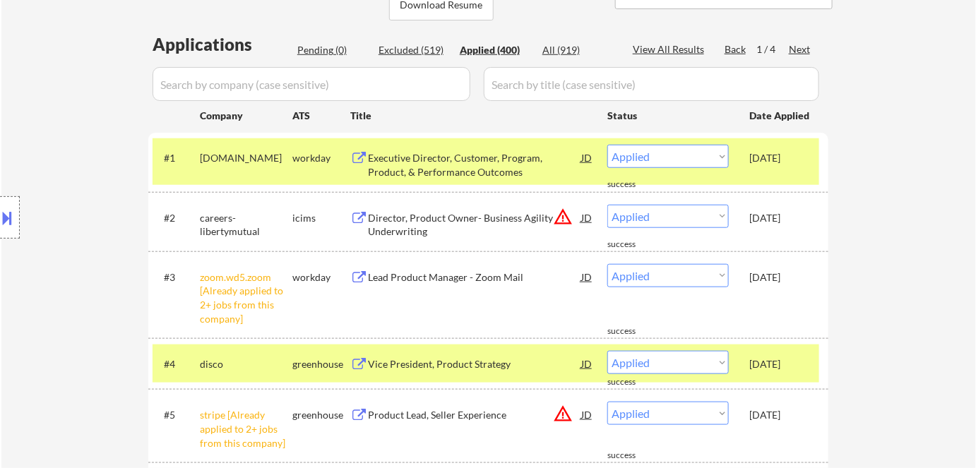
drag, startPoint x: 306, startPoint y: 162, endPoint x: 311, endPoint y: 268, distance: 105.3
click at [307, 162] on div "workday" at bounding box center [321, 158] width 58 height 14
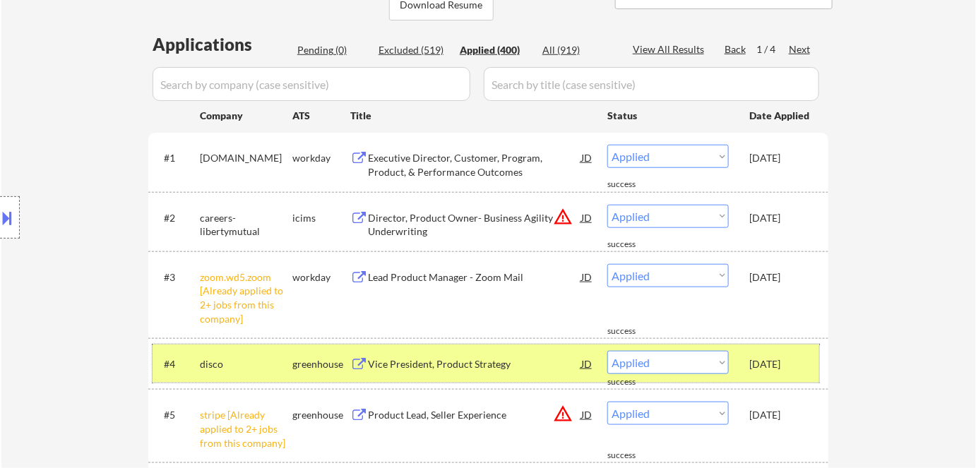
click at [308, 358] on div "greenhouse" at bounding box center [321, 364] width 58 height 14
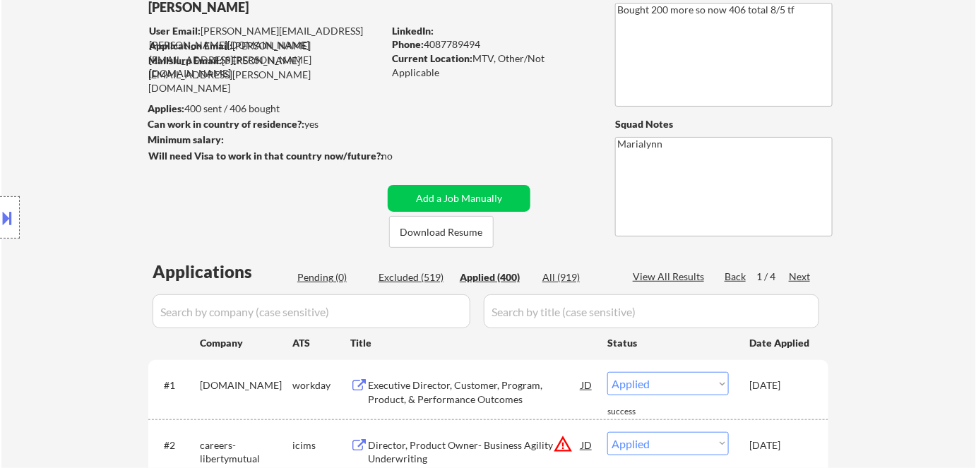
scroll to position [0, 0]
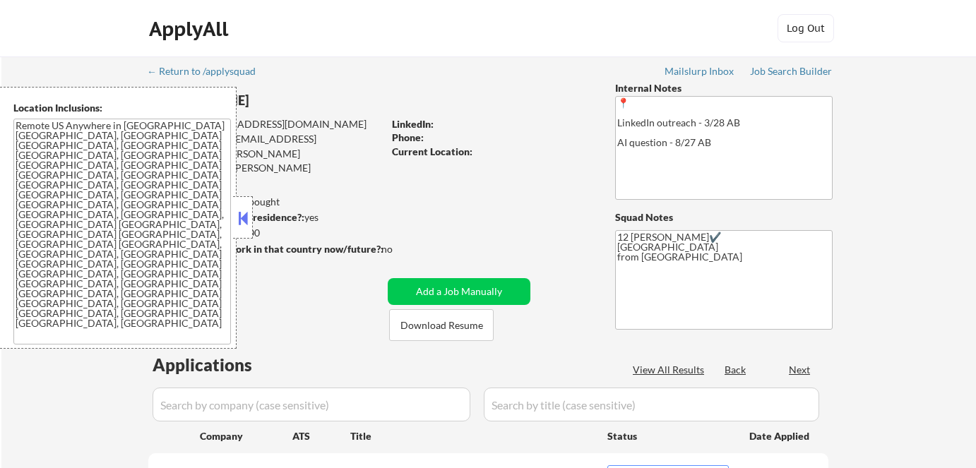
click at [244, 210] on button at bounding box center [243, 218] width 16 height 21
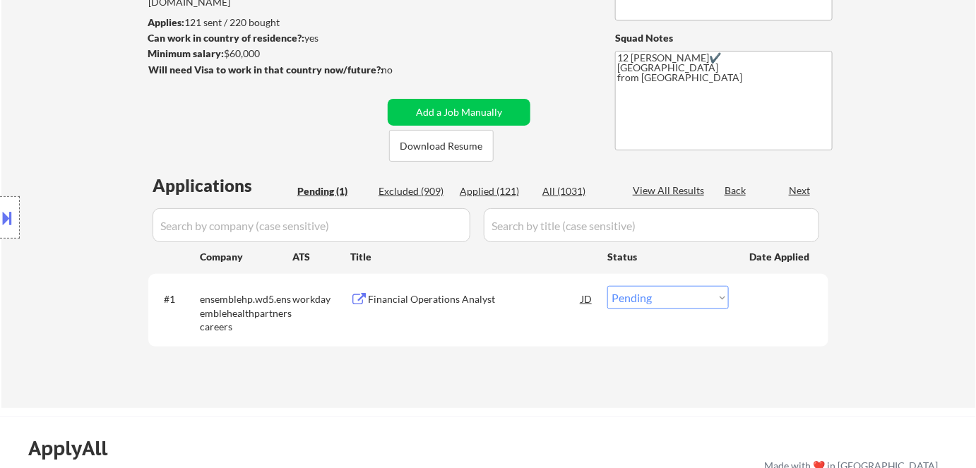
scroll to position [192, 0]
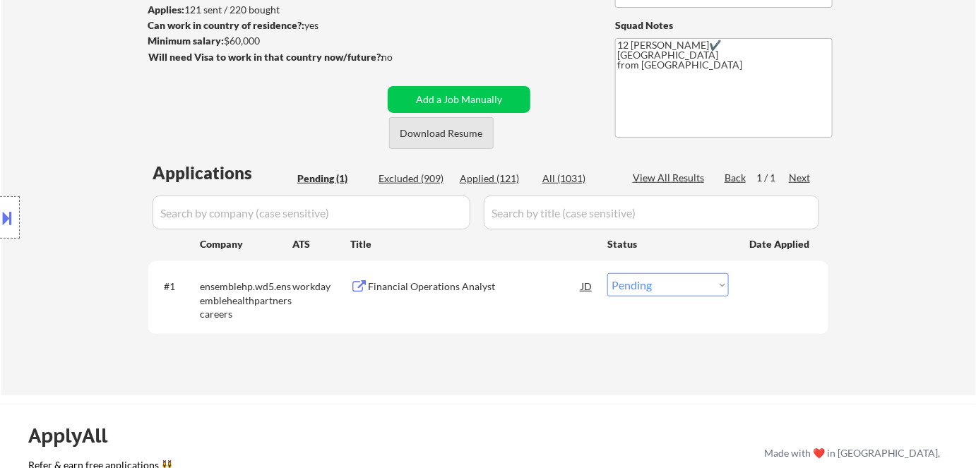
click at [435, 131] on button "Download Resume" at bounding box center [441, 133] width 104 height 32
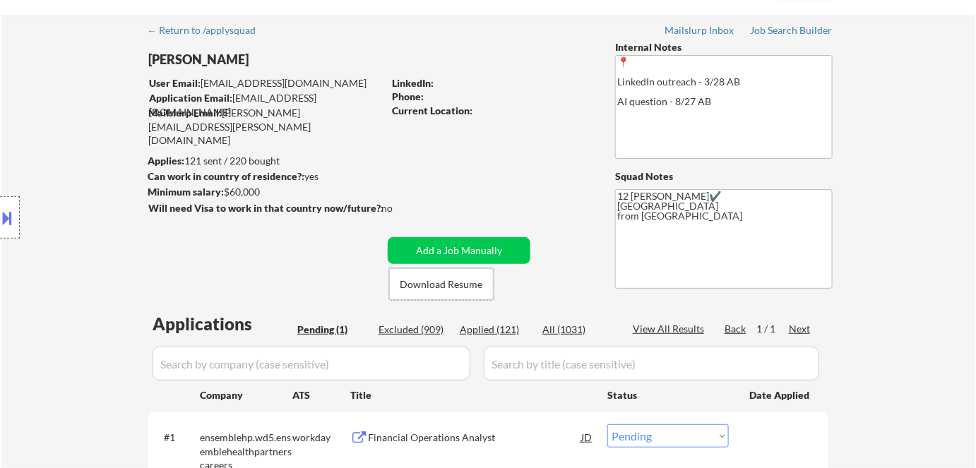
scroll to position [64, 0]
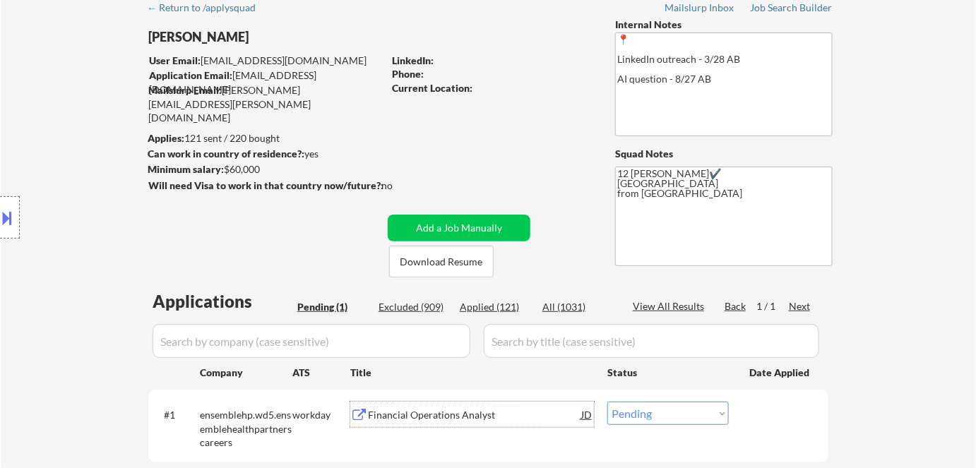
click at [420, 420] on div "Financial Operations Analyst" at bounding box center [474, 415] width 213 height 14
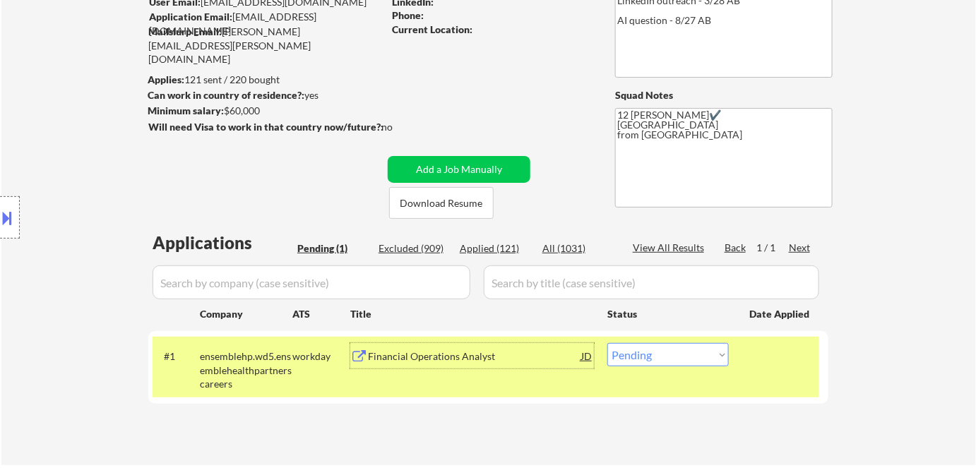
scroll to position [192, 0]
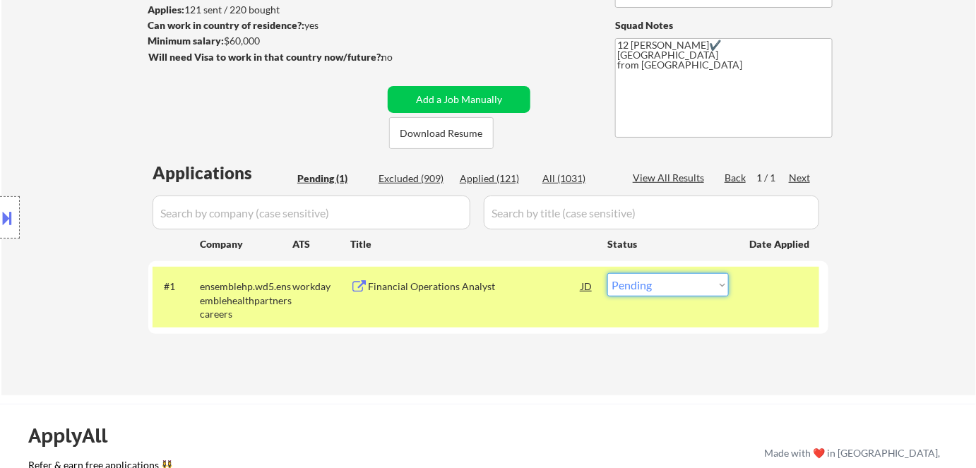
click at [644, 282] on select "Choose an option... Pending Applied Excluded (Questions) Excluded (Expired) Exc…" at bounding box center [667, 284] width 121 height 23
select select ""excluded__bad_match_""
click at [607, 273] on select "Choose an option... Pending Applied Excluded (Questions) Excluded (Expired) Exc…" at bounding box center [667, 284] width 121 height 23
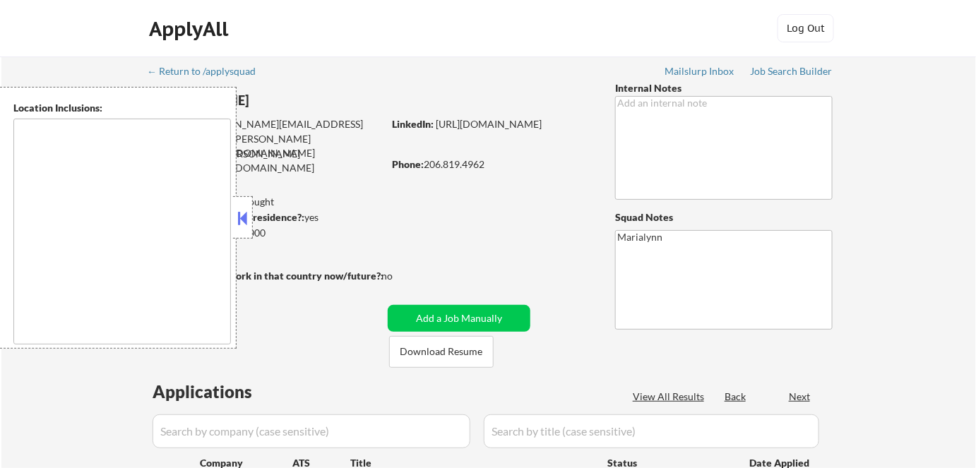
select select ""pending""
click at [243, 217] on button at bounding box center [243, 218] width 16 height 21
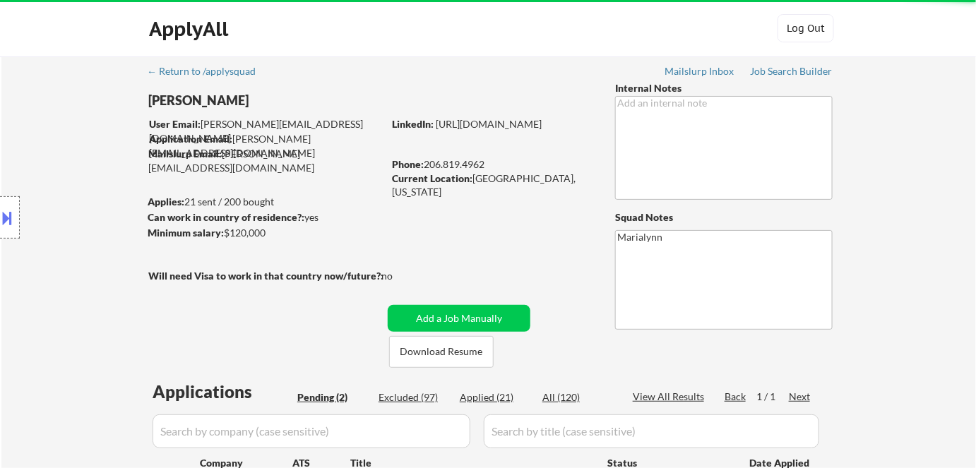
drag, startPoint x: 239, startPoint y: 215, endPoint x: 277, endPoint y: 194, distance: 42.6
click at [240, 215] on div "Location Inclusions: Seattle, WA Mercer Island, WA Shoreline, WA Lake Forest Pa…" at bounding box center [126, 218] width 253 height 262
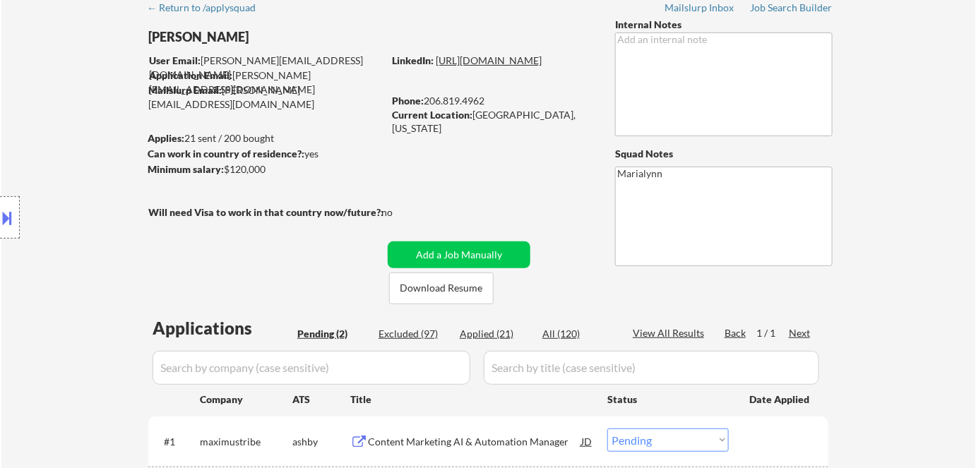
scroll to position [256, 0]
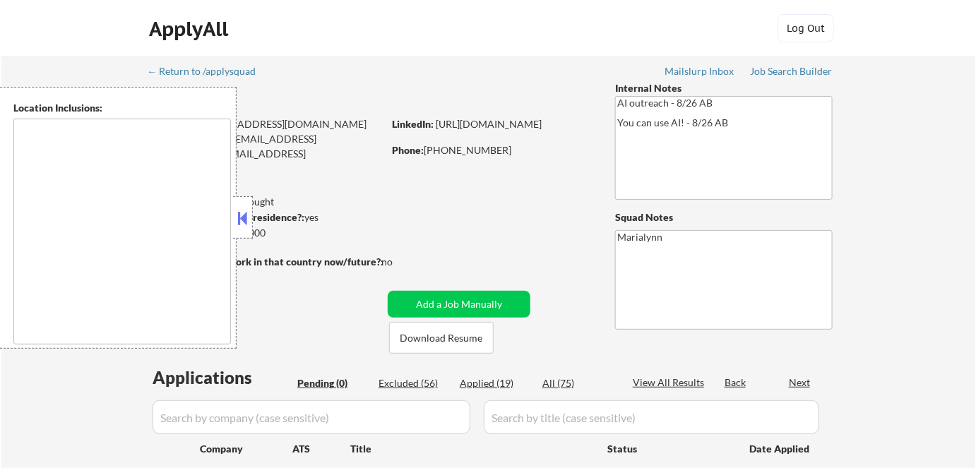
click at [243, 215] on button at bounding box center [243, 218] width 16 height 21
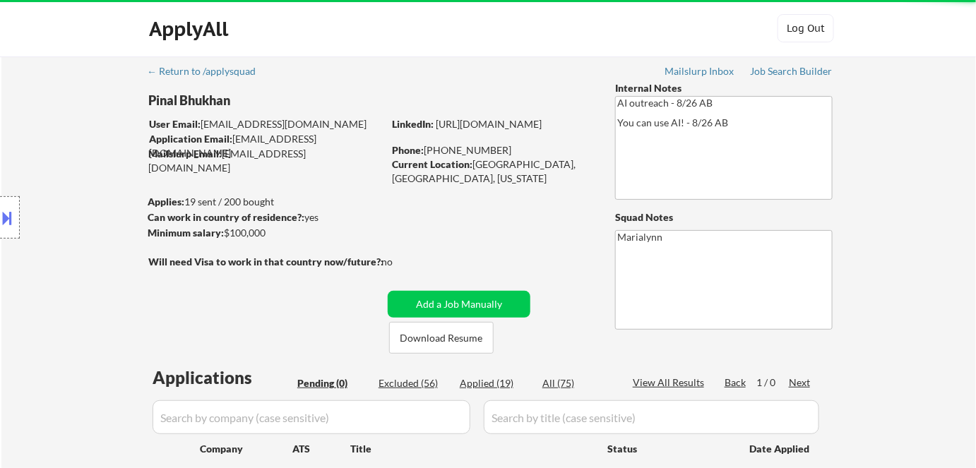
drag, startPoint x: 233, startPoint y: 211, endPoint x: 250, endPoint y: 174, distance: 41.1
click at [233, 208] on div "Location Inclusions:" at bounding box center [126, 218] width 253 height 262
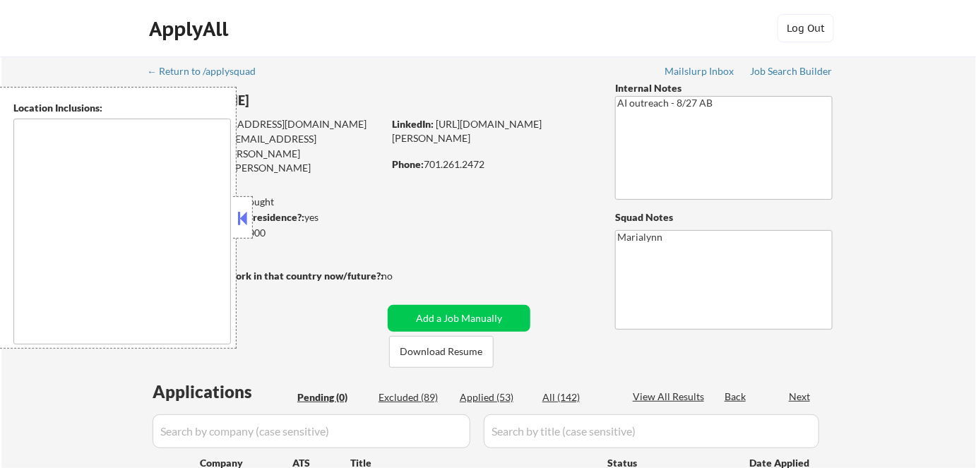
type textarea "Fargo, ND Moorhead, [GEOGRAPHIC_DATA] [GEOGRAPHIC_DATA], [GEOGRAPHIC_DATA] [GEO…"
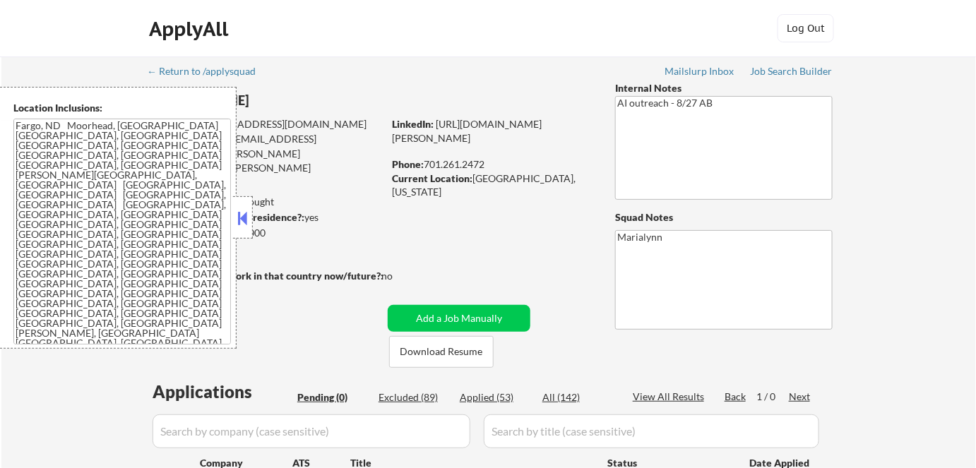
click at [242, 217] on button at bounding box center [243, 218] width 16 height 21
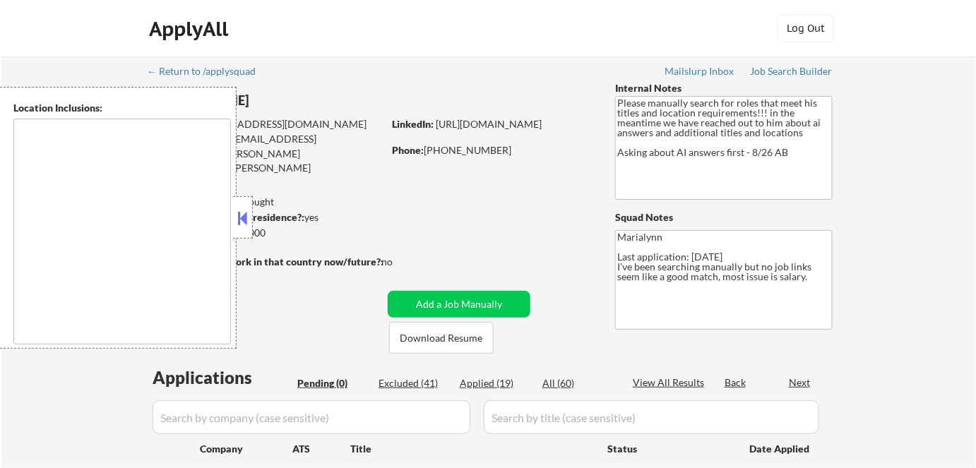
type textarea "[GEOGRAPHIC_DATA], [GEOGRAPHIC_DATA] [GEOGRAPHIC_DATA], [GEOGRAPHIC_DATA] [GEOG…"
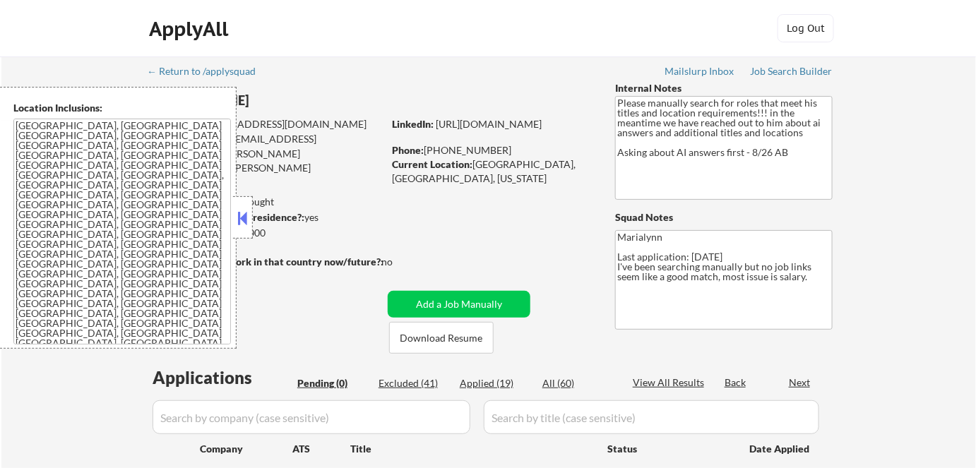
click at [244, 217] on button at bounding box center [243, 218] width 16 height 21
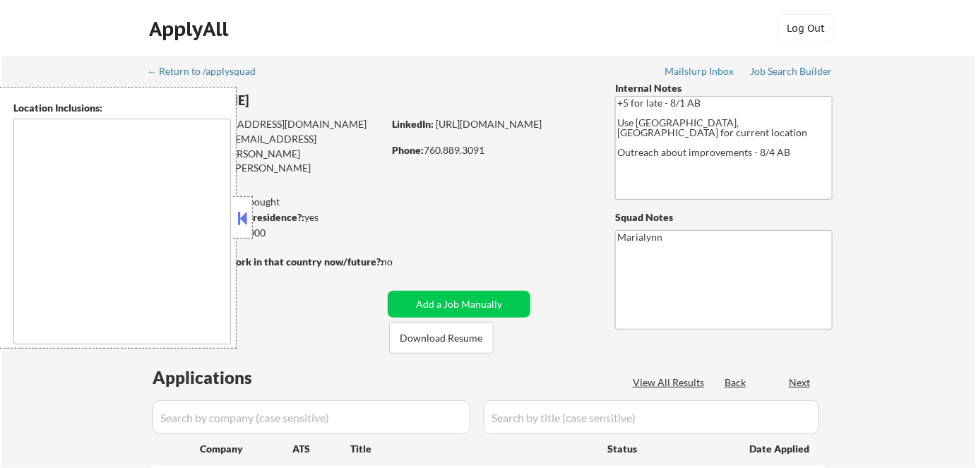
click at [227, 209] on textarea at bounding box center [121, 232] width 217 height 226
click at [243, 208] on button at bounding box center [243, 218] width 16 height 21
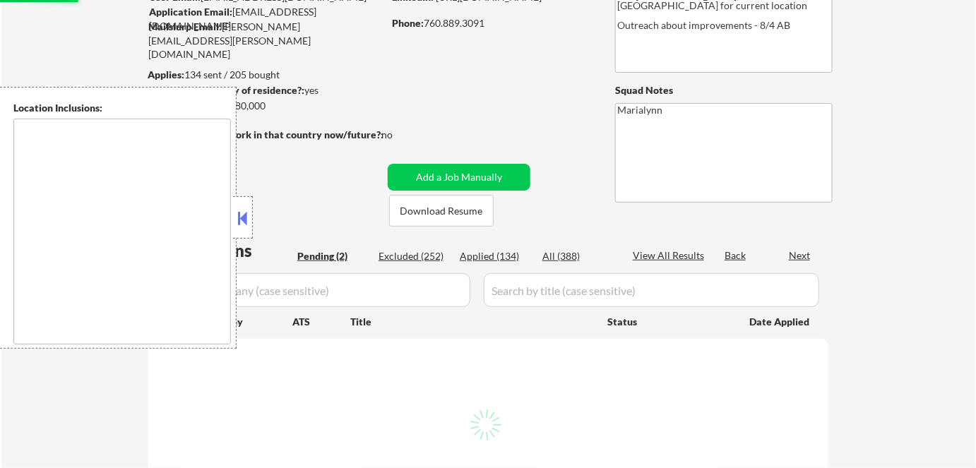
scroll to position [128, 0]
click at [248, 216] on button at bounding box center [243, 218] width 16 height 21
click at [248, 219] on button at bounding box center [243, 218] width 16 height 21
select select ""pending""
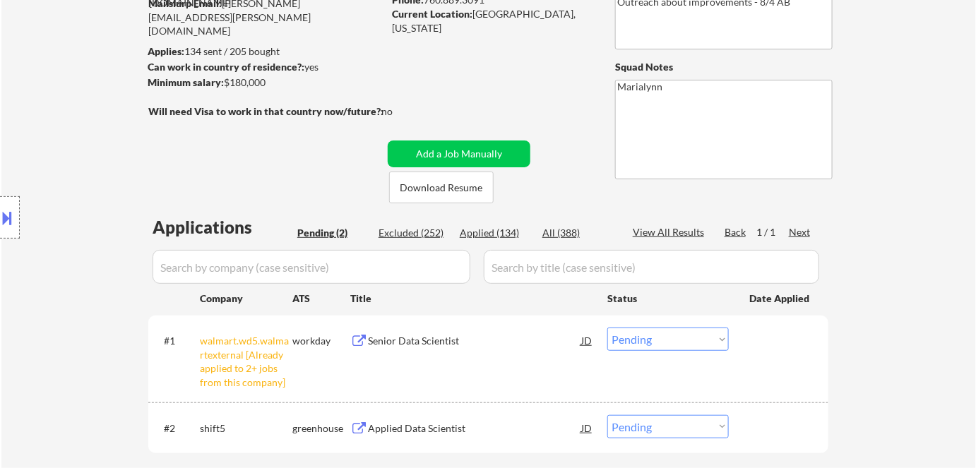
scroll to position [256, 0]
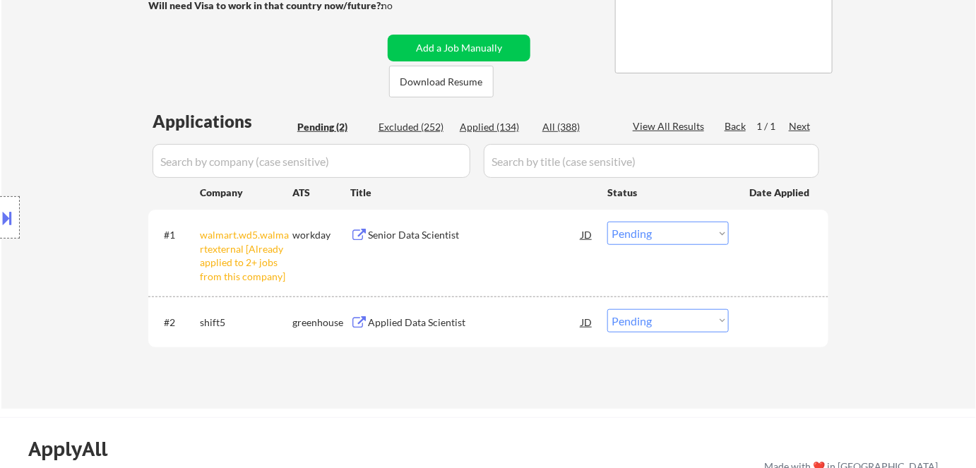
drag, startPoint x: 652, startPoint y: 234, endPoint x: 666, endPoint y: 244, distance: 17.8
click at [653, 234] on select "Choose an option... Pending Applied Excluded (Questions) Excluded (Expired) Exc…" at bounding box center [667, 233] width 121 height 23
click at [607, 222] on select "Choose an option... Pending Applied Excluded (Questions) Excluded (Expired) Exc…" at bounding box center [667, 233] width 121 height 23
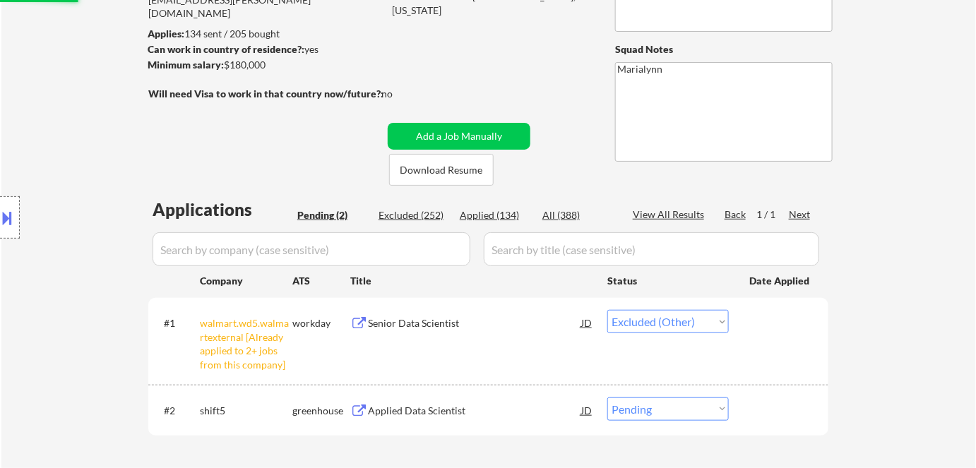
scroll to position [64, 0]
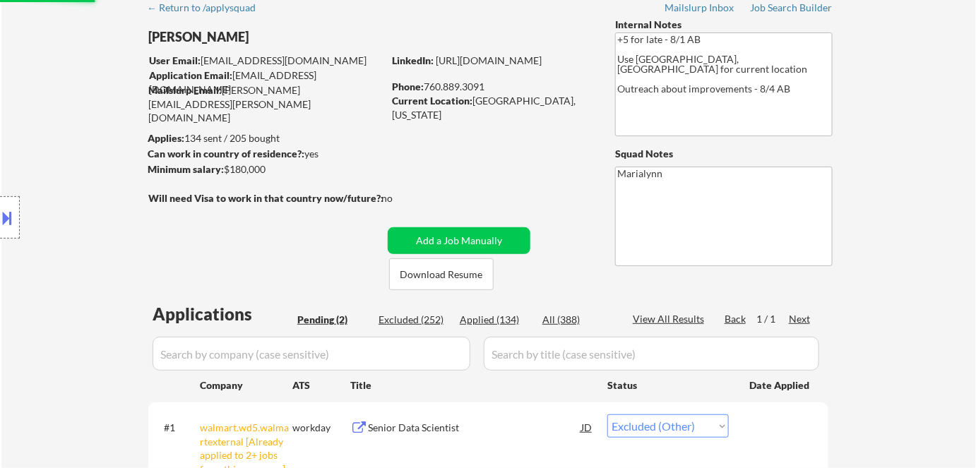
select select ""pending""
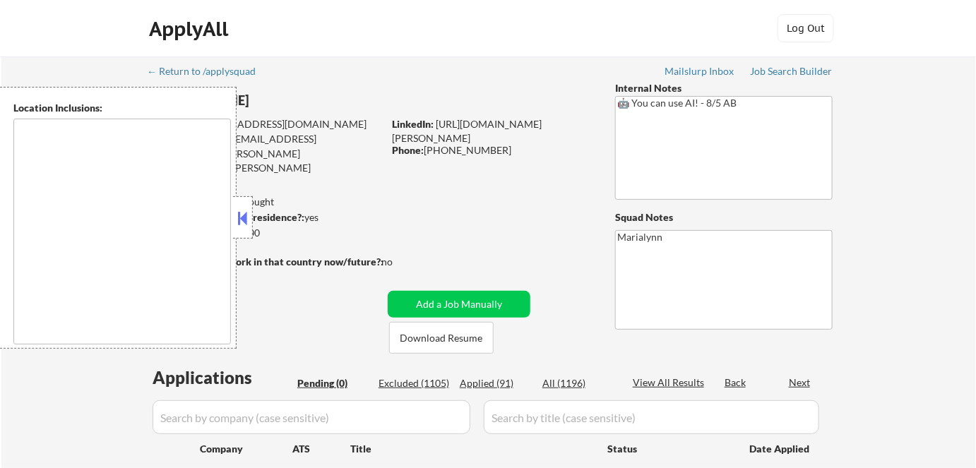
click at [239, 211] on button at bounding box center [243, 218] width 16 height 21
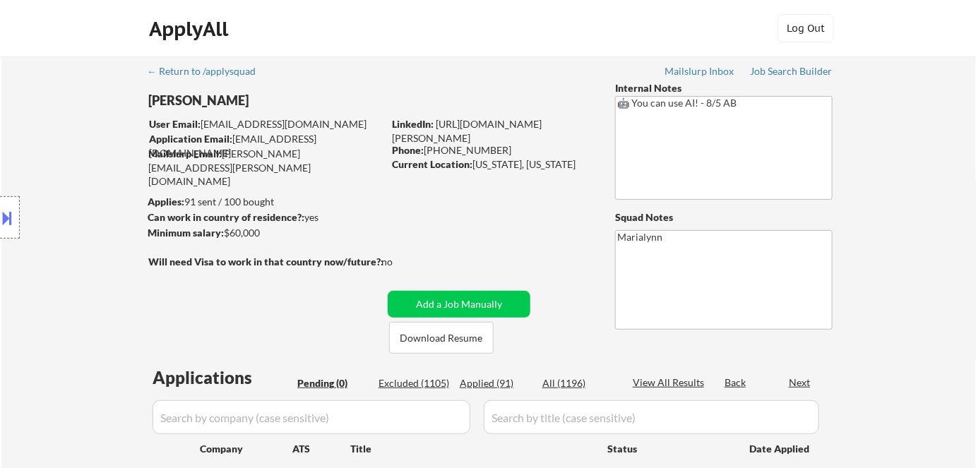
drag, startPoint x: 243, startPoint y: 217, endPoint x: 367, endPoint y: 32, distance: 223.4
click at [243, 212] on div "Location Inclusions:" at bounding box center [126, 218] width 253 height 262
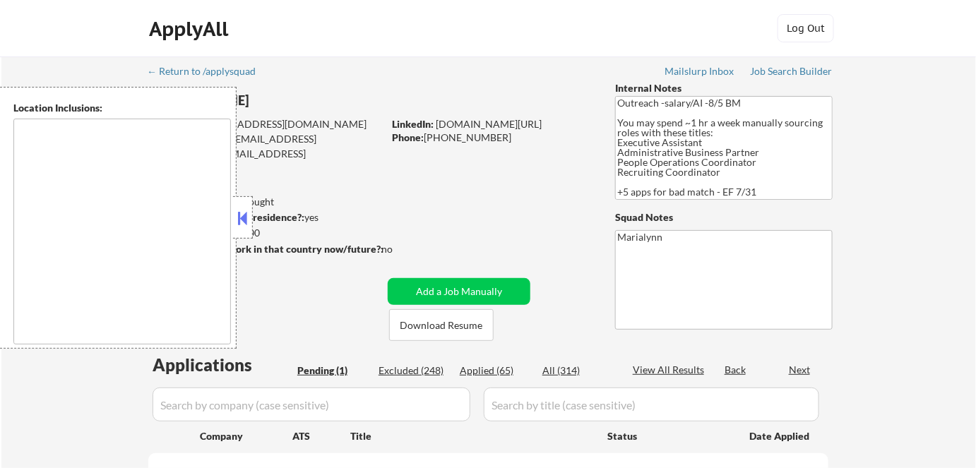
select select ""pending""
click at [244, 213] on button at bounding box center [243, 218] width 16 height 21
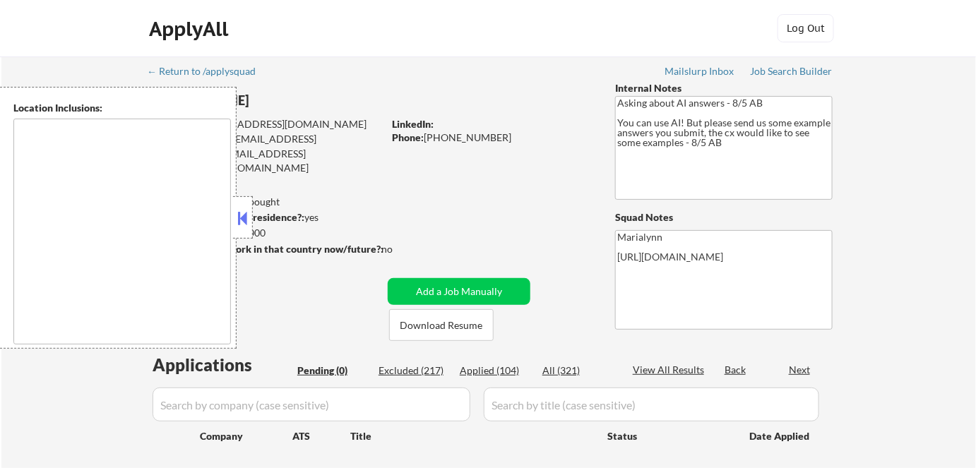
type textarea "[GEOGRAPHIC_DATA], [GEOGRAPHIC_DATA] [GEOGRAPHIC_DATA], [GEOGRAPHIC_DATA], [GEO…"
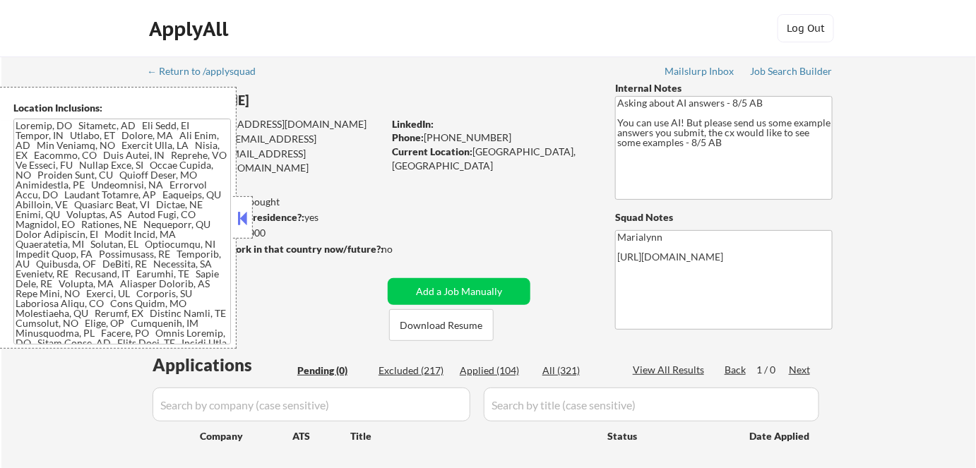
click at [246, 210] on button at bounding box center [243, 218] width 16 height 21
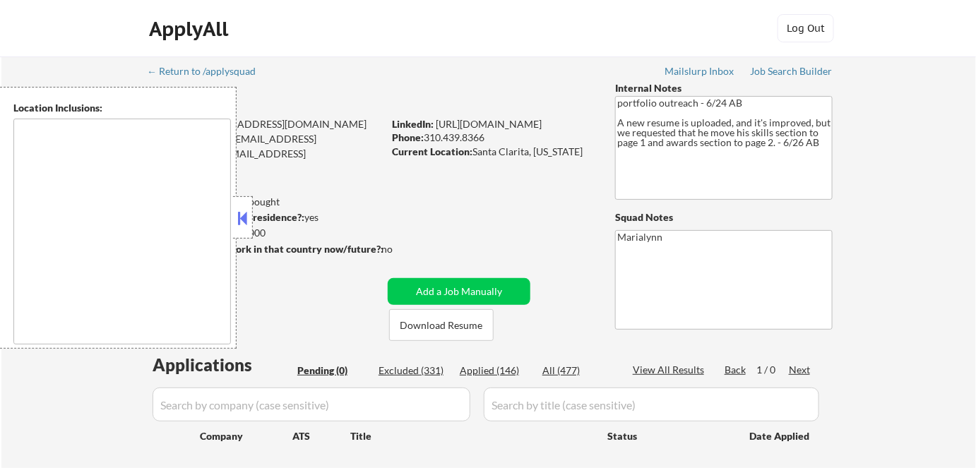
click at [245, 222] on button at bounding box center [243, 218] width 16 height 21
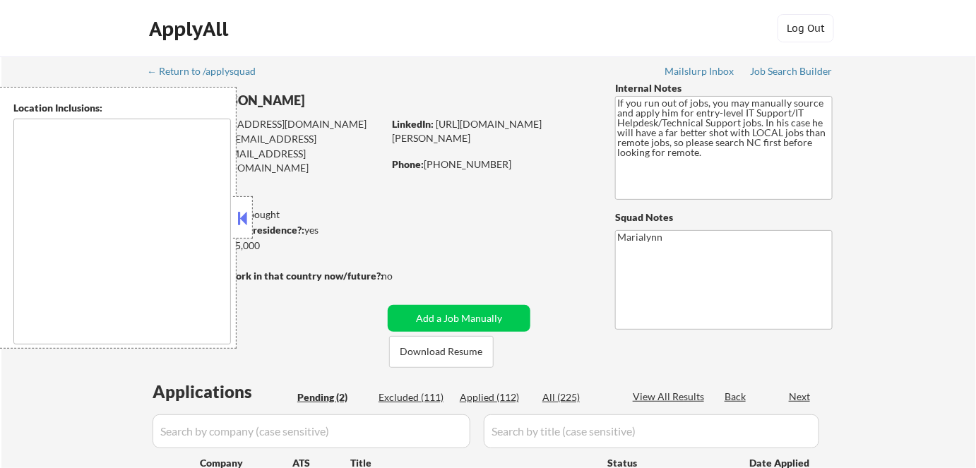
click at [243, 205] on div at bounding box center [243, 217] width 20 height 42
select select ""pending""
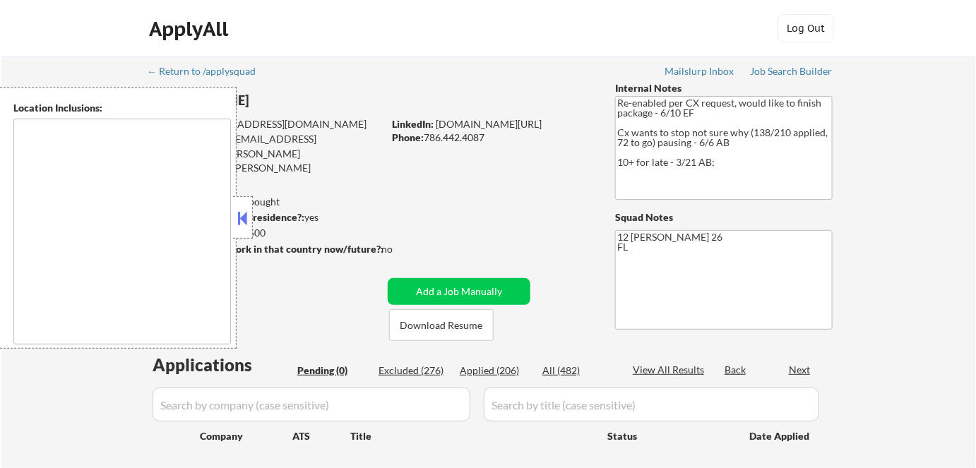
click at [243, 215] on button at bounding box center [243, 218] width 16 height 21
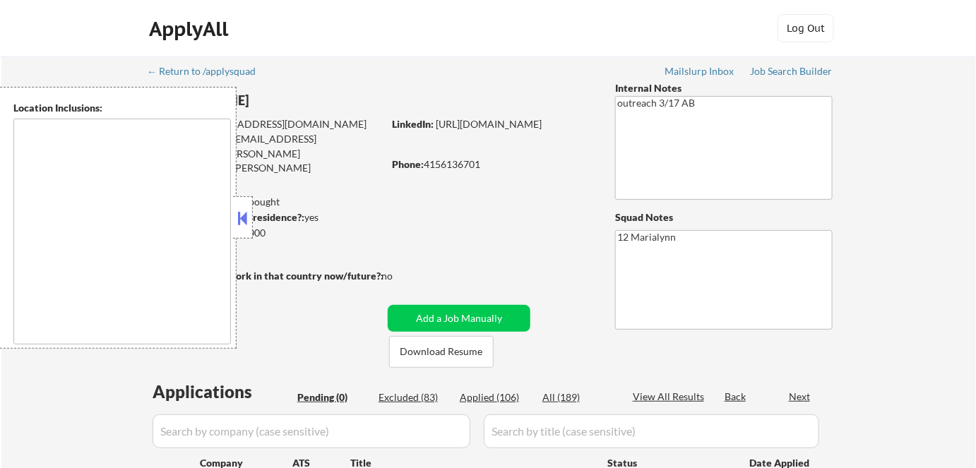
click at [247, 214] on button at bounding box center [243, 218] width 16 height 21
